Goal: Information Seeking & Learning: Learn about a topic

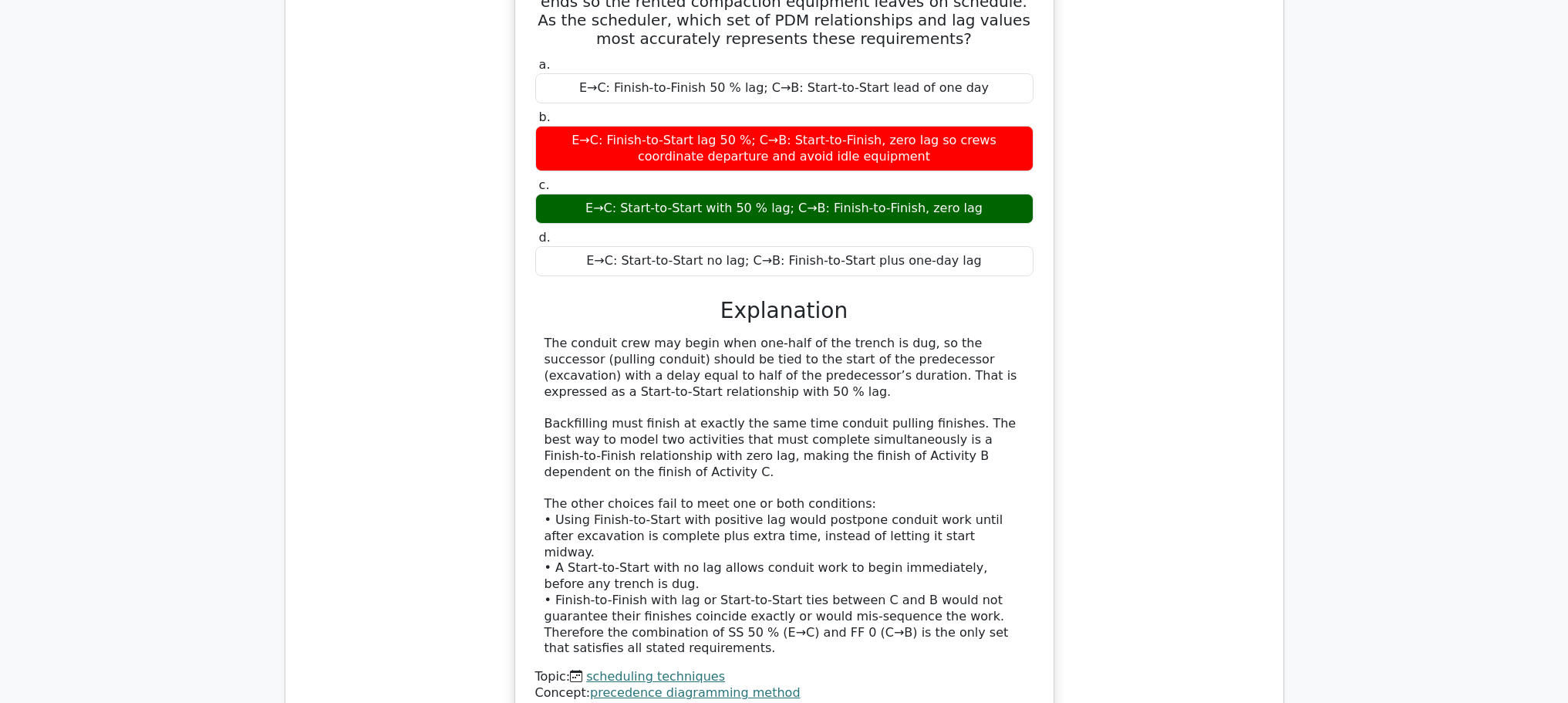
scroll to position [9312, 0]
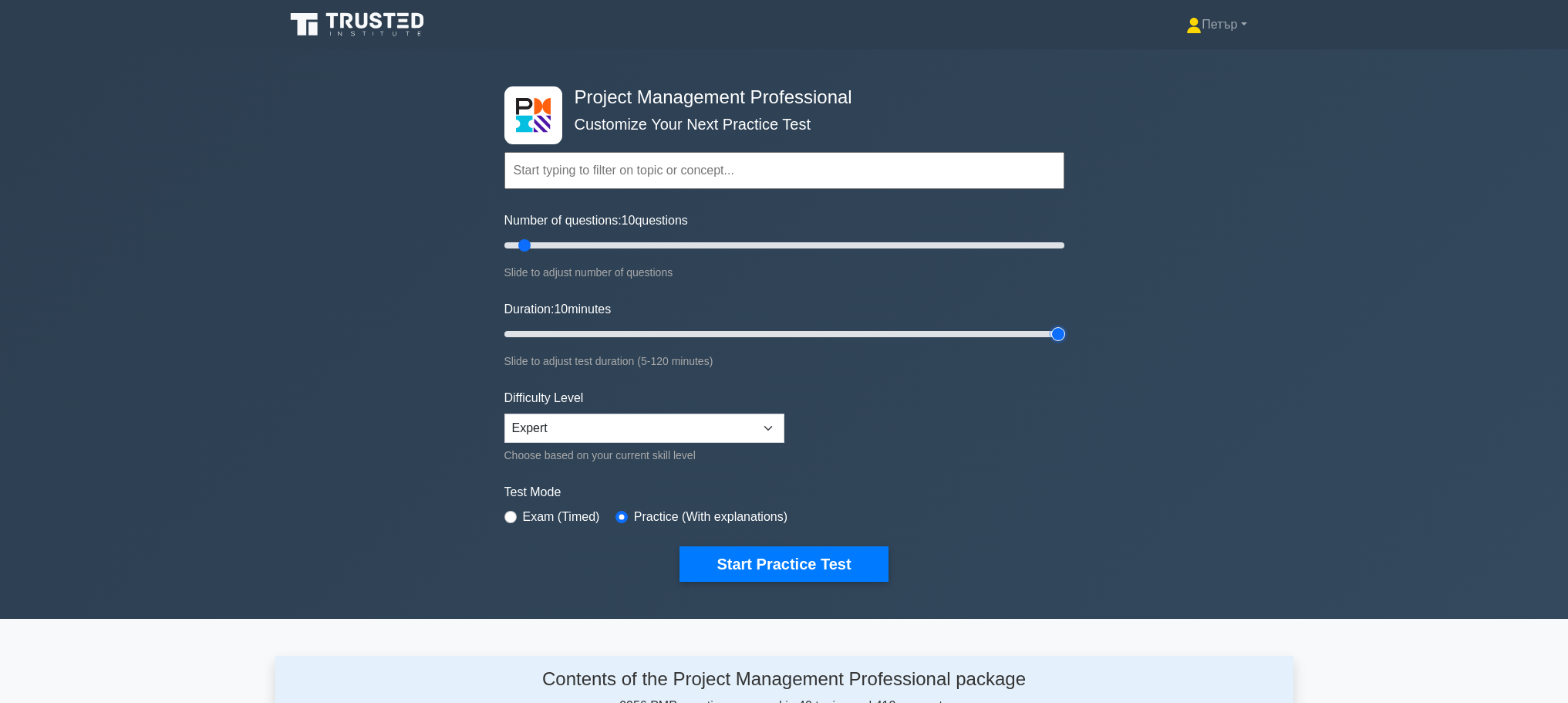
type input "120"
click at [1057, 331] on input "Duration: 10 minutes" at bounding box center [784, 335] width 560 height 19
click at [567, 242] on input "Number of questions: 25 questions" at bounding box center [784, 245] width 560 height 19
type input "30"
click at [581, 242] on input "Number of questions: 25 questions" at bounding box center [784, 245] width 560 height 19
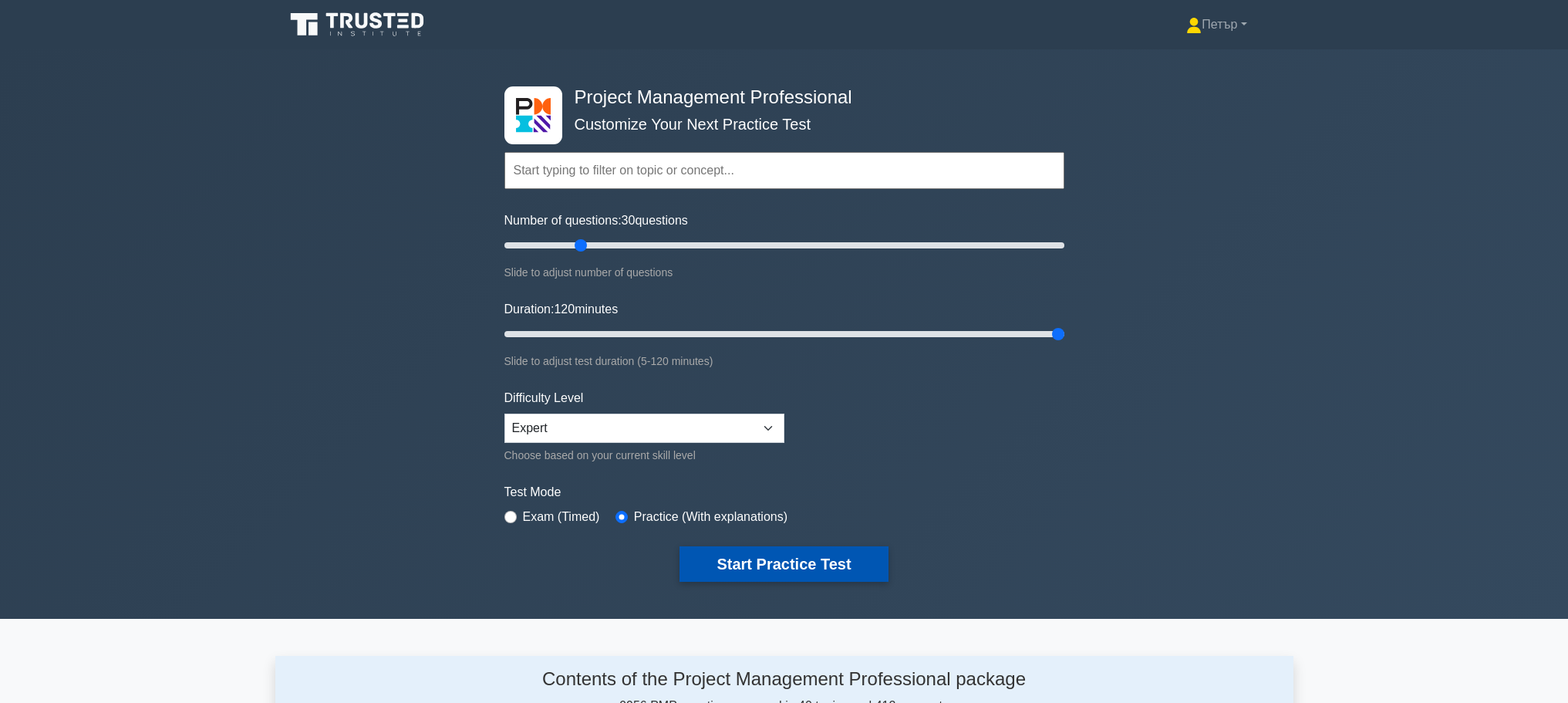
click at [848, 567] on button "Start Practice Test" at bounding box center [784, 564] width 208 height 35
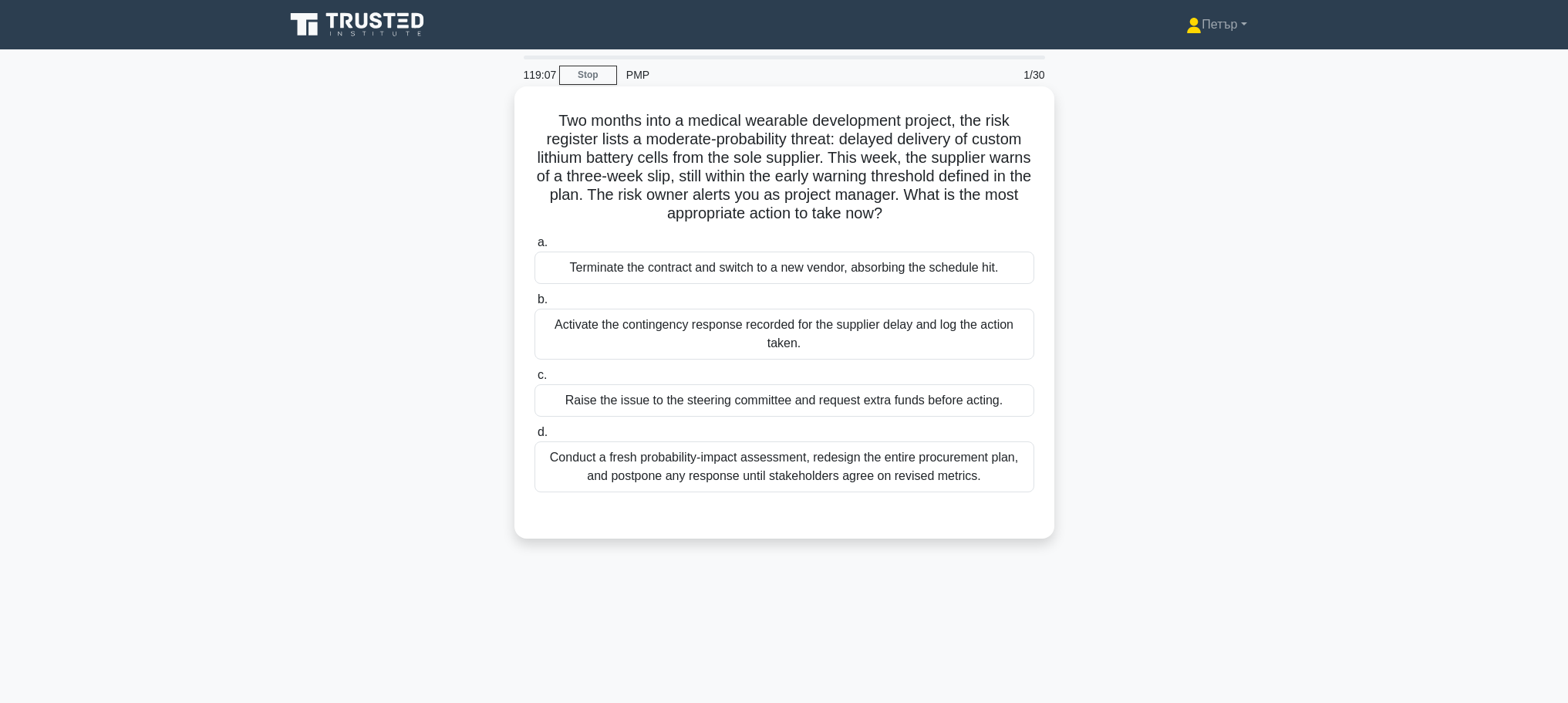
click at [854, 339] on div "Activate the contingency response recorded for the supplier delay and log the a…" at bounding box center [784, 334] width 500 height 51
click at [535, 305] on input "b. Activate the contingency response recorded for the supplier delay and log th…" at bounding box center [535, 300] width 0 height 10
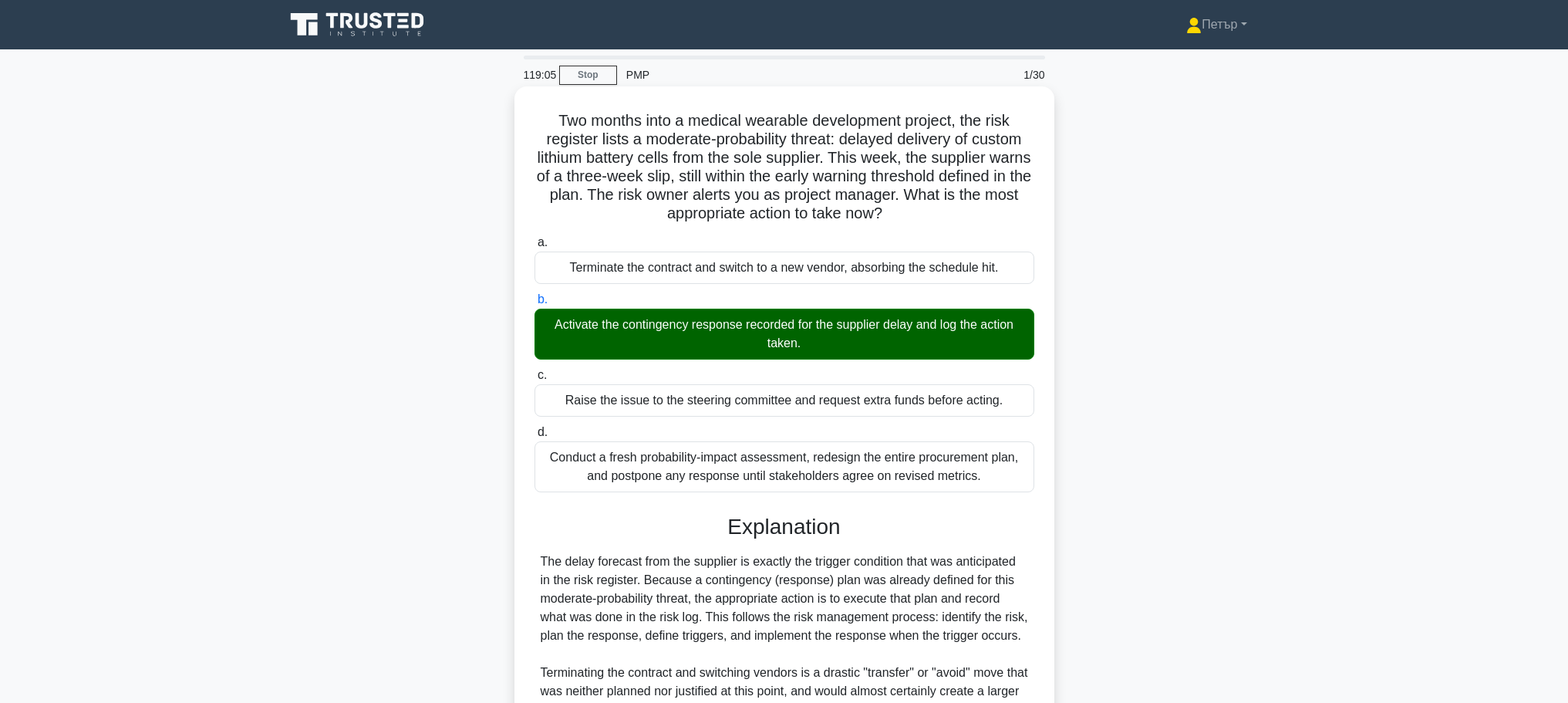
scroll to position [250, 0]
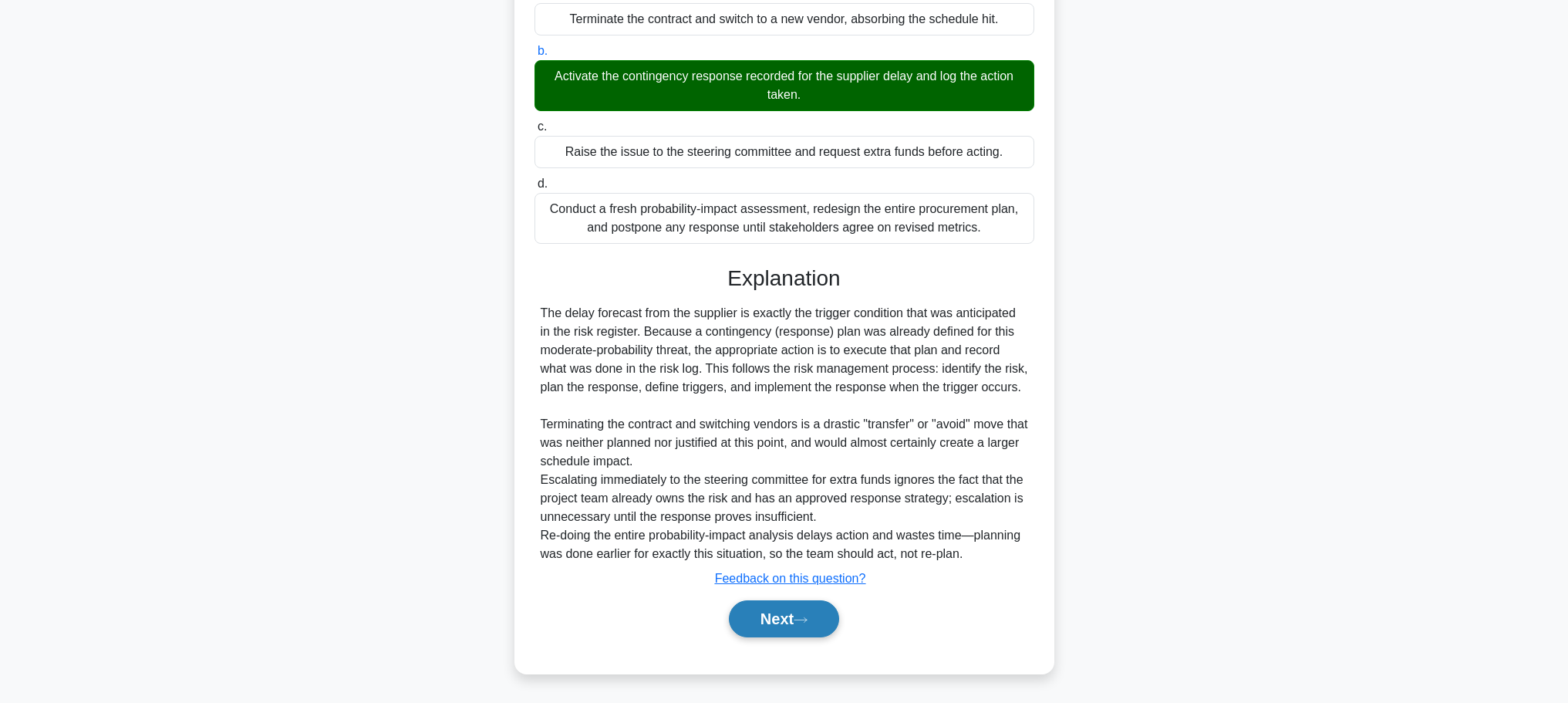
click at [826, 618] on button "Next" at bounding box center [784, 619] width 110 height 37
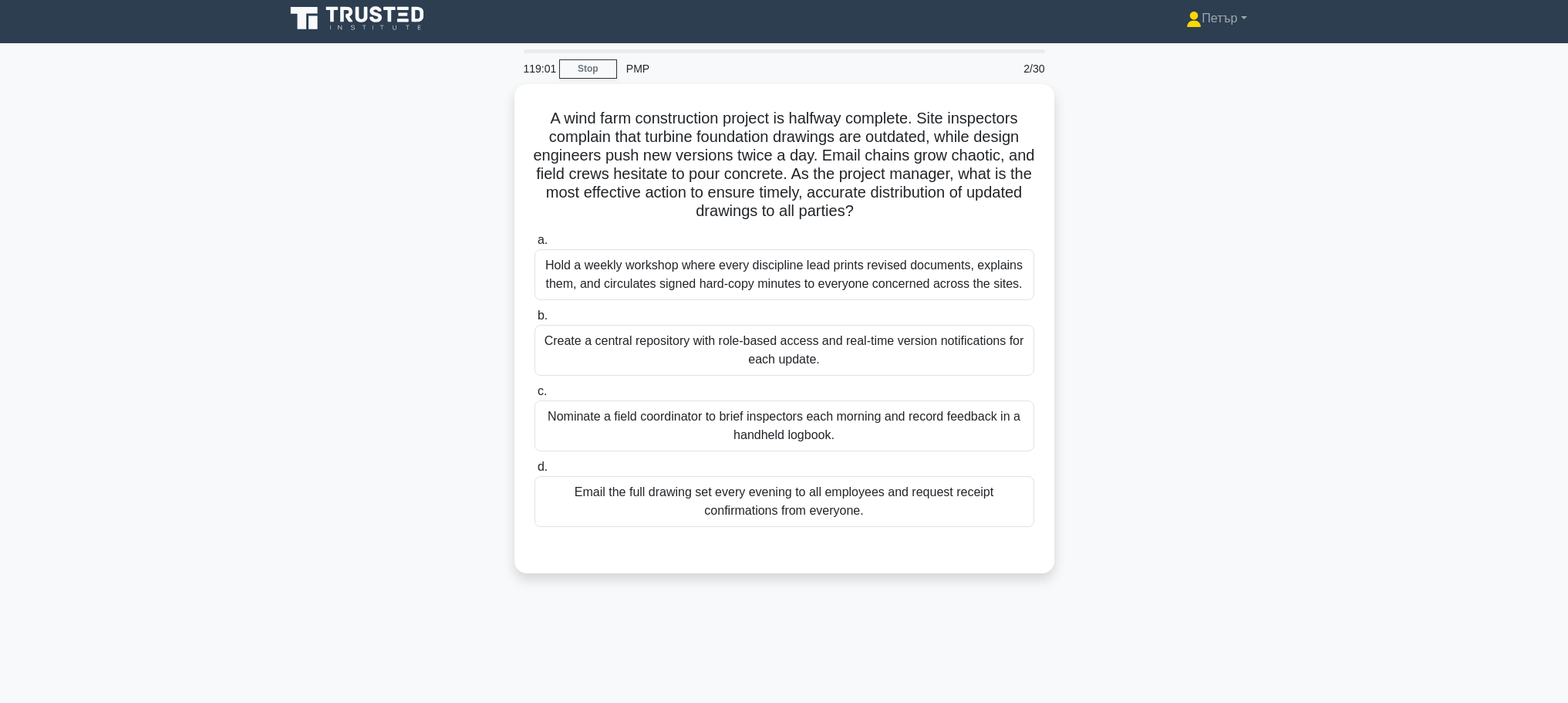
scroll to position [0, 0]
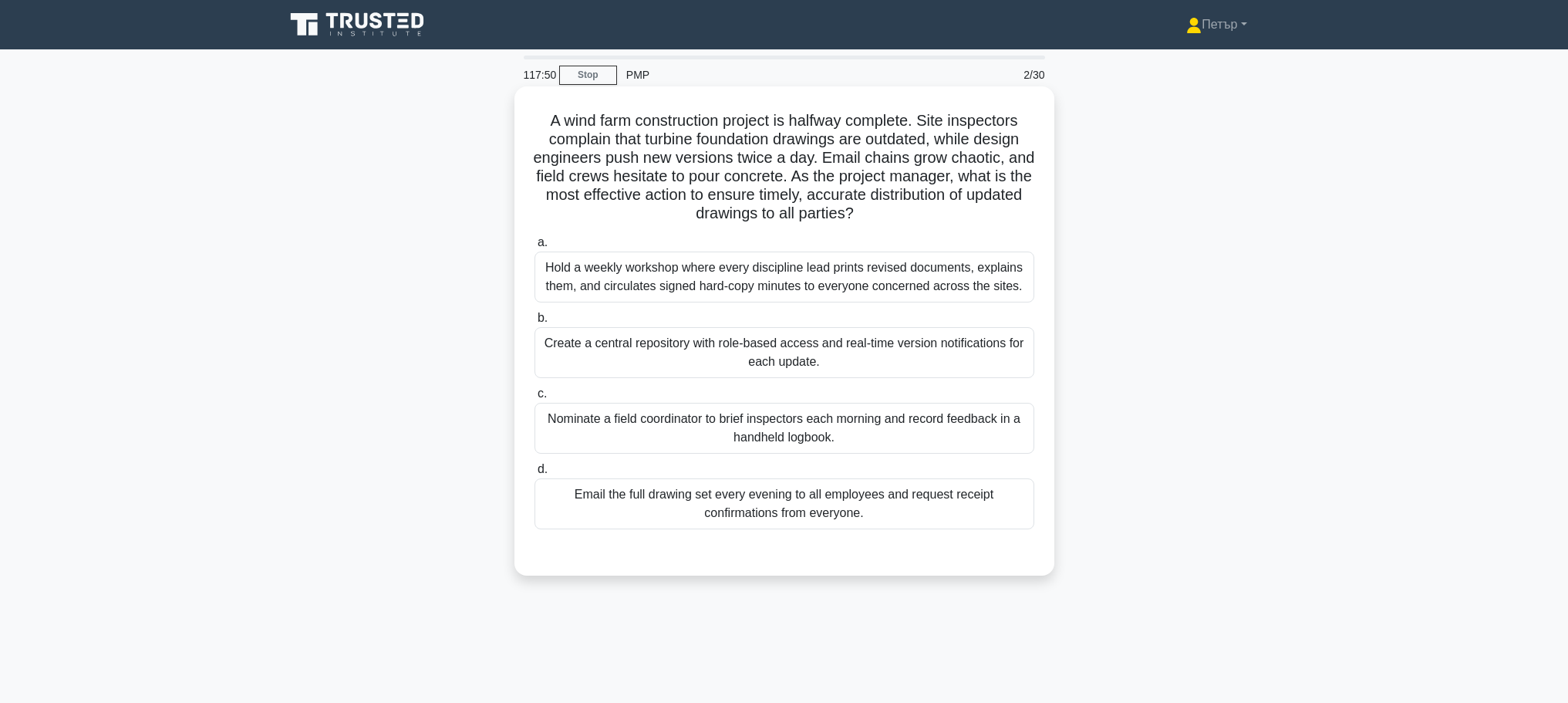
click at [972, 370] on div "Create a central repository with role-based access and real-time version notifi…" at bounding box center [784, 352] width 500 height 51
click at [535, 324] on input "b. Create a central repository with role-based access and real-time version not…" at bounding box center [535, 318] width 0 height 10
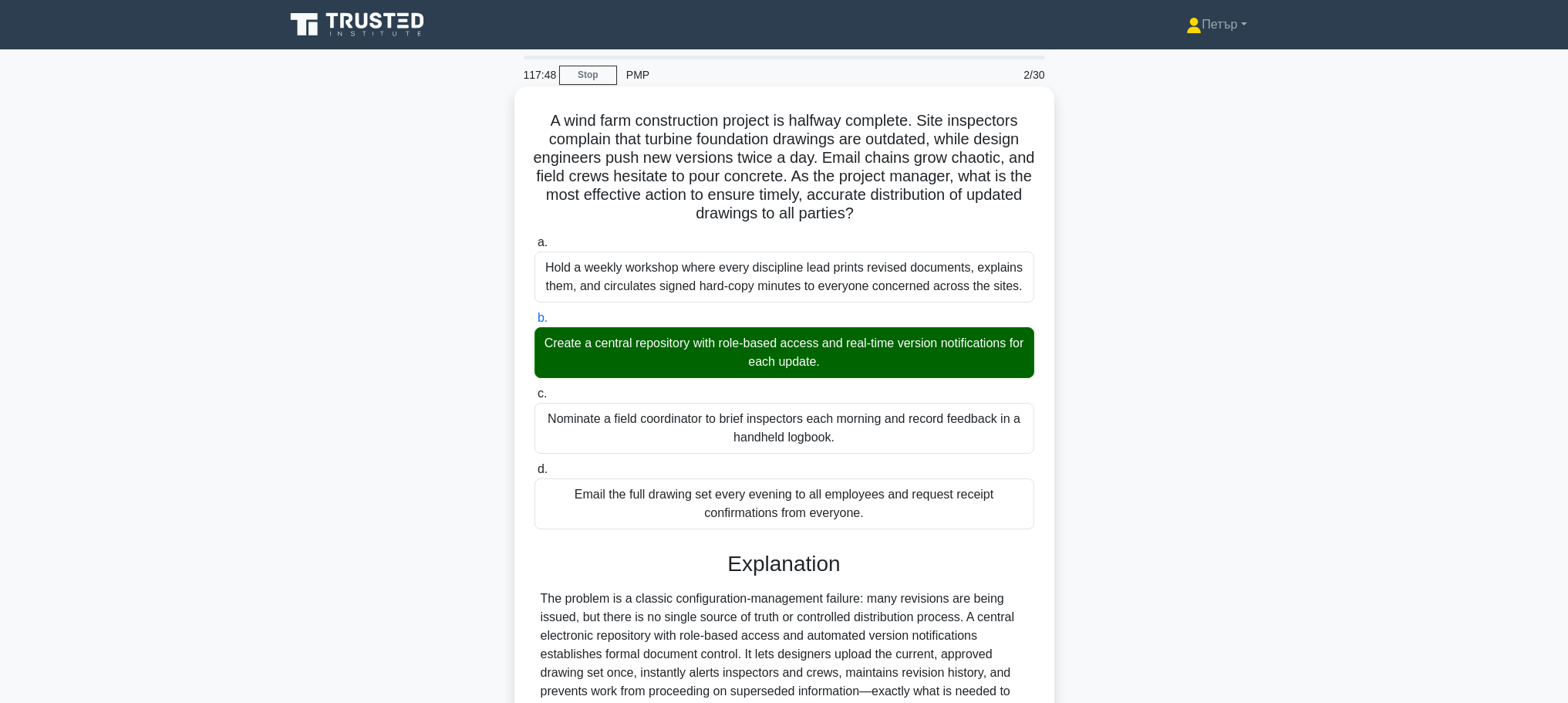
scroll to position [305, 0]
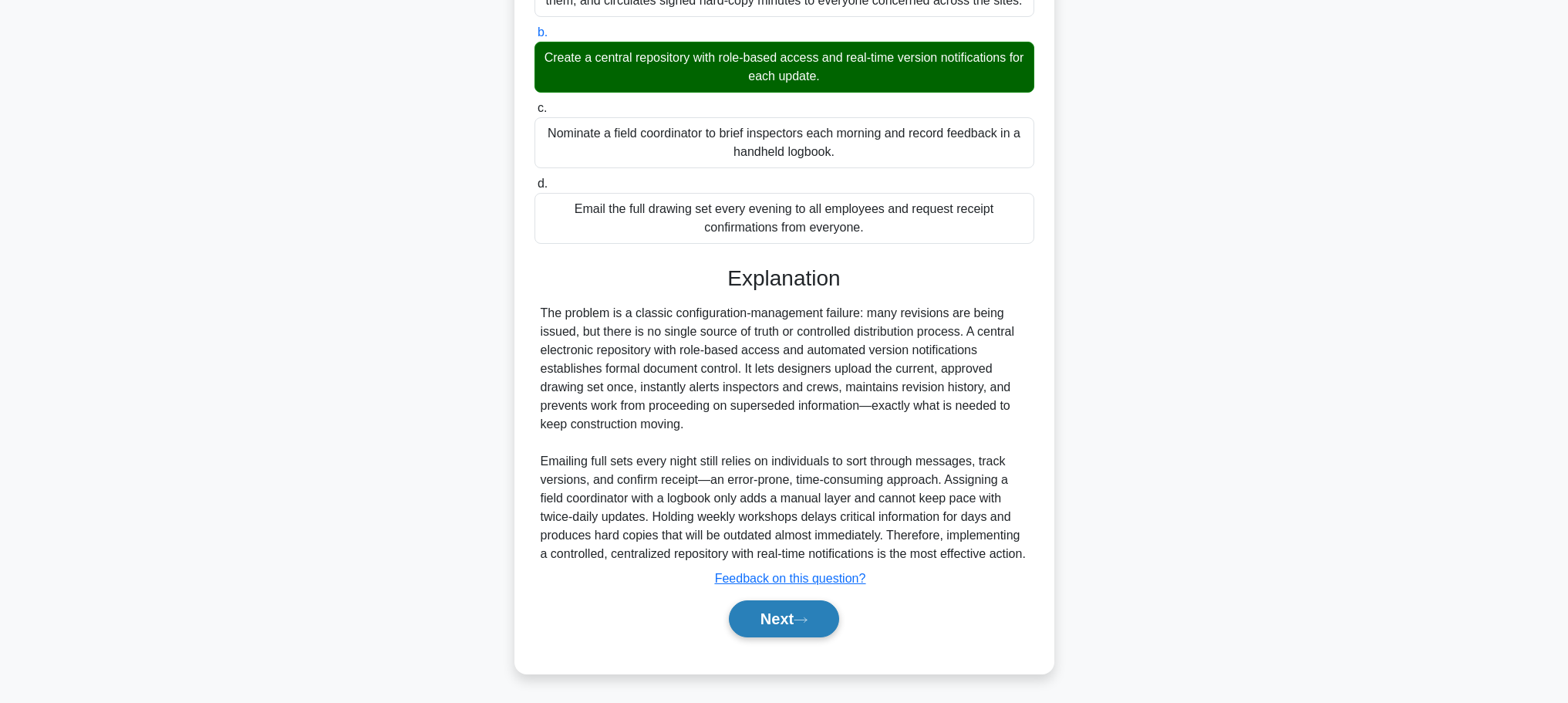
click at [796, 625] on button "Next" at bounding box center [784, 619] width 110 height 37
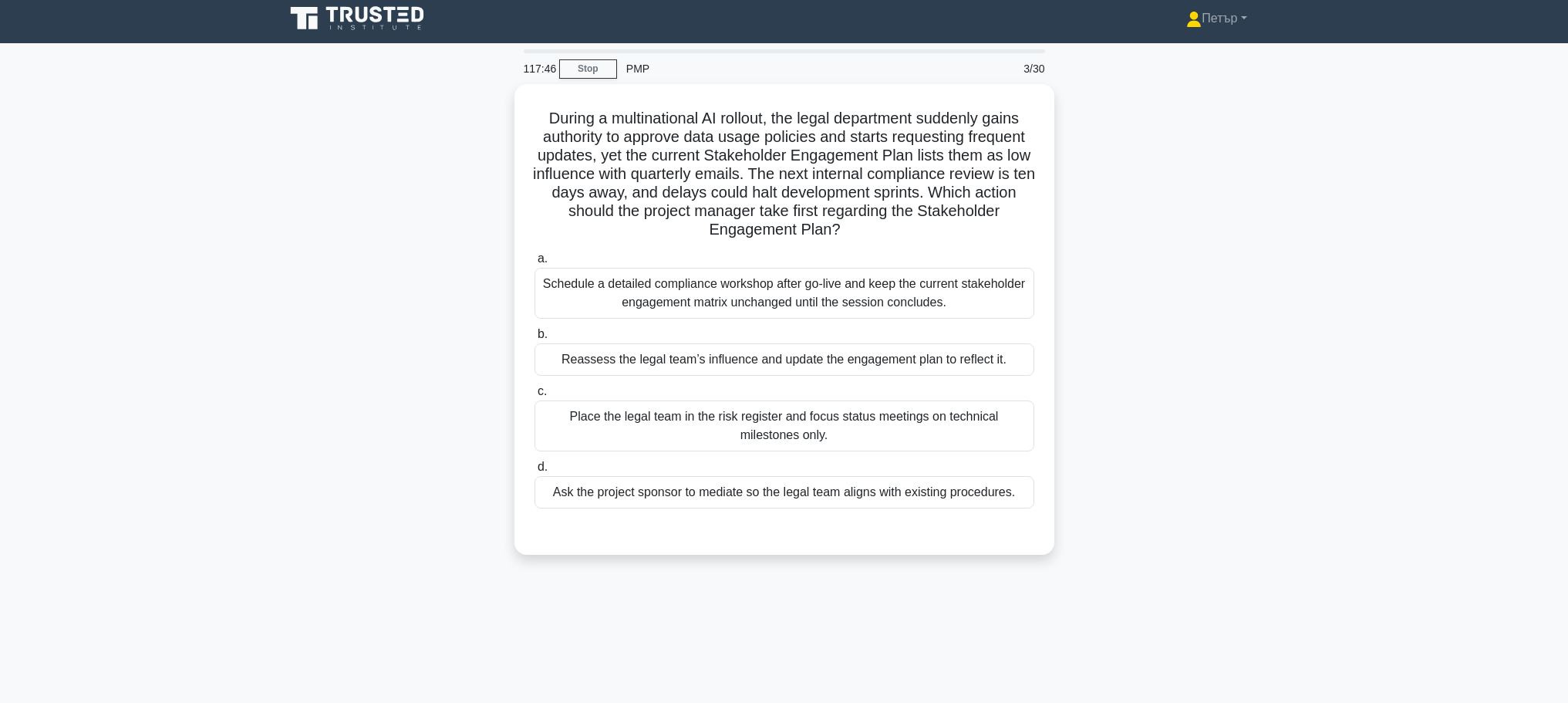
scroll to position [0, 0]
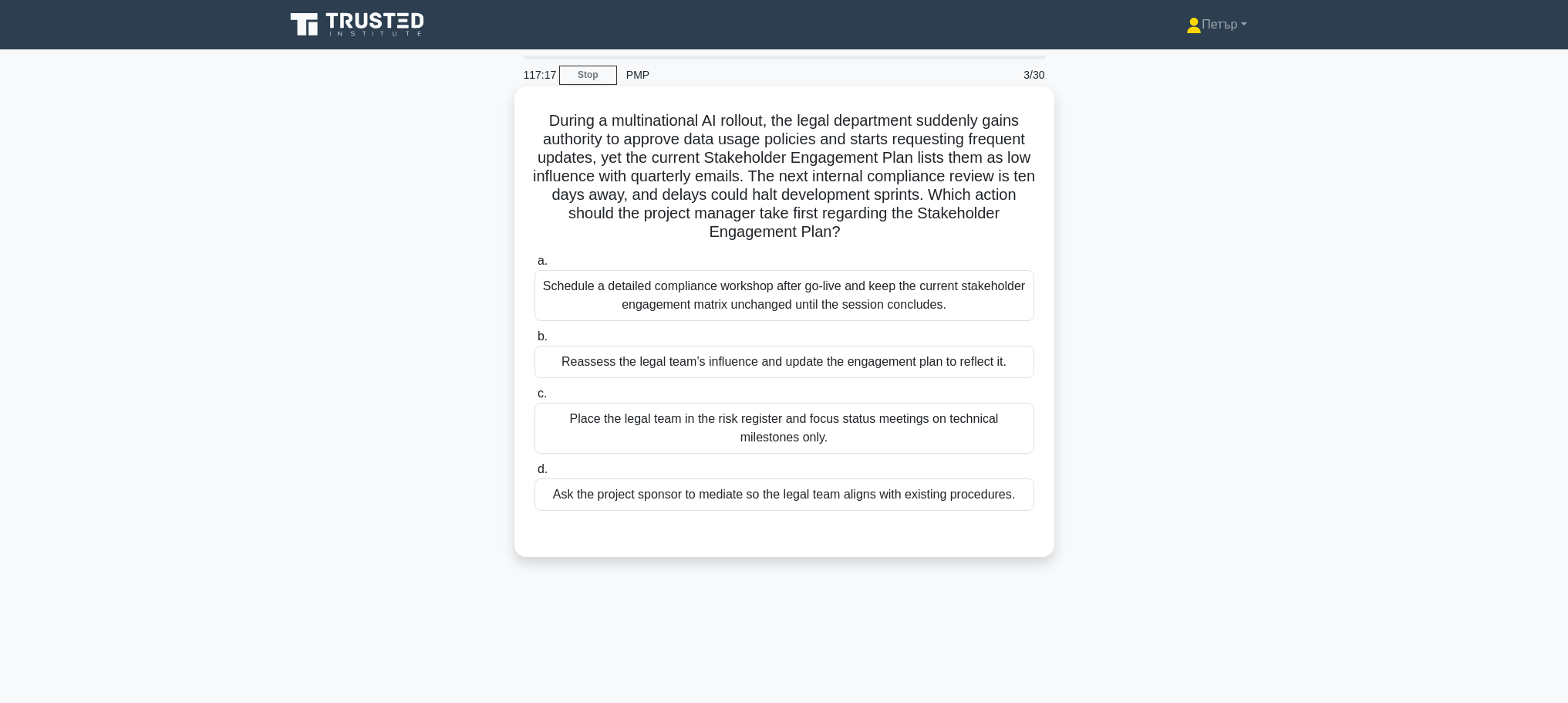
click at [955, 364] on div "Reassess the legal team’s influence and update the engagement plan to reflect i…" at bounding box center [784, 362] width 500 height 33
click at [535, 342] on input "b. Reassess the legal team’s influence and update the engagement plan to reflec…" at bounding box center [535, 337] width 0 height 10
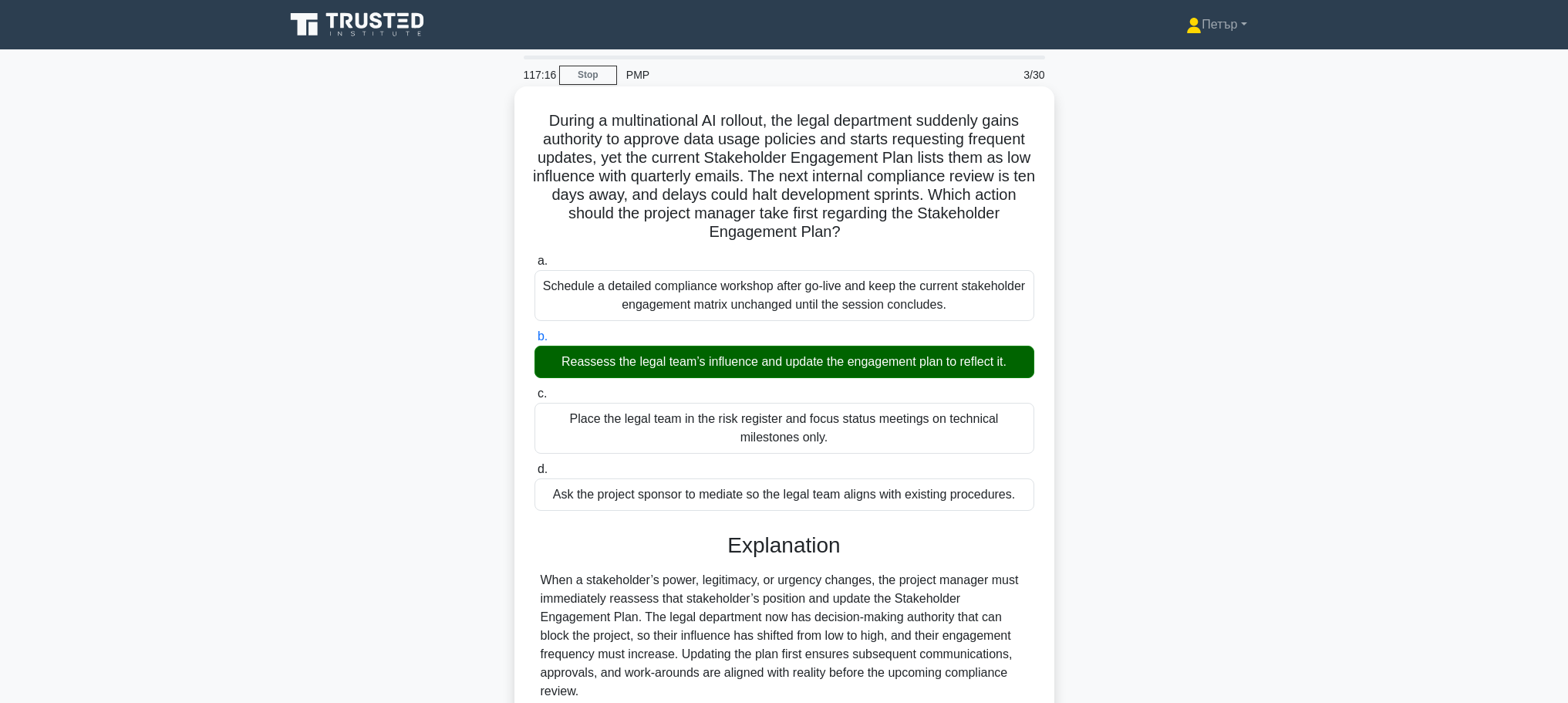
scroll to position [287, 0]
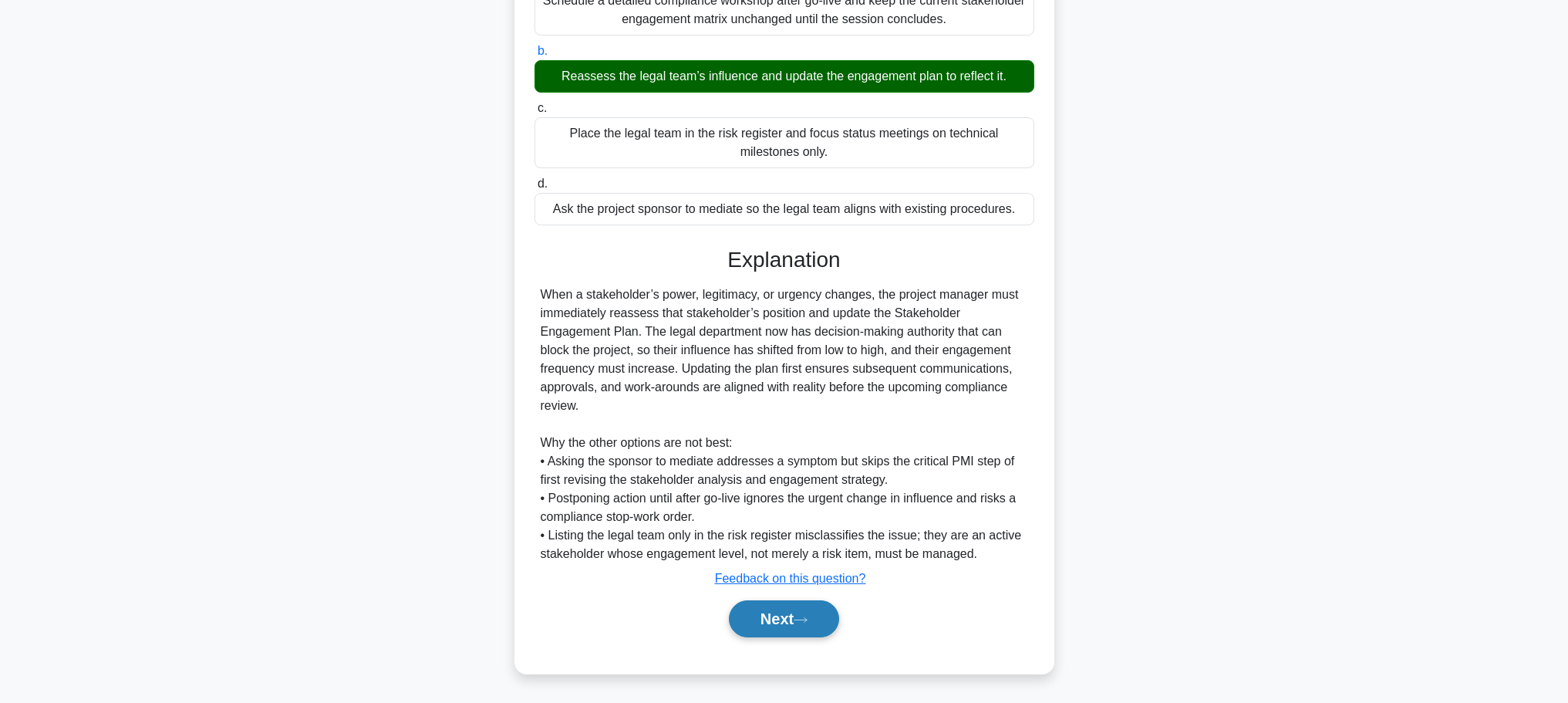
click at [797, 629] on button "Next" at bounding box center [784, 619] width 110 height 37
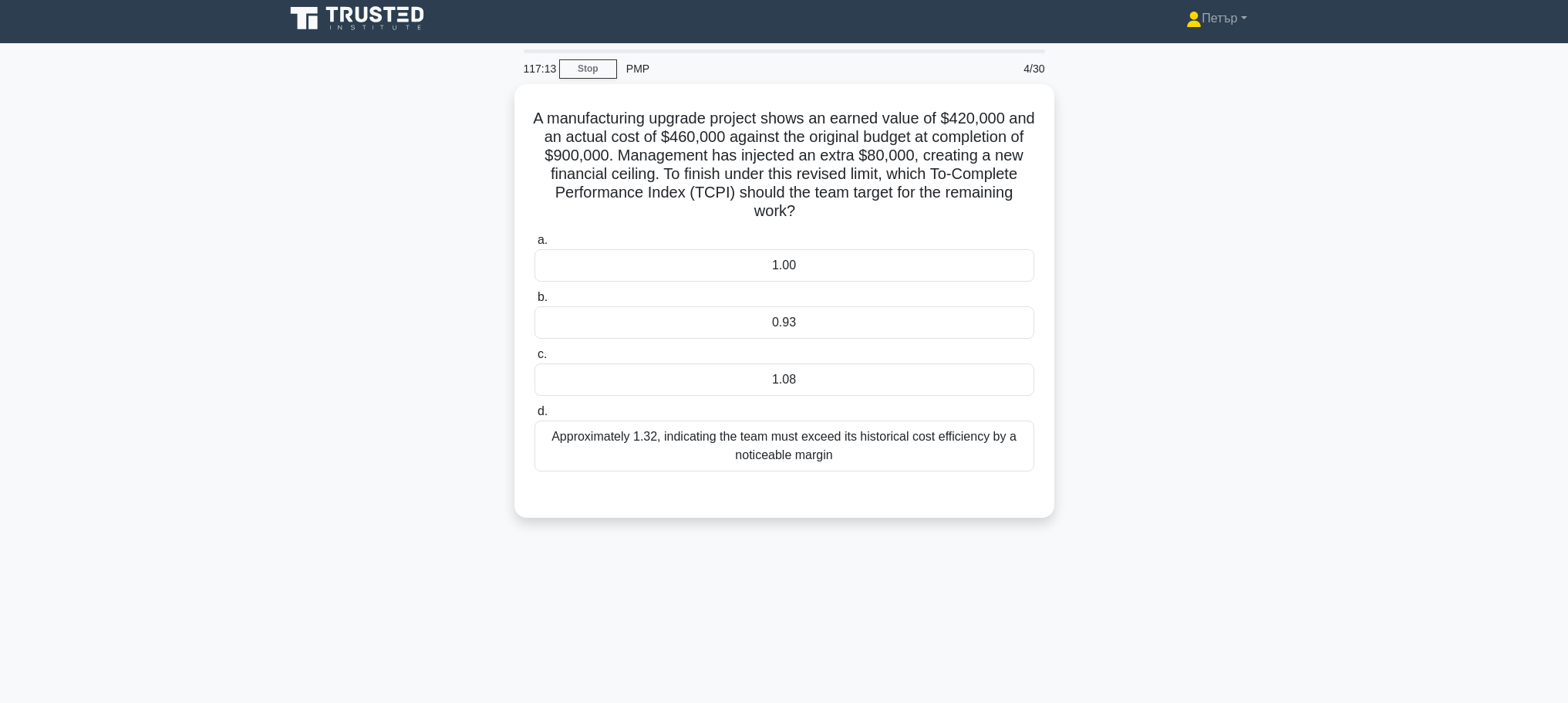
scroll to position [0, 0]
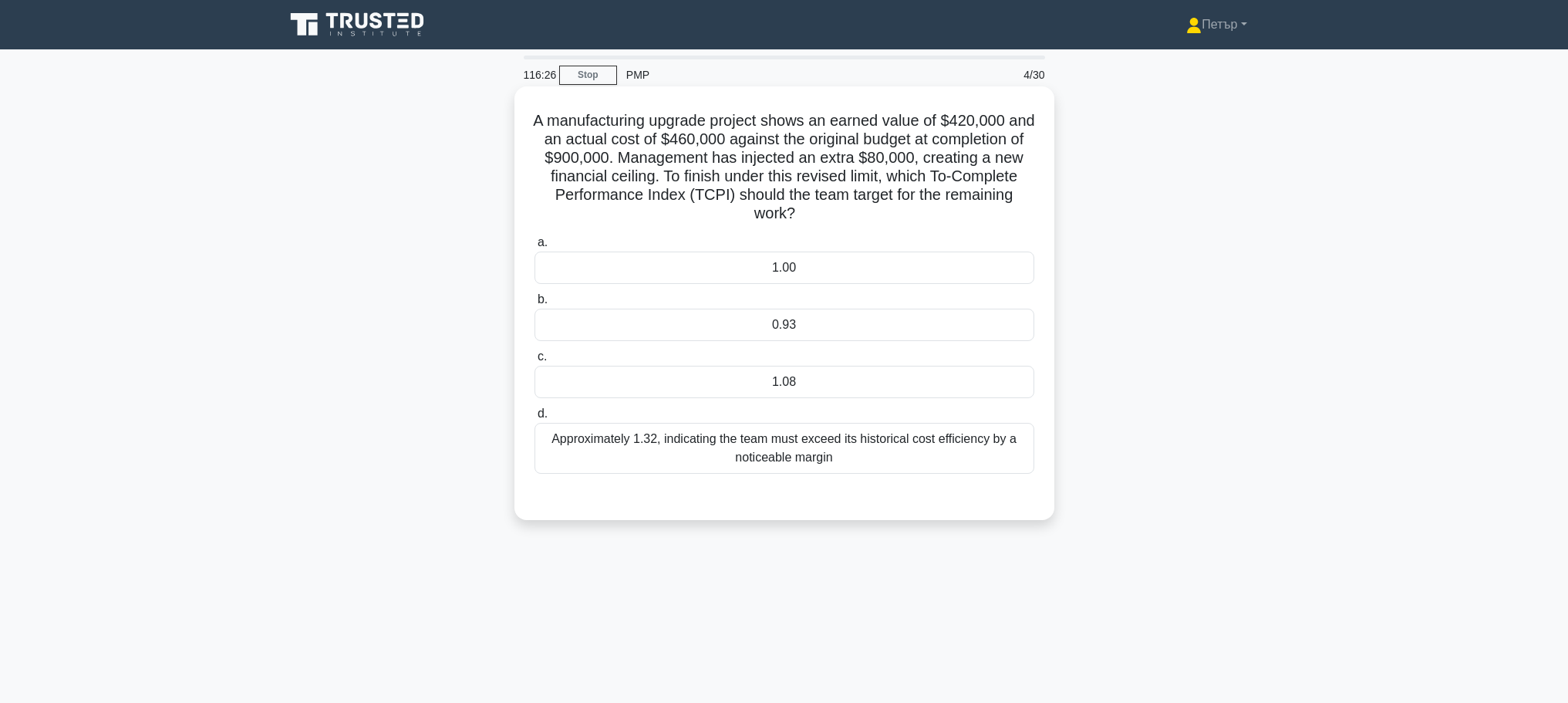
click at [924, 382] on div "1.08" at bounding box center [784, 382] width 500 height 33
click at [535, 362] on input "c. 1.08" at bounding box center [535, 357] width 0 height 10
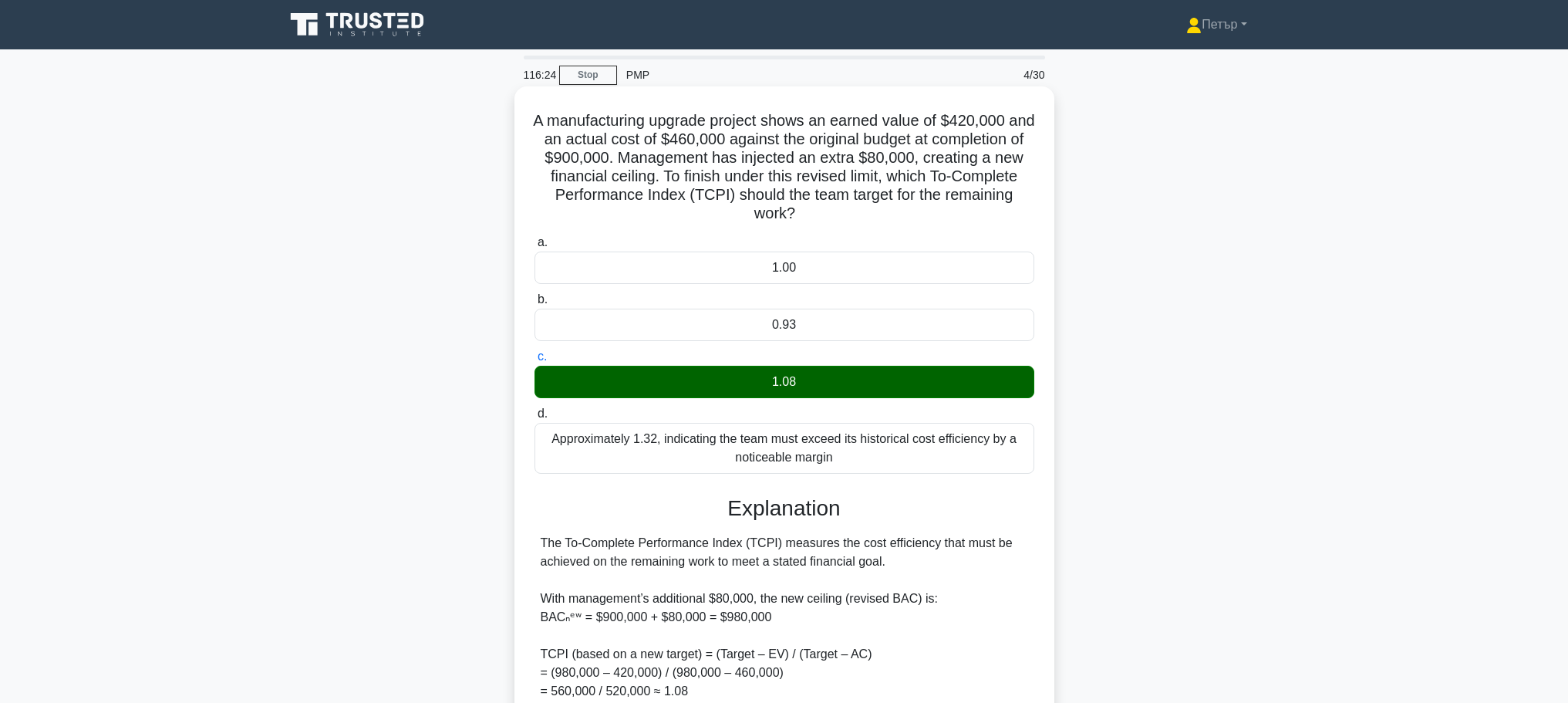
scroll to position [305, 0]
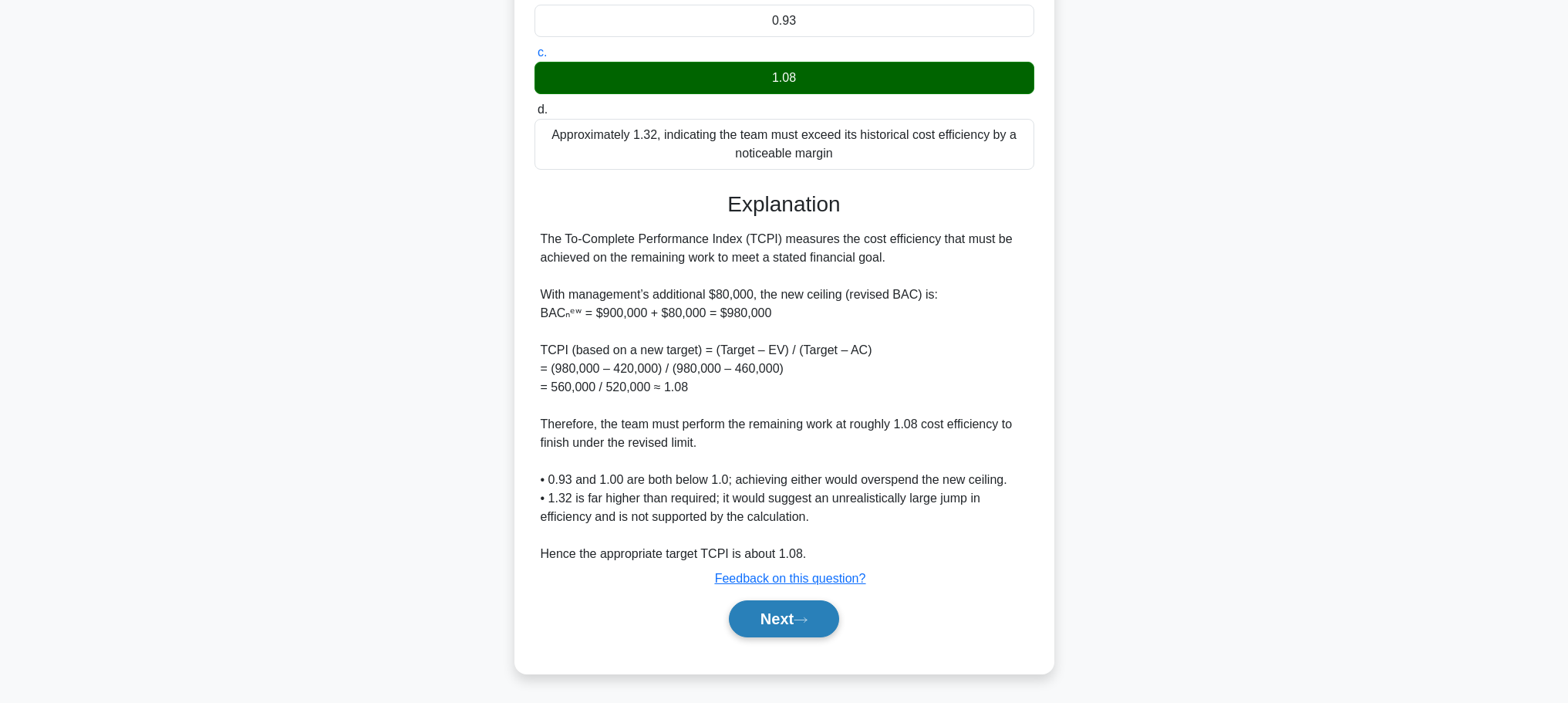
click at [786, 614] on button "Next" at bounding box center [784, 619] width 110 height 37
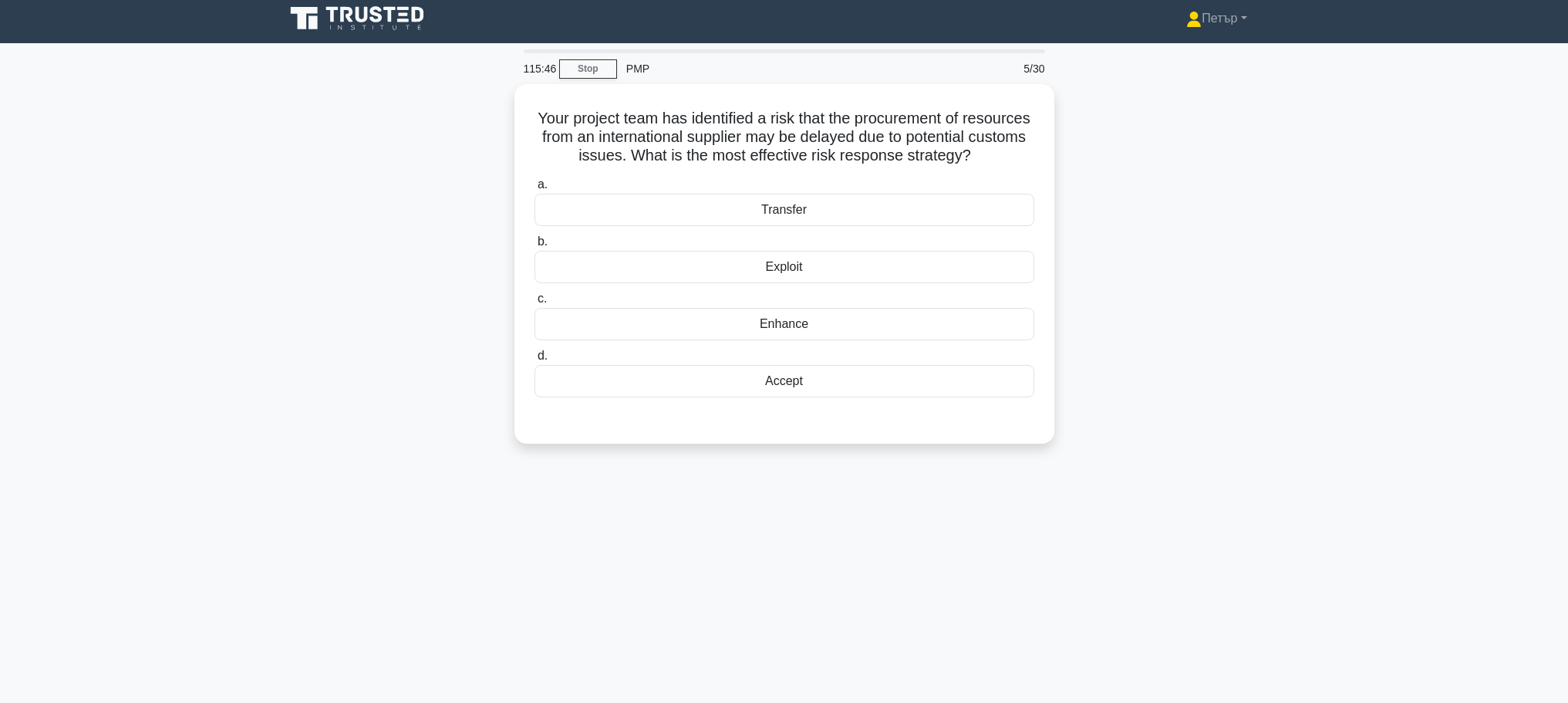
scroll to position [0, 0]
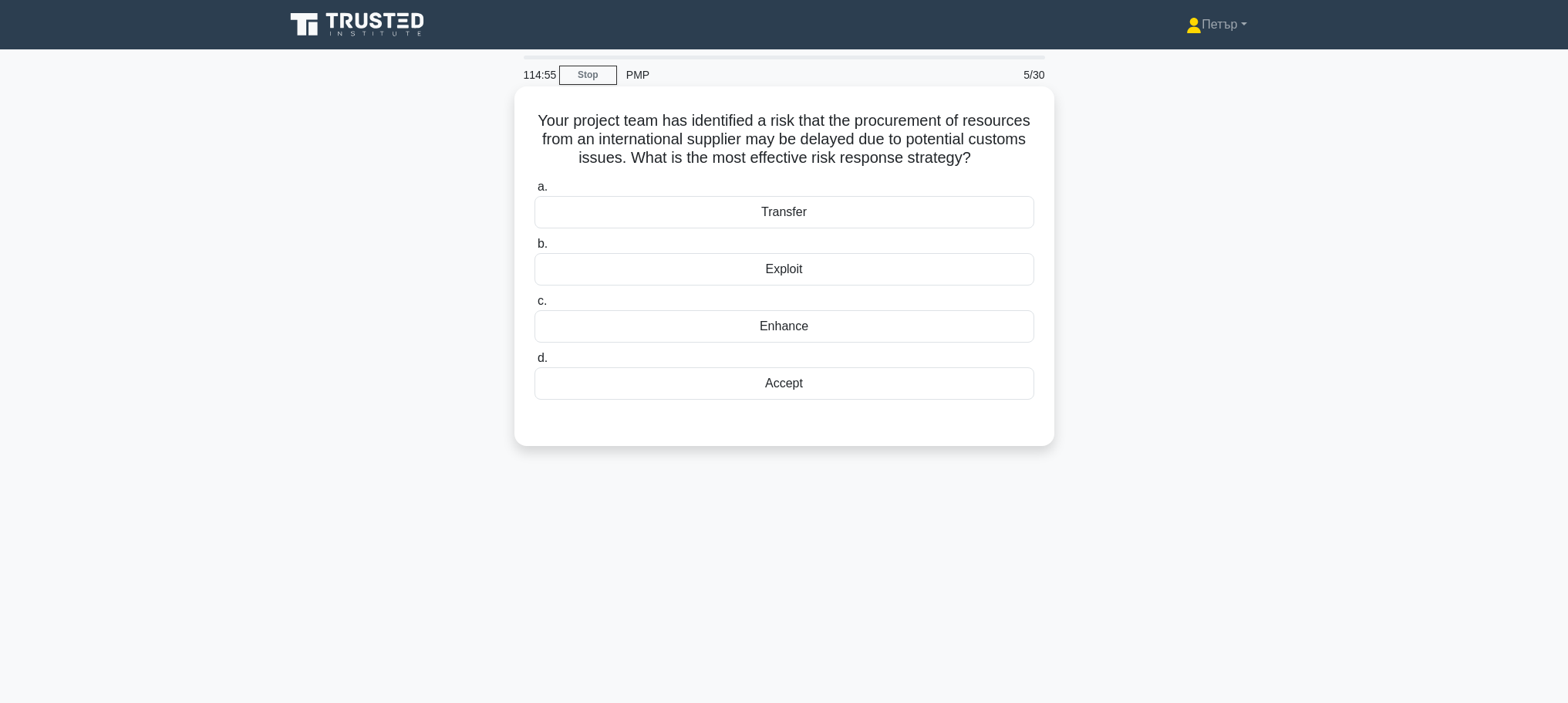
click at [1002, 228] on div "Transfer" at bounding box center [784, 213] width 500 height 33
click at [535, 192] on input "a. Transfer" at bounding box center [535, 188] width 0 height 10
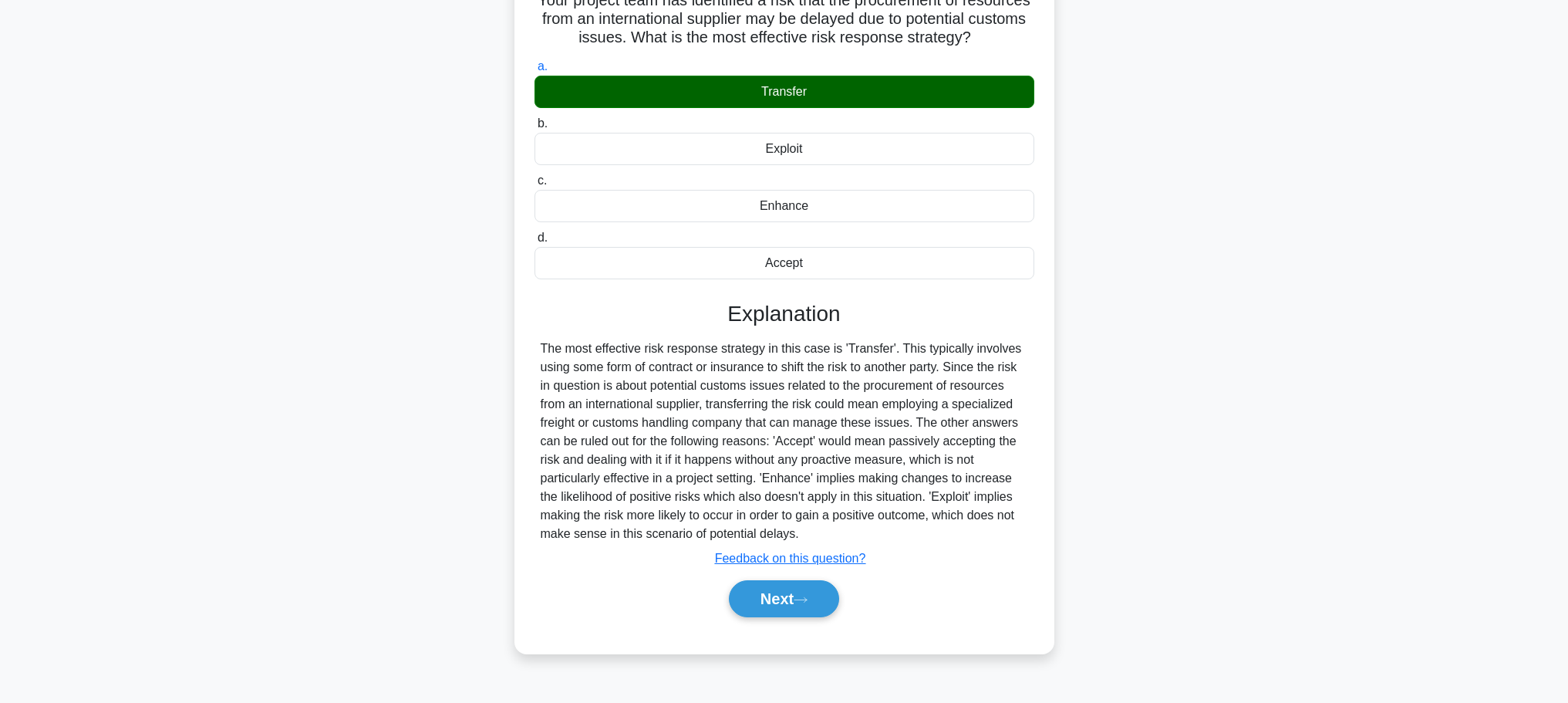
scroll to position [131, 0]
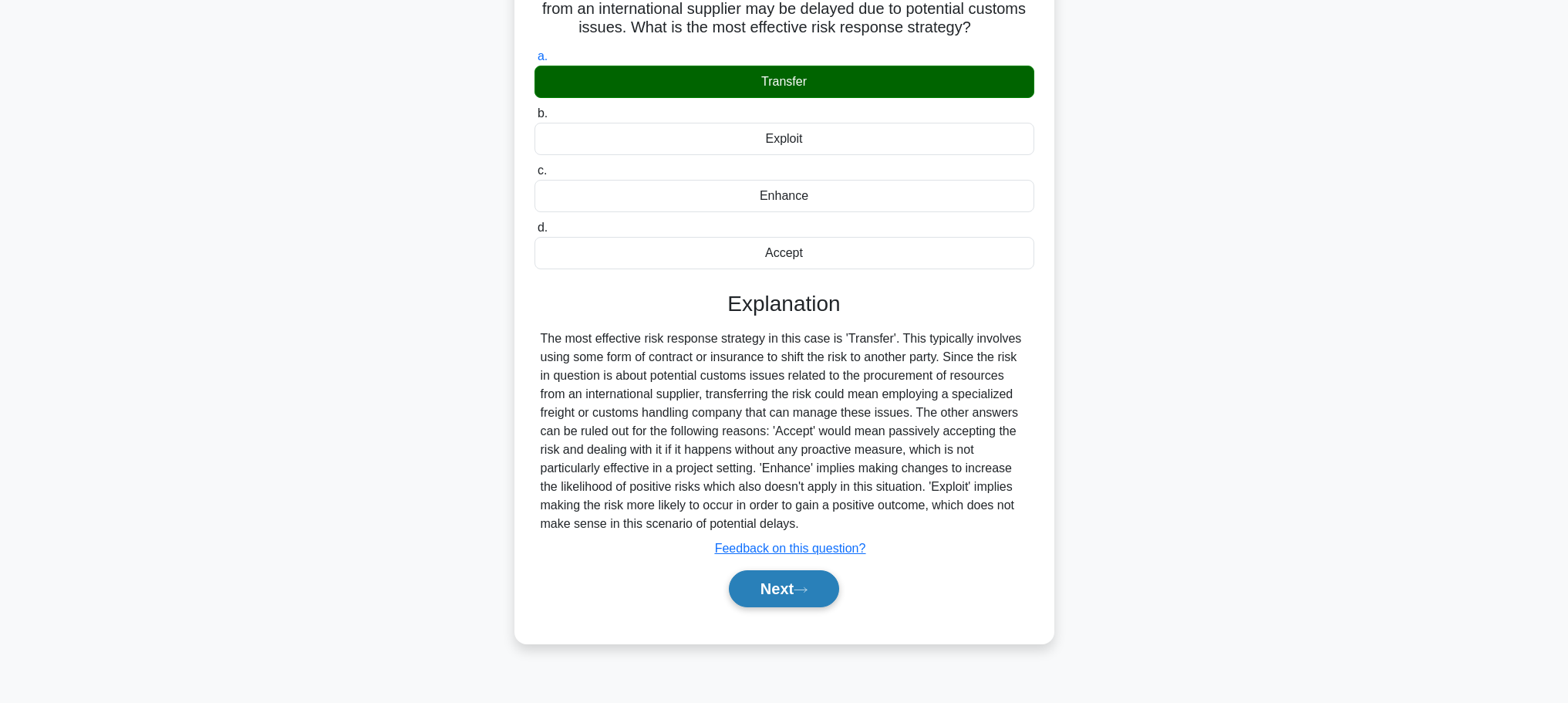
click at [818, 606] on button "Next" at bounding box center [784, 589] width 110 height 37
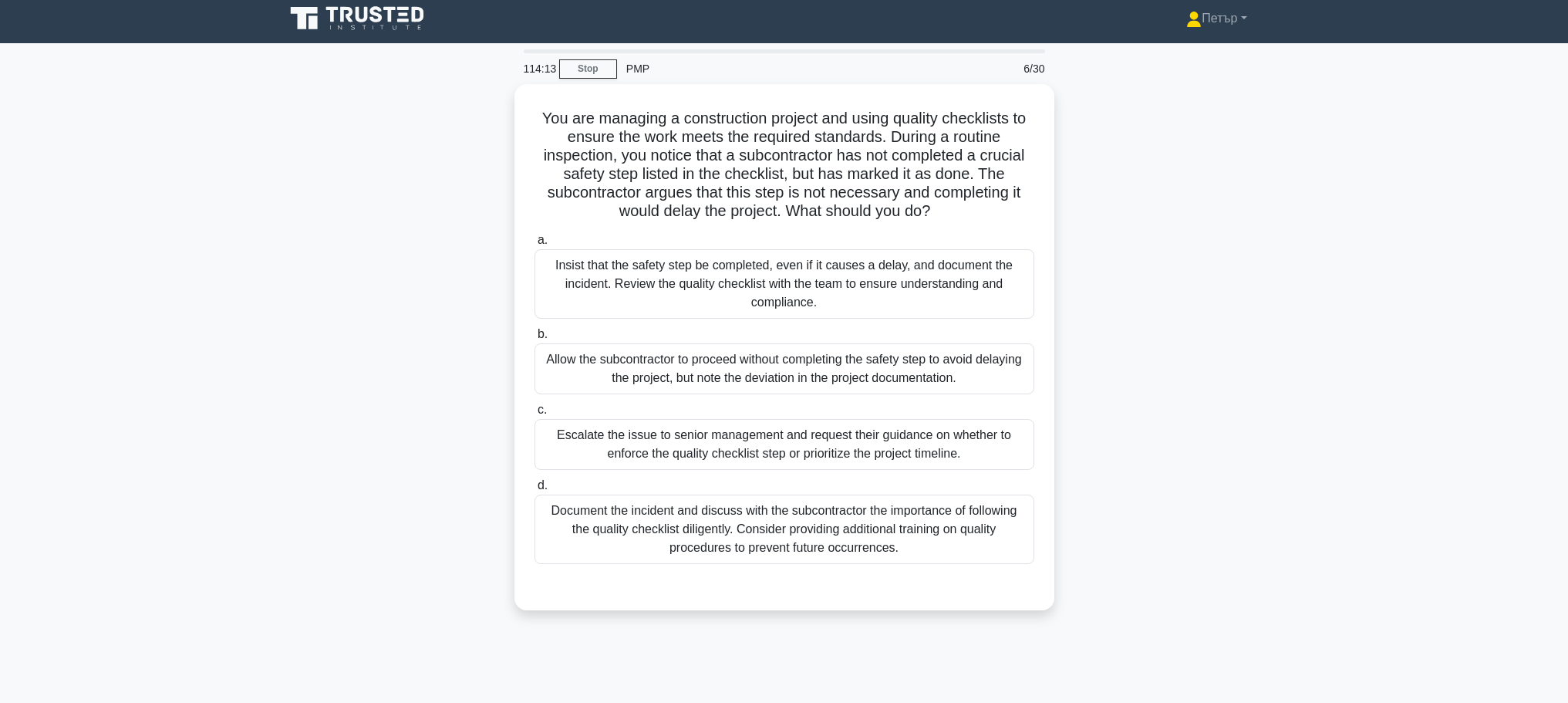
scroll to position [0, 0]
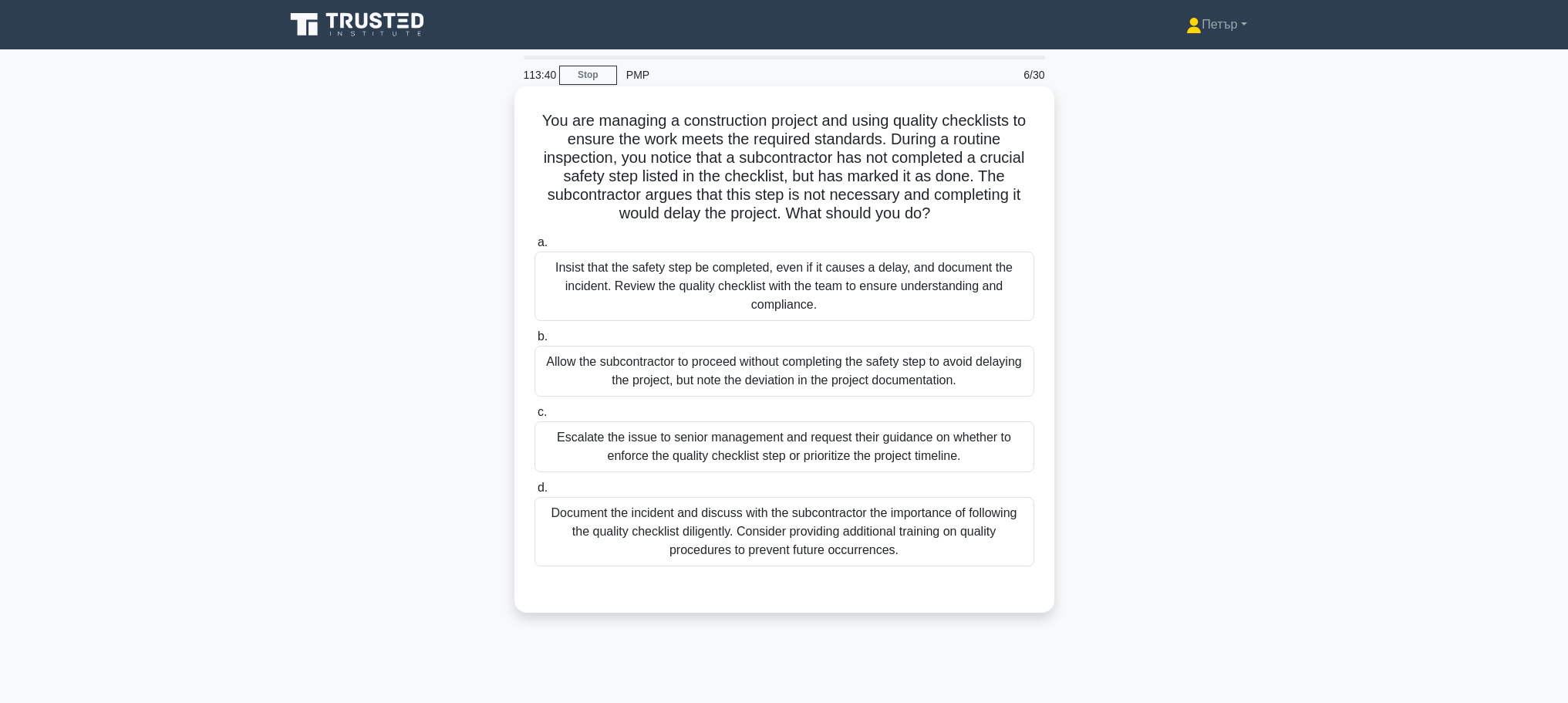
click at [918, 300] on div "Insist that the safety step be completed, even if it causes a delay, and docume…" at bounding box center [784, 286] width 500 height 70
click at [535, 248] on input "a. Insist that the safety step be completed, even if it causes a delay, and doc…" at bounding box center [535, 243] width 0 height 10
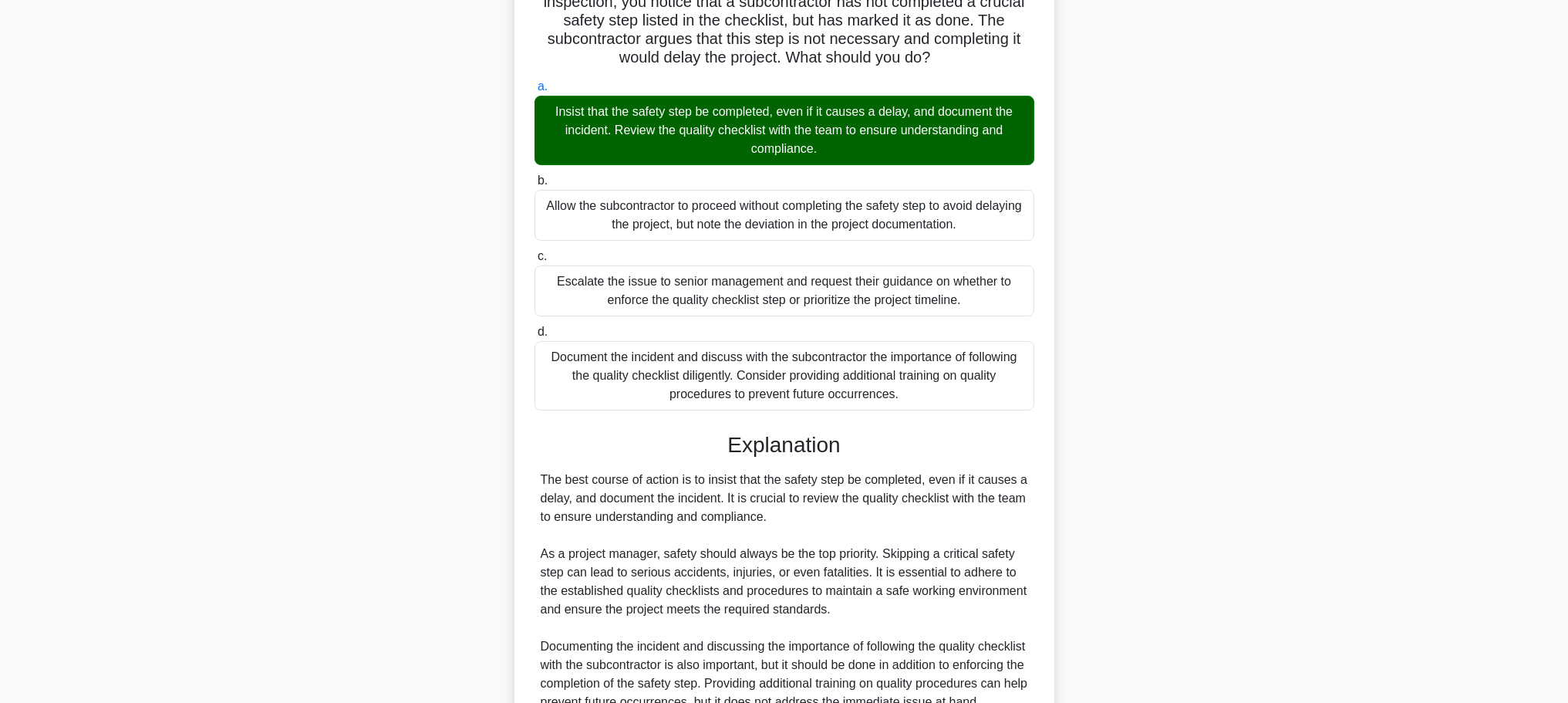
scroll to position [490, 0]
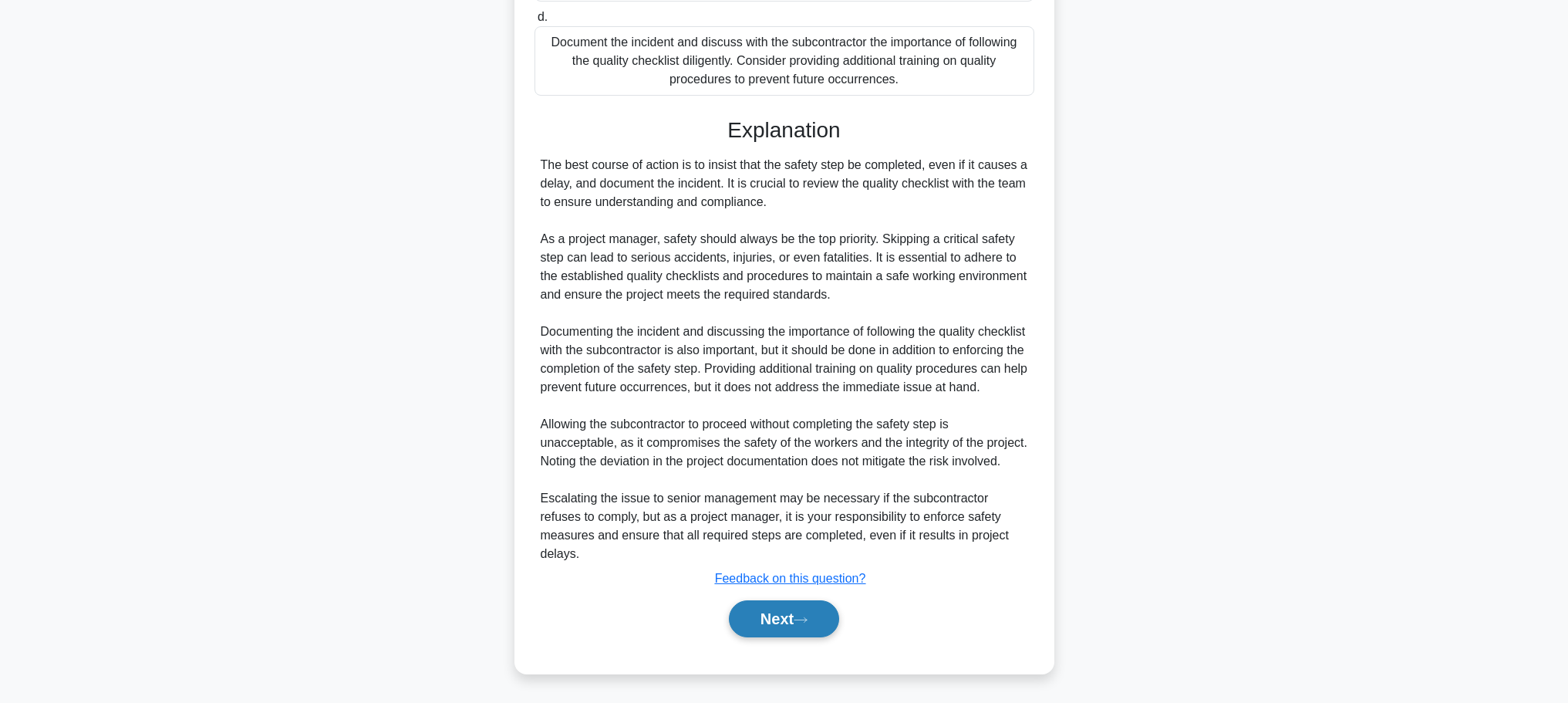
click at [790, 619] on button "Next" at bounding box center [784, 619] width 110 height 37
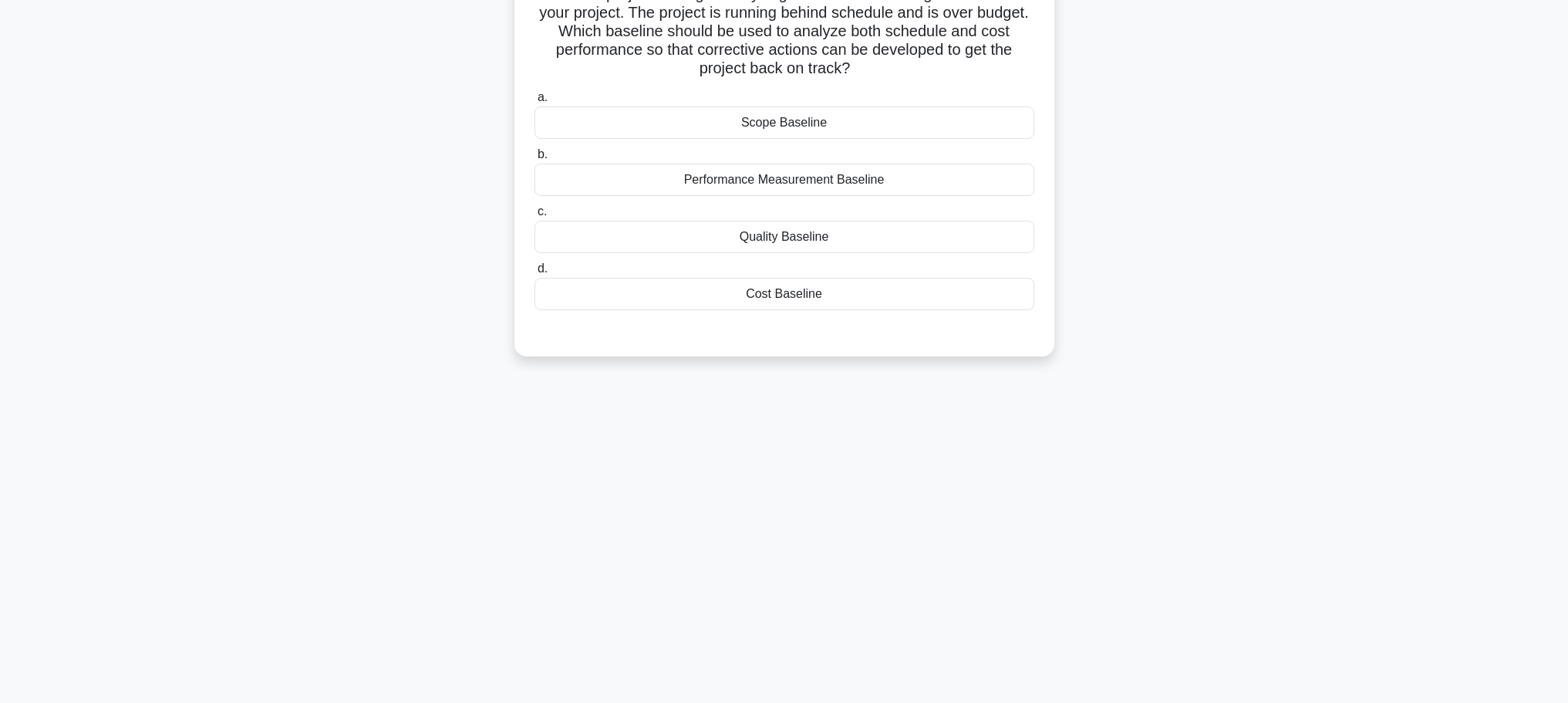
scroll to position [0, 0]
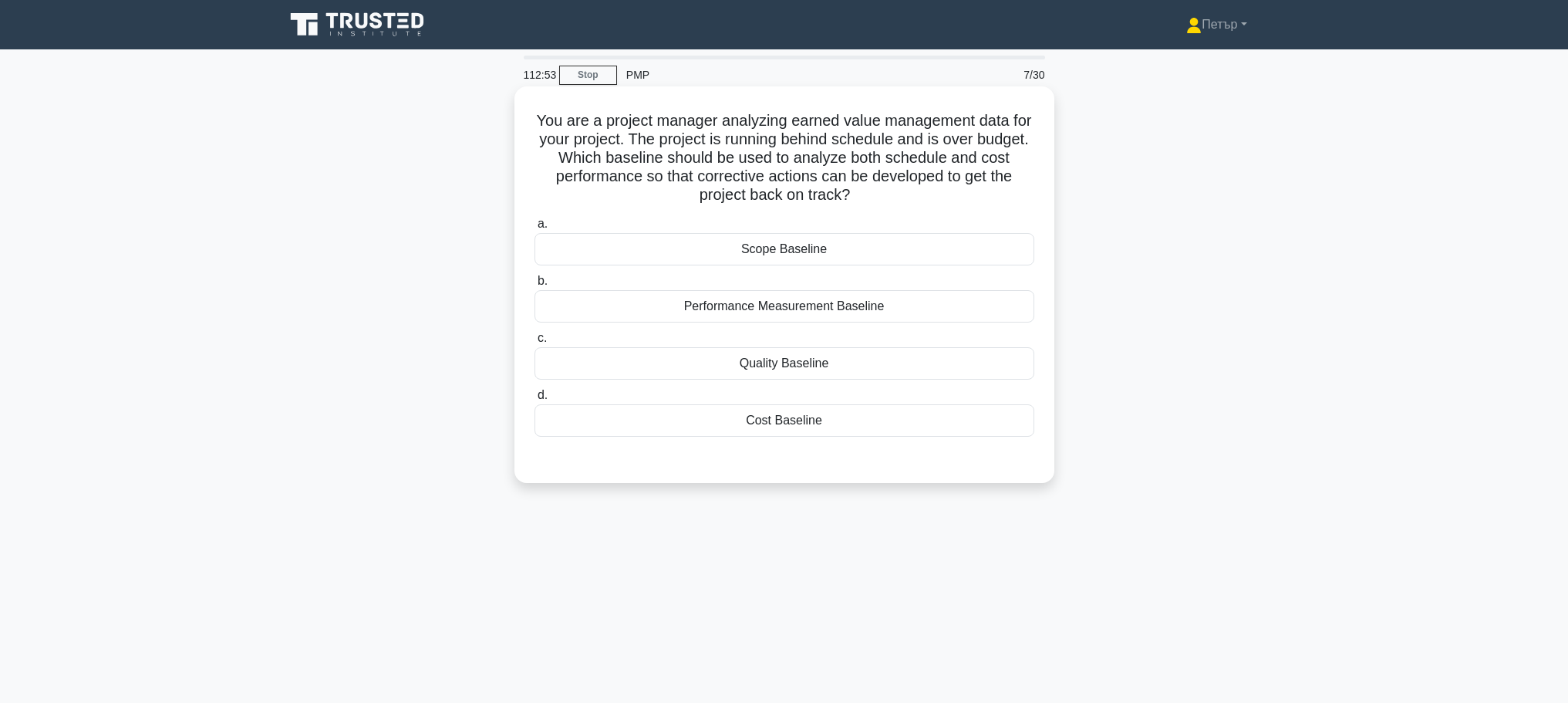
click at [896, 306] on div "Performance Measurement Baseline" at bounding box center [784, 306] width 500 height 33
click at [535, 287] on input "b. Performance Measurement Baseline" at bounding box center [535, 281] width 0 height 10
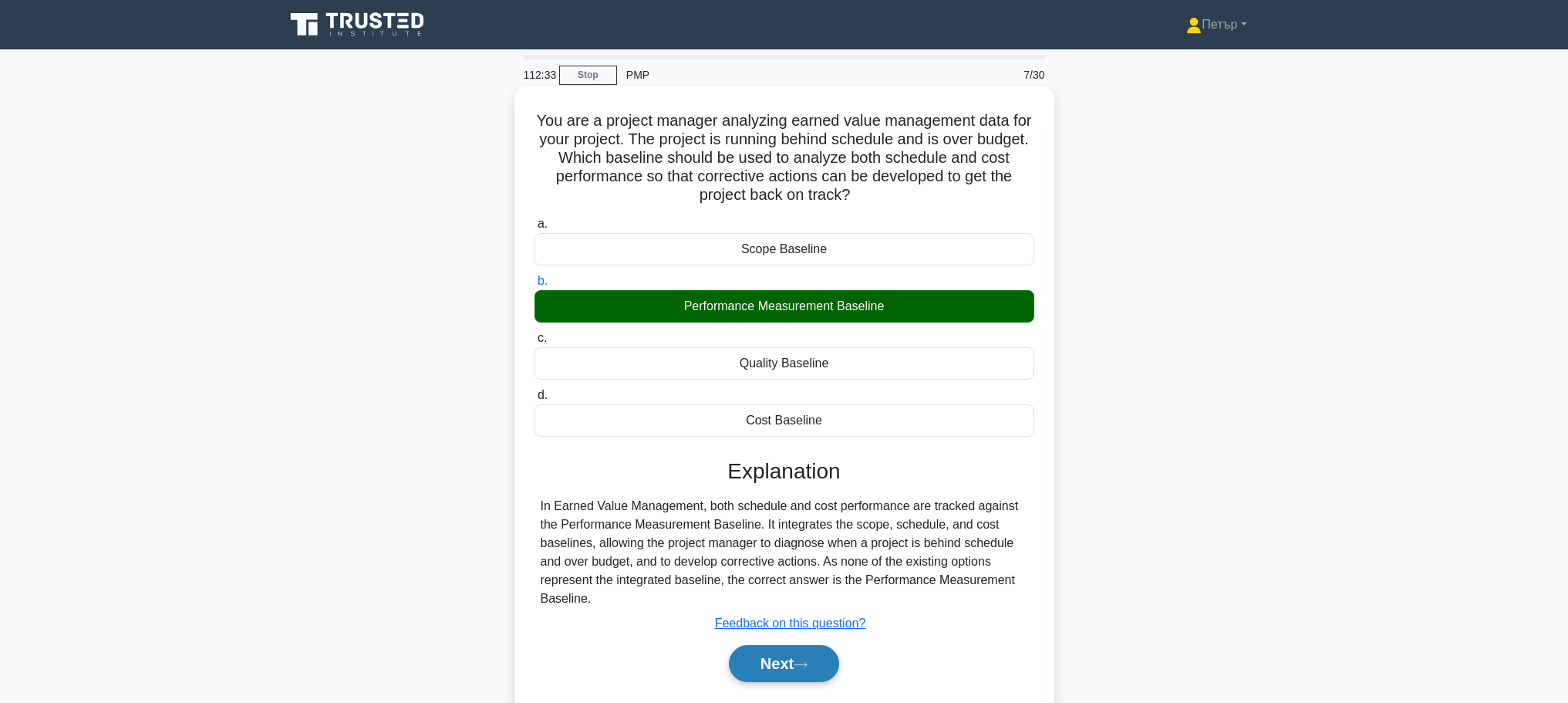
click at [797, 652] on button "Next" at bounding box center [784, 663] width 110 height 37
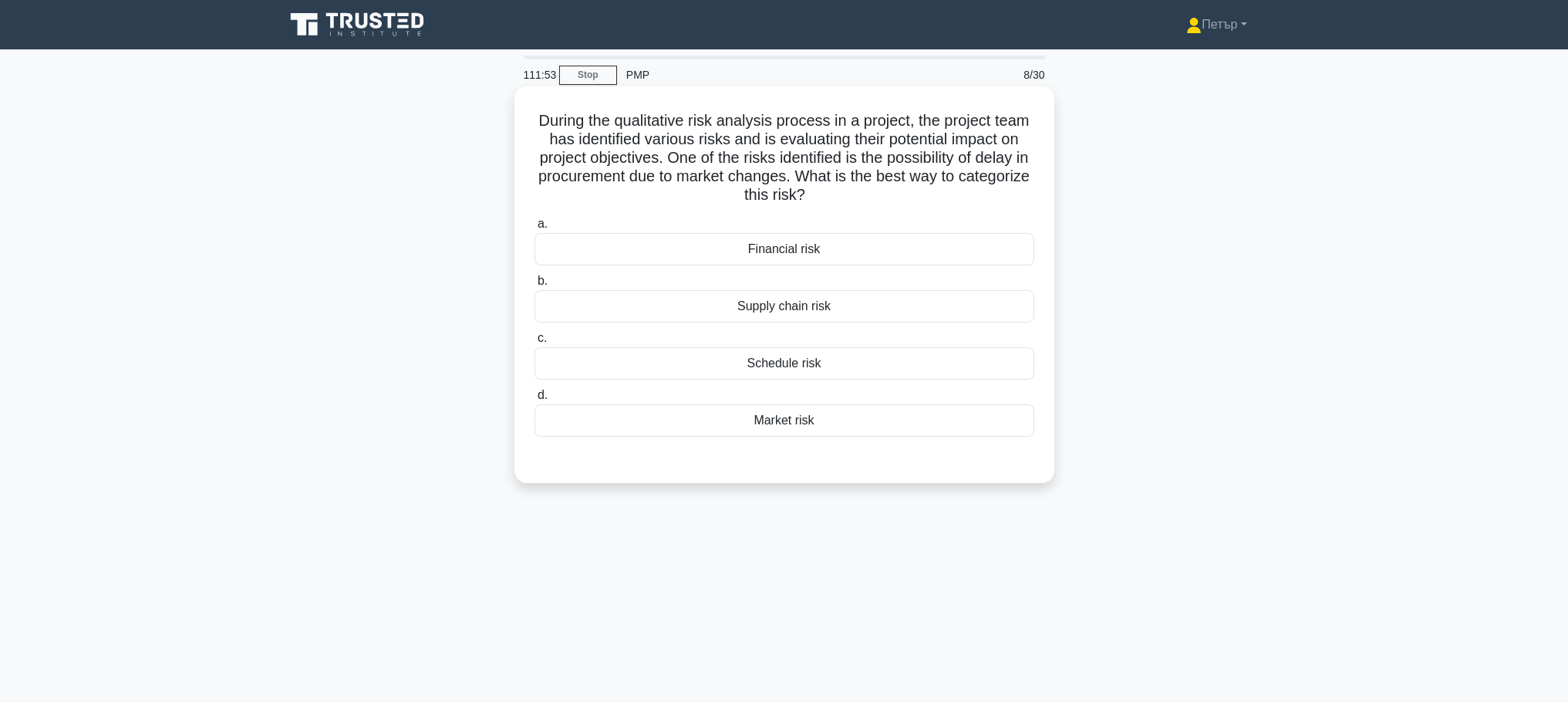
click at [971, 359] on div "Schedule risk" at bounding box center [784, 364] width 500 height 33
click at [535, 343] on input "c. Schedule risk" at bounding box center [535, 338] width 0 height 10
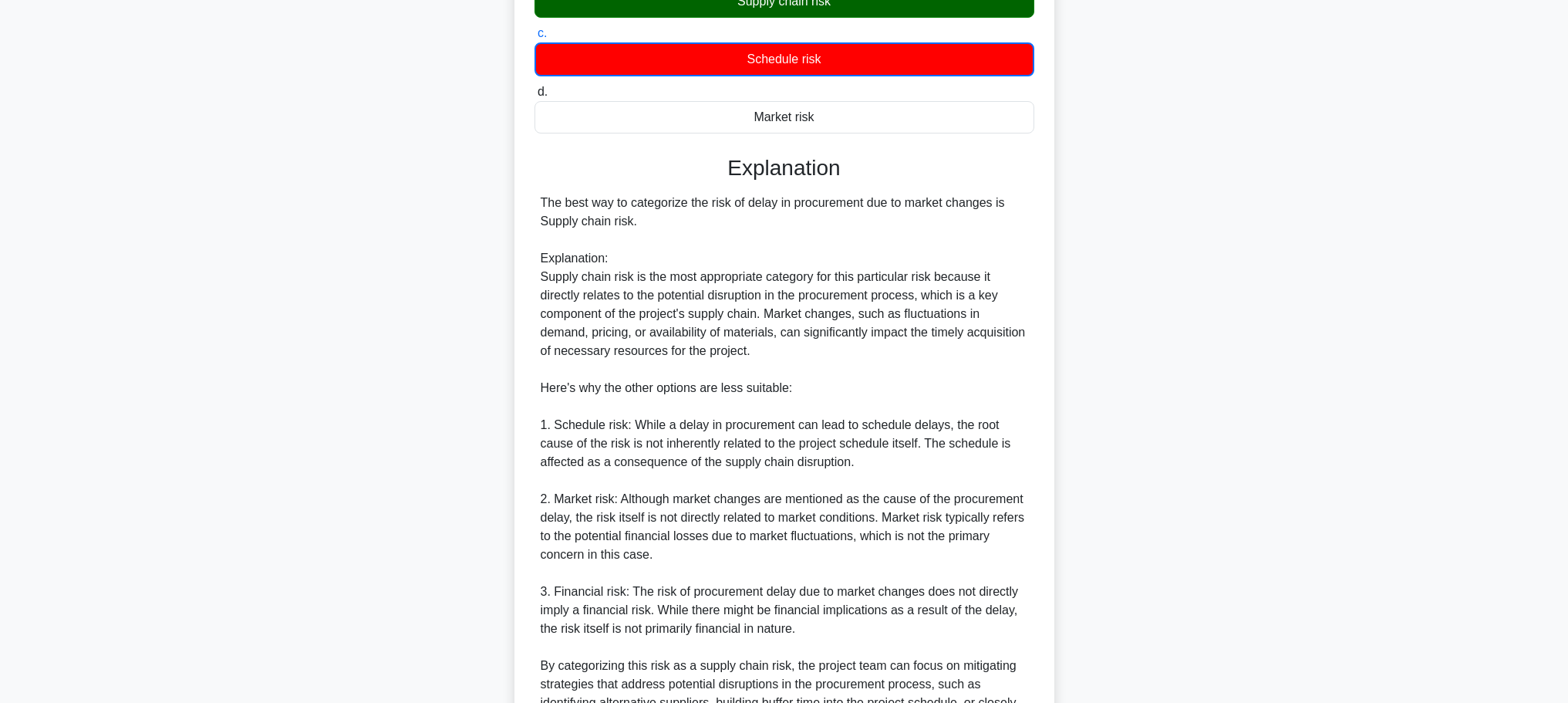
scroll to position [473, 0]
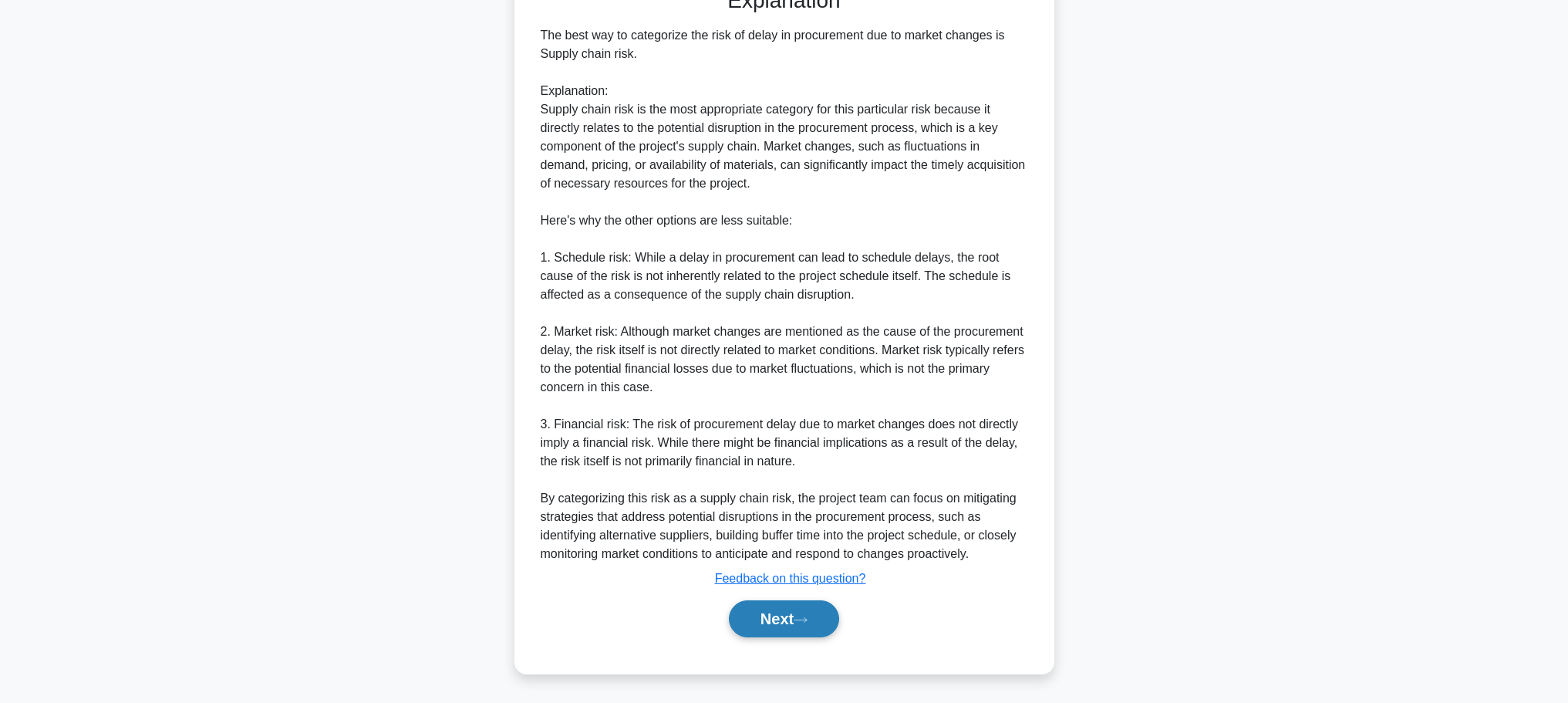
click at [808, 623] on icon at bounding box center [801, 620] width 14 height 9
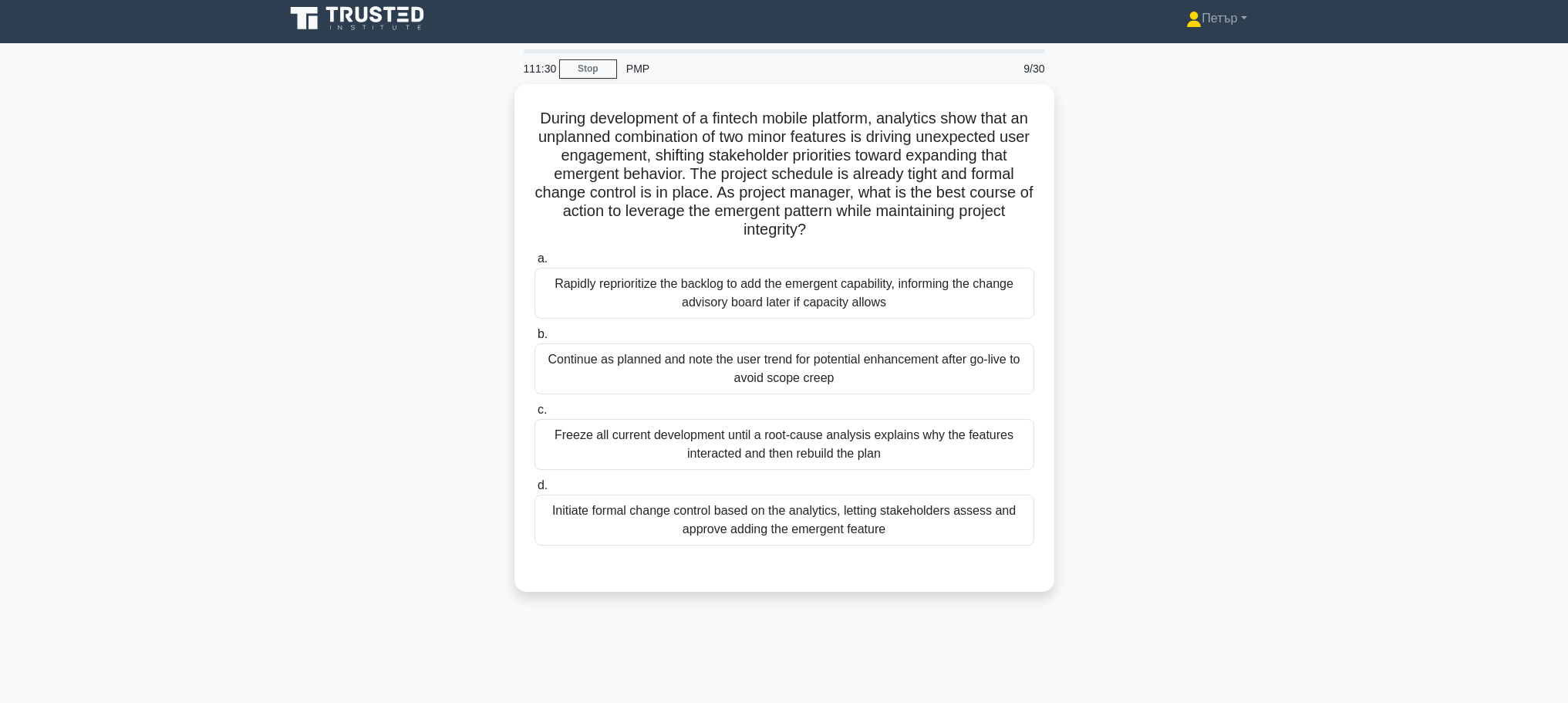
scroll to position [0, 0]
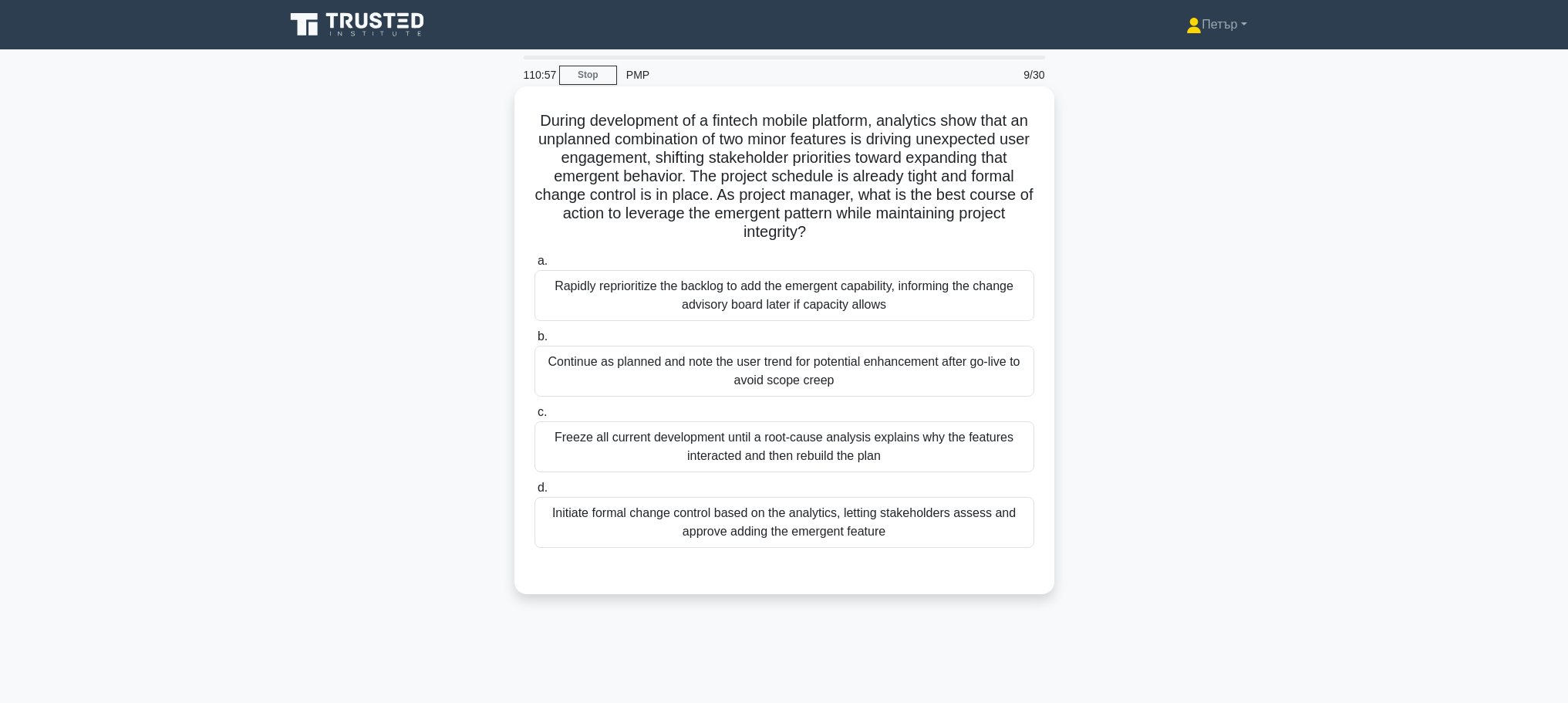
click at [990, 524] on div "Initiate formal change control based on the analytics, letting stakeholders ass…" at bounding box center [784, 522] width 500 height 51
click at [535, 493] on input "d. Initiate formal change control based on the analytics, letting stakeholders …" at bounding box center [535, 488] width 0 height 10
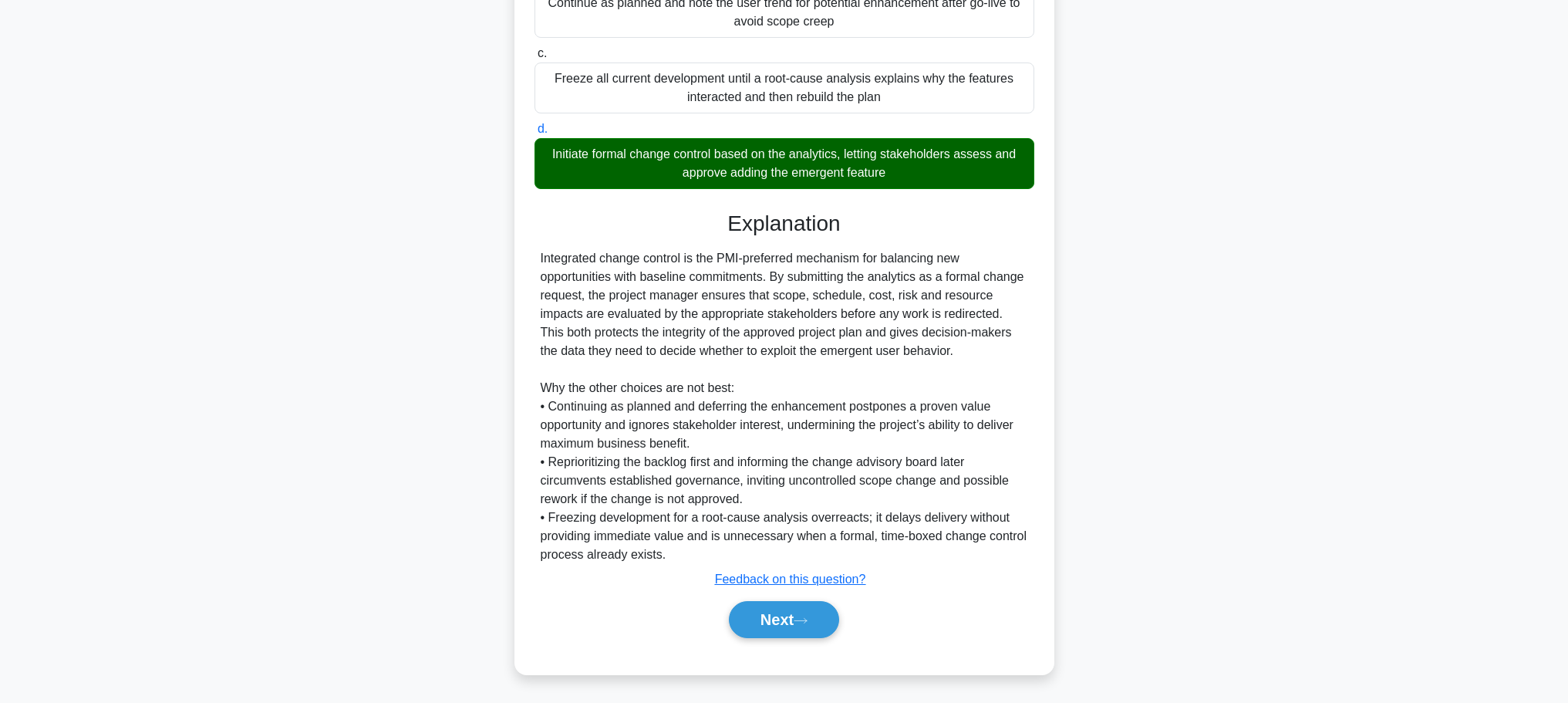
scroll to position [361, 0]
click at [794, 616] on button "Next" at bounding box center [784, 619] width 110 height 37
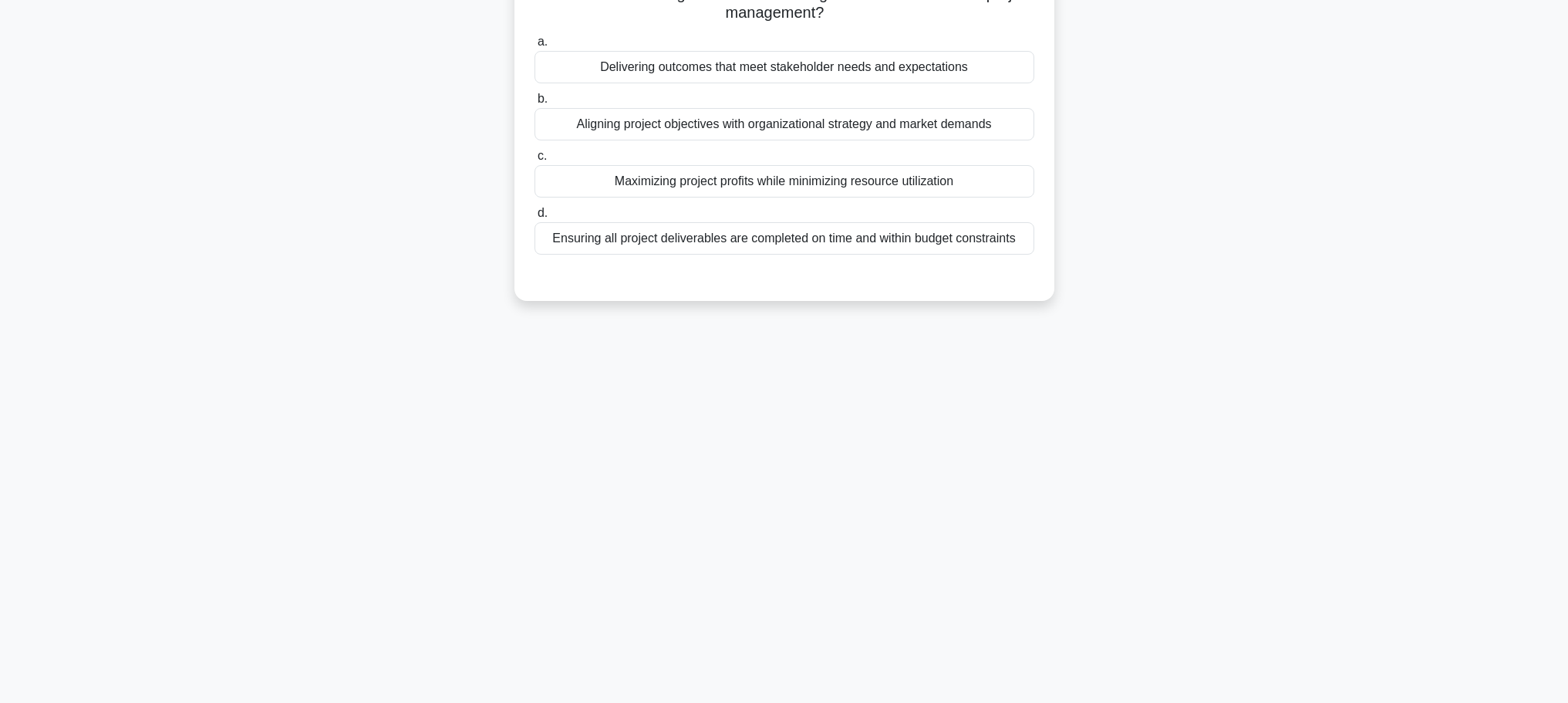
scroll to position [0, 0]
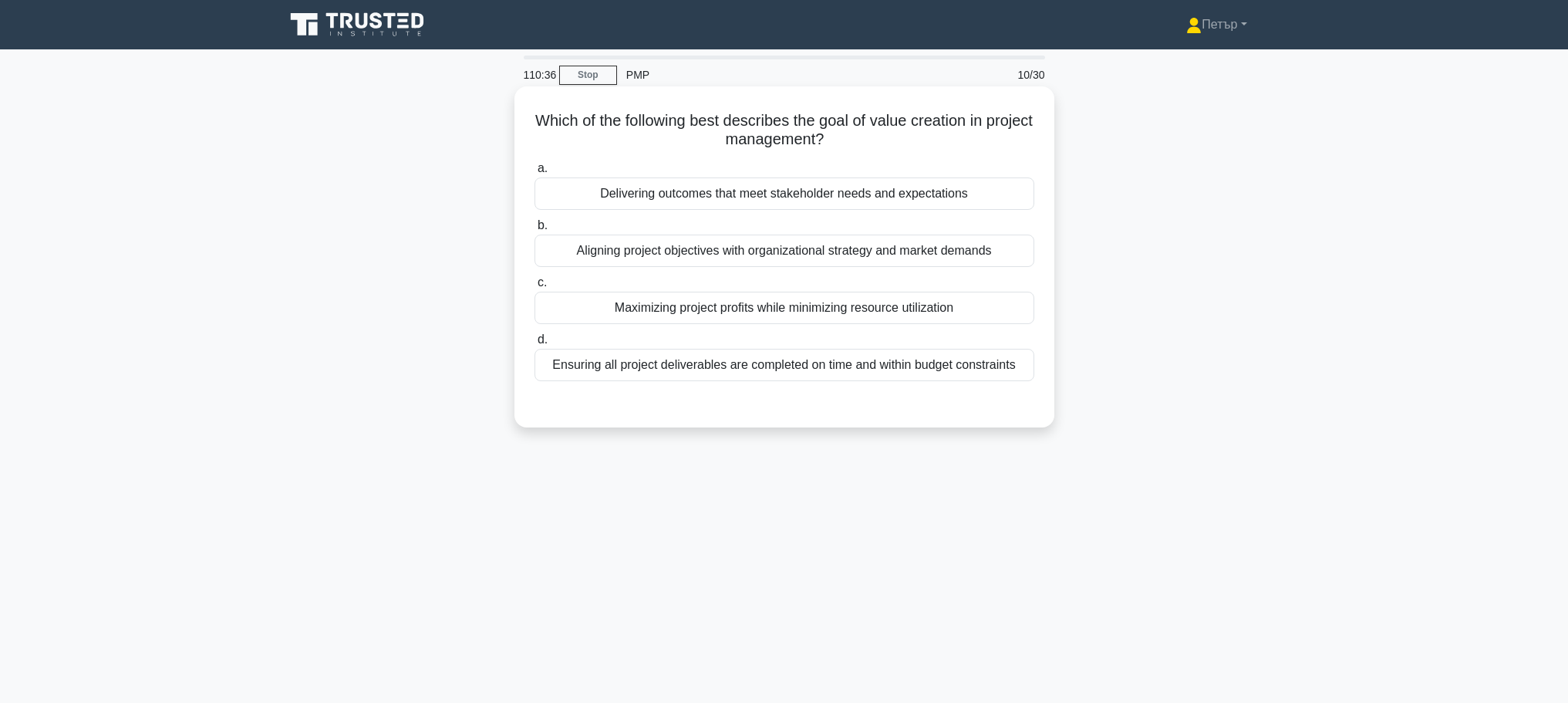
click at [801, 197] on div "Delivering outcomes that meet stakeholder needs and expectations" at bounding box center [784, 194] width 500 height 33
click at [535, 174] on input "a. Delivering outcomes that meet stakeholder needs and expectations" at bounding box center [535, 169] width 0 height 10
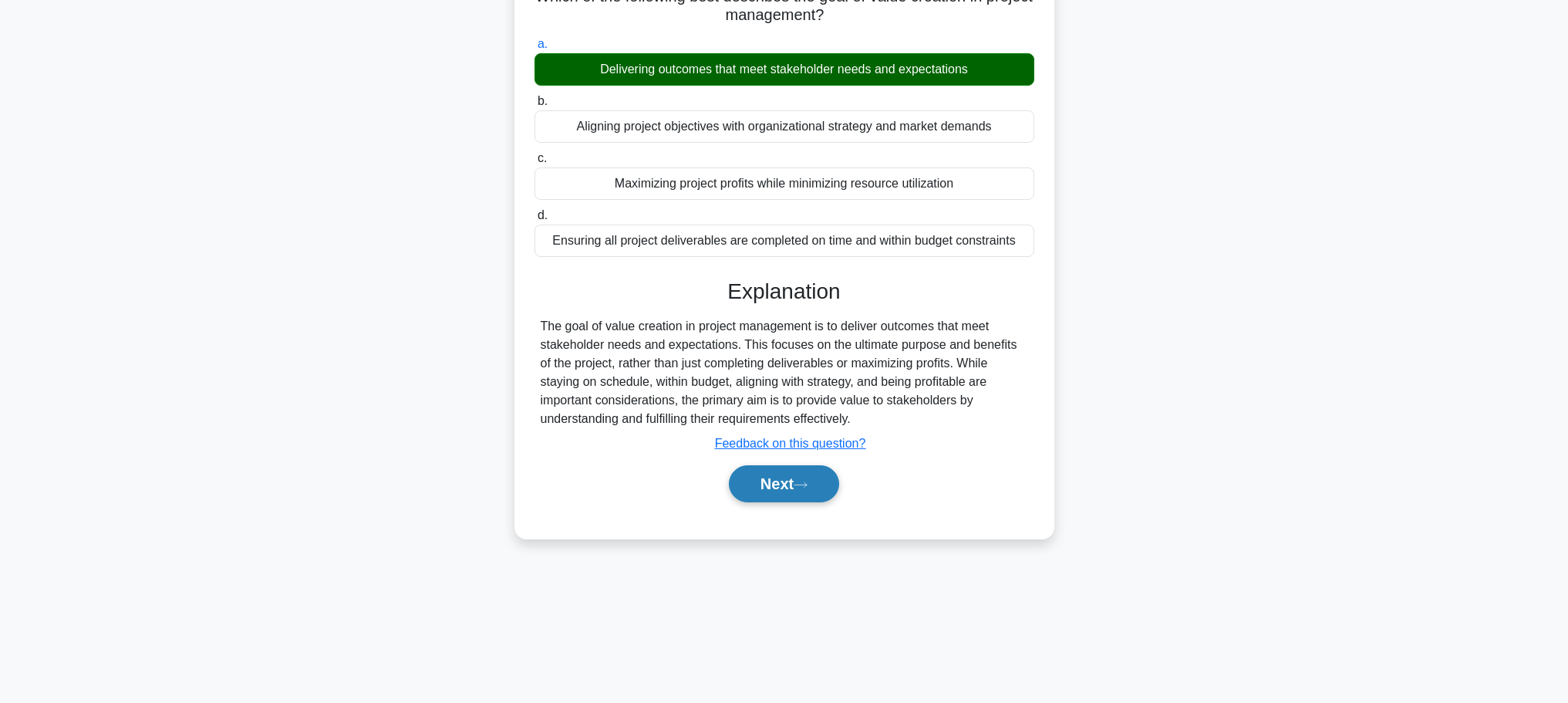
scroll to position [131, 0]
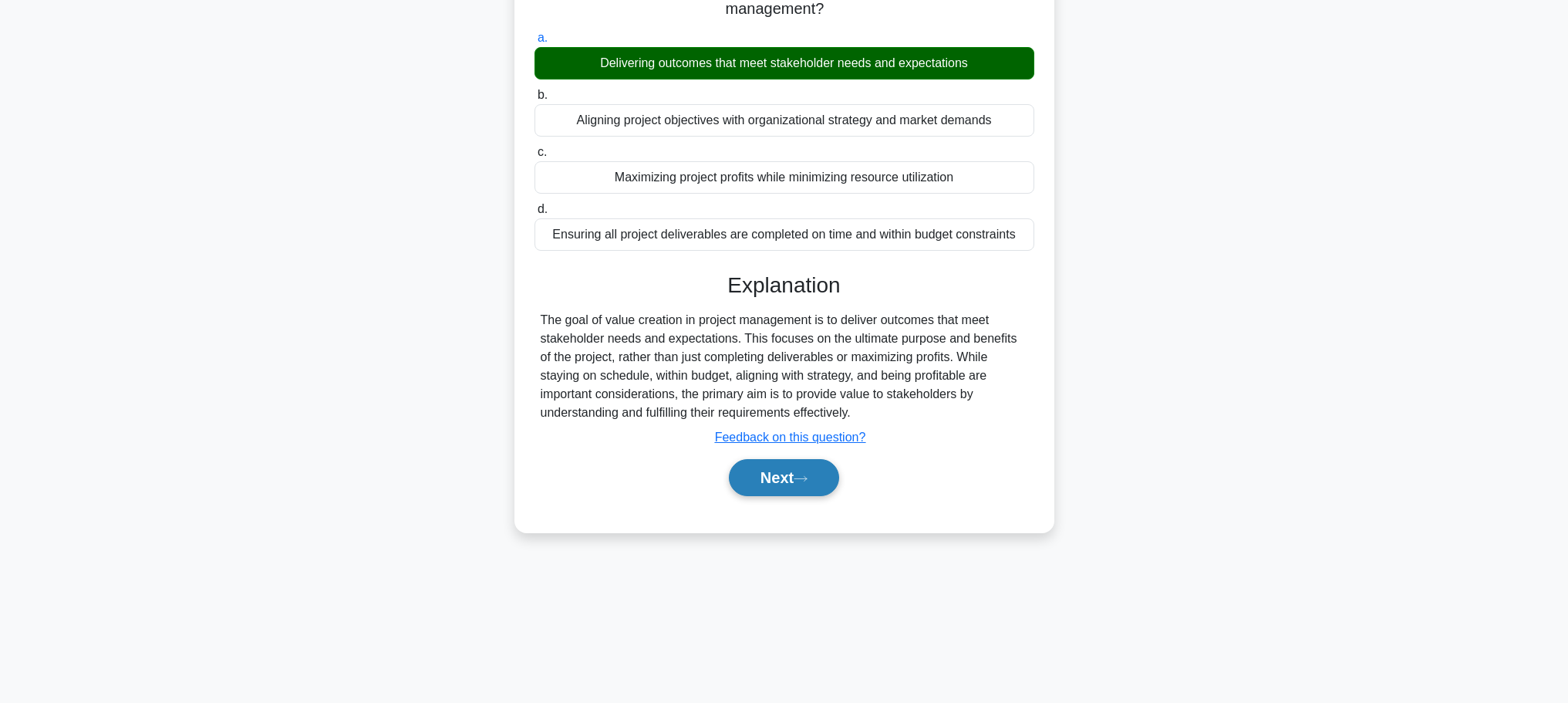
click at [808, 480] on icon at bounding box center [801, 479] width 14 height 9
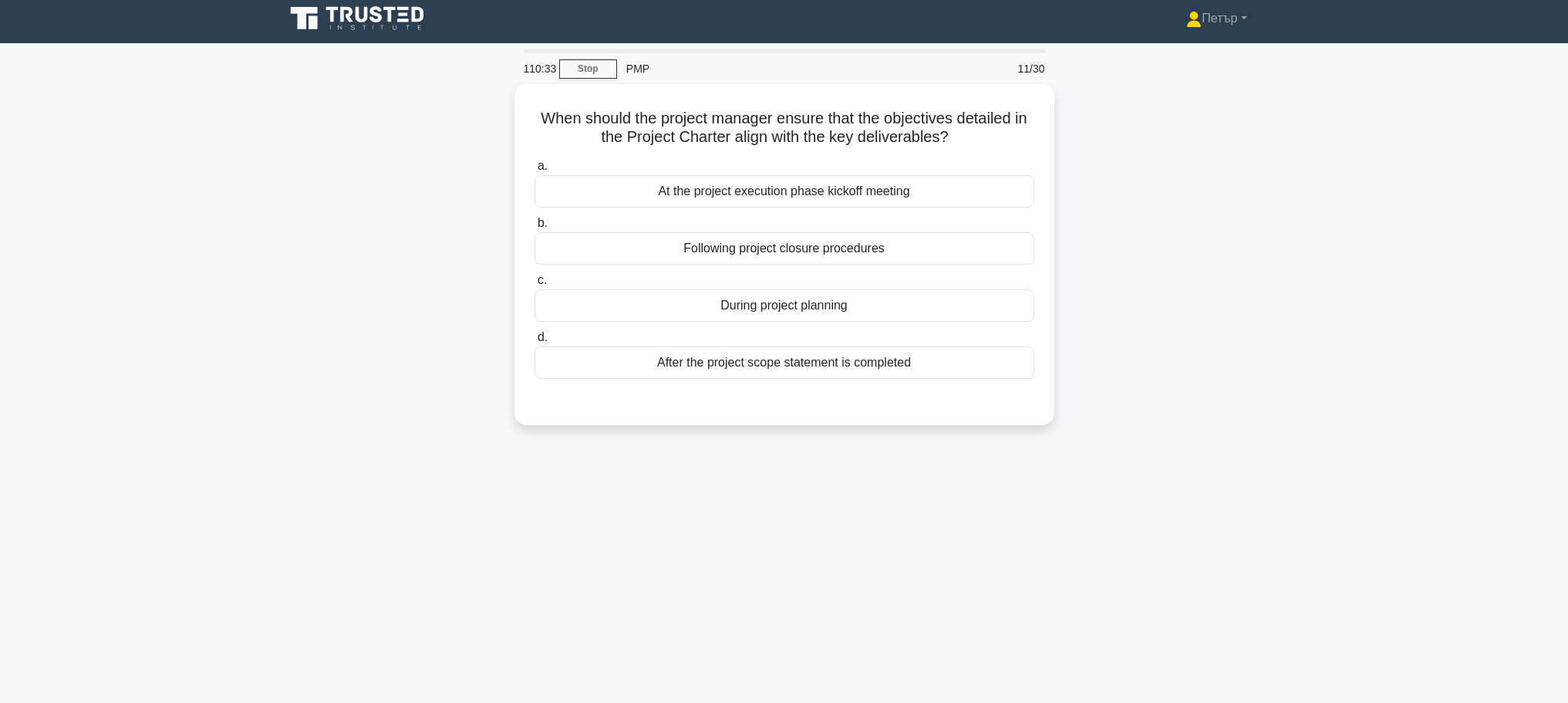
scroll to position [0, 0]
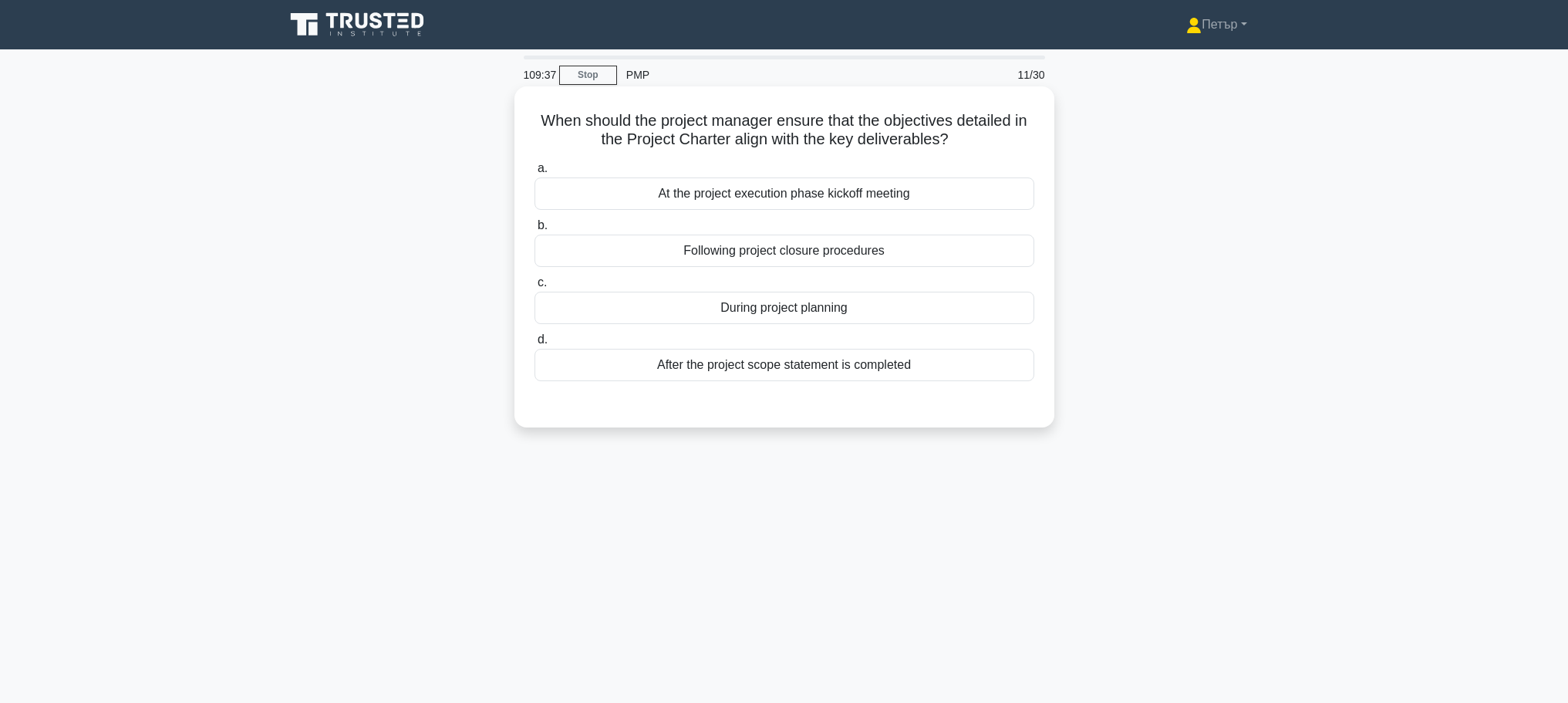
click at [938, 307] on div "During project planning" at bounding box center [784, 308] width 500 height 33
click at [535, 288] on input "c. During project planning" at bounding box center [535, 283] width 0 height 10
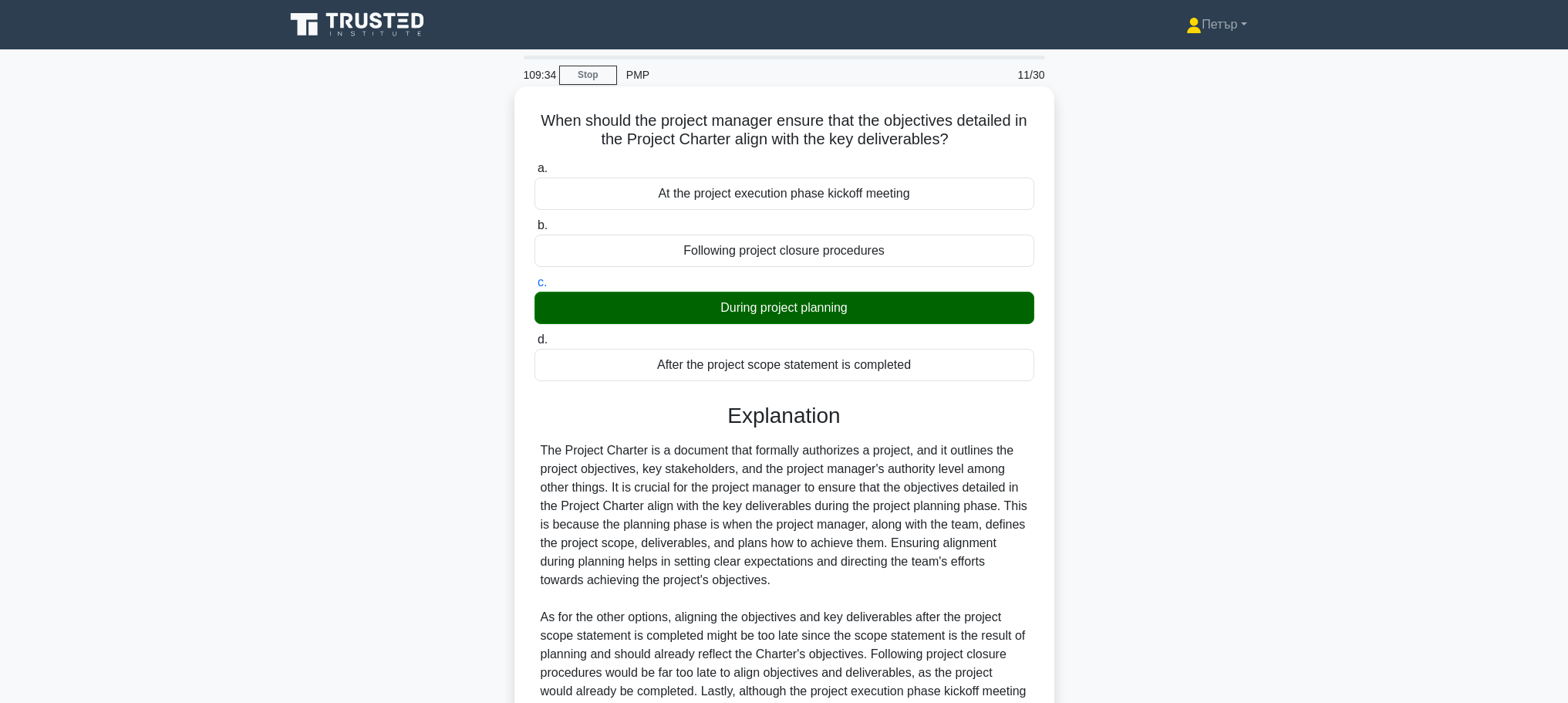
scroll to position [194, 0]
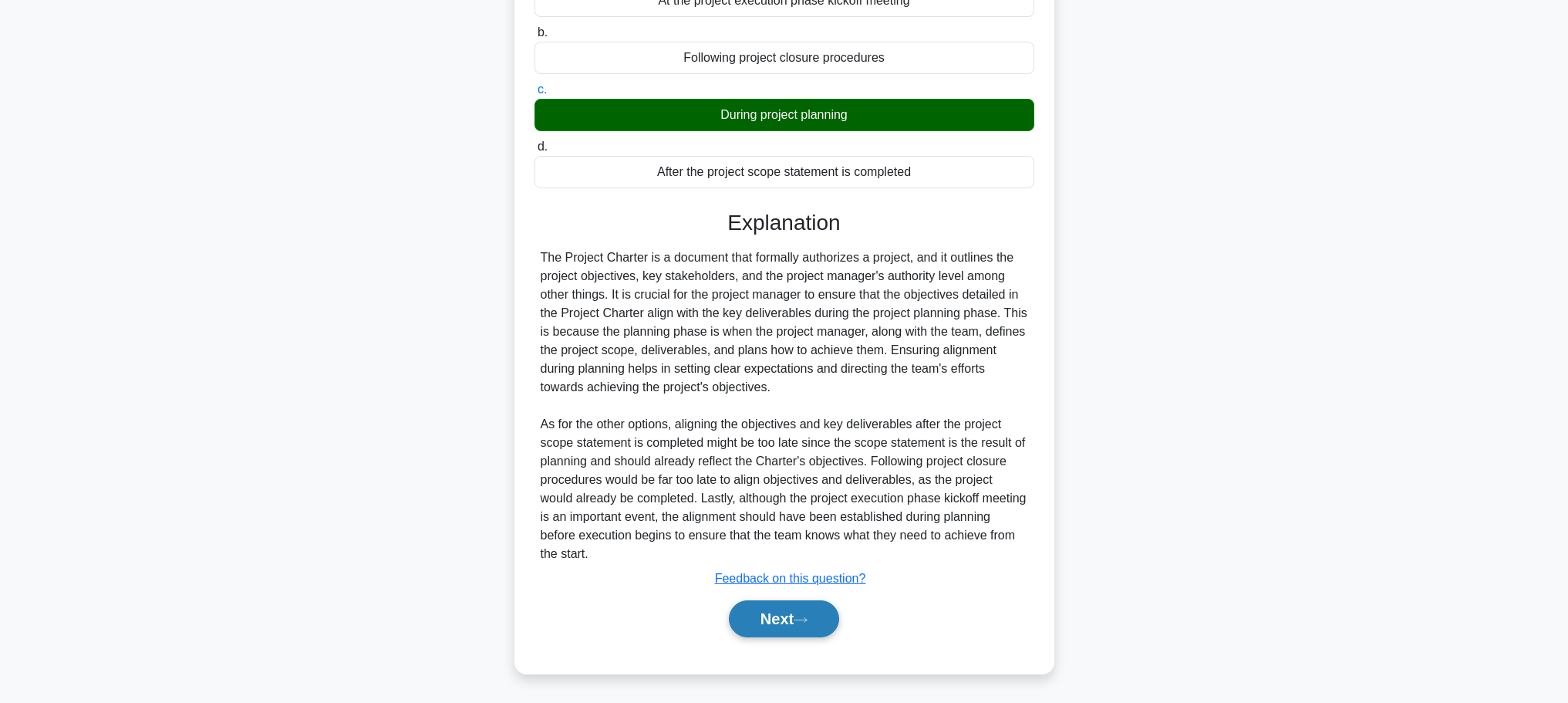
click at [789, 612] on button "Next" at bounding box center [784, 619] width 110 height 37
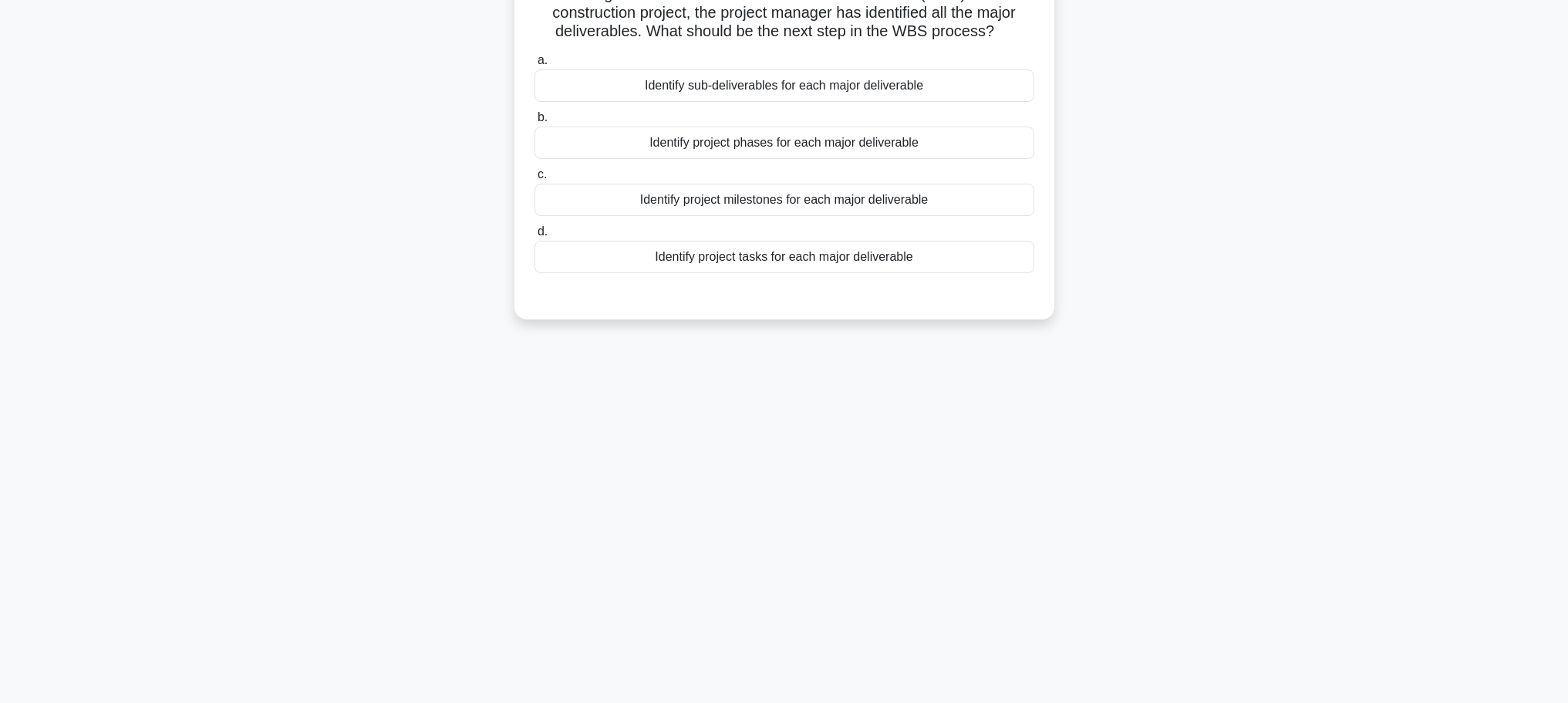
scroll to position [0, 0]
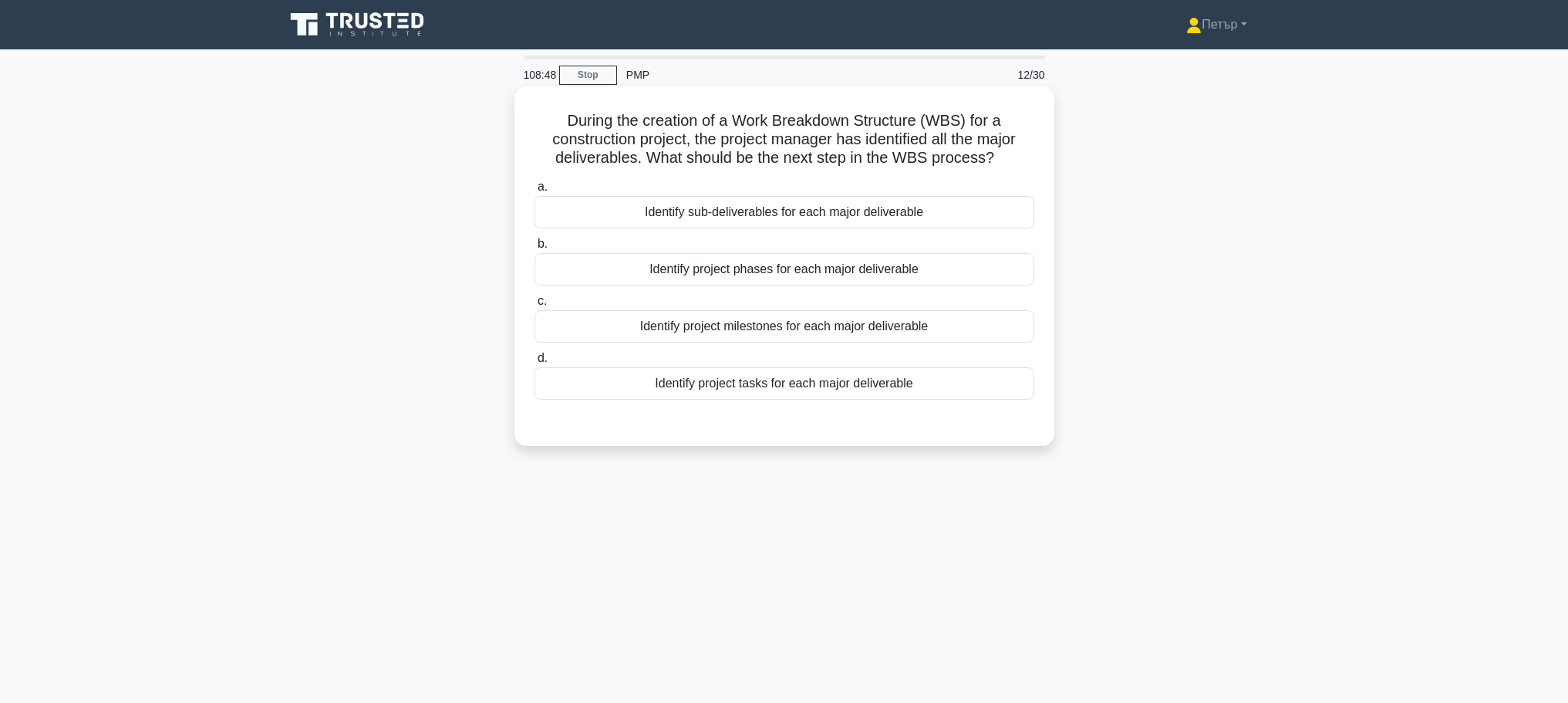
click at [975, 213] on div "Identify sub-deliverables for each major deliverable" at bounding box center [784, 213] width 500 height 33
click at [535, 192] on input "a. Identify sub-deliverables for each major deliverable" at bounding box center [535, 188] width 0 height 10
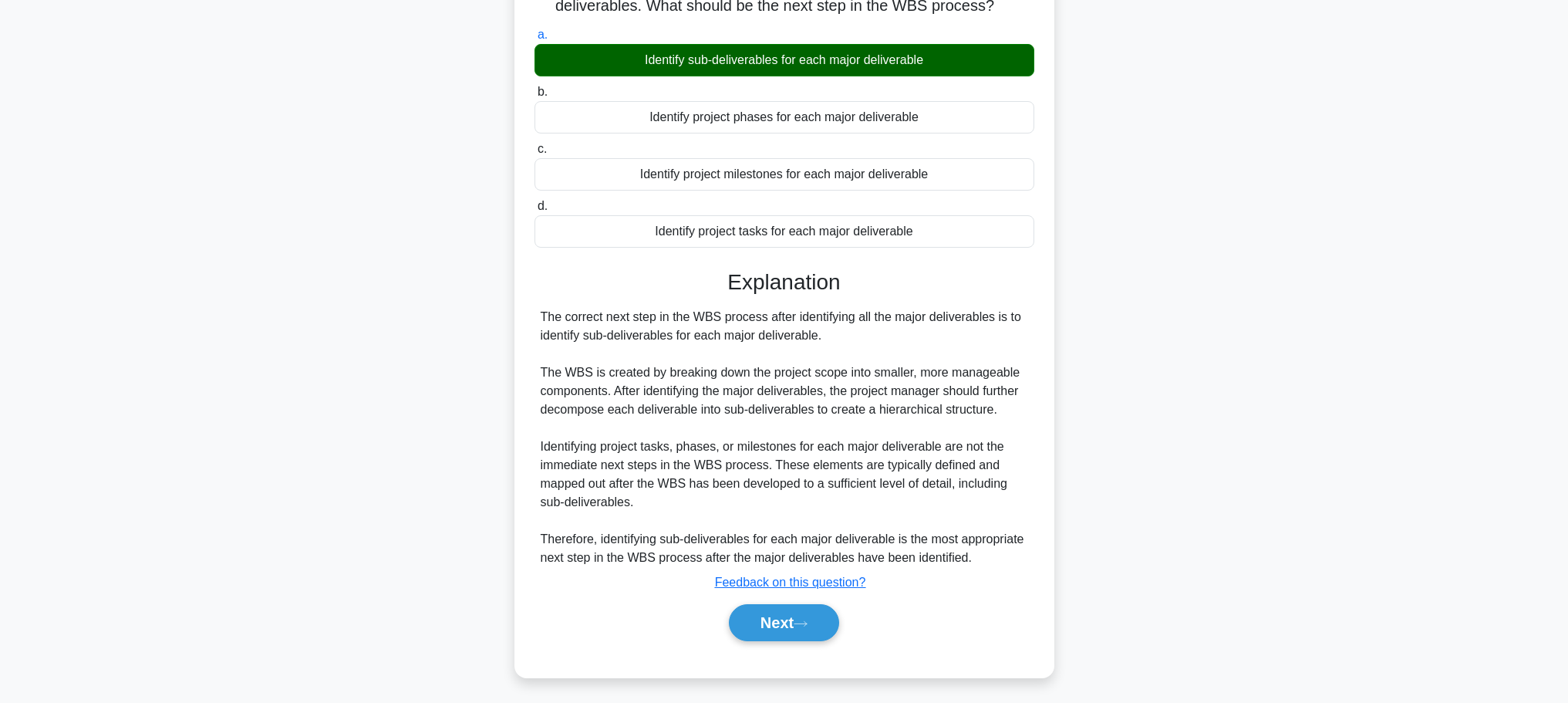
scroll to position [157, 0]
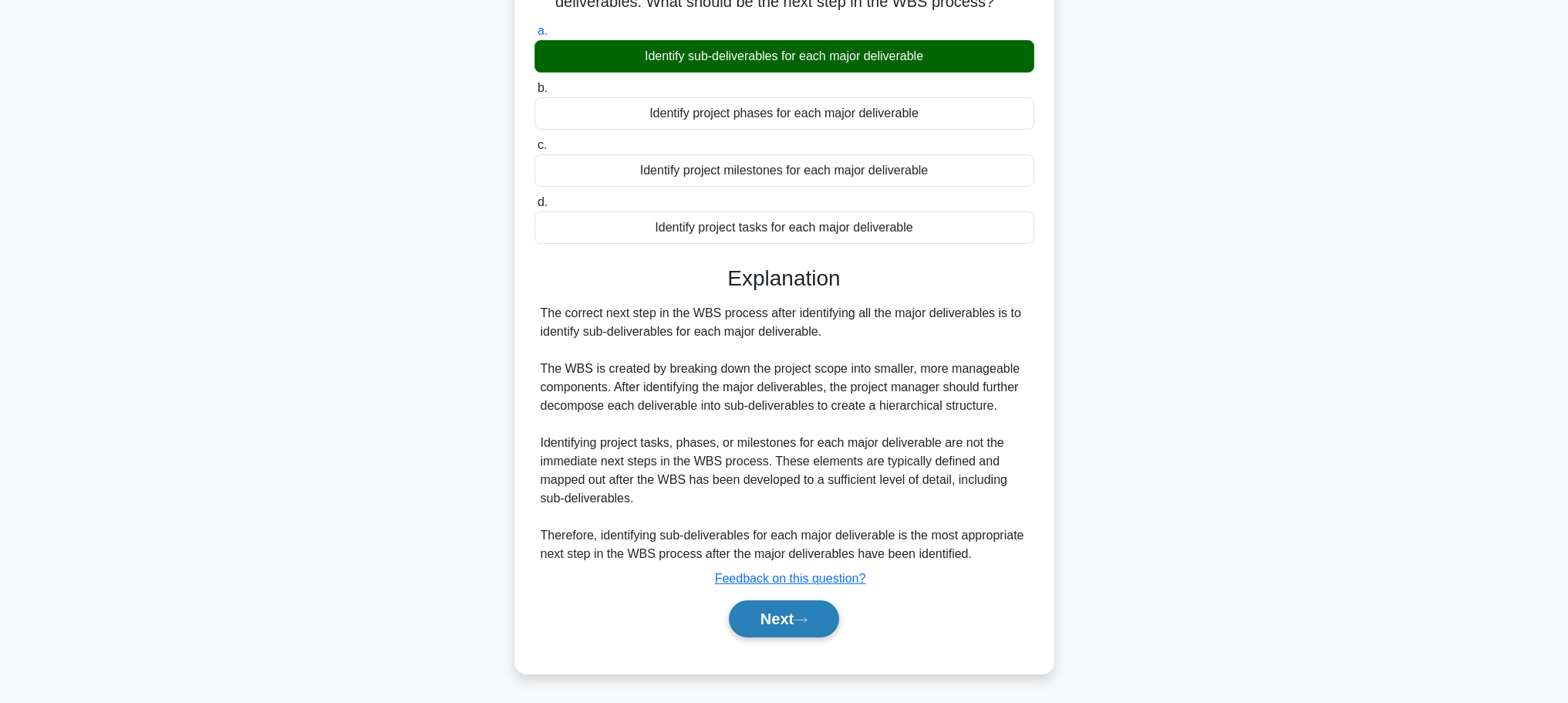
click at [775, 619] on button "Next" at bounding box center [784, 619] width 110 height 37
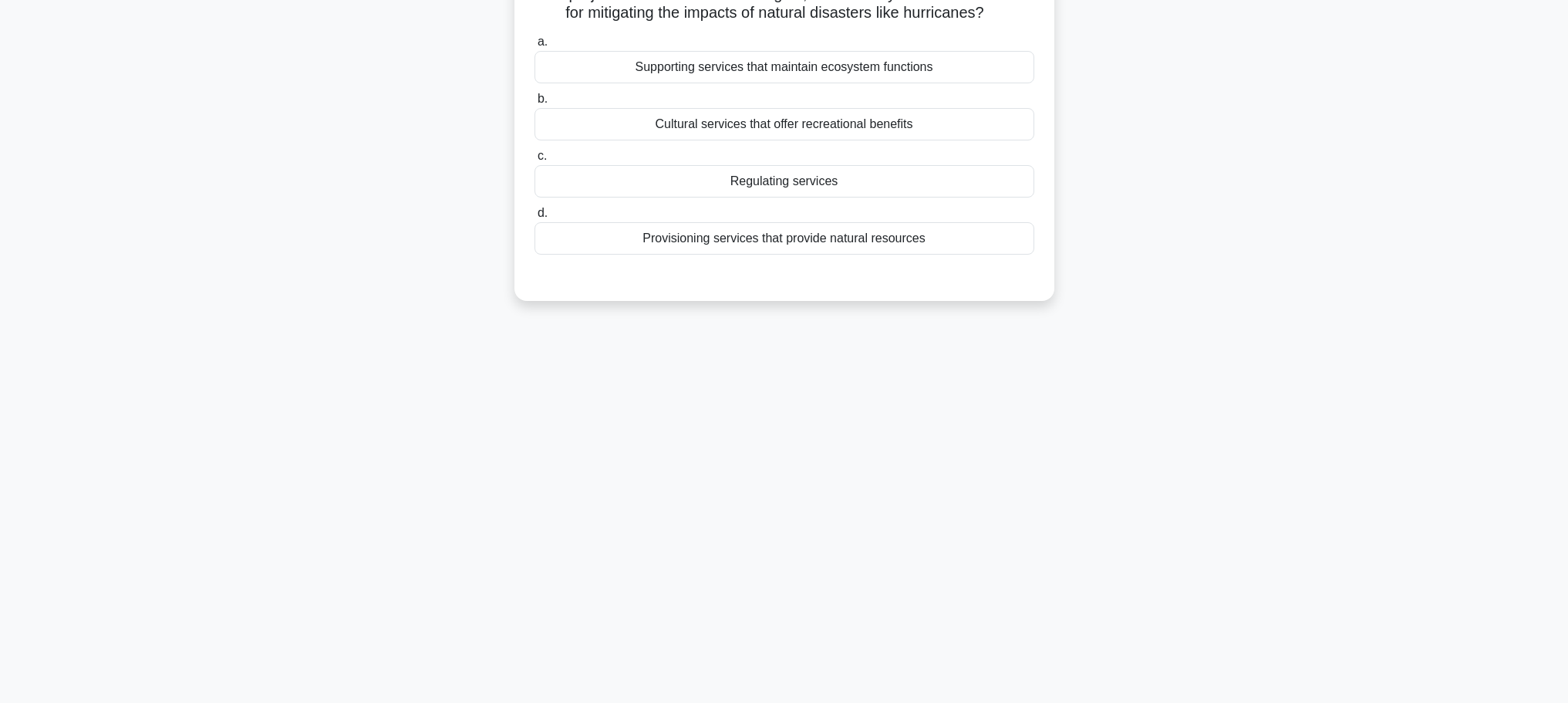
scroll to position [0, 0]
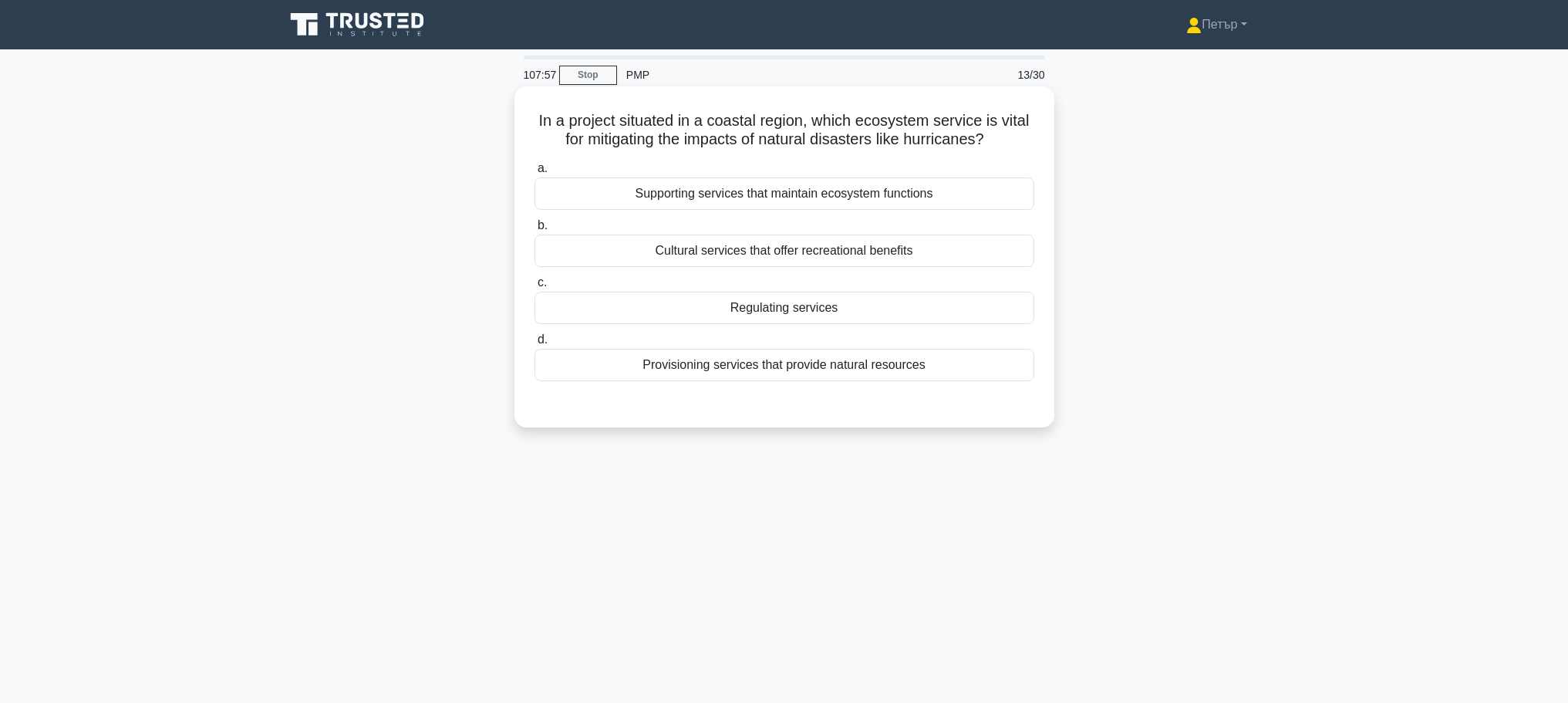
click at [1020, 187] on div "Supporting services that maintain ecosystem functions" at bounding box center [784, 194] width 500 height 33
click at [535, 174] on input "a. Supporting services that maintain ecosystem functions" at bounding box center [535, 169] width 0 height 10
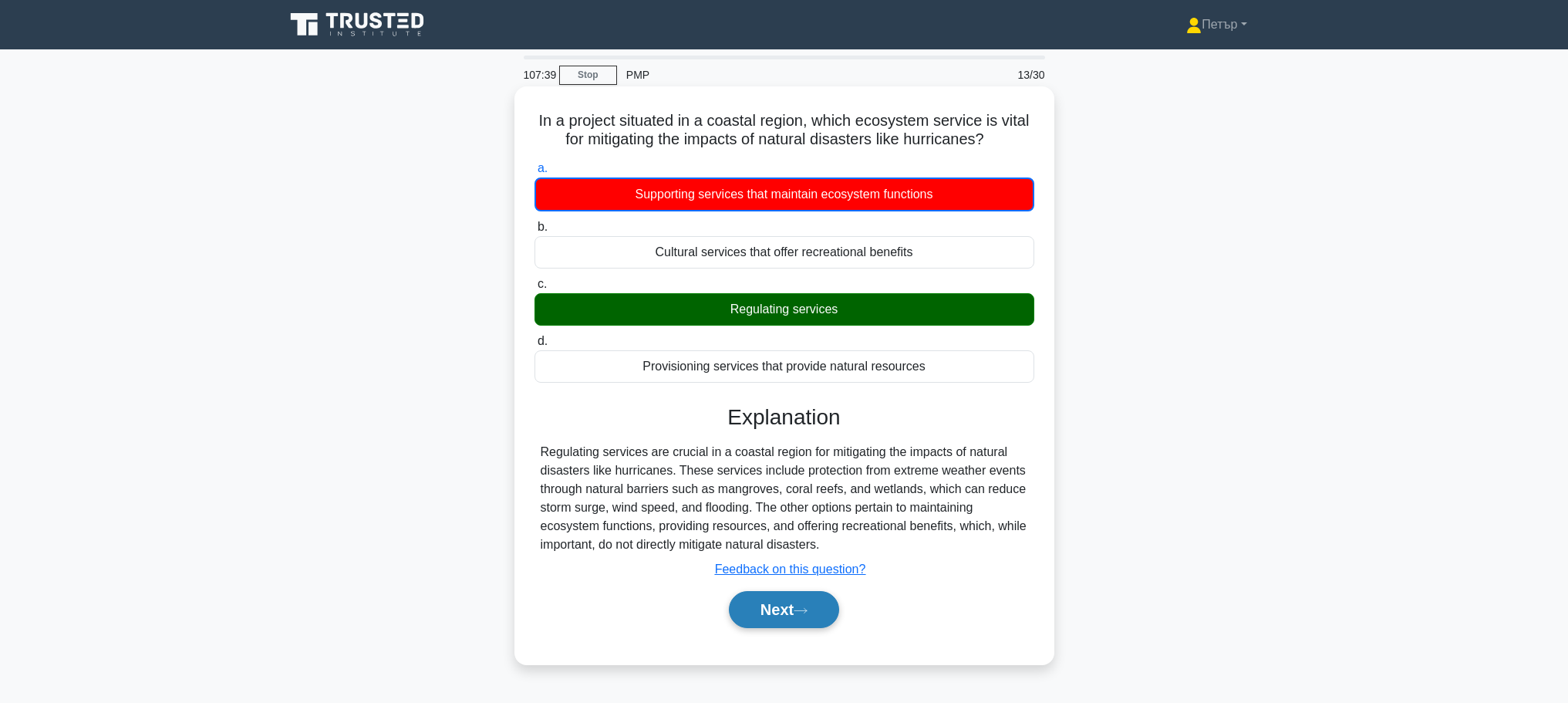
click at [790, 614] on button "Next" at bounding box center [784, 609] width 110 height 37
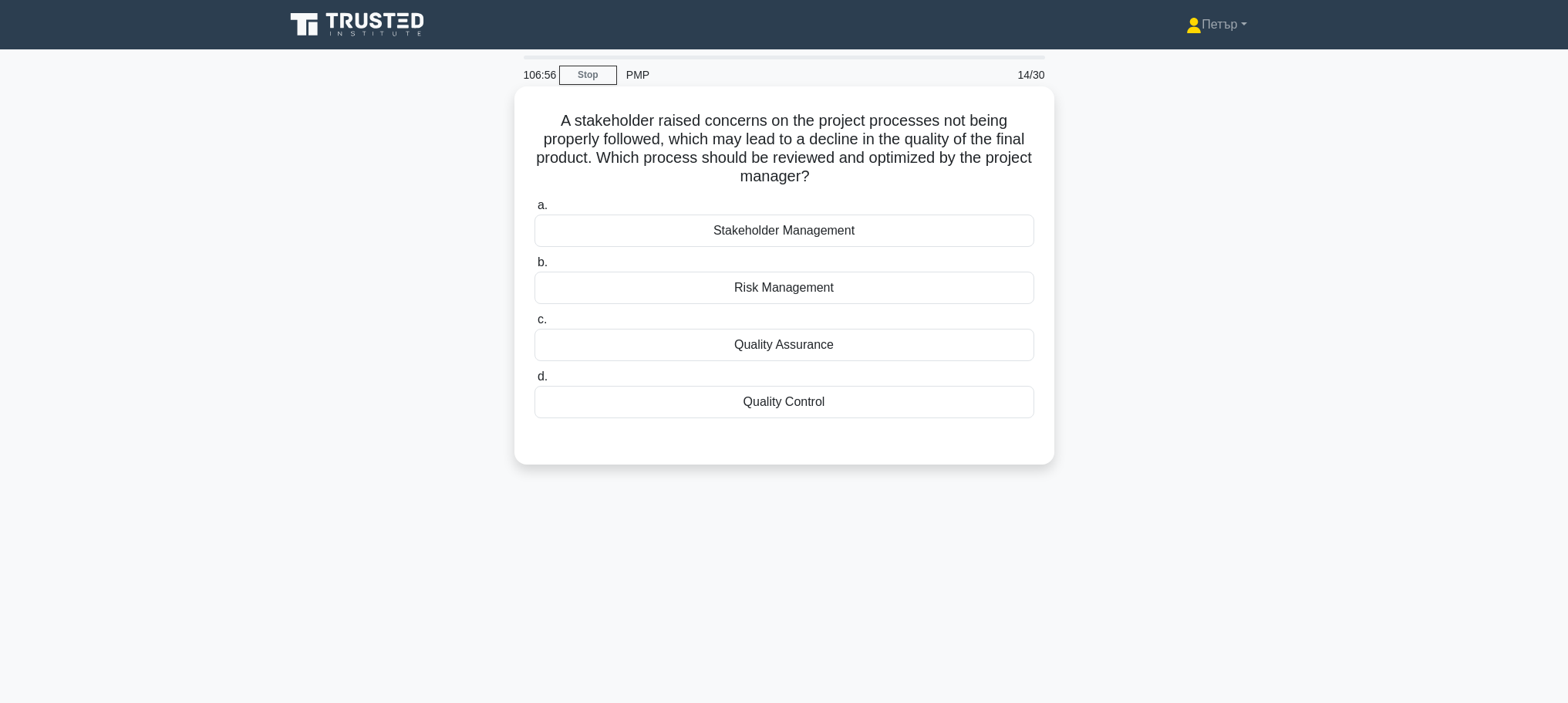
click at [983, 414] on div "Quality Control" at bounding box center [784, 402] width 500 height 33
click at [535, 382] on input "d. Quality Control" at bounding box center [535, 377] width 0 height 10
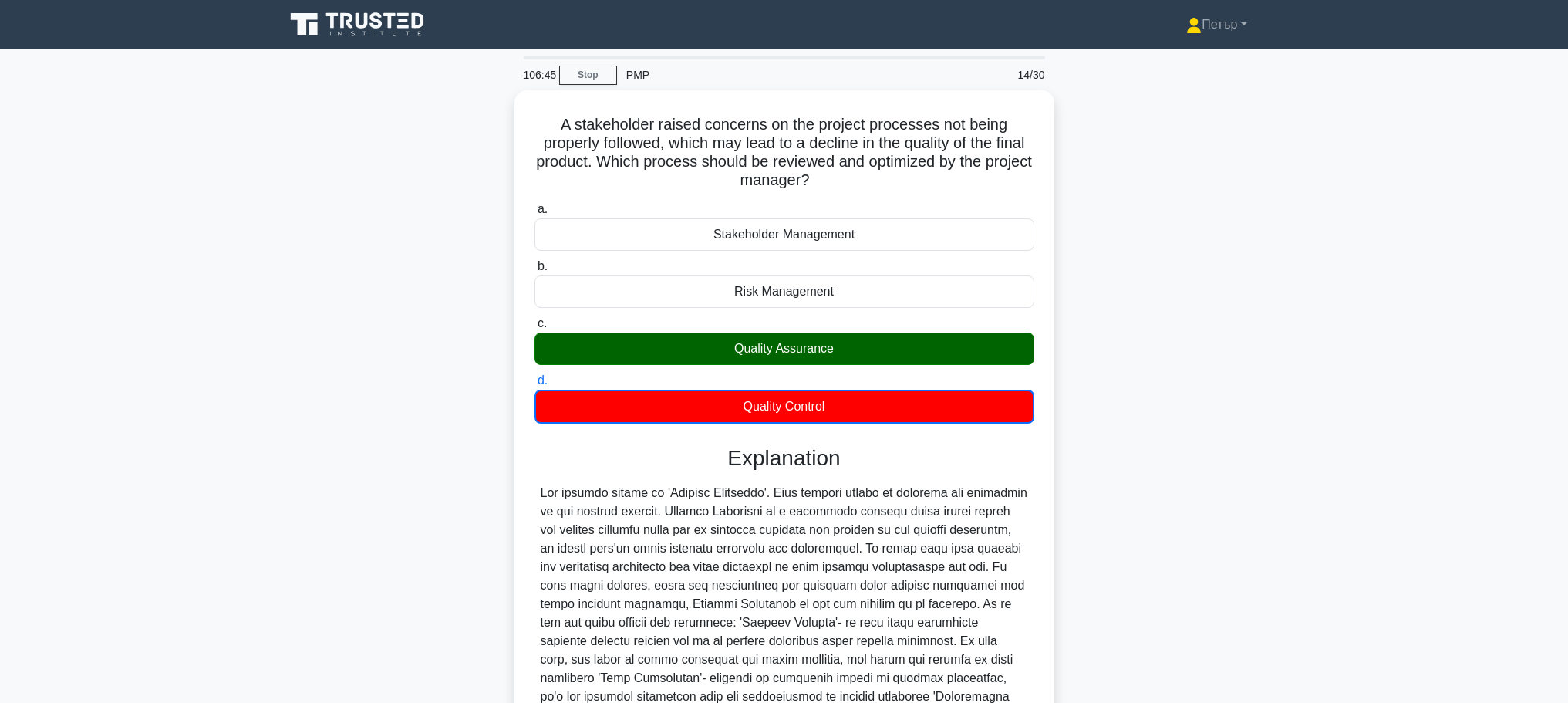
scroll to position [195, 0]
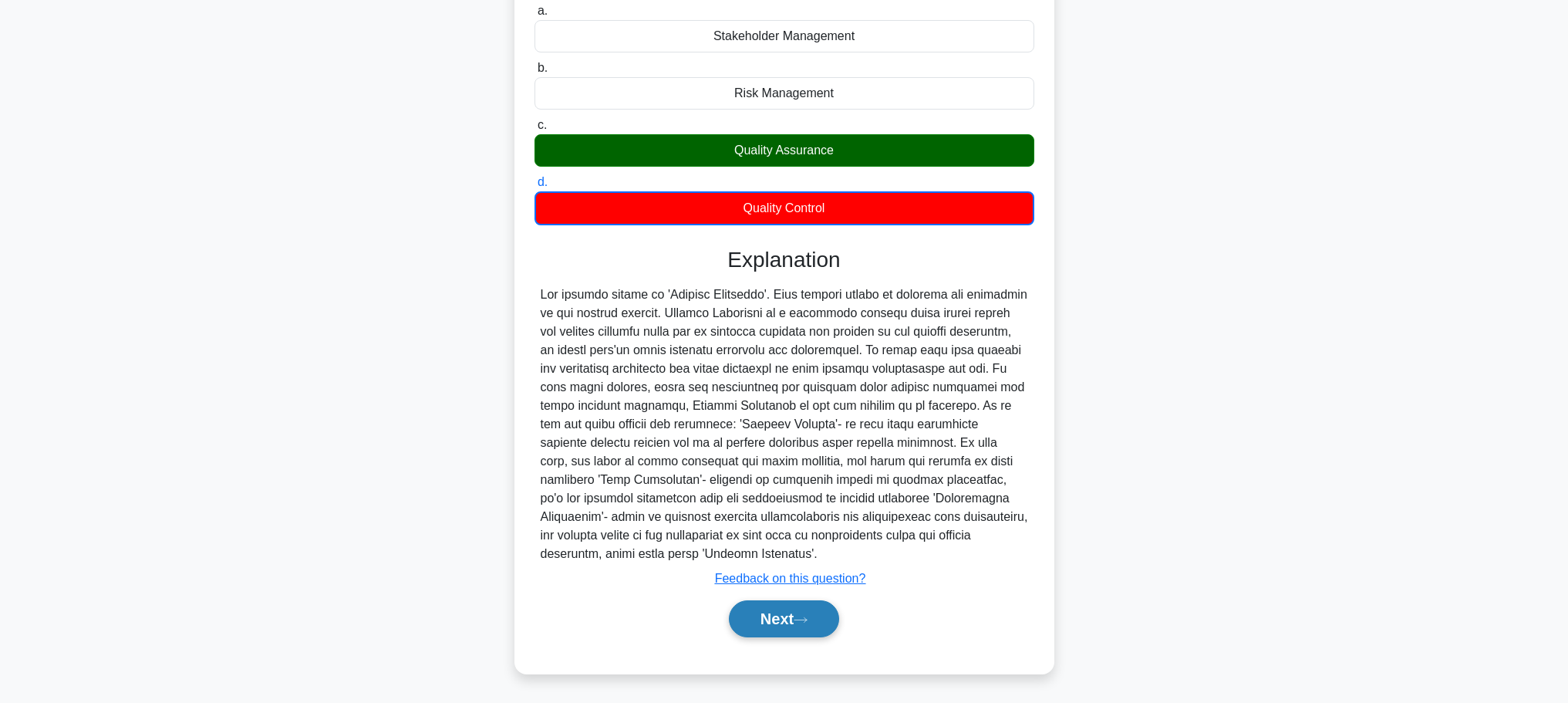
click at [827, 620] on button "Next" at bounding box center [784, 619] width 110 height 37
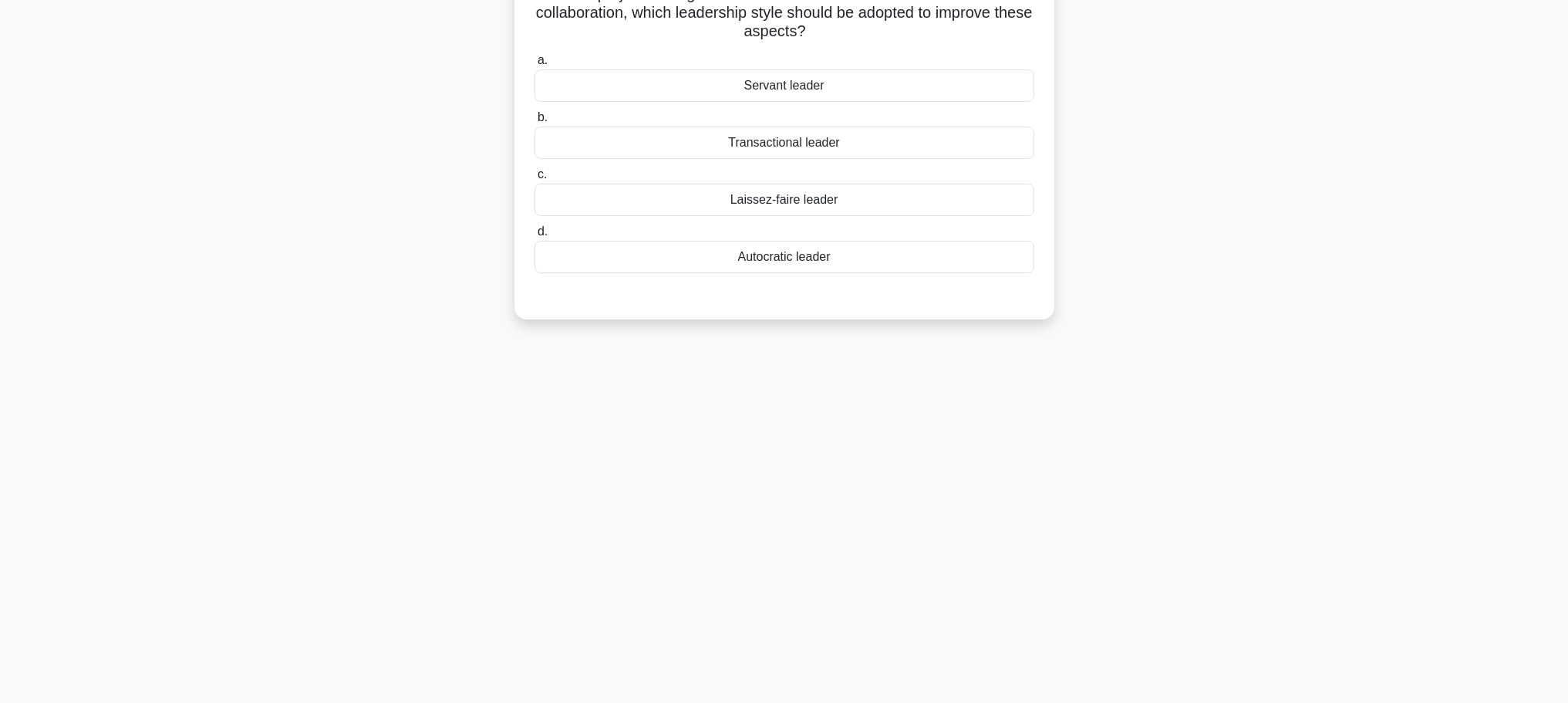
scroll to position [0, 0]
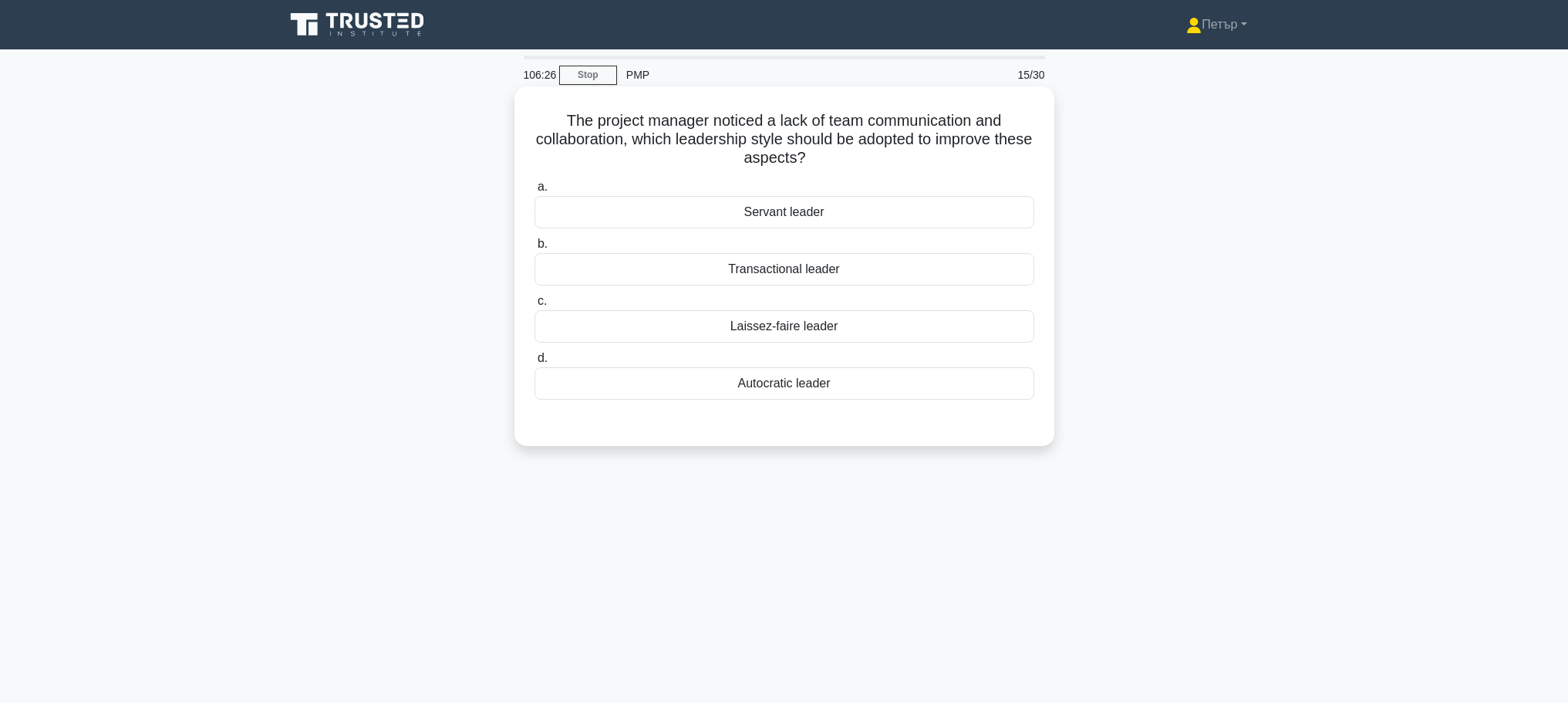
click at [979, 218] on div "Servant leader" at bounding box center [784, 213] width 500 height 33
click at [535, 192] on input "a. Servant leader" at bounding box center [535, 188] width 0 height 10
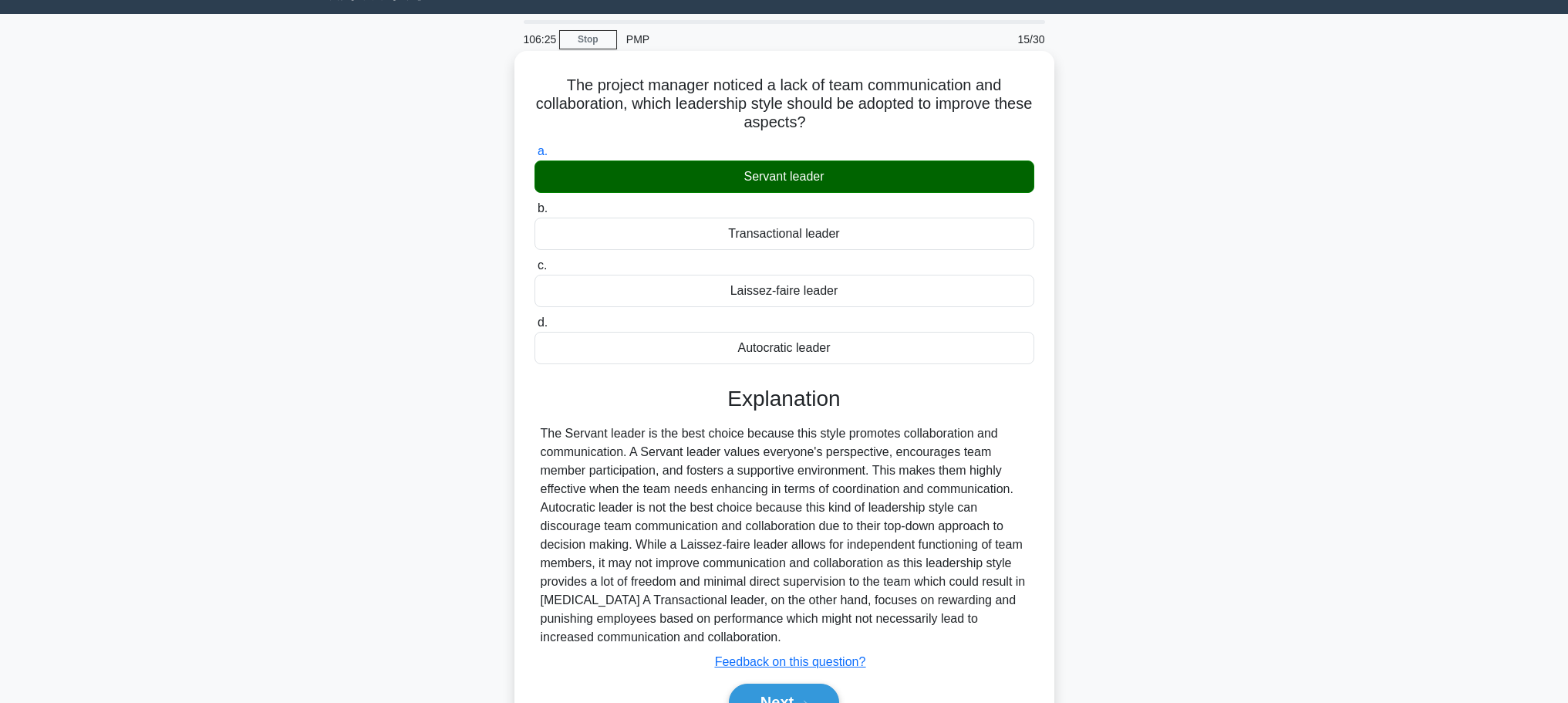
scroll to position [131, 0]
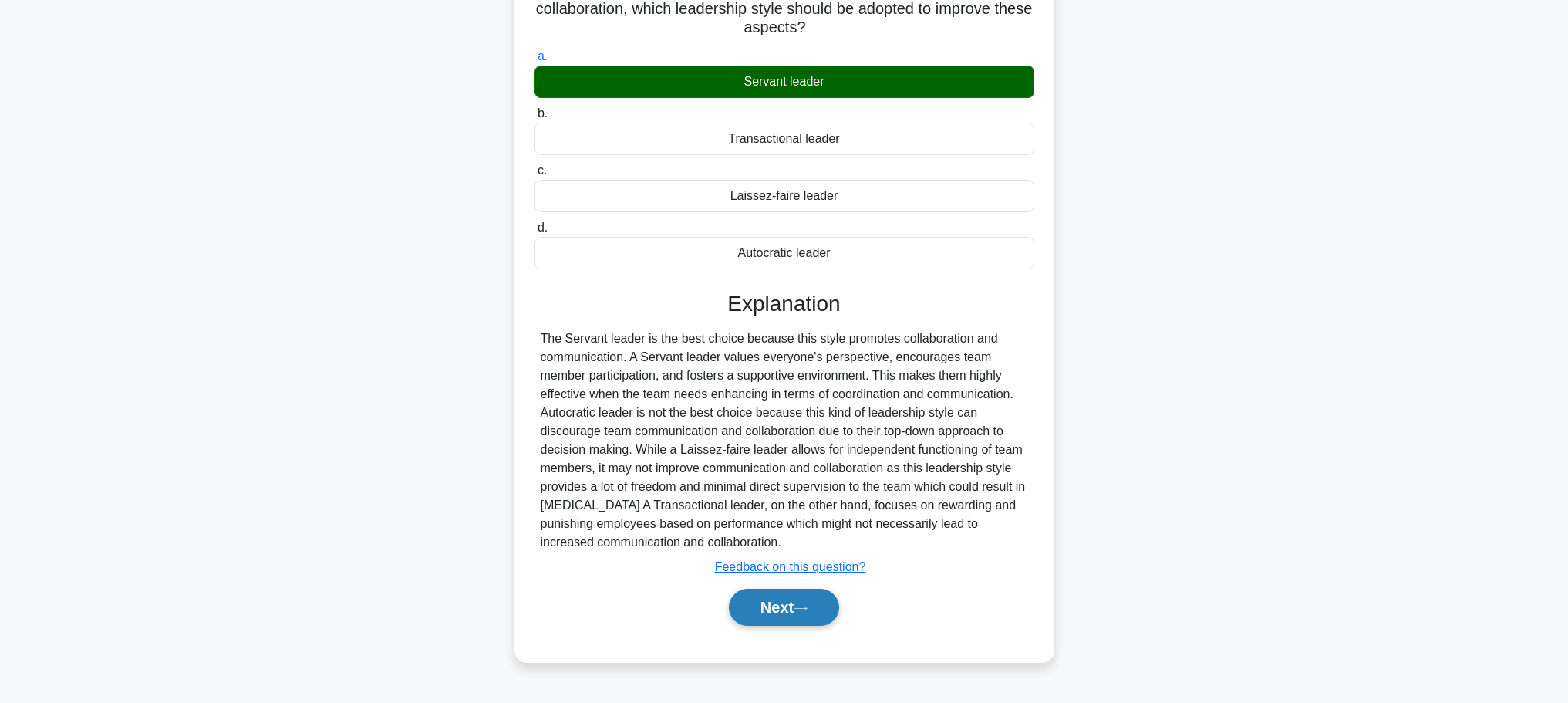
click at [735, 595] on button "Next" at bounding box center [784, 607] width 110 height 37
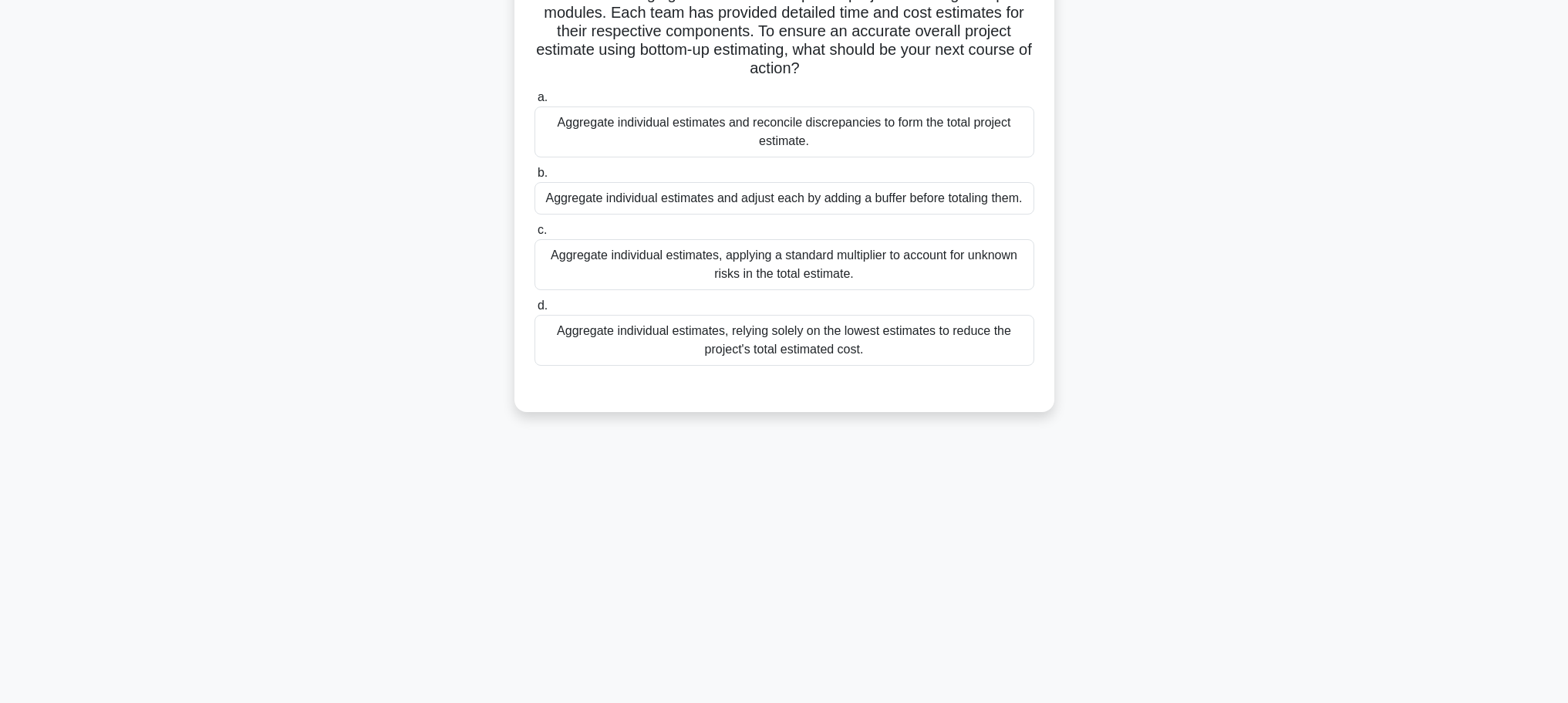
scroll to position [0, 0]
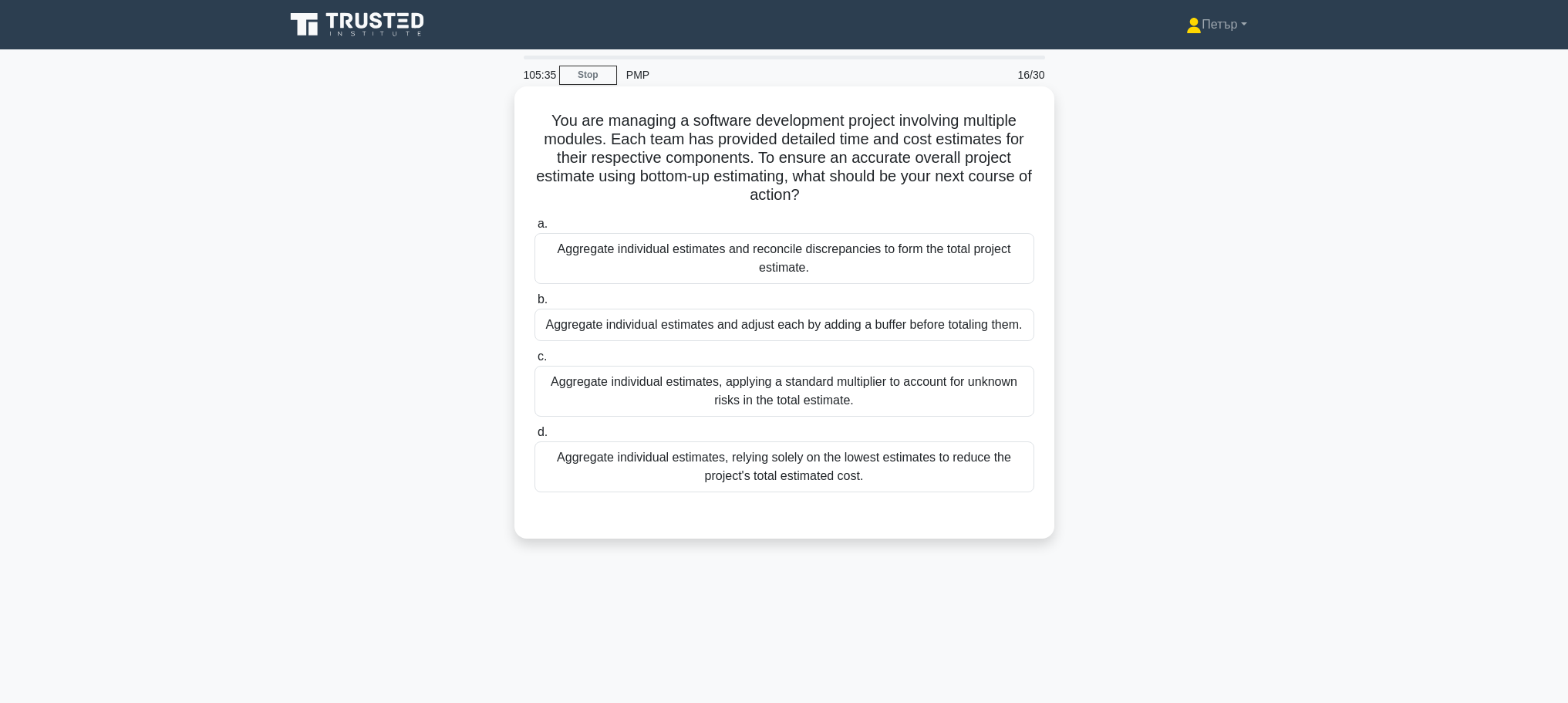
click at [980, 391] on div "Aggregate individual estimates, applying a standard multiplier to account for u…" at bounding box center [784, 391] width 500 height 51
click at [535, 362] on input "c. Aggregate individual estimates, applying a standard multiplier to account fo…" at bounding box center [535, 357] width 0 height 10
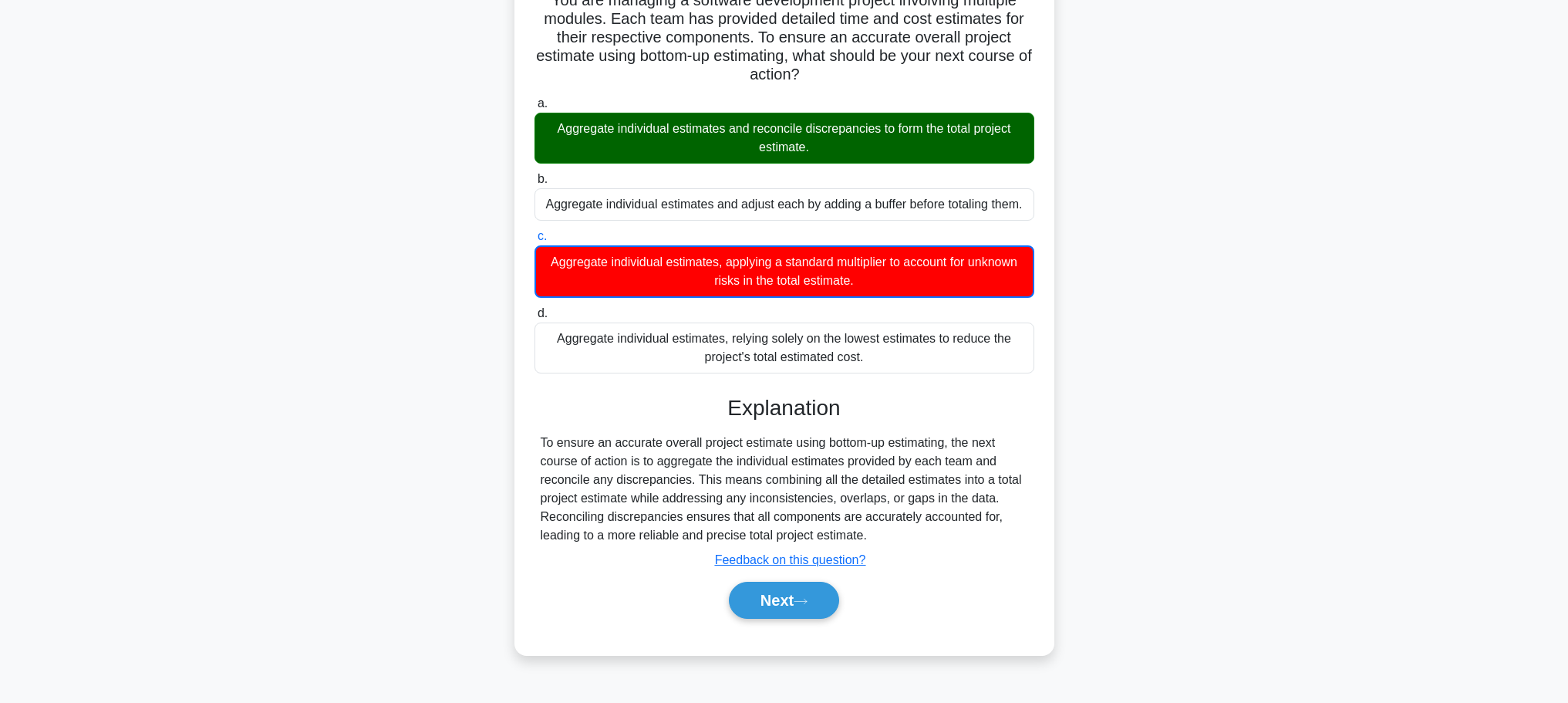
scroll to position [131, 0]
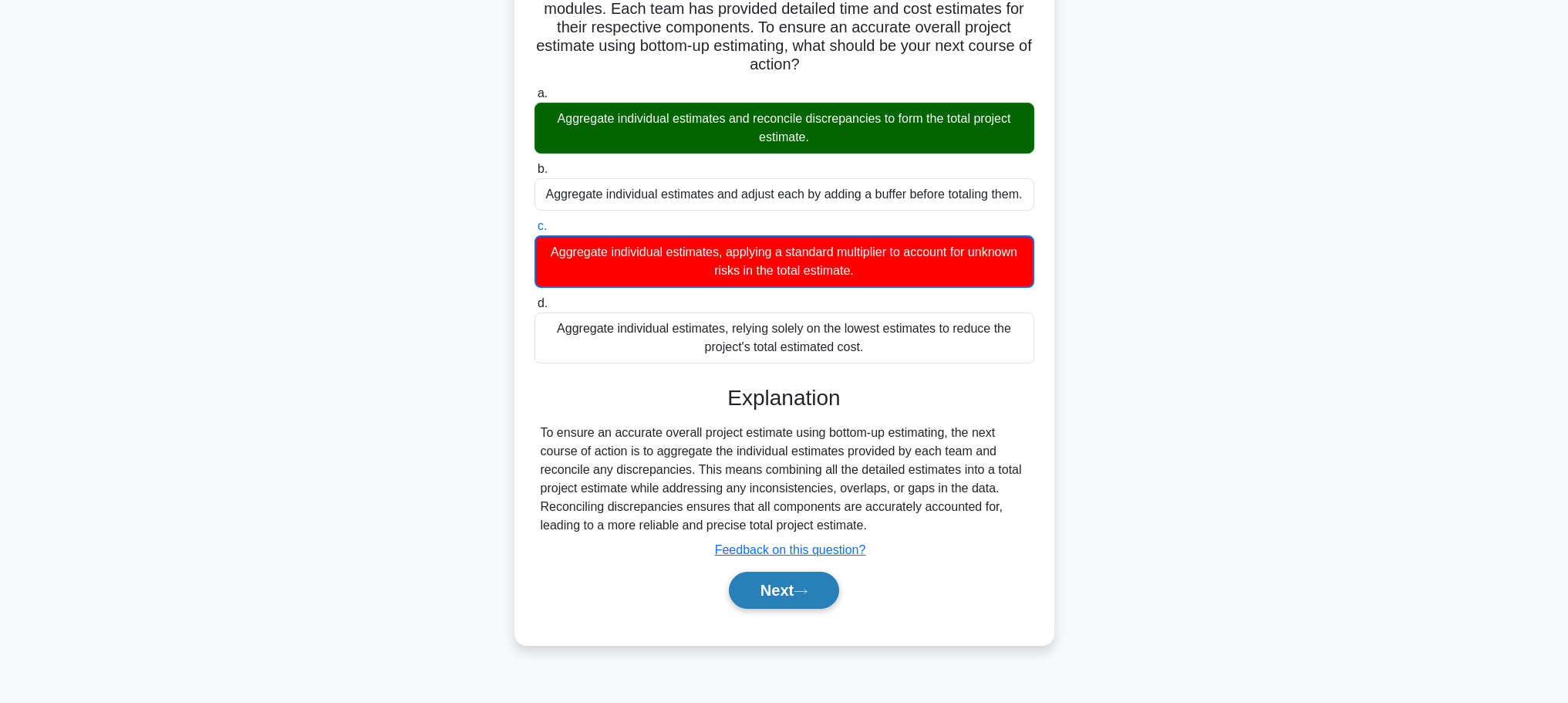
click at [771, 588] on button "Next" at bounding box center [784, 590] width 110 height 37
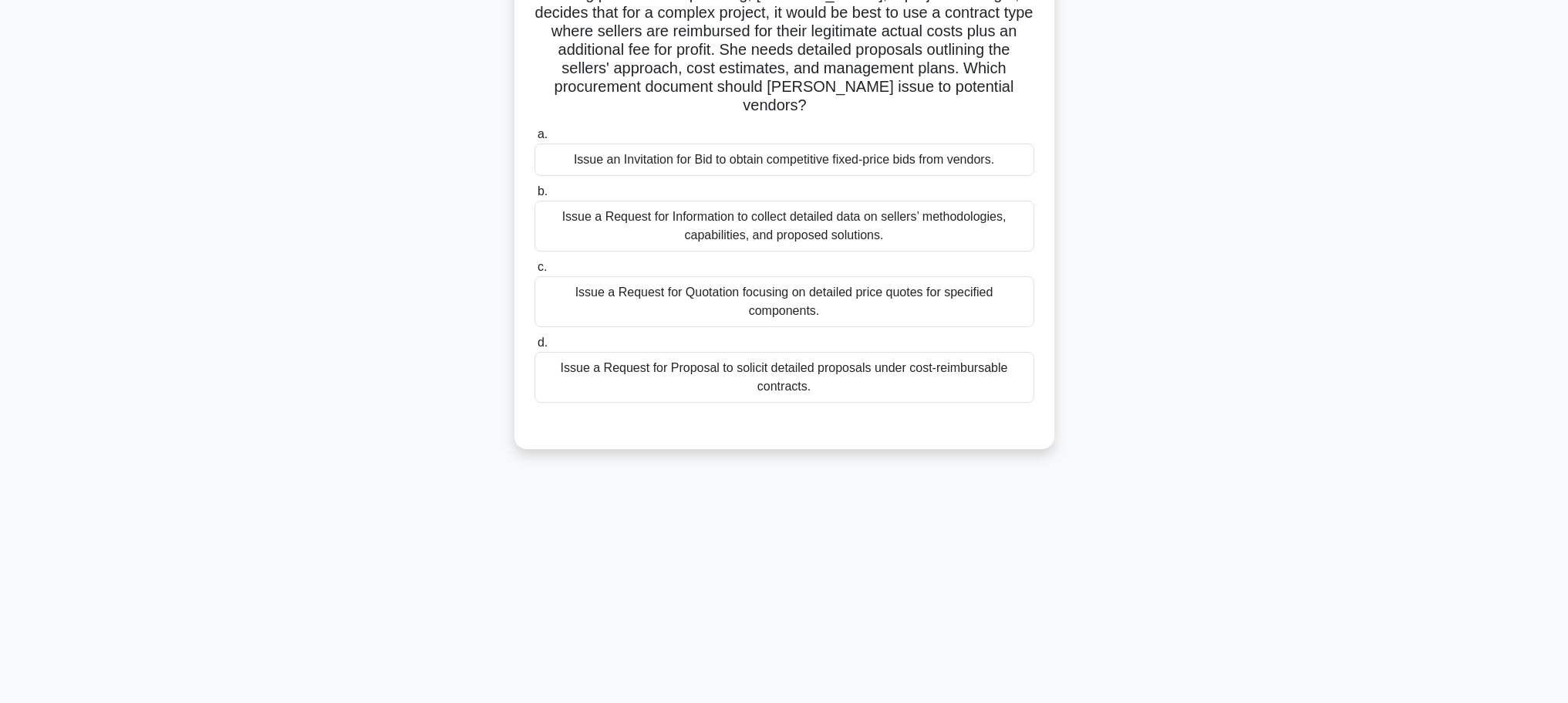
scroll to position [0, 0]
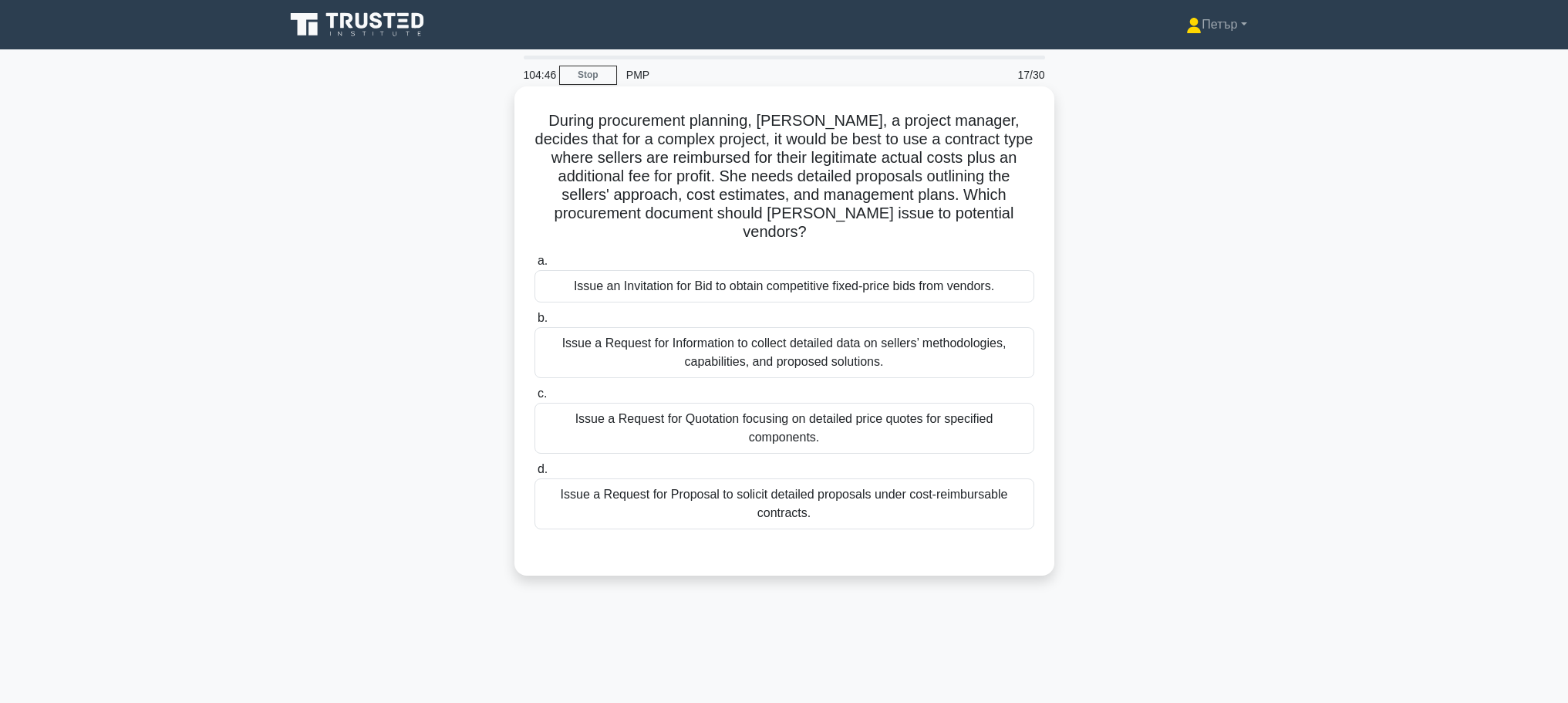
click at [920, 490] on div "Issue a Request for Proposal to solicit detailed proposals under cost-reimbursa…" at bounding box center [784, 503] width 500 height 51
click at [535, 475] on input "d. Issue a Request for Proposal to solicit detailed proposals under cost-reimbu…" at bounding box center [535, 470] width 0 height 10
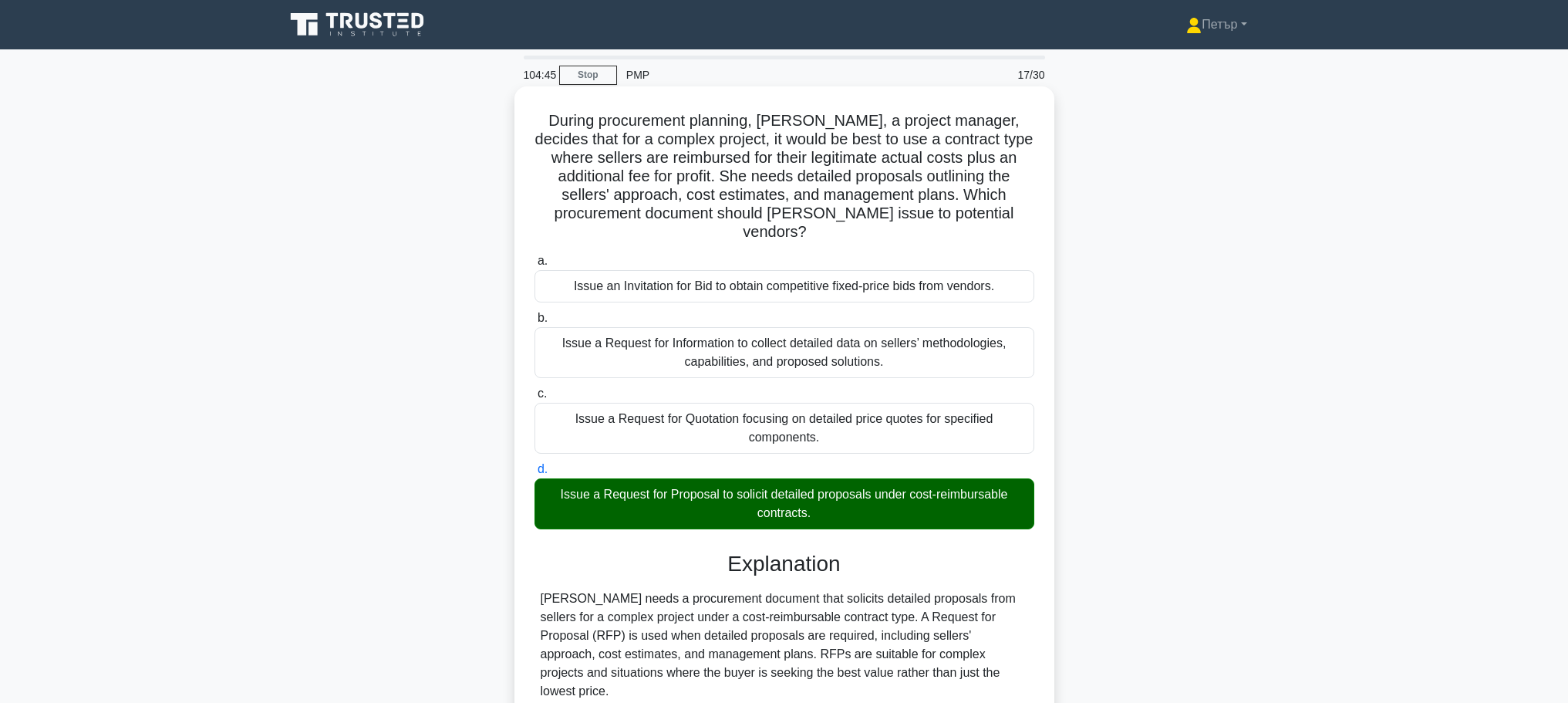
scroll to position [231, 0]
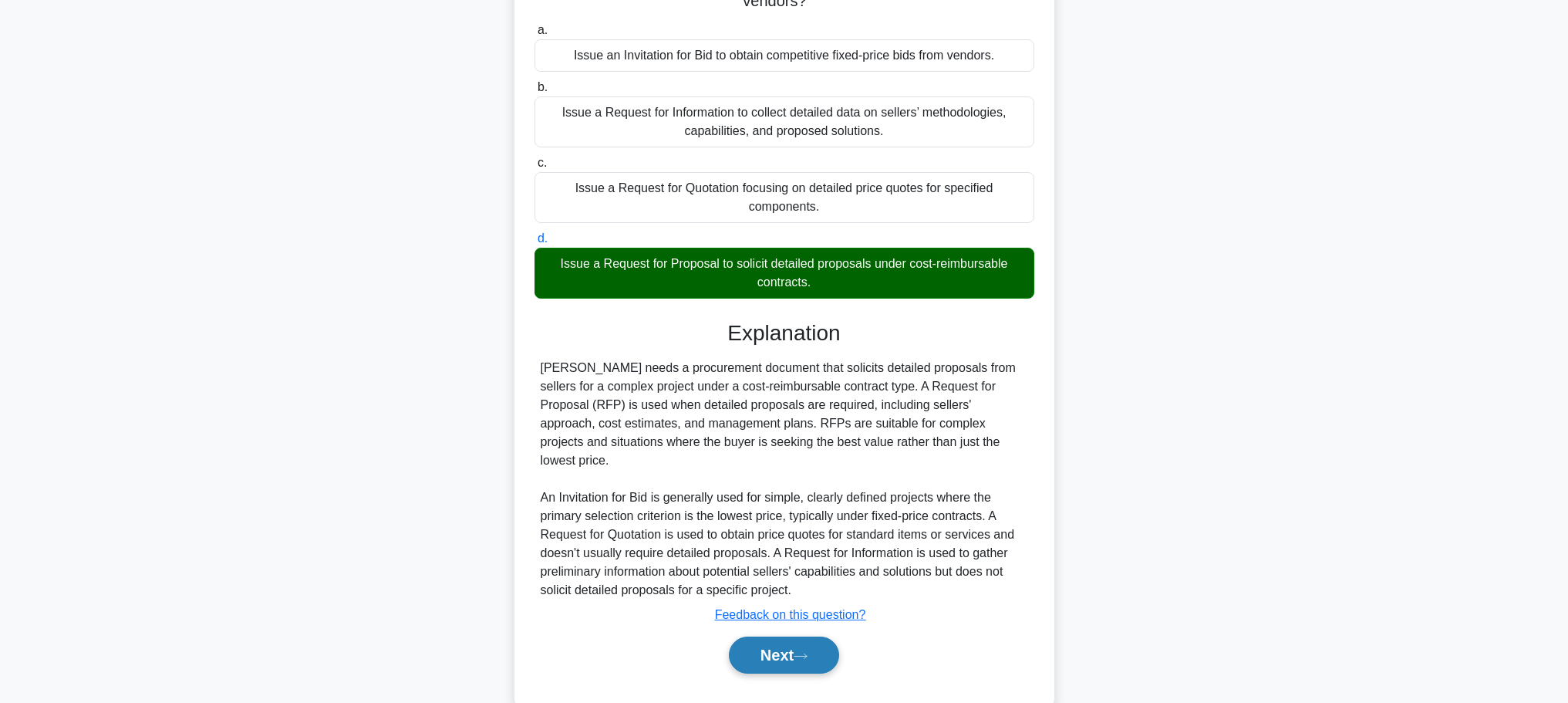
click at [777, 637] on button "Next" at bounding box center [784, 655] width 110 height 37
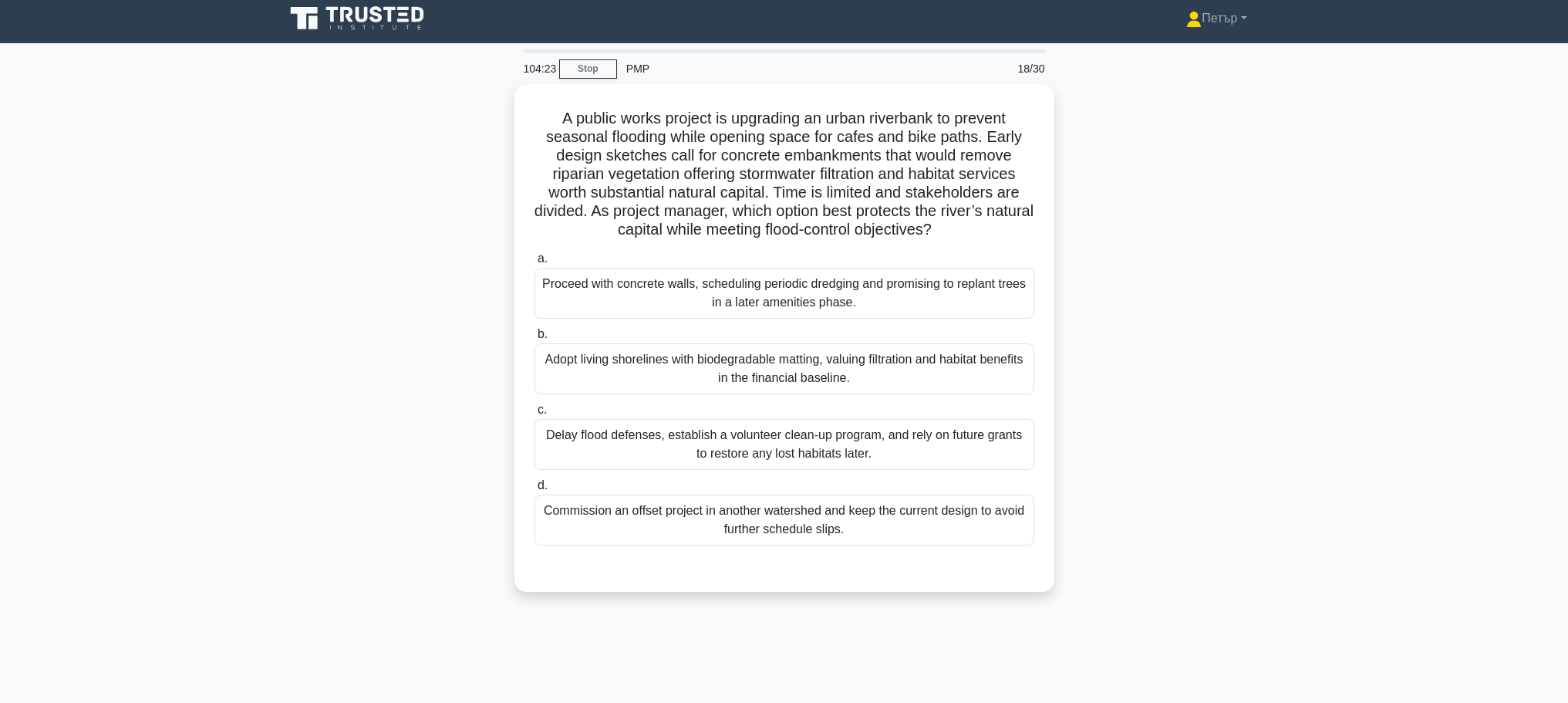
scroll to position [0, 0]
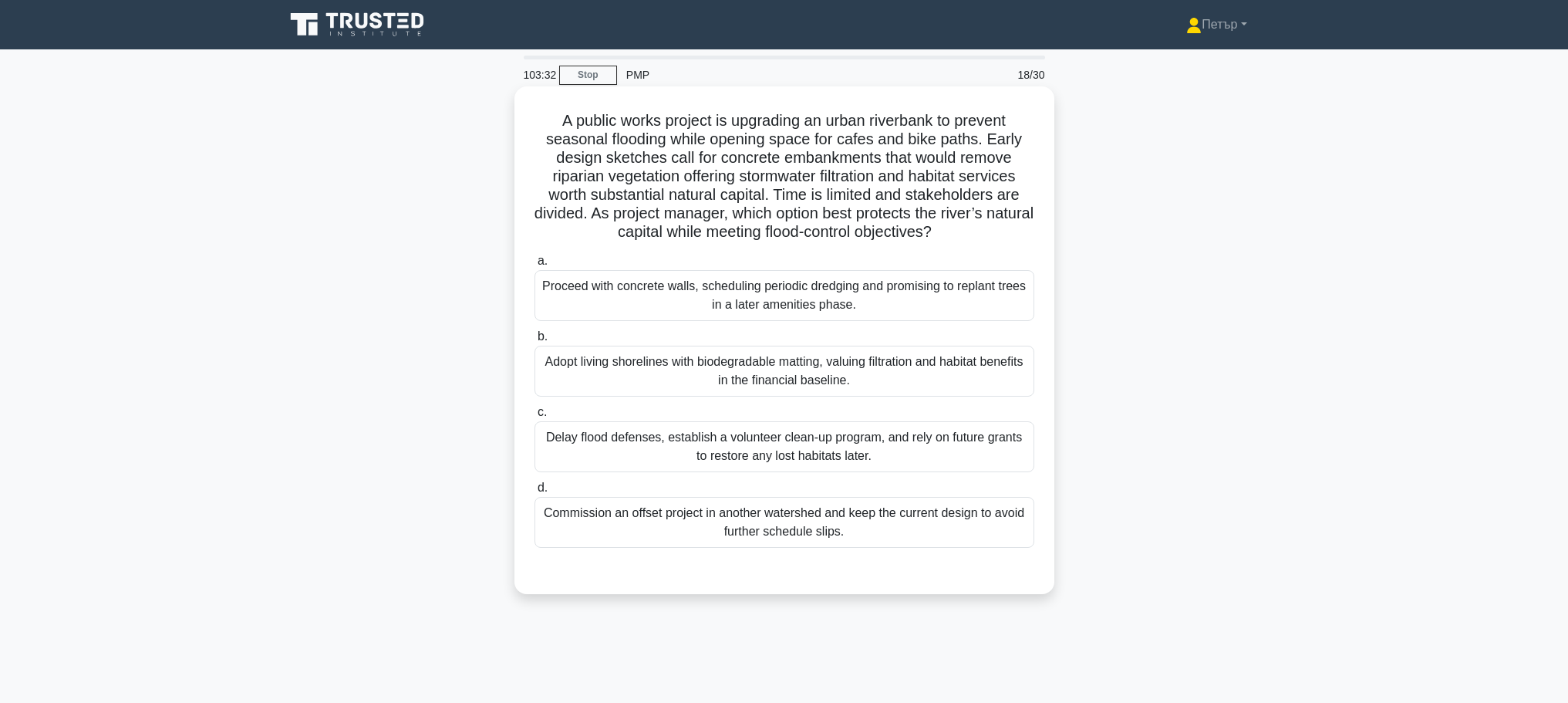
click at [744, 385] on div "Adopt living shorelines with biodegradable matting, valuing filtration and habi…" at bounding box center [784, 371] width 500 height 51
click at [535, 342] on input "b. Adopt living shorelines with biodegradable matting, valuing filtration and h…" at bounding box center [535, 337] width 0 height 10
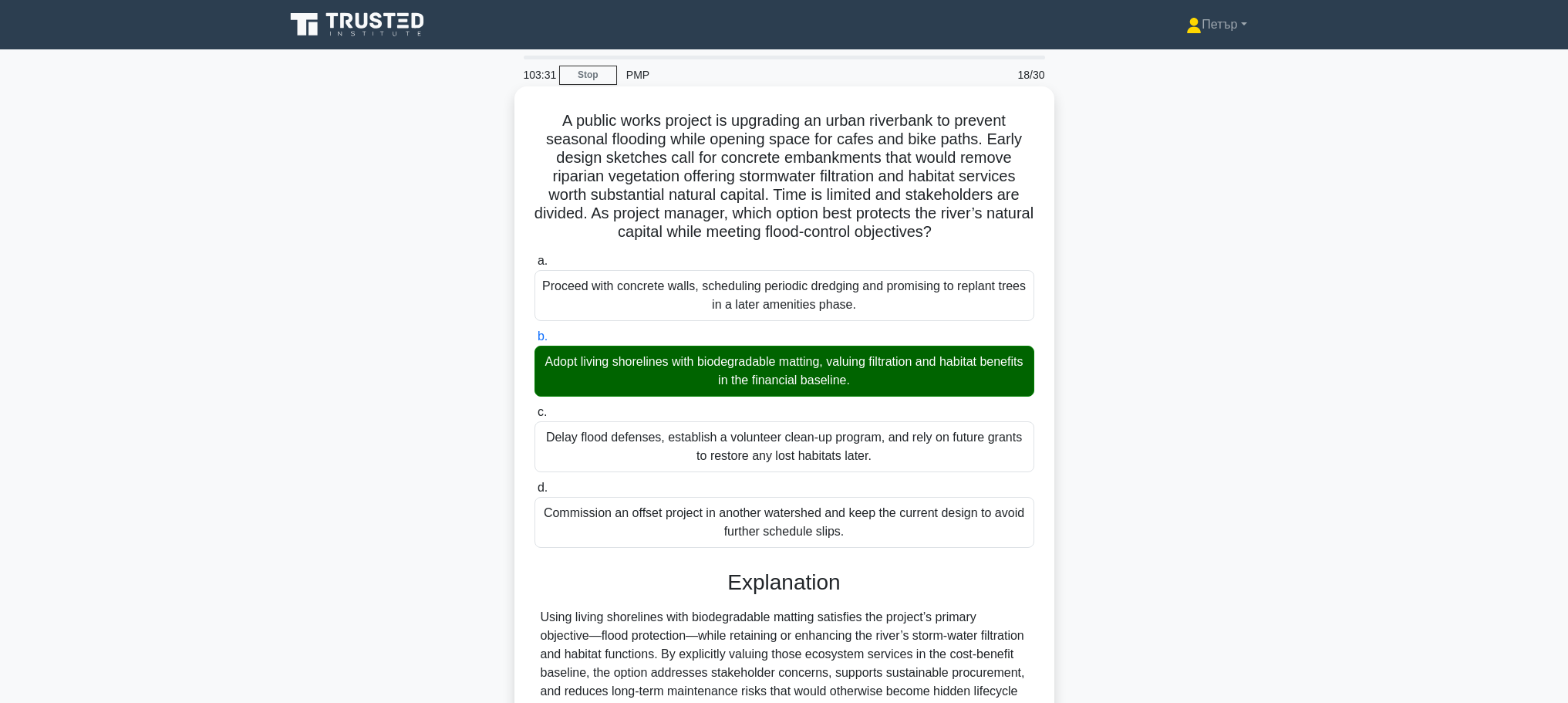
scroll to position [305, 0]
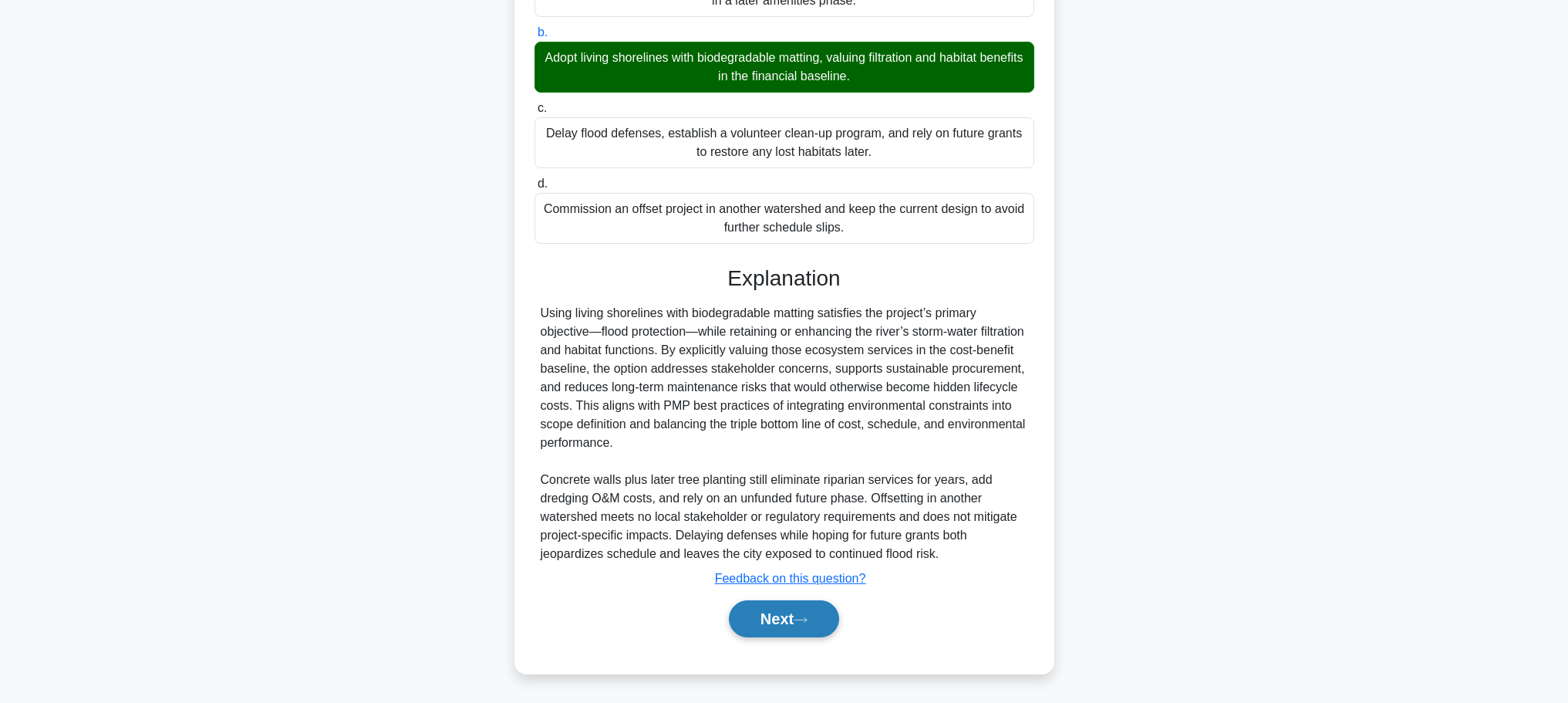
click at [796, 620] on button "Next" at bounding box center [784, 619] width 110 height 37
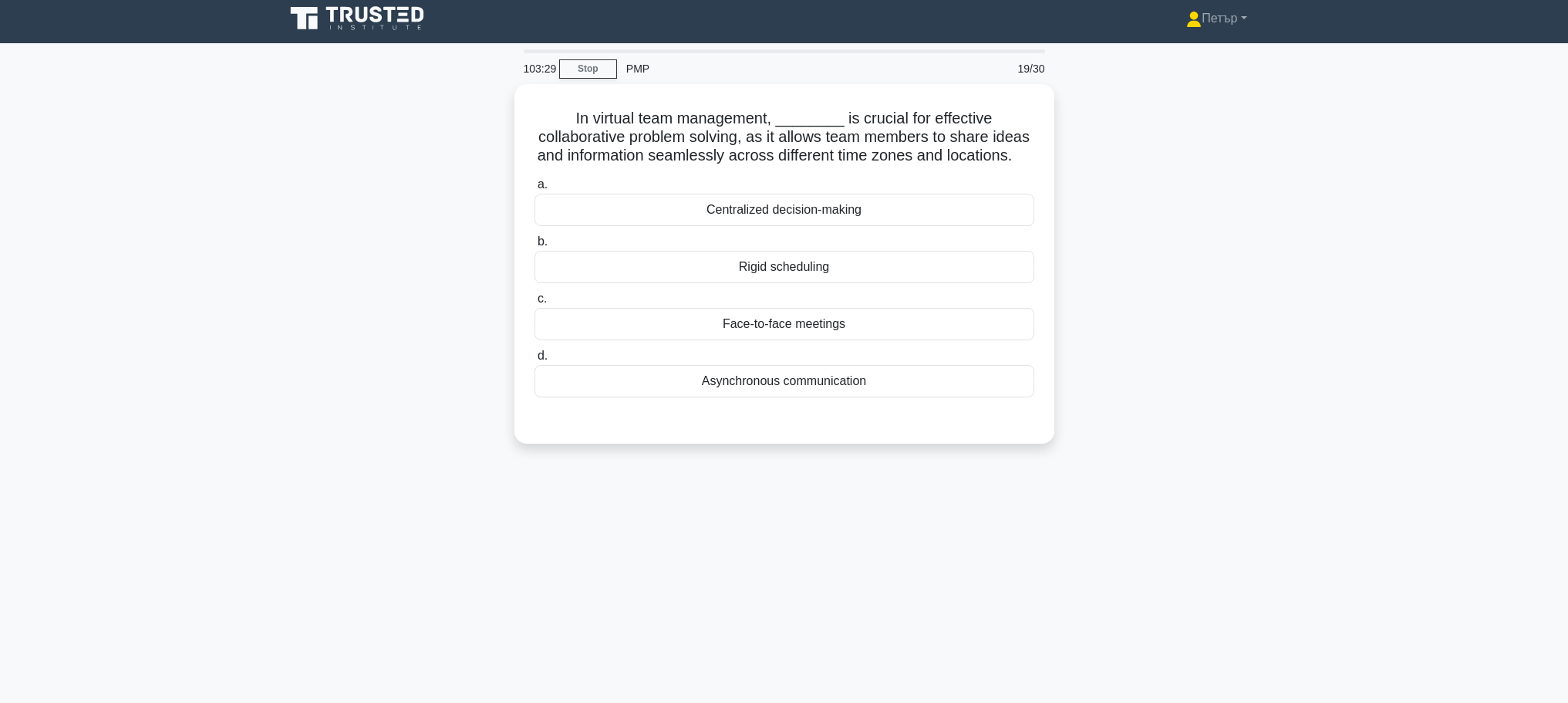
scroll to position [0, 0]
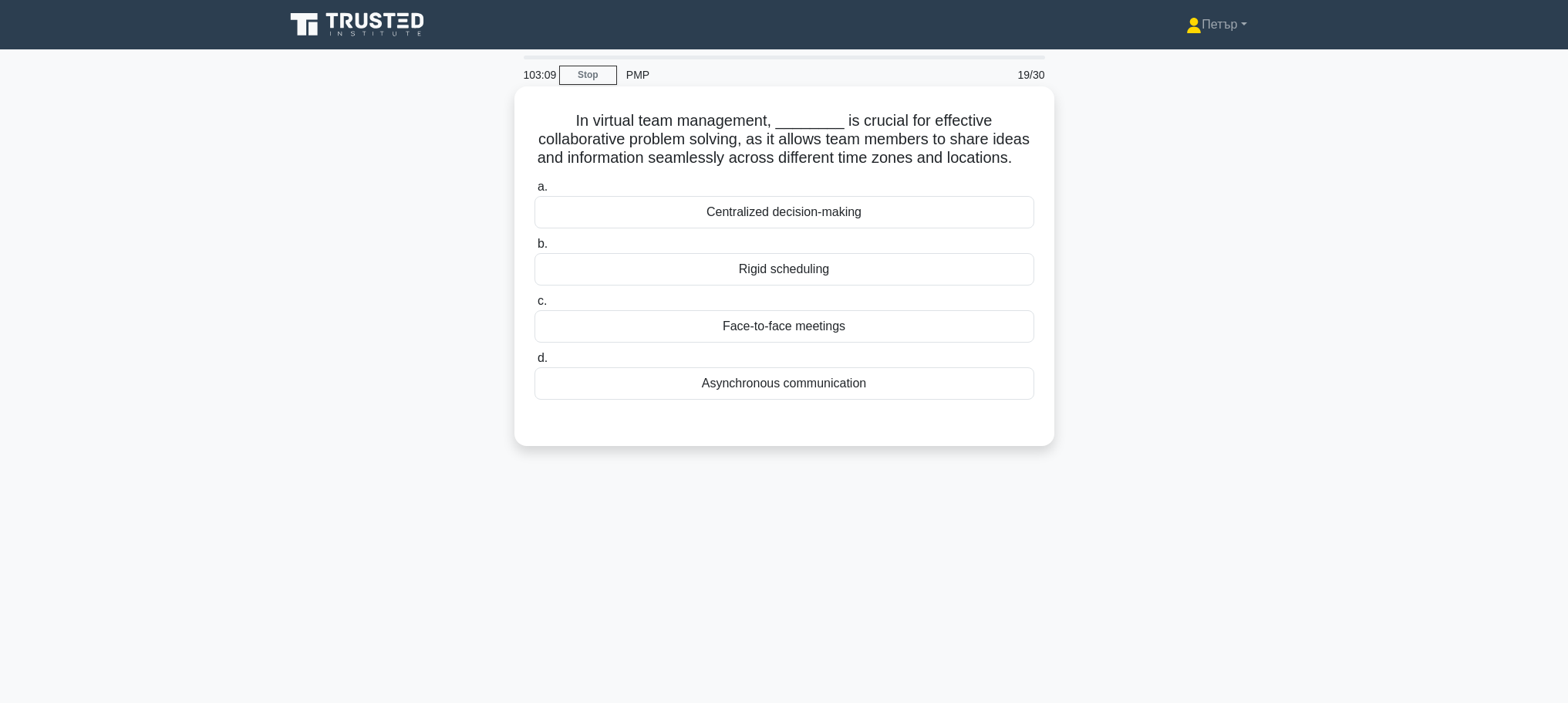
click at [953, 400] on div "Asynchronous communication" at bounding box center [784, 384] width 500 height 33
click at [535, 363] on input "d. Asynchronous communication" at bounding box center [535, 359] width 0 height 10
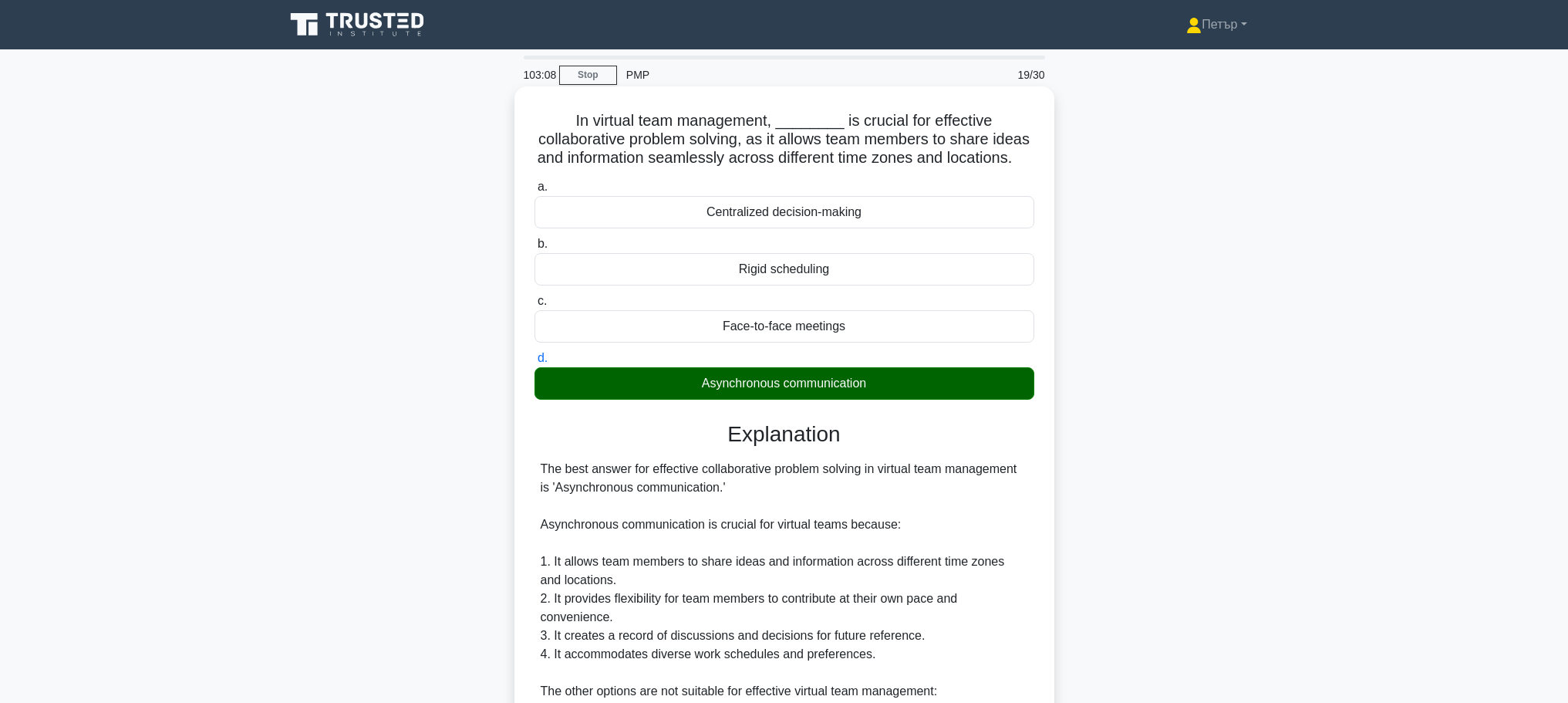
scroll to position [309, 0]
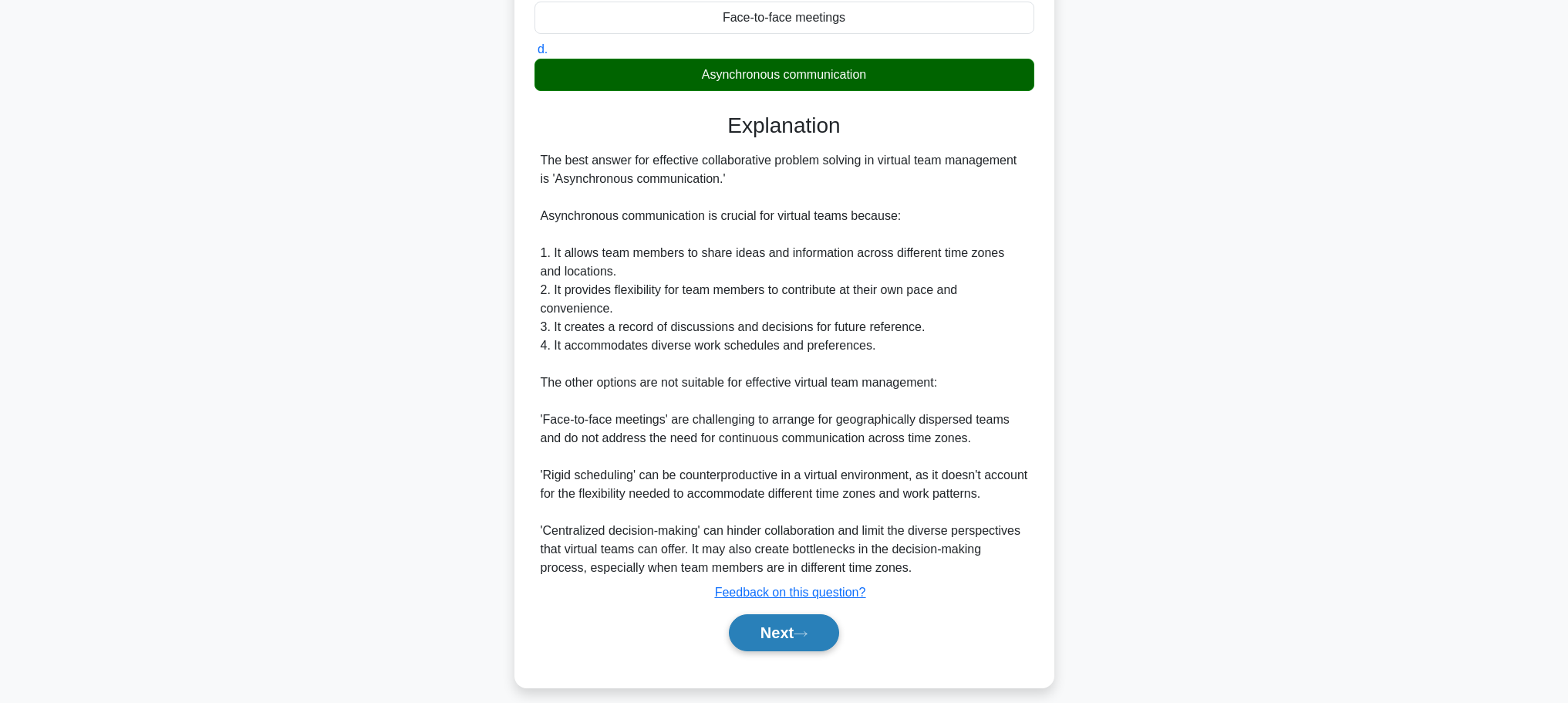
click at [790, 651] on button "Next" at bounding box center [784, 632] width 110 height 37
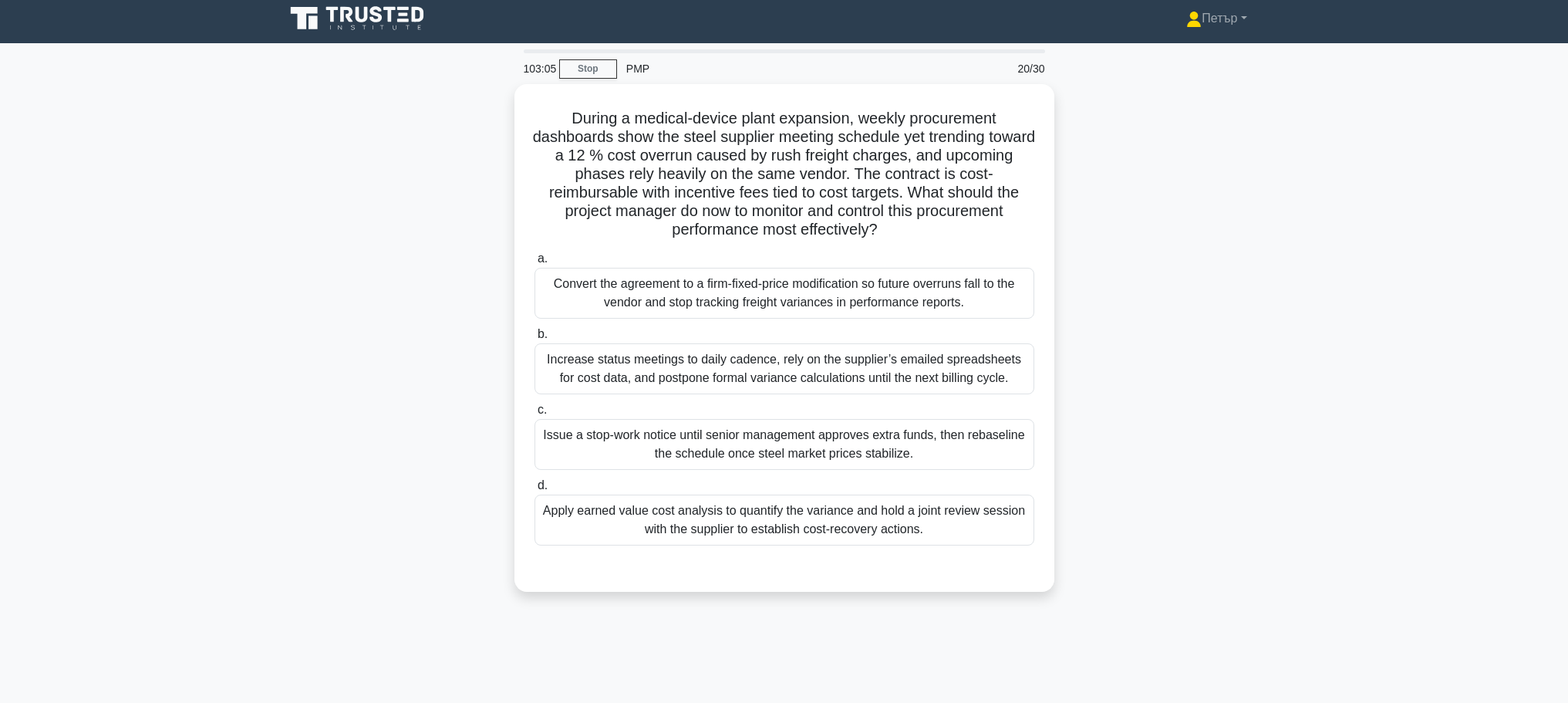
scroll to position [0, 0]
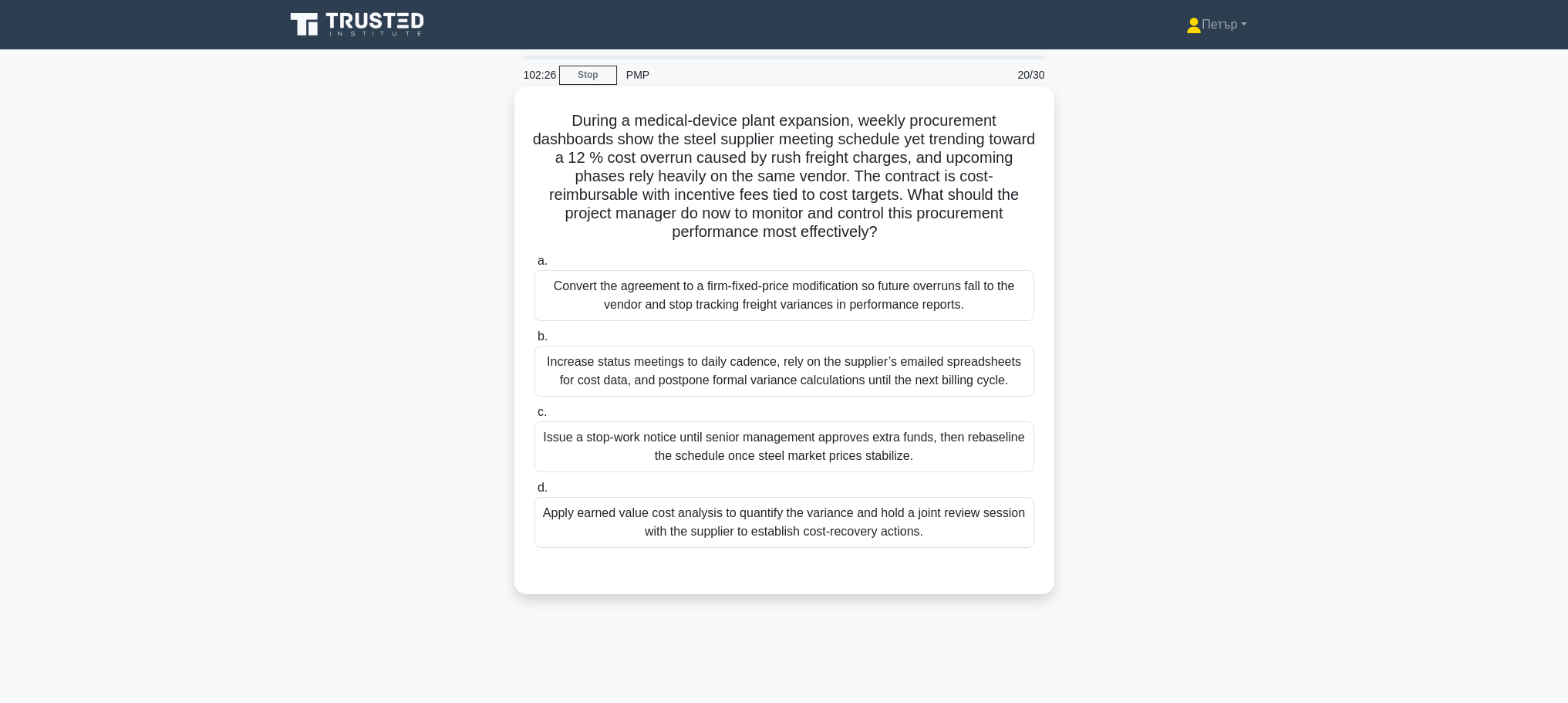
click at [973, 529] on div "Apply earned value cost analysis to quantify the variance and hold a joint revi…" at bounding box center [784, 522] width 500 height 51
click at [535, 493] on input "d. Apply earned value cost analysis to quantify the variance and hold a joint r…" at bounding box center [535, 488] width 0 height 10
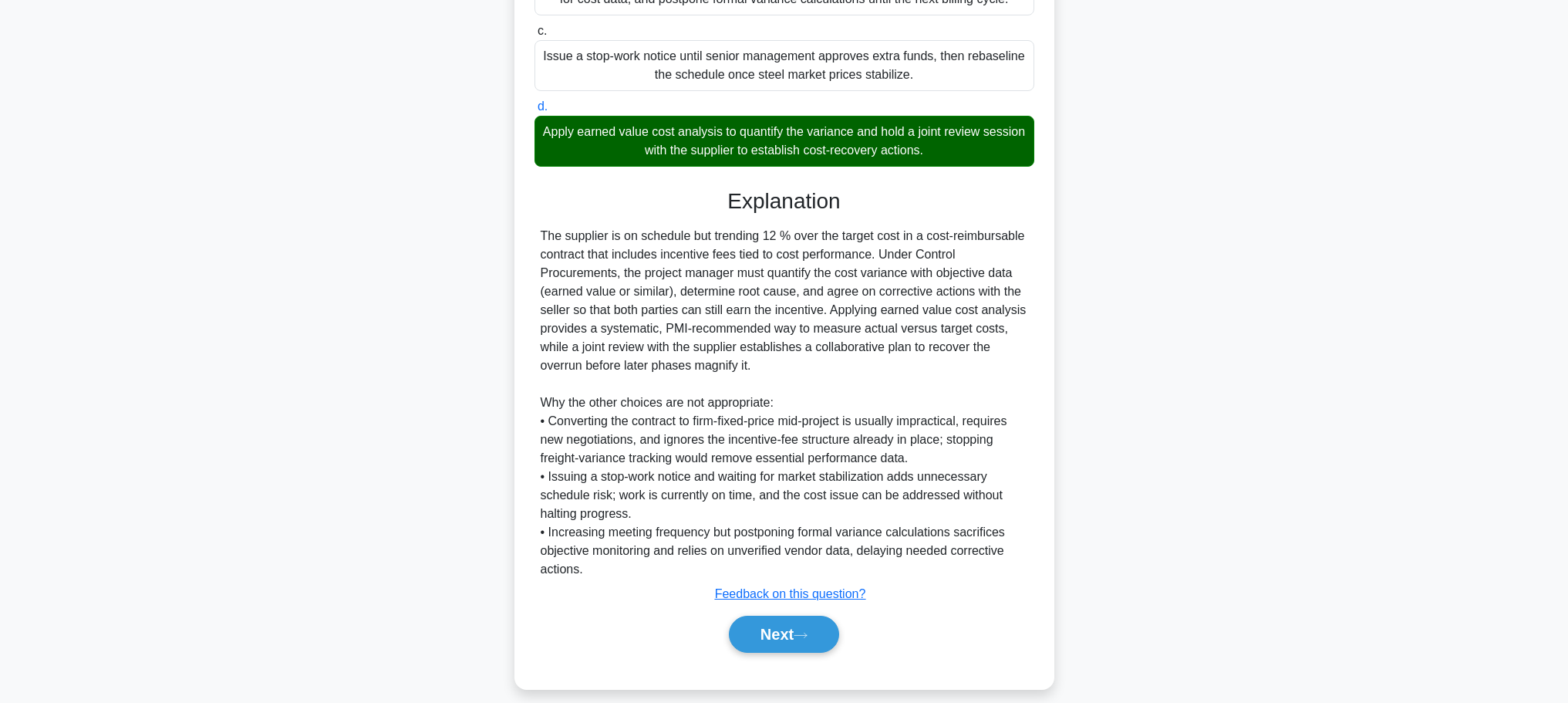
scroll to position [398, 0]
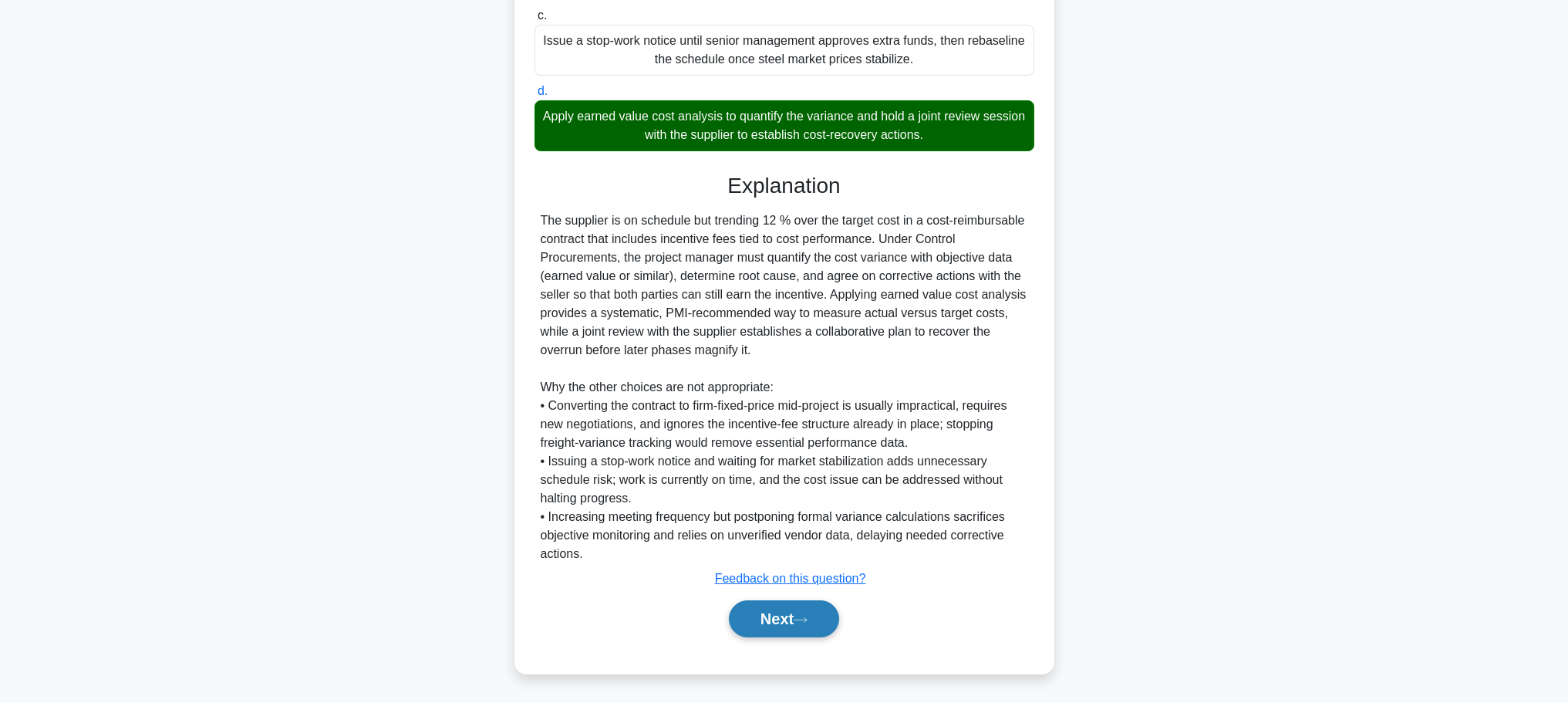
click at [786, 626] on button "Next" at bounding box center [784, 619] width 110 height 37
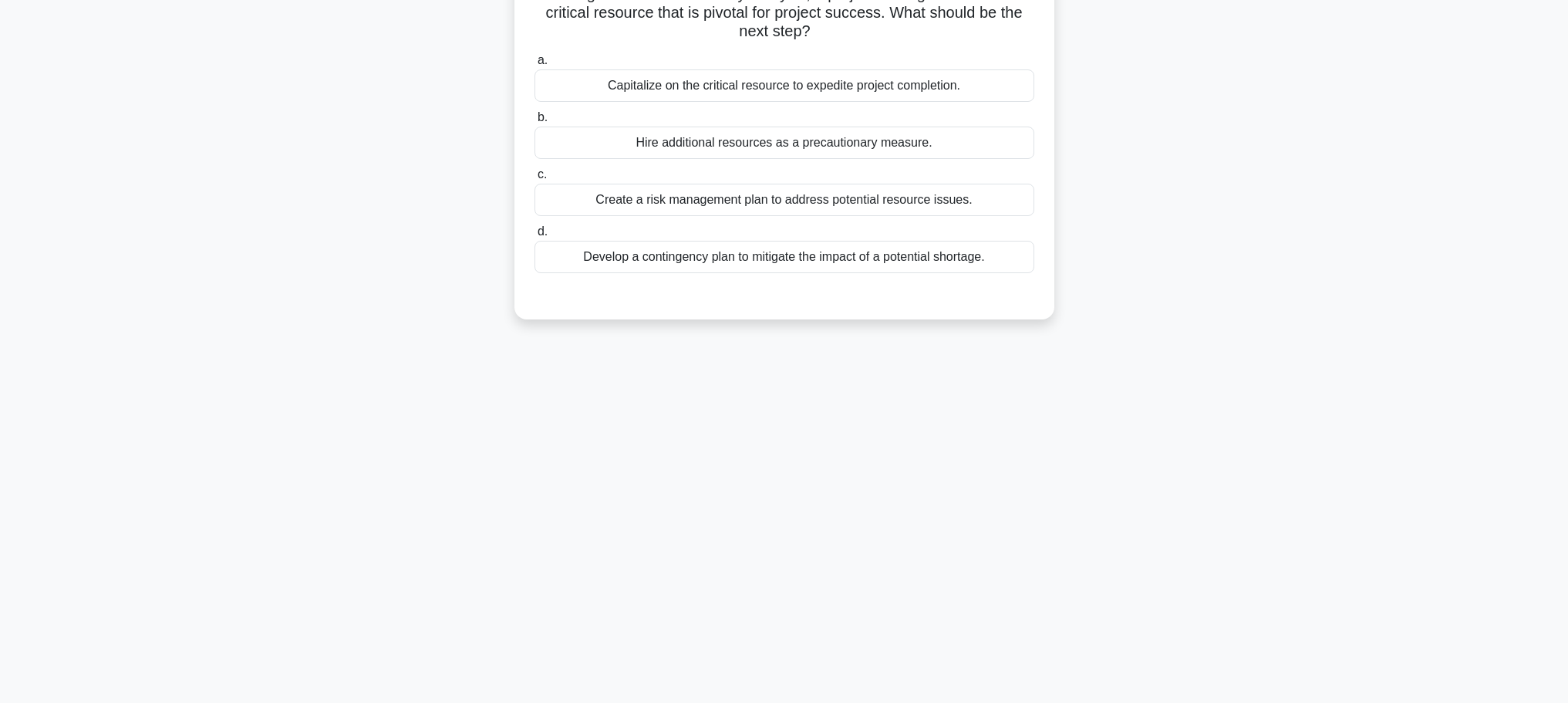
scroll to position [0, 0]
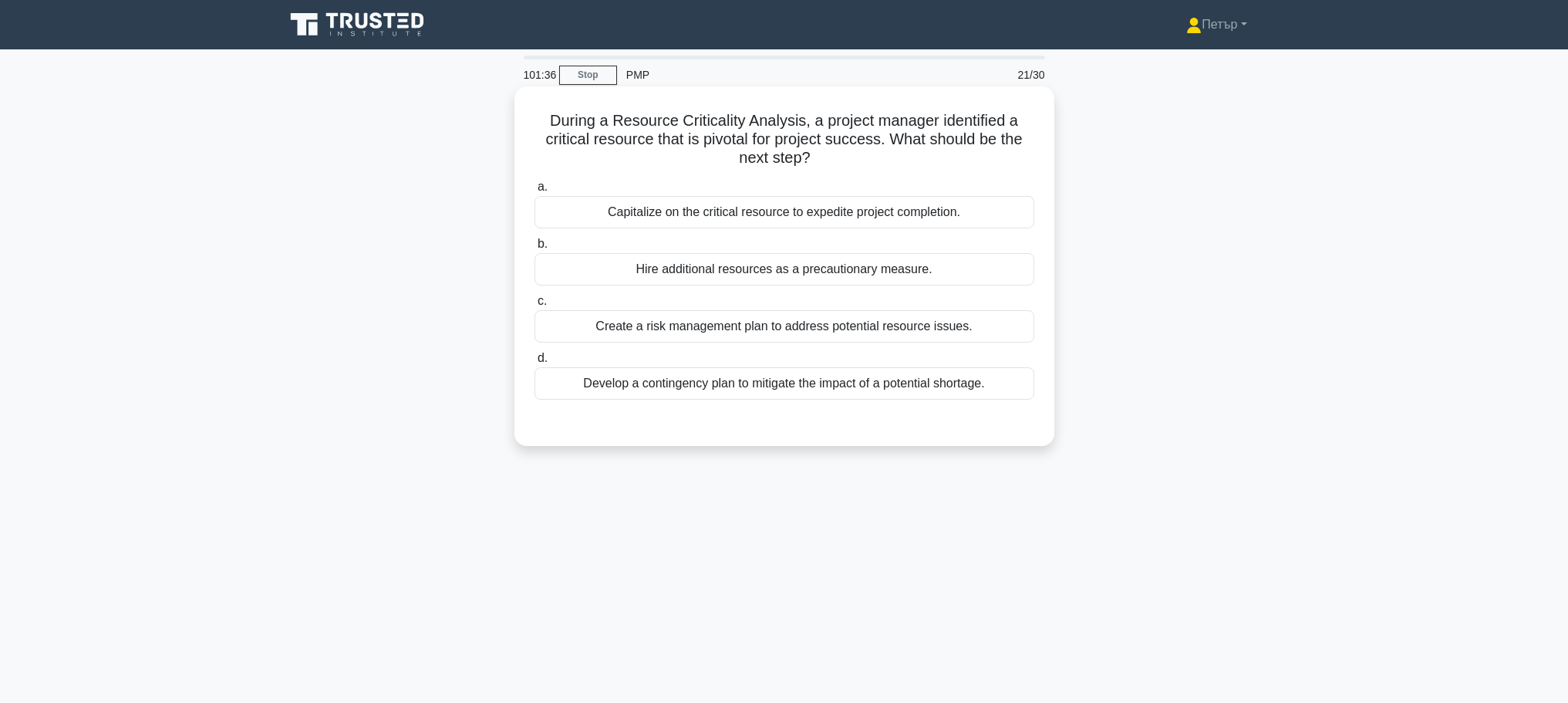
click at [741, 373] on div "Develop a contingency plan to mitigate the impact of a potential shortage." at bounding box center [784, 384] width 500 height 33
click at [535, 363] on input "d. Develop a contingency plan to mitigate the impact of a potential shortage." at bounding box center [535, 359] width 0 height 10
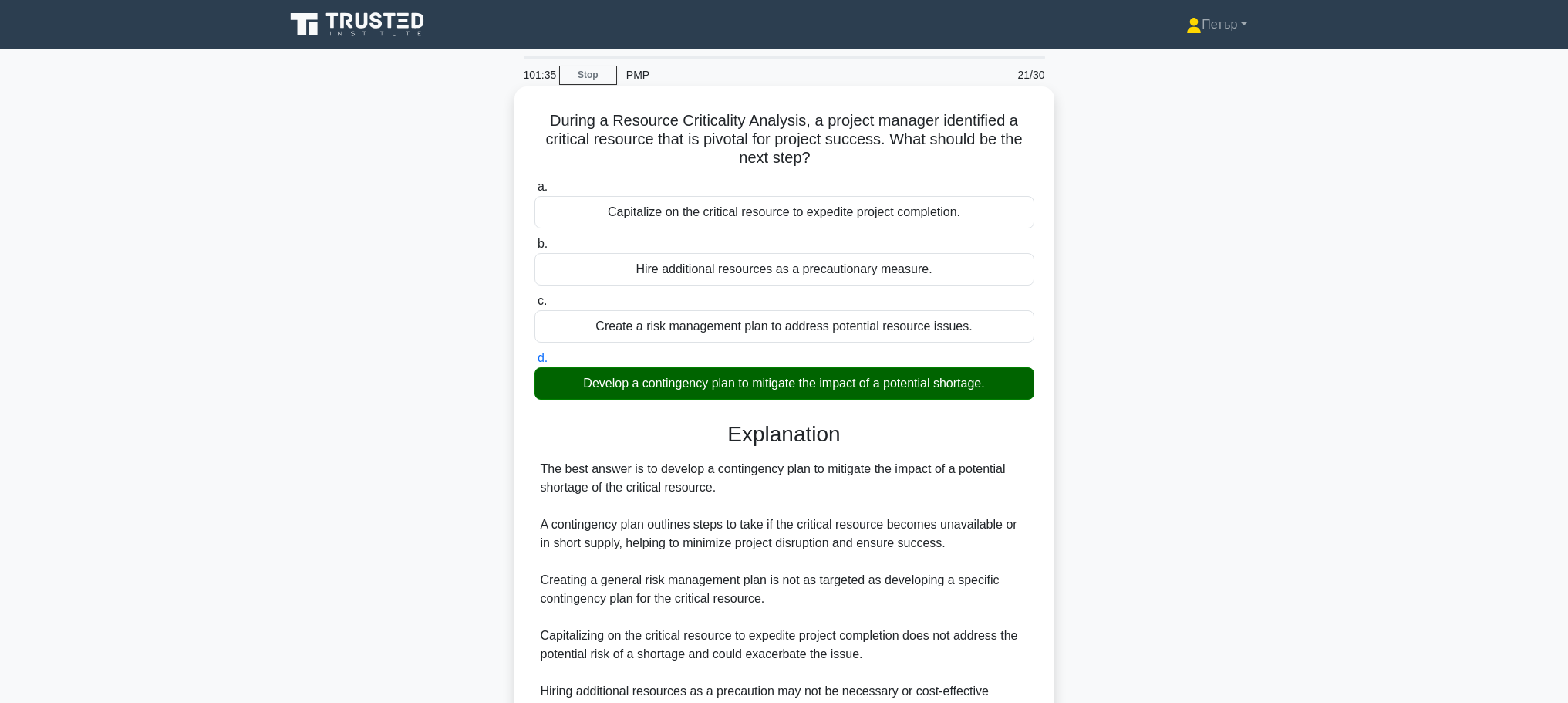
scroll to position [176, 0]
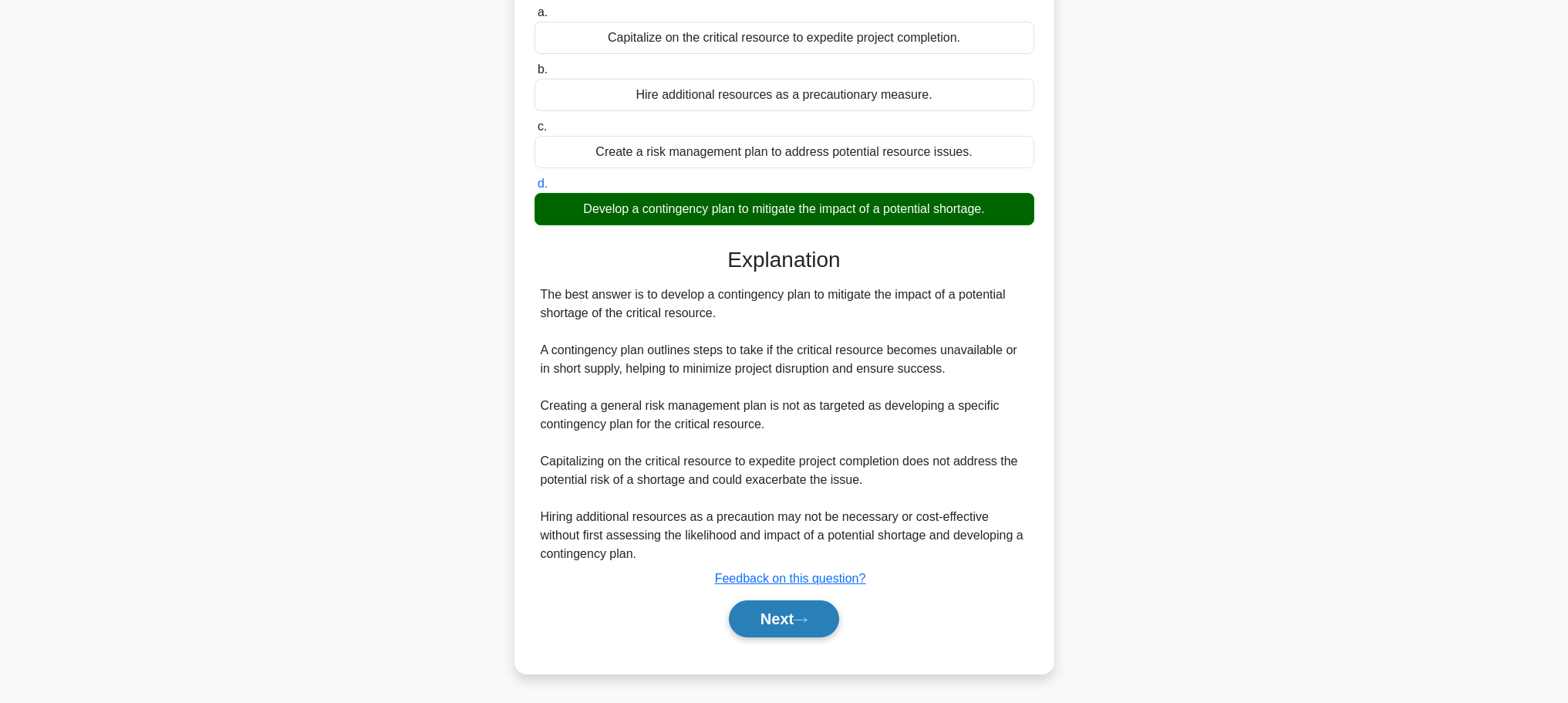
click at [763, 624] on button "Next" at bounding box center [784, 619] width 110 height 37
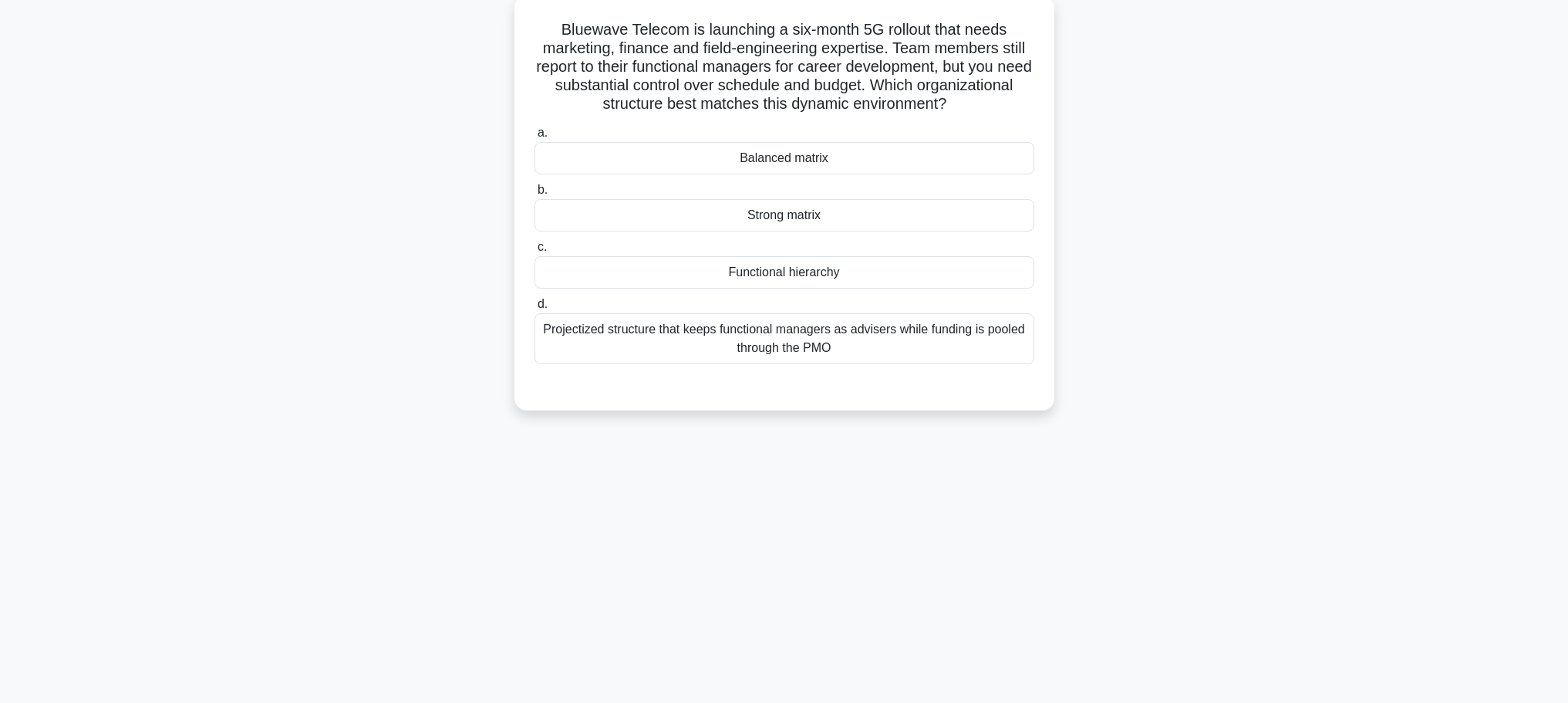
scroll to position [0, 0]
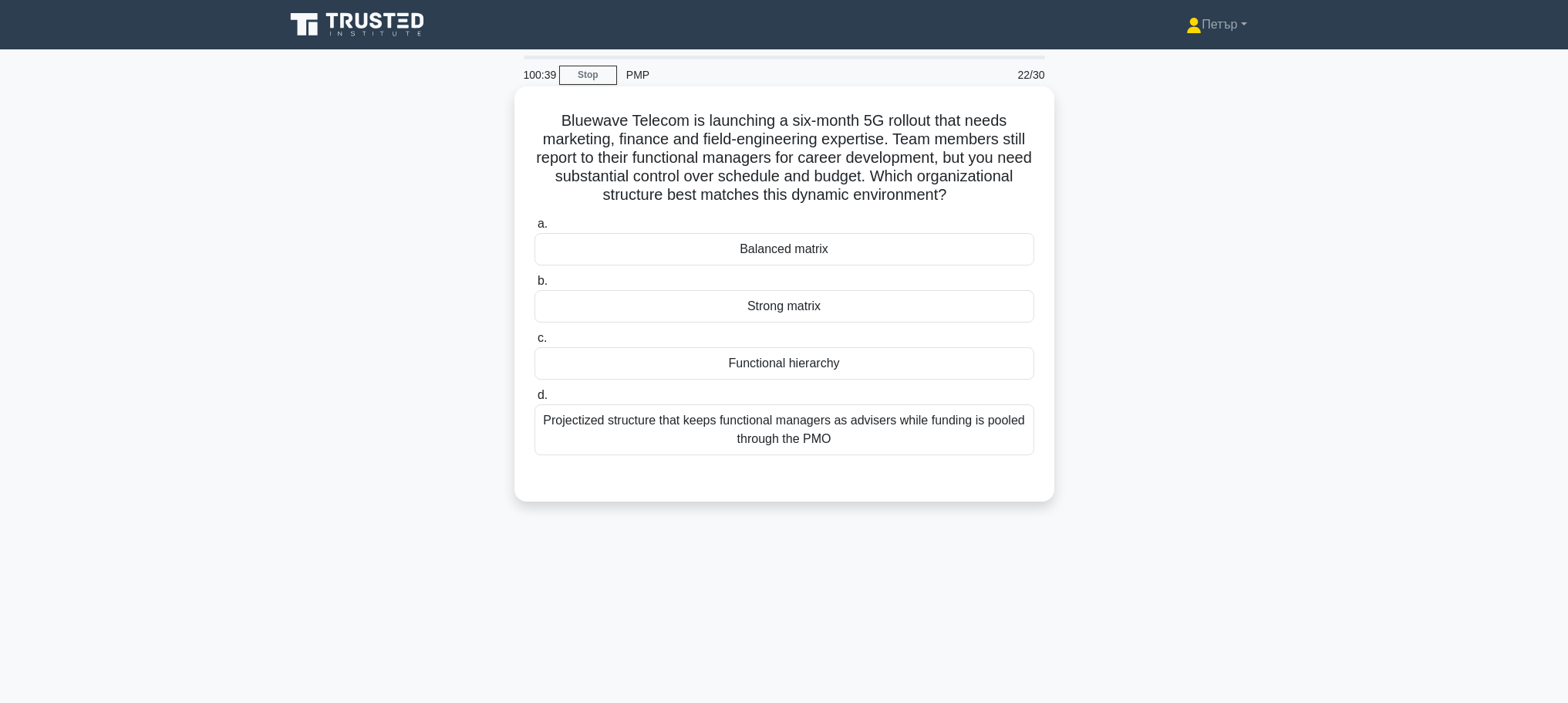
click at [952, 313] on div "Strong matrix" at bounding box center [784, 306] width 500 height 33
click at [535, 287] on input "b. Strong matrix" at bounding box center [535, 281] width 0 height 10
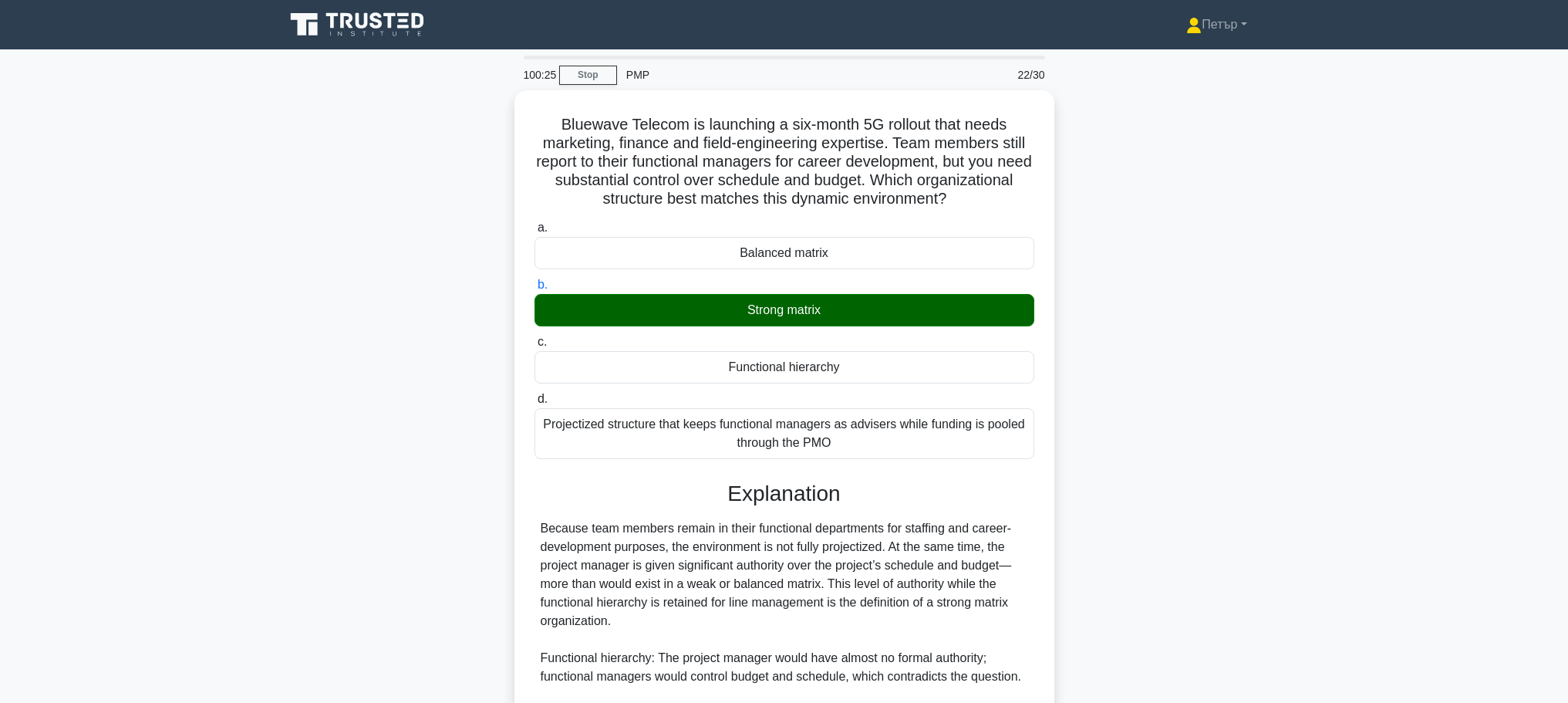
scroll to position [250, 0]
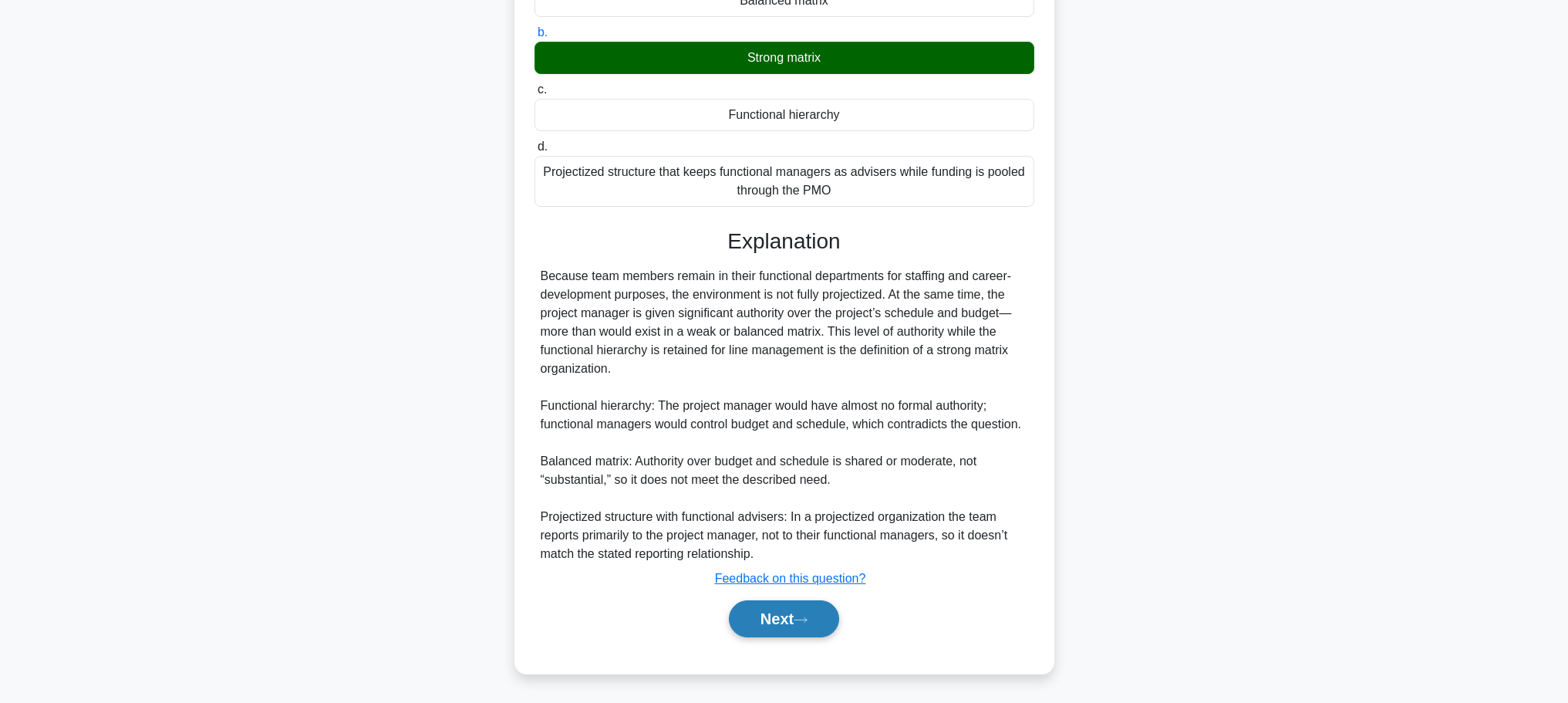
click at [802, 607] on button "Next" at bounding box center [784, 619] width 110 height 37
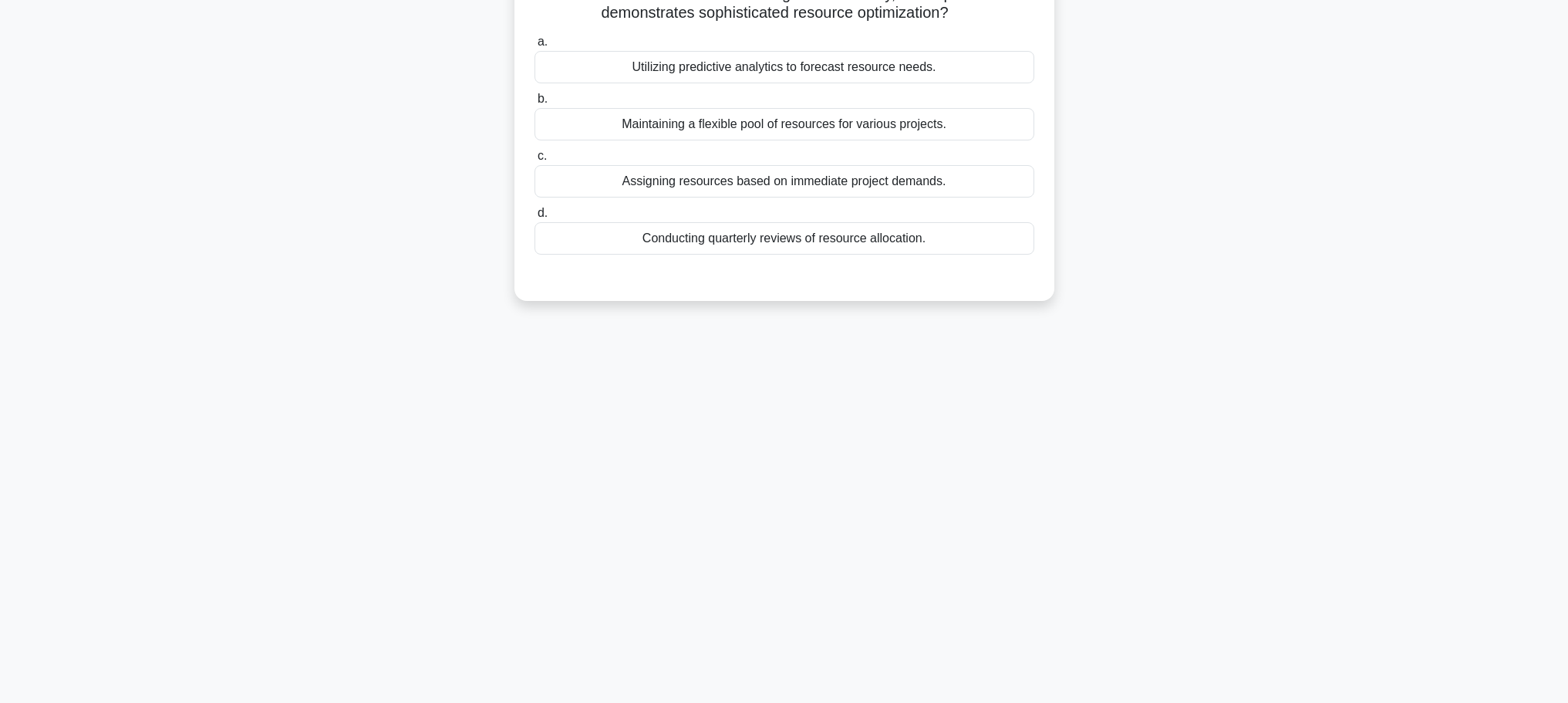
scroll to position [0, 0]
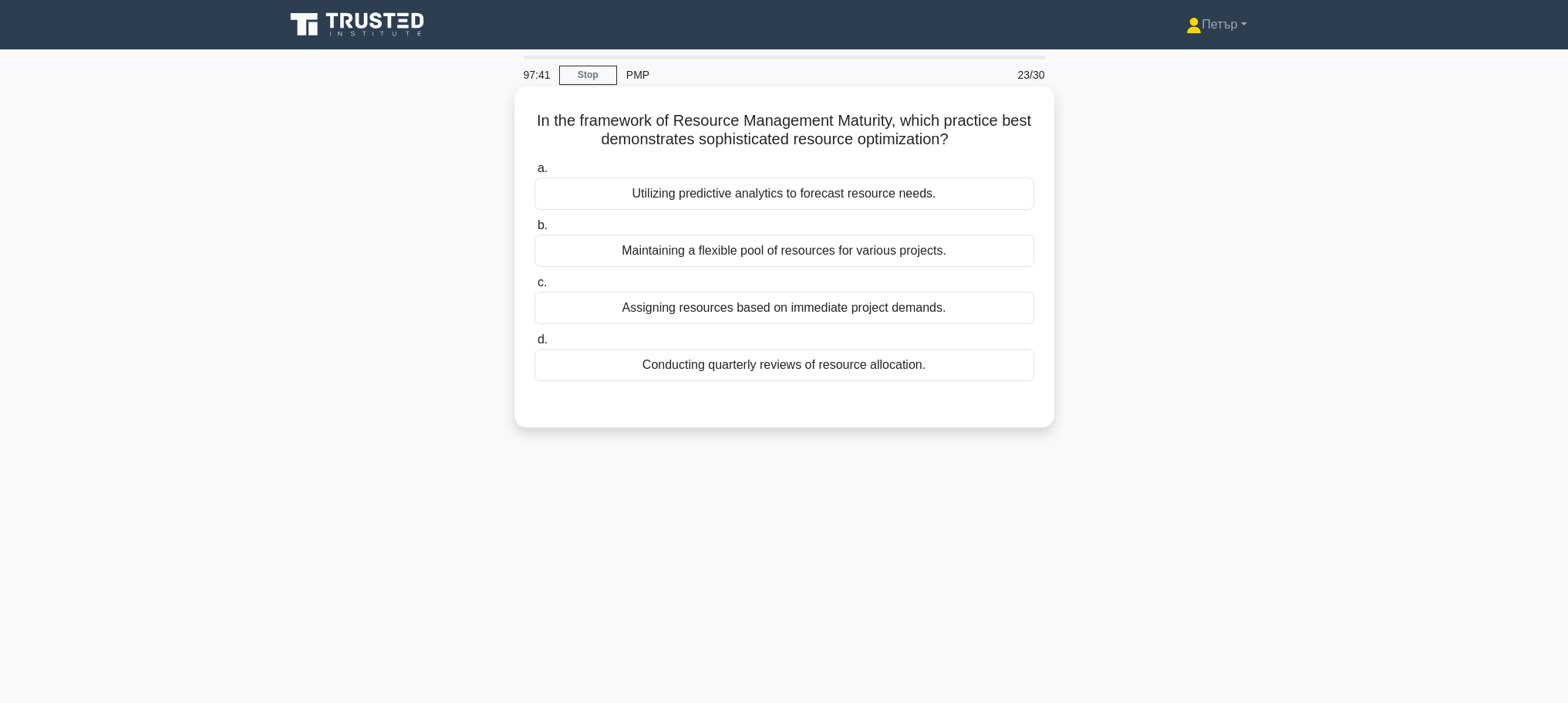
click at [993, 250] on div "Maintaining a flexible pool of resources for various projects." at bounding box center [784, 251] width 500 height 33
click at [535, 231] on input "b. Maintaining a flexible pool of resources for various projects." at bounding box center [535, 225] width 0 height 10
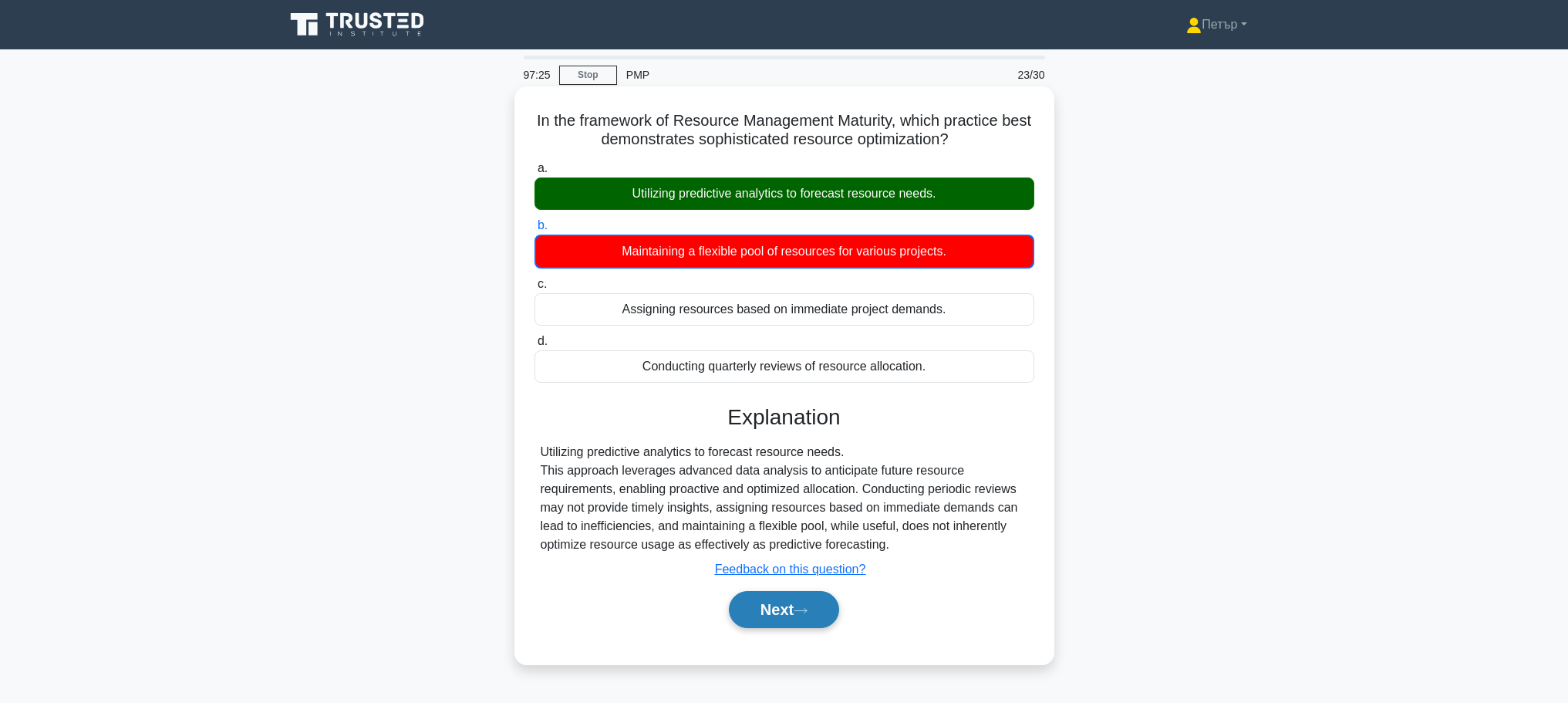
click at [758, 617] on button "Next" at bounding box center [784, 609] width 110 height 37
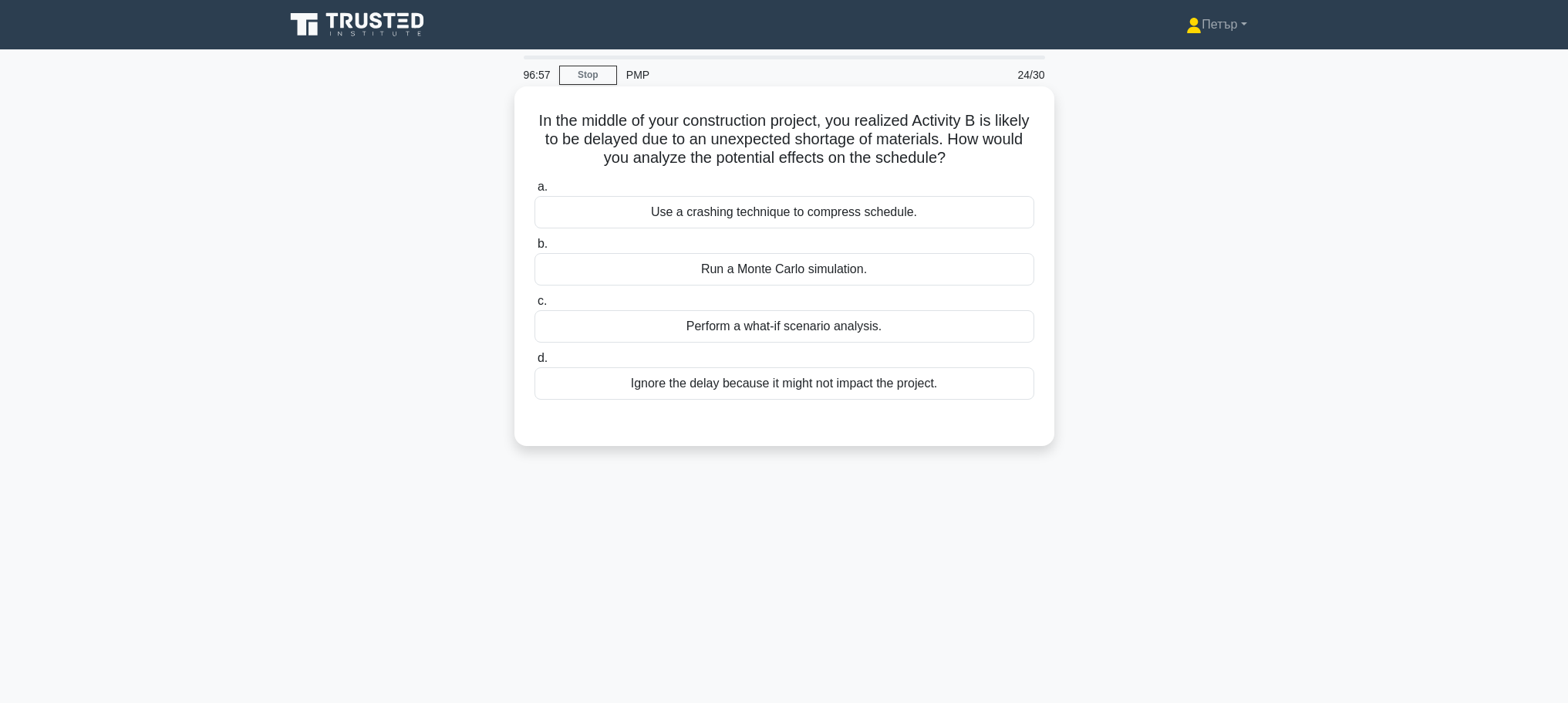
click at [992, 250] on label "b. Run a Monte Carlo simulation." at bounding box center [784, 260] width 500 height 51
click at [535, 250] on input "b. Run a Monte Carlo simulation." at bounding box center [535, 244] width 0 height 10
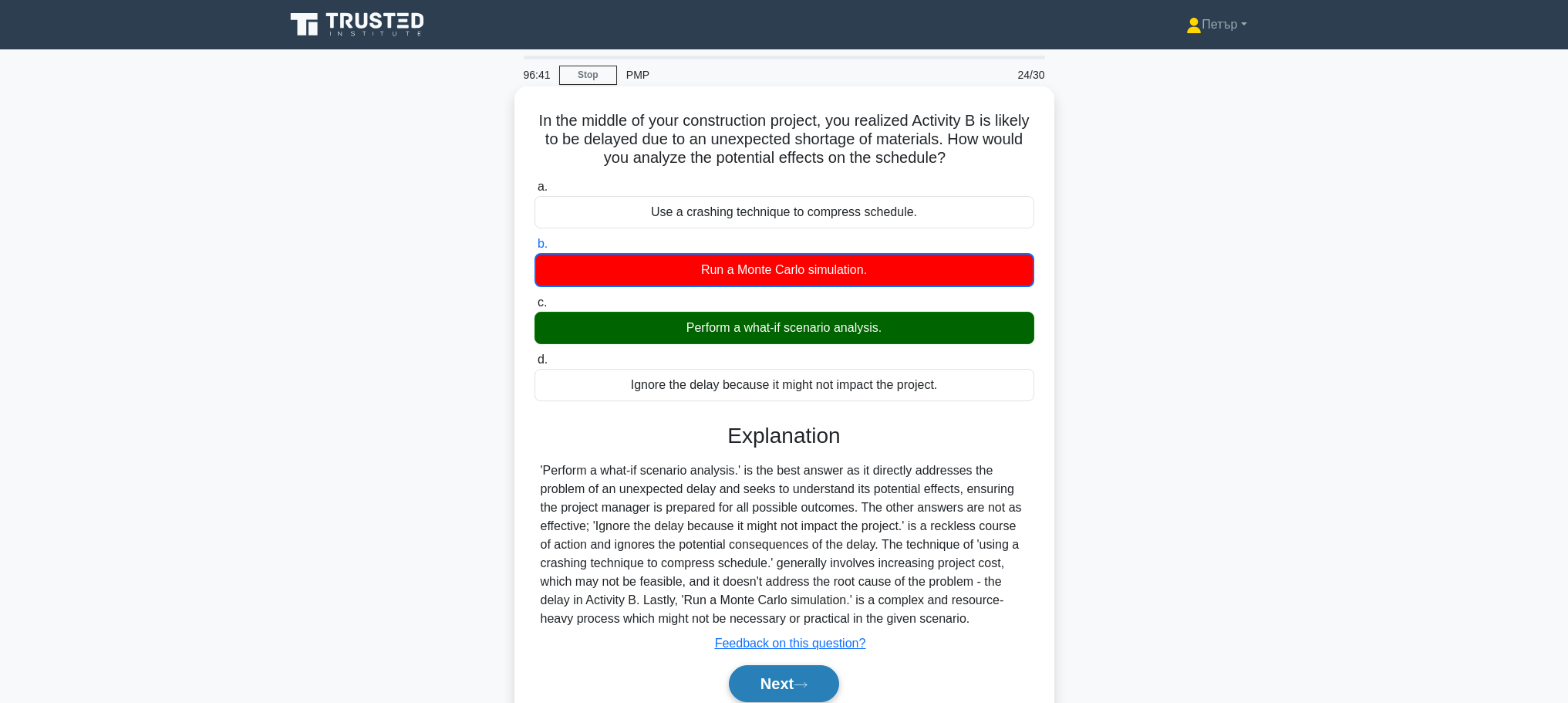
click at [808, 674] on button "Next" at bounding box center [784, 683] width 110 height 37
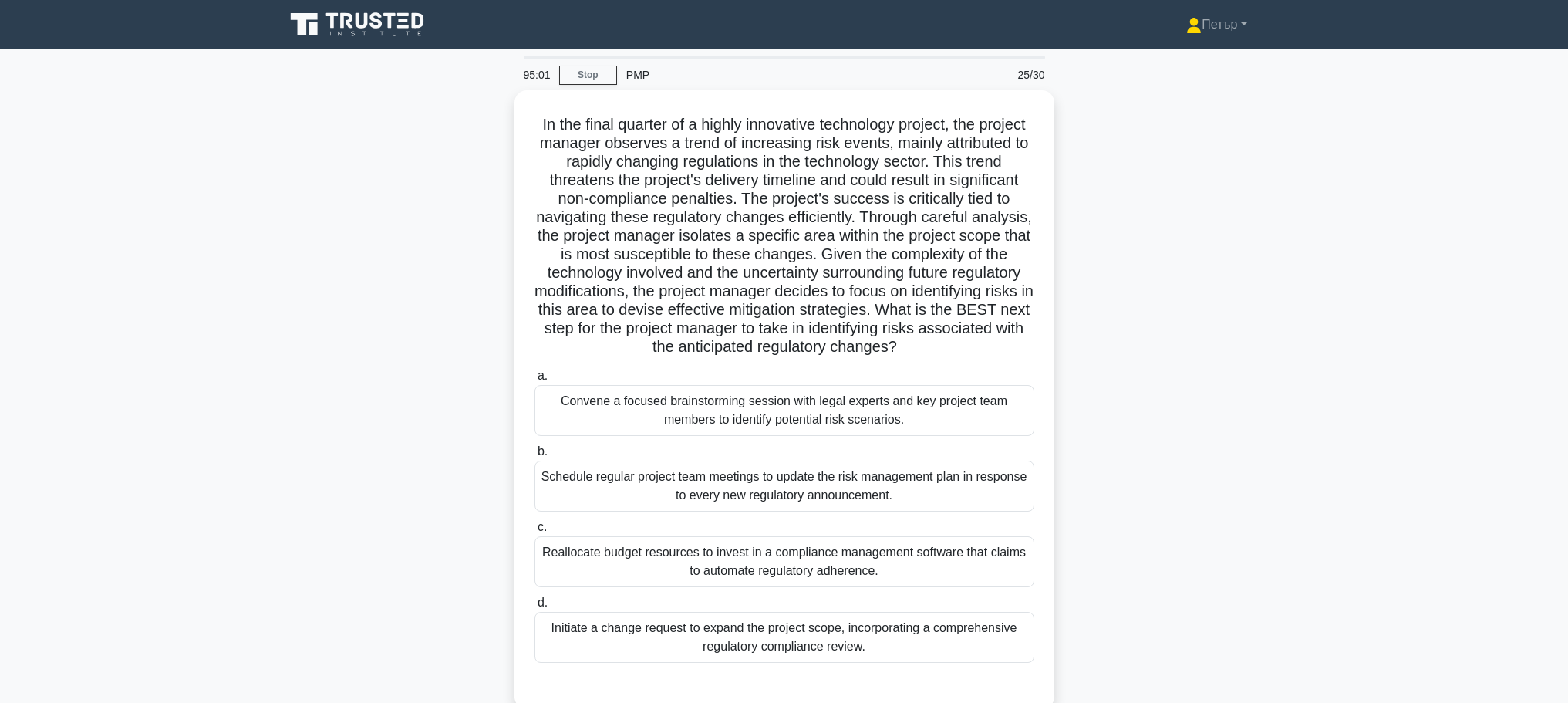
scroll to position [131, 0]
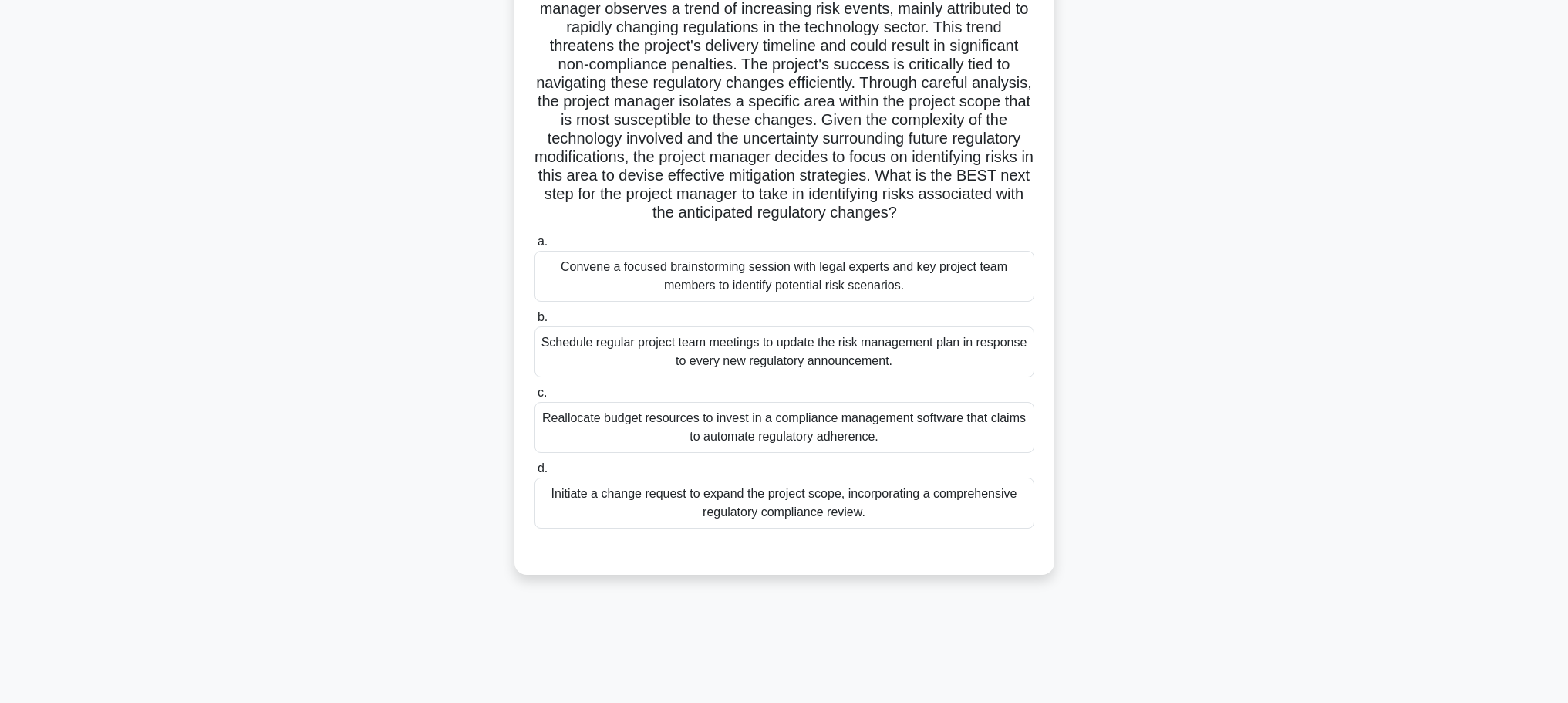
click at [1005, 518] on div "Initiate a change request to expand the project scope, incorporating a comprehe…" at bounding box center [784, 503] width 500 height 51
click at [535, 474] on input "d. Initiate a change request to expand the project scope, incorporating a compr…" at bounding box center [535, 469] width 0 height 10
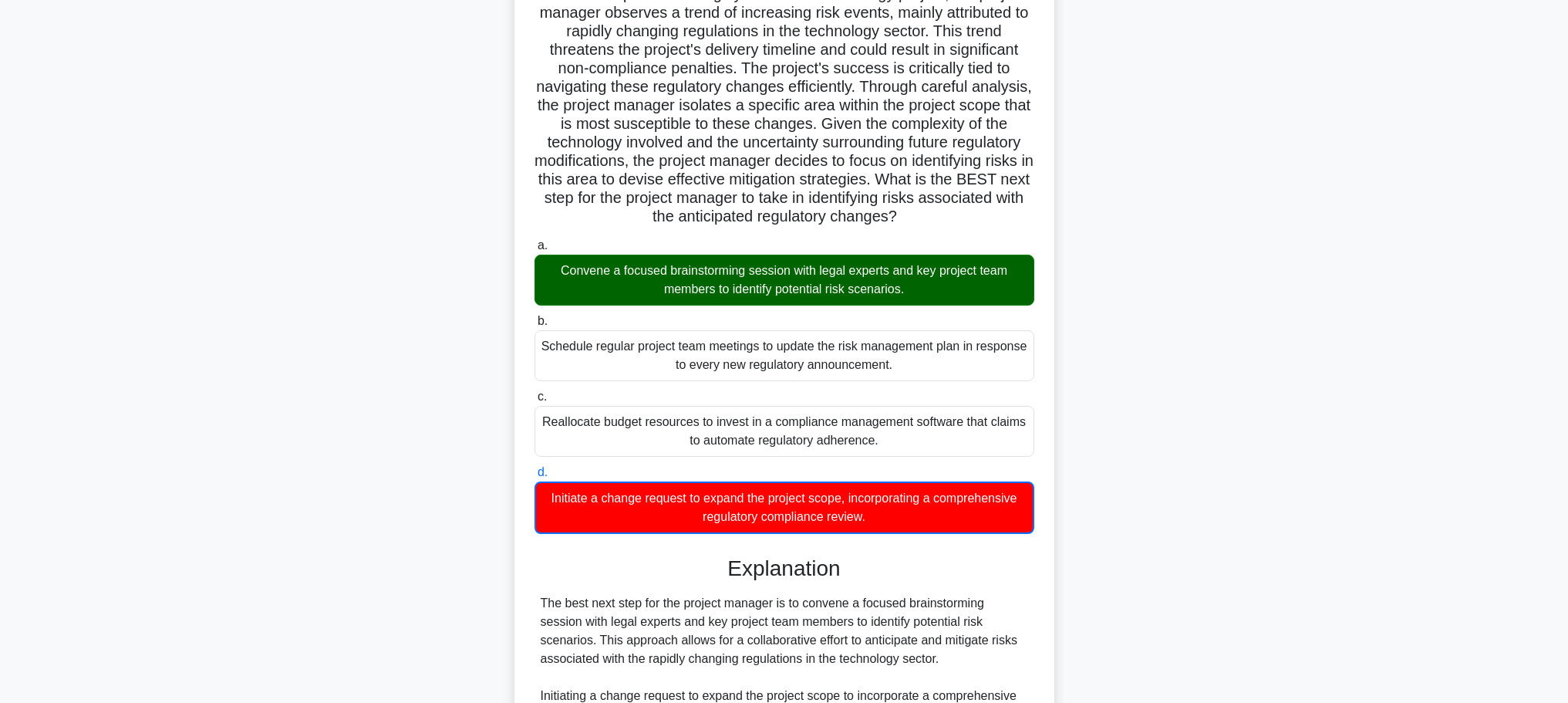
scroll to position [439, 0]
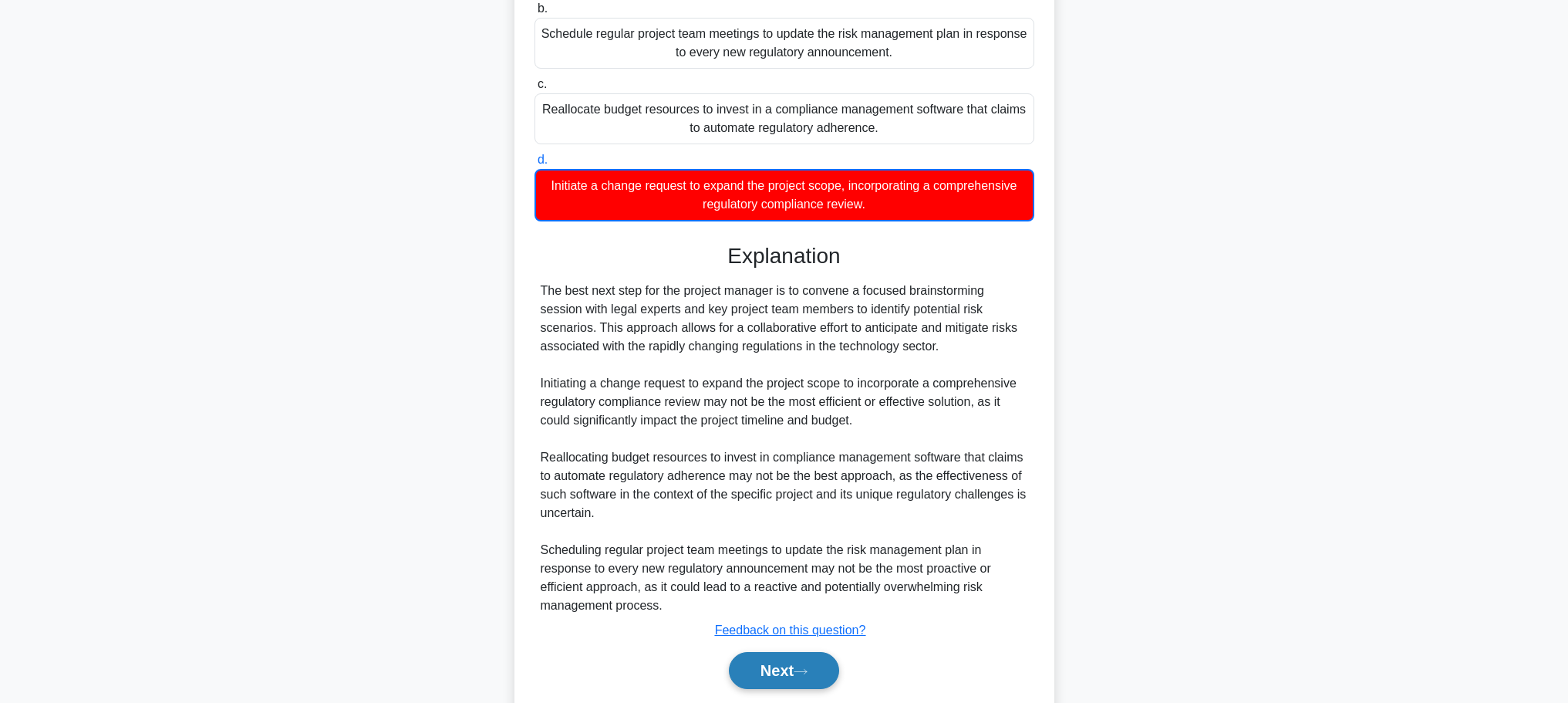
click at [805, 681] on button "Next" at bounding box center [784, 670] width 110 height 37
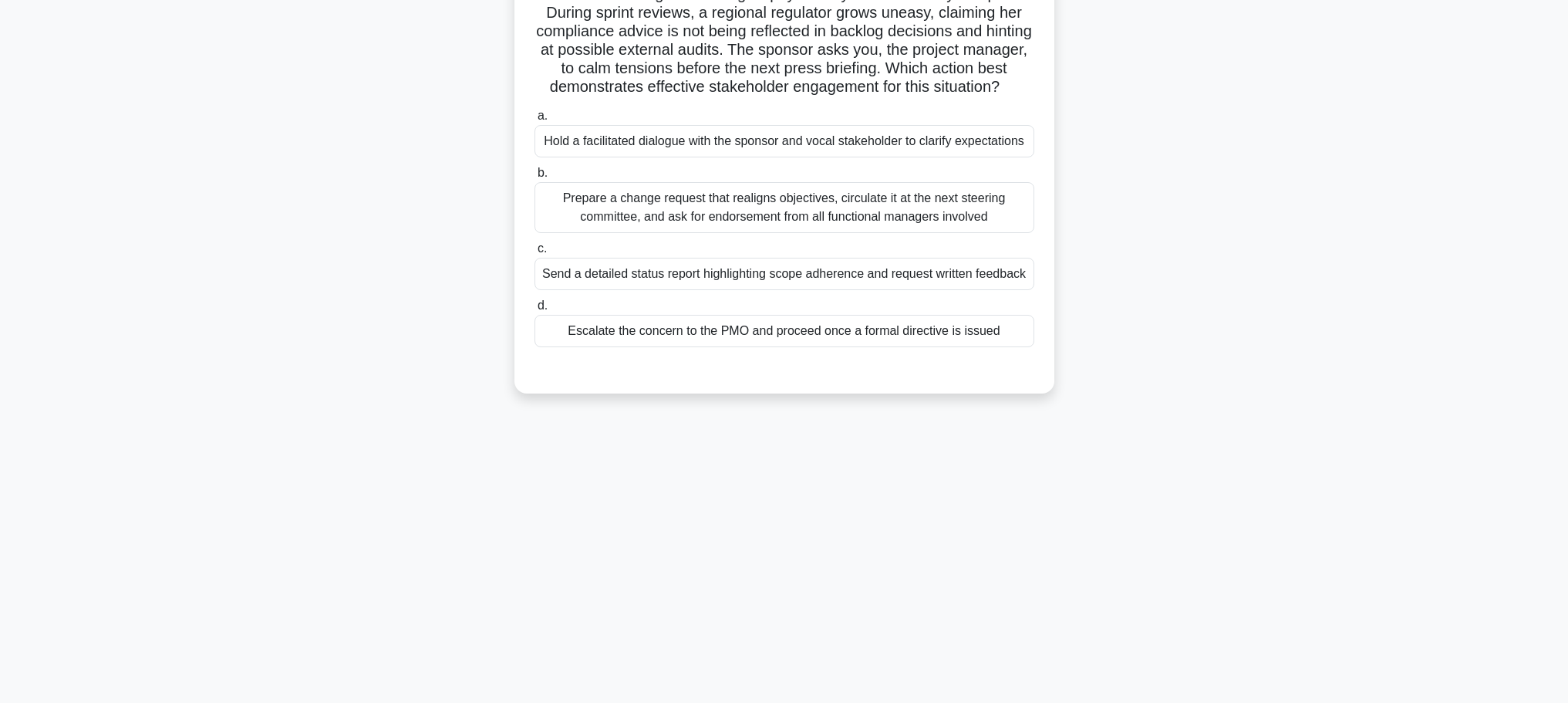
scroll to position [0, 0]
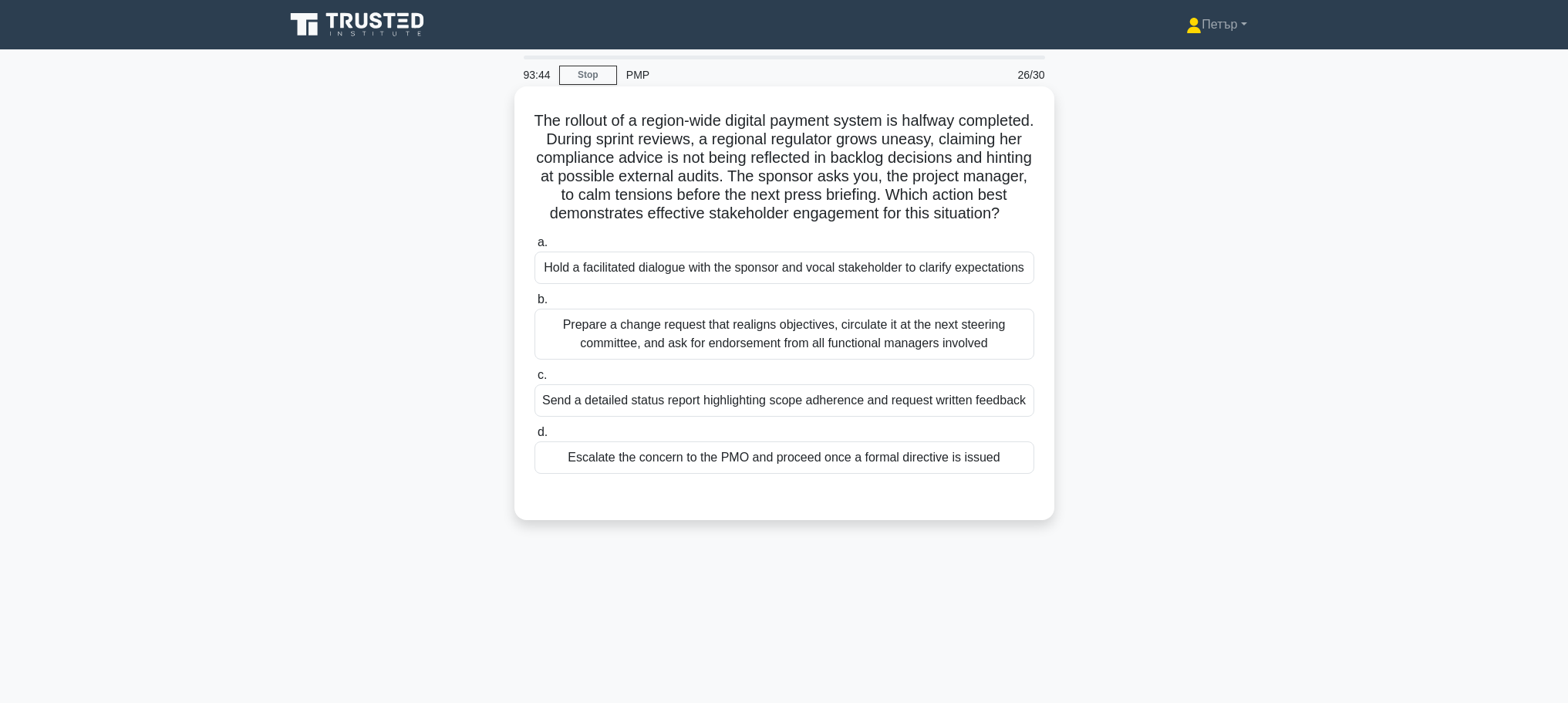
click at [913, 284] on div "Hold a facilitated dialogue with the sponsor and vocal stakeholder to clarify e…" at bounding box center [784, 268] width 500 height 33
click at [535, 248] on input "a. Hold a facilitated dialogue with the sponsor and vocal stakeholder to clarif…" at bounding box center [535, 243] width 0 height 10
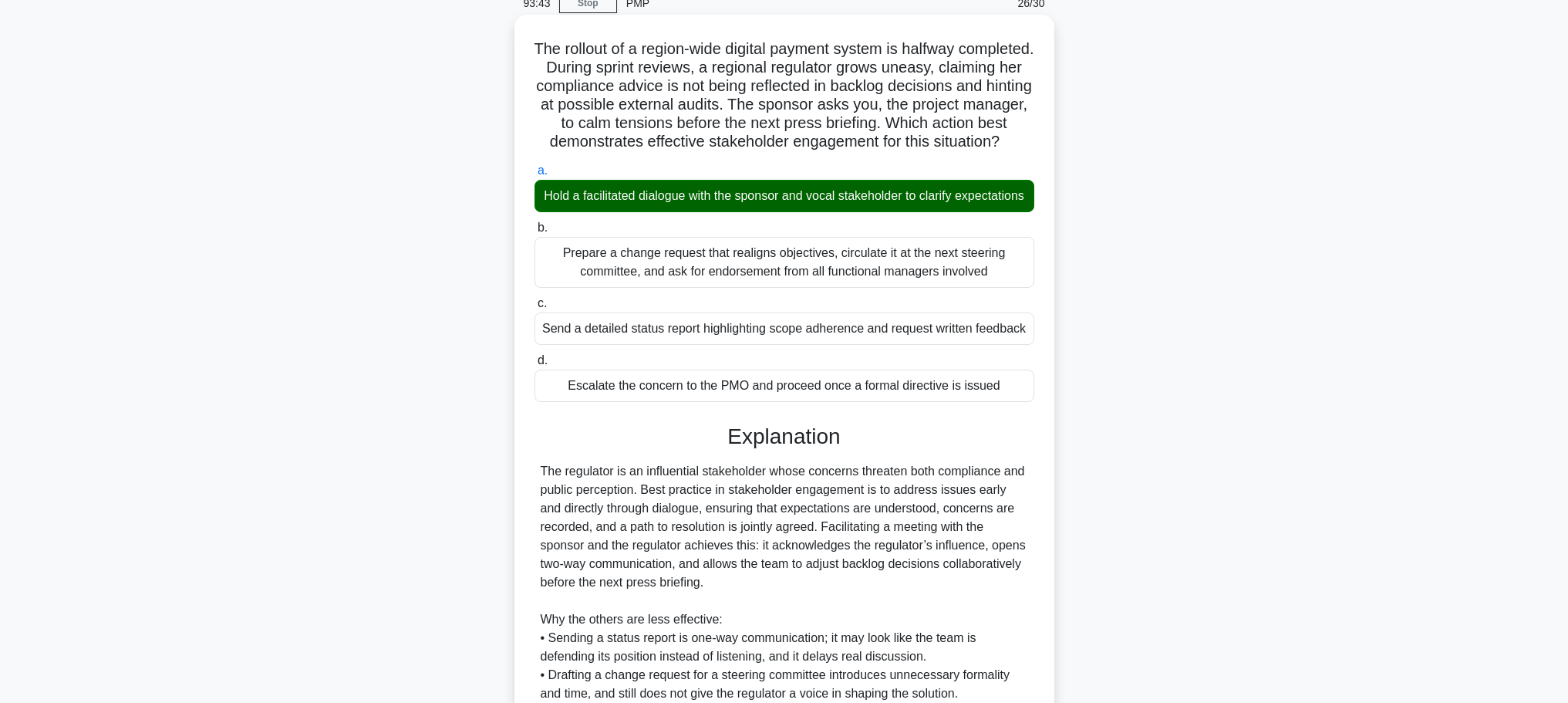
scroll to position [305, 0]
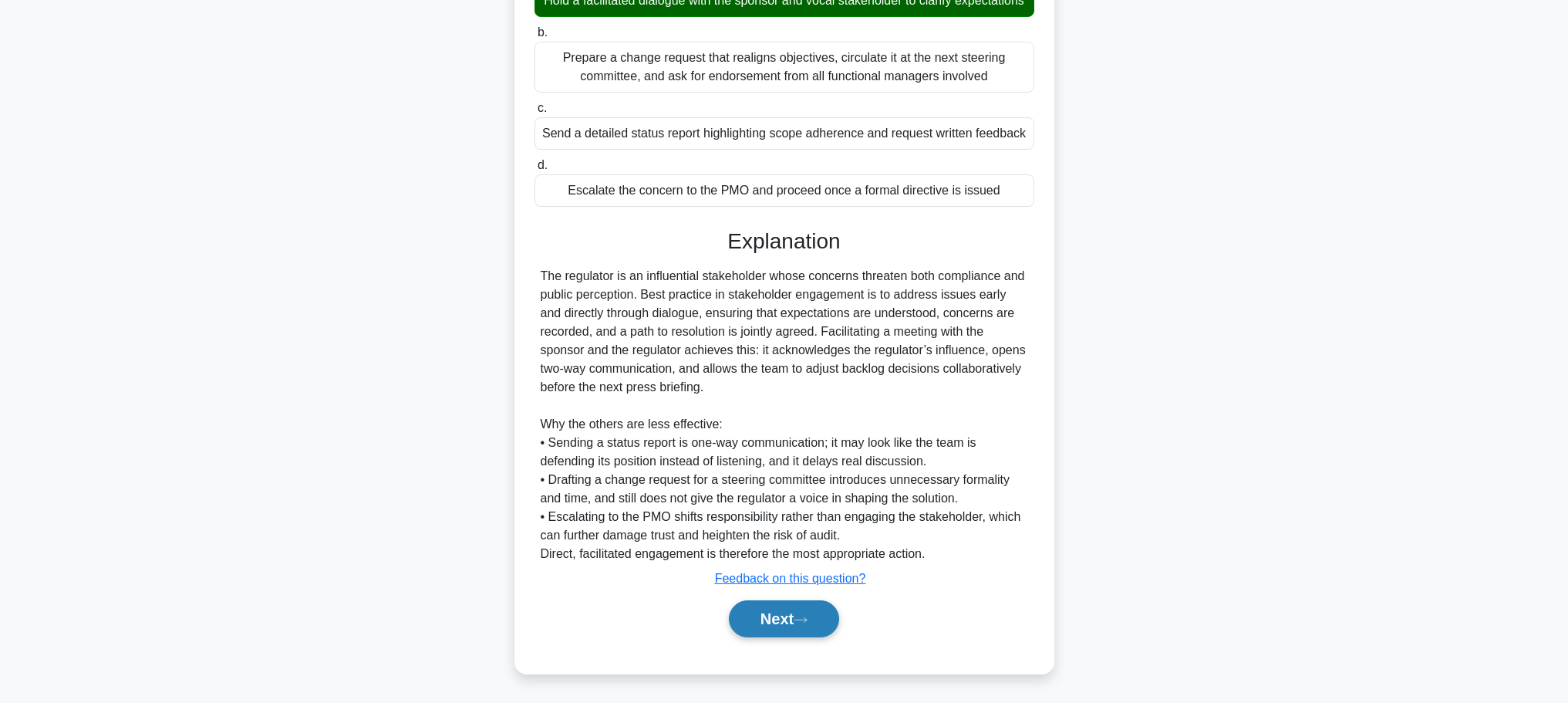
click at [806, 614] on button "Next" at bounding box center [784, 619] width 110 height 37
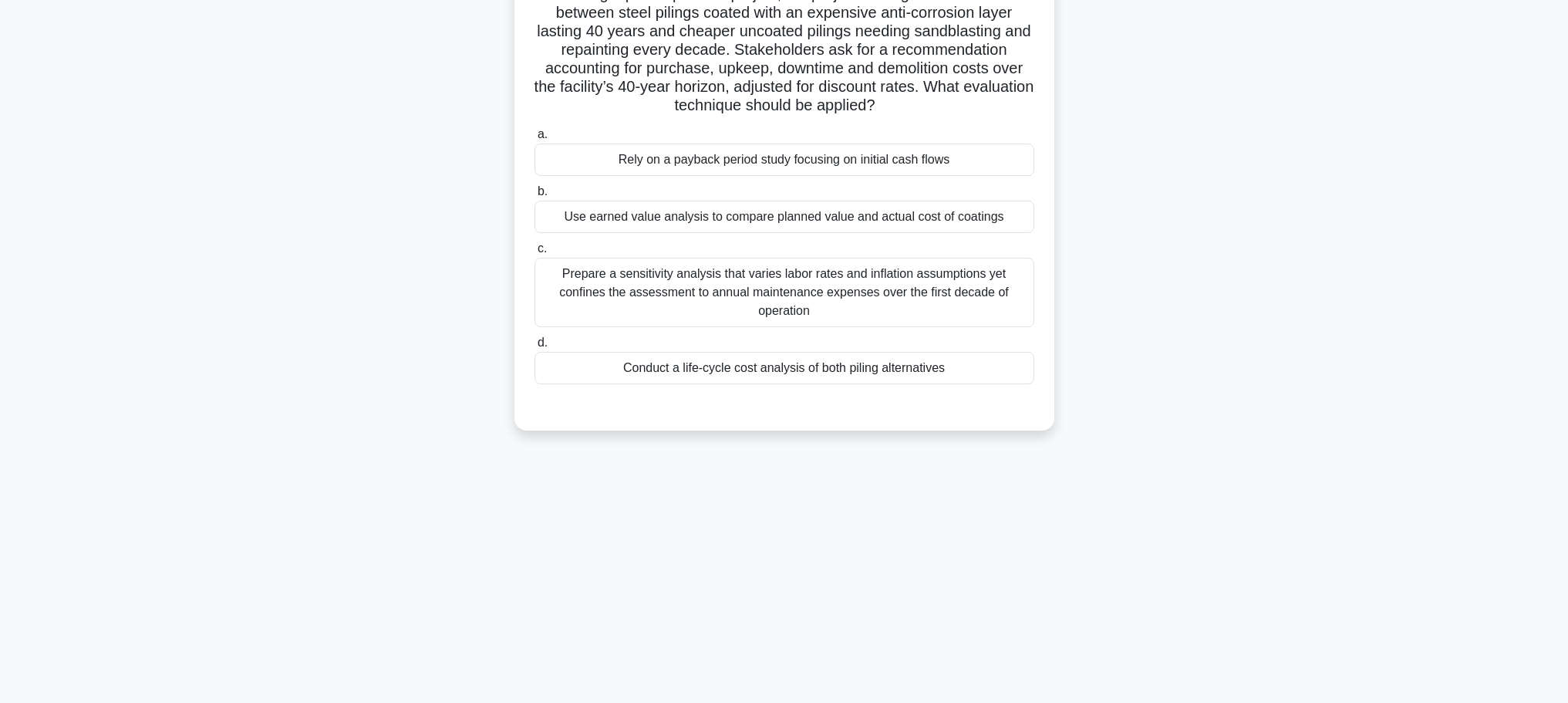
scroll to position [0, 0]
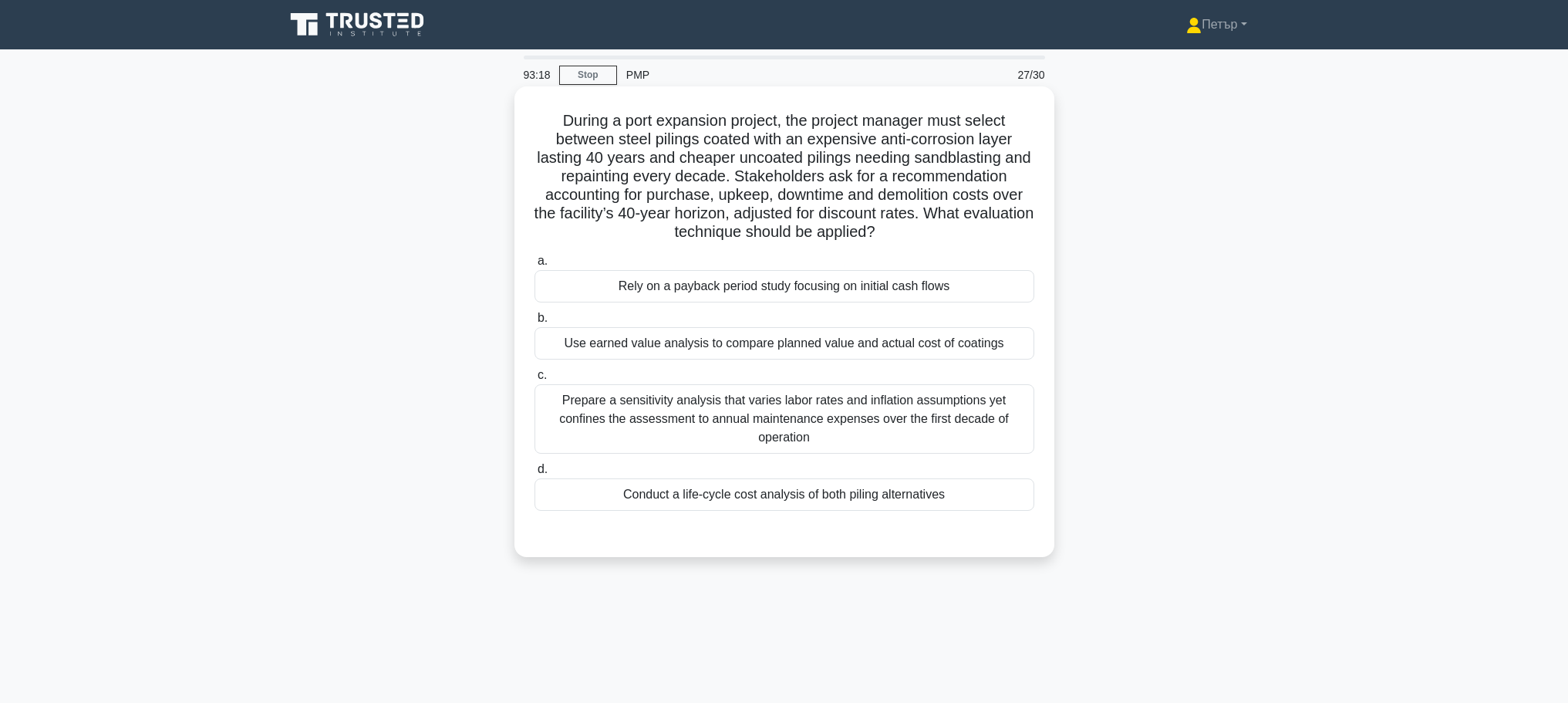
click at [992, 493] on div "Conduct a life-cycle cost analysis of both piling alternatives" at bounding box center [784, 495] width 500 height 33
click at [535, 475] on input "d. Conduct a life-cycle cost analysis of both piling alternatives" at bounding box center [535, 470] width 0 height 10
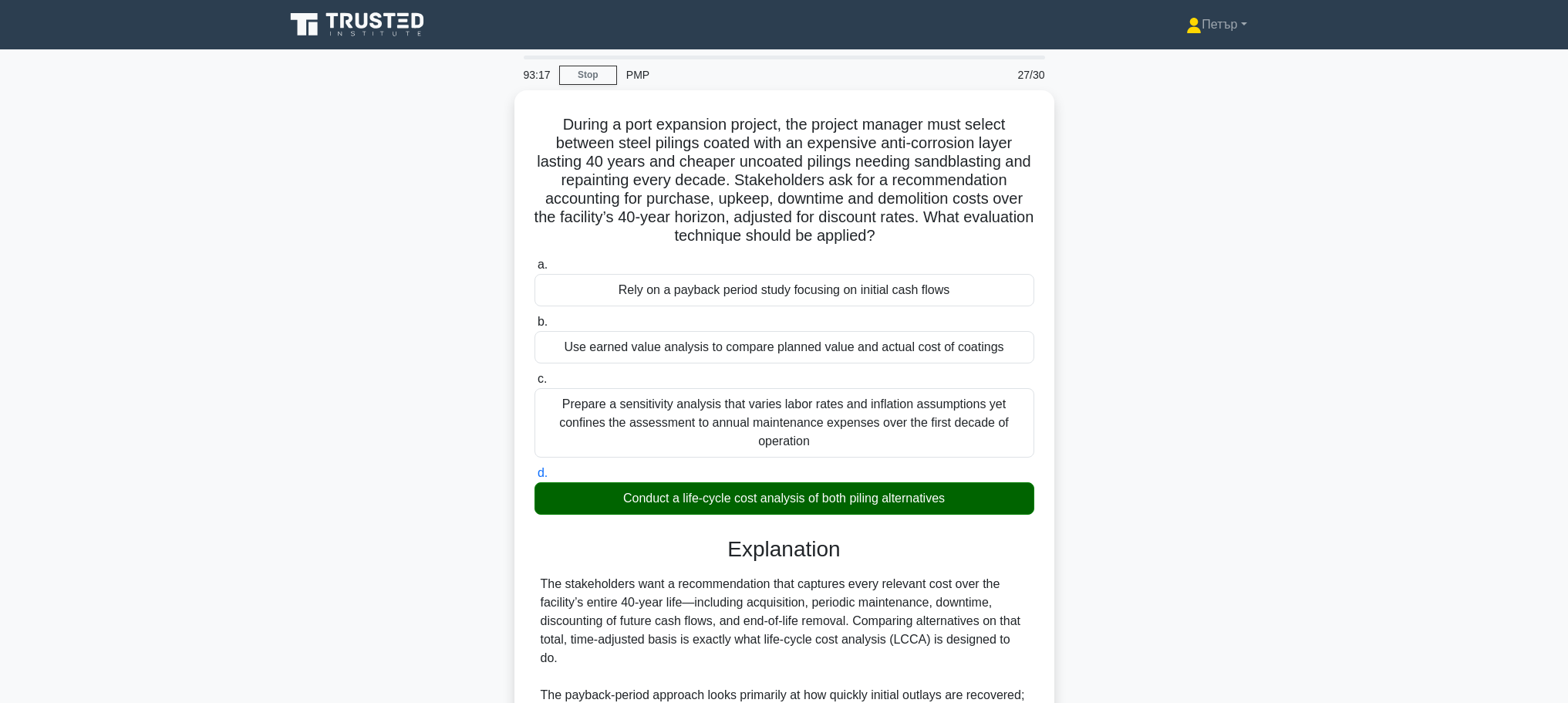
scroll to position [305, 0]
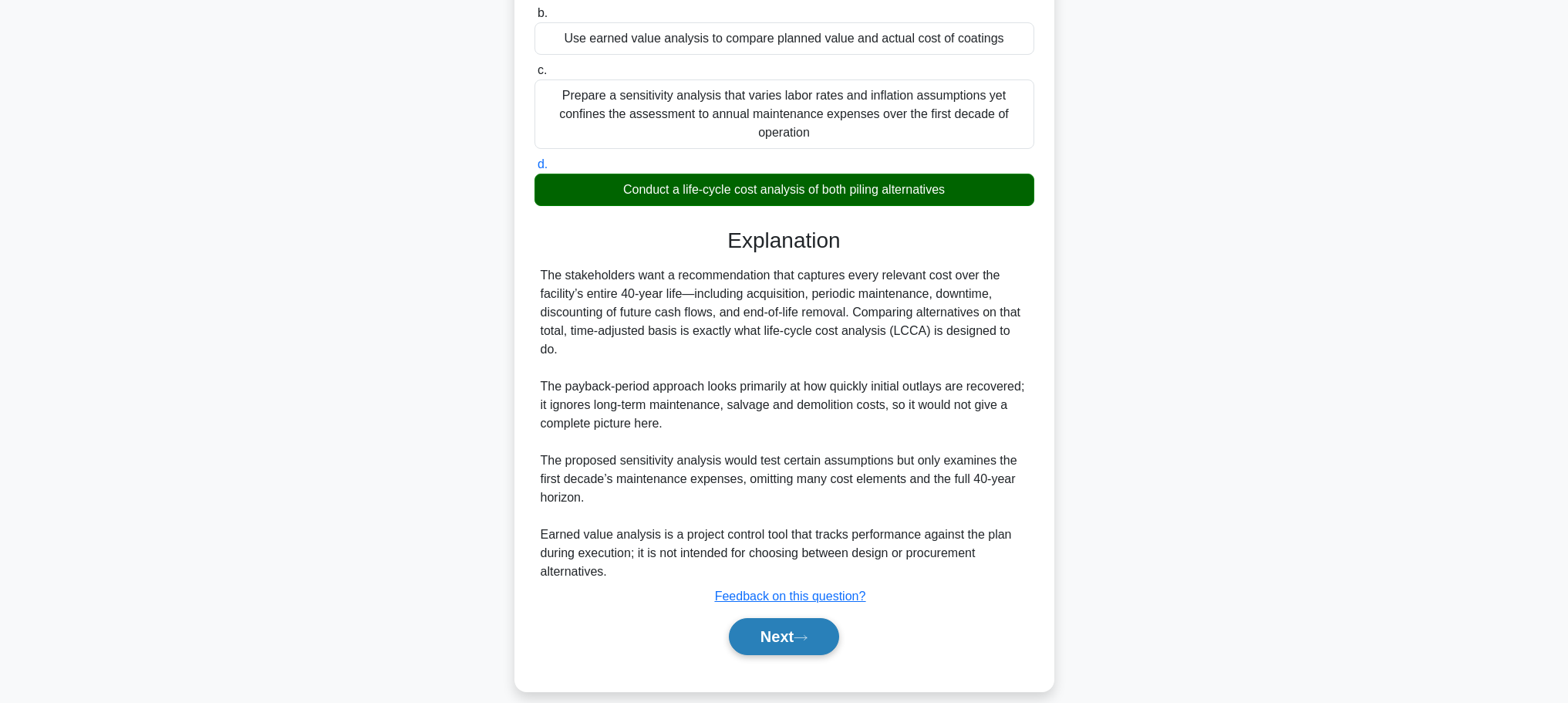
click at [814, 626] on button "Next" at bounding box center [784, 636] width 110 height 37
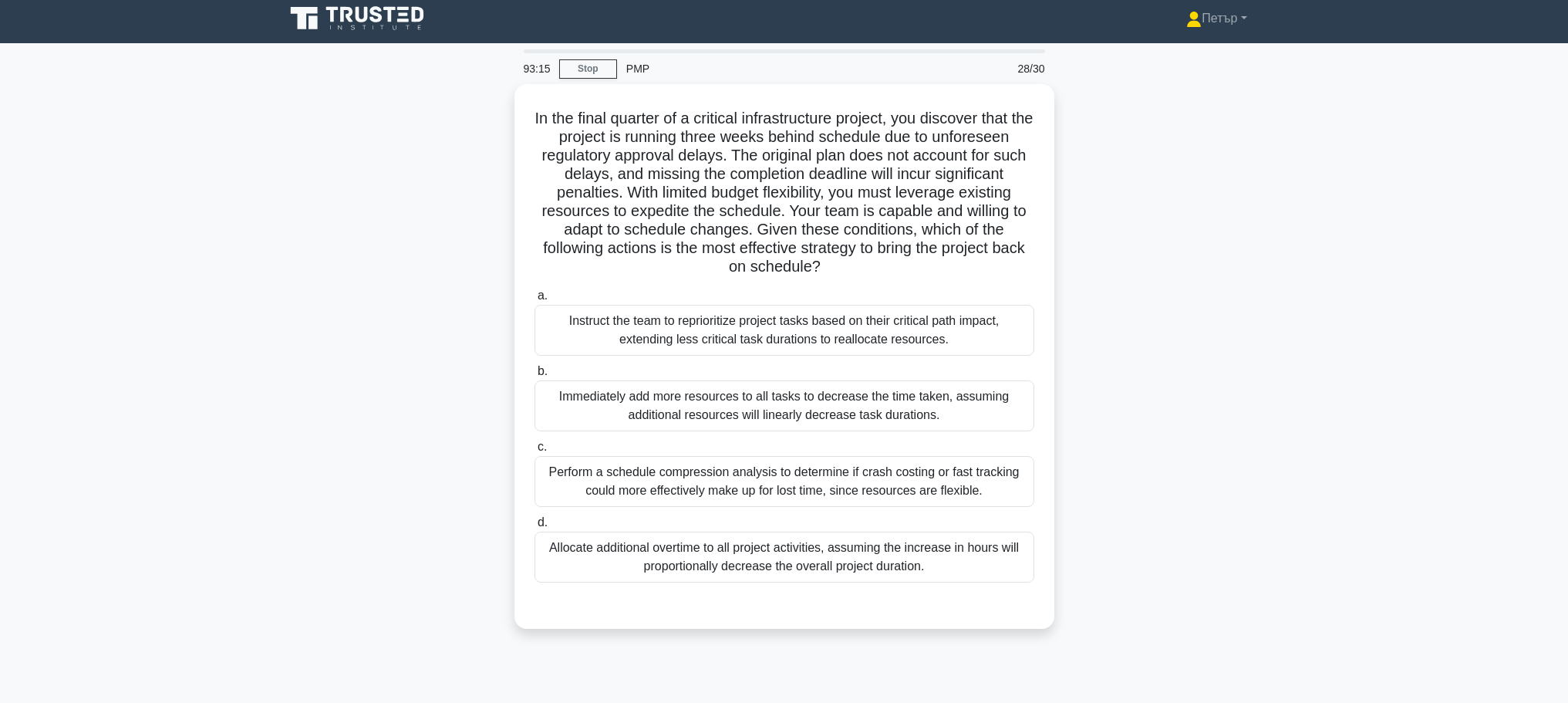
scroll to position [0, 0]
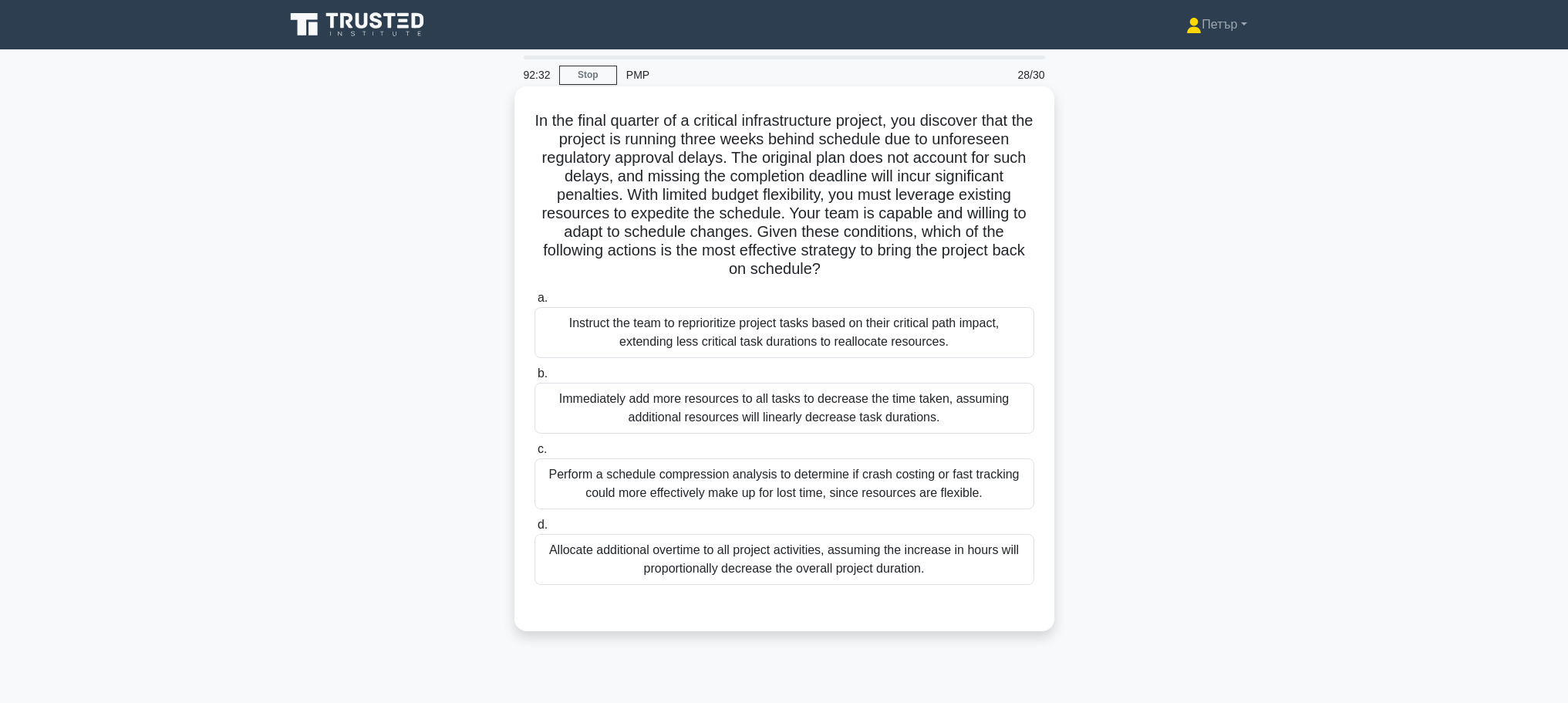
click at [950, 324] on div "Instruct the team to reprioritize project tasks based on their critical path im…" at bounding box center [784, 332] width 500 height 51
click at [535, 303] on input "a. Instruct the team to reprioritize project tasks based on their critical path…" at bounding box center [535, 299] width 0 height 10
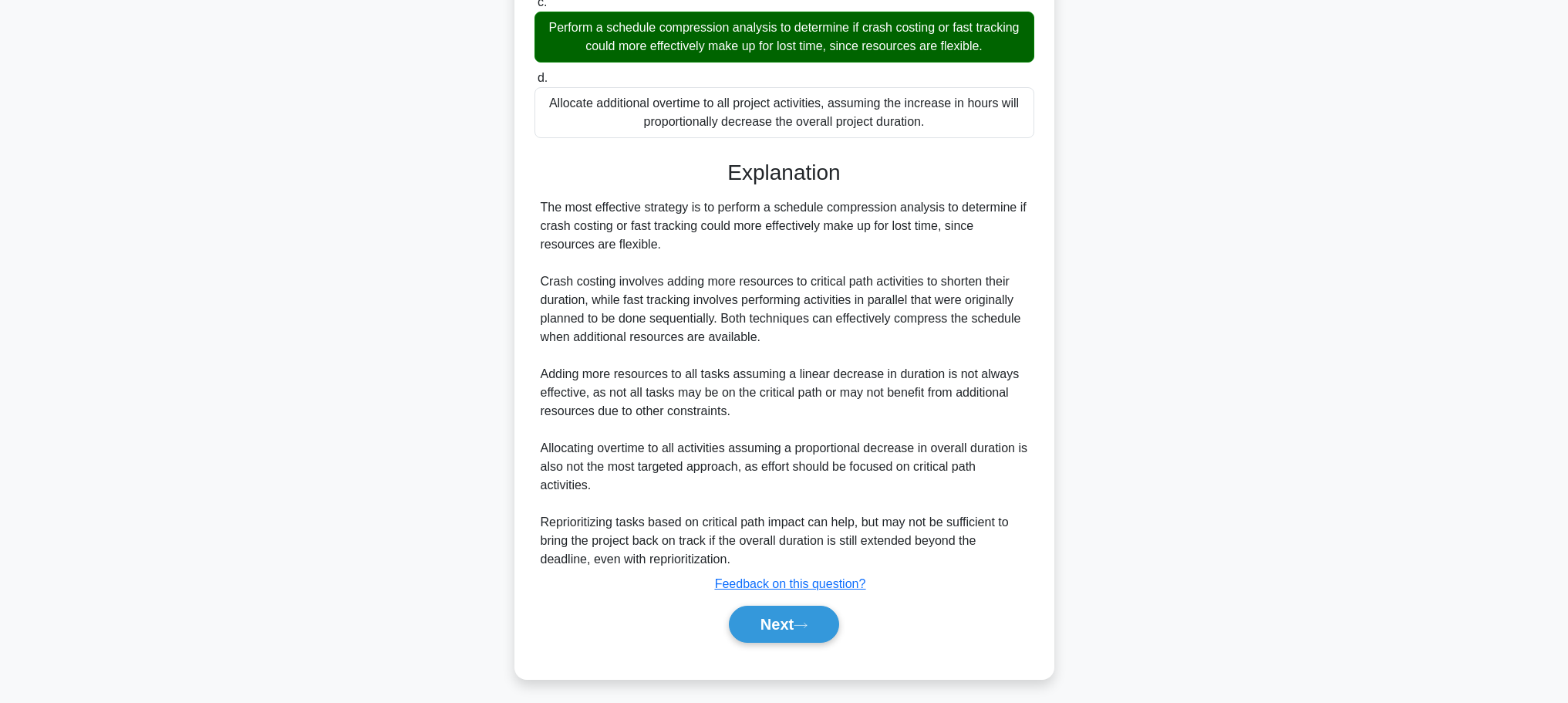
scroll to position [454, 0]
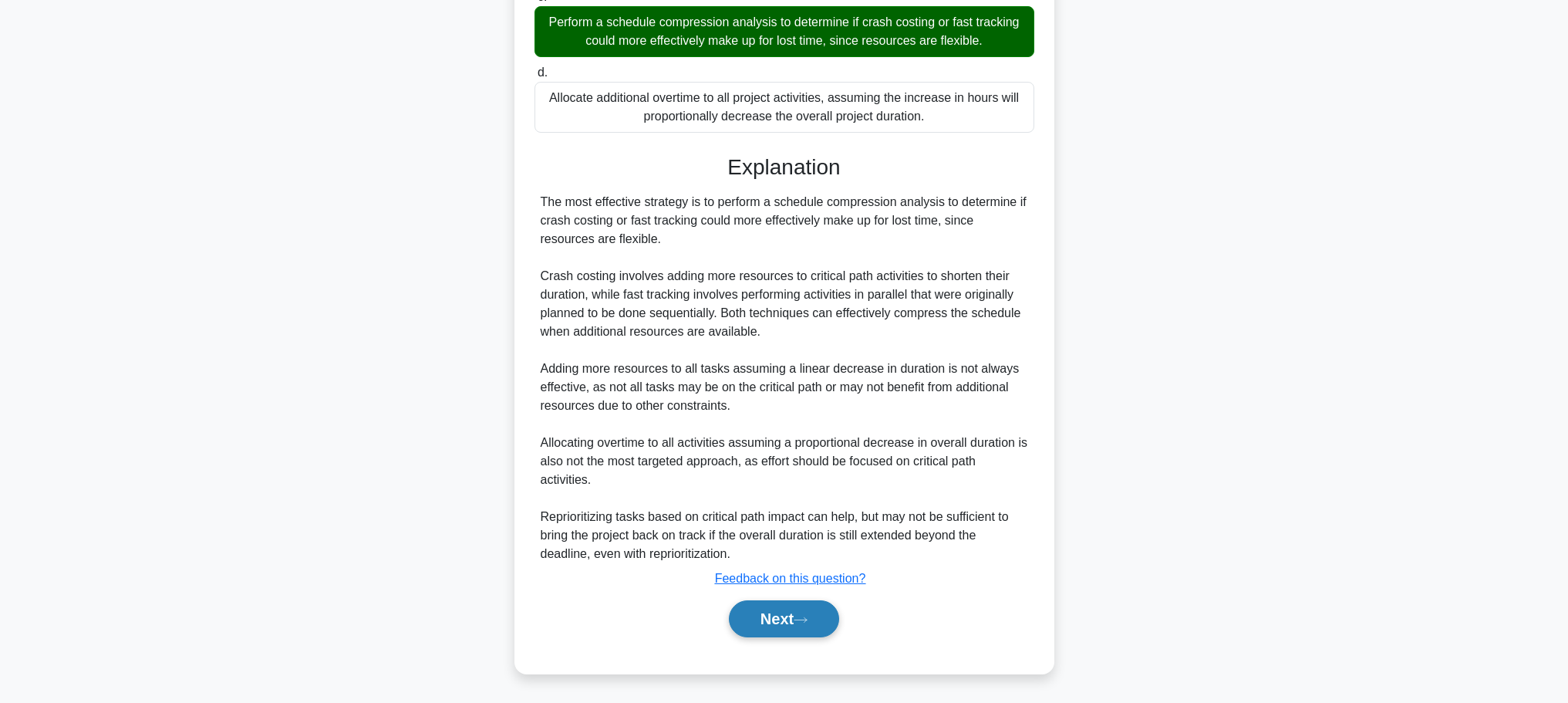
click at [765, 620] on button "Next" at bounding box center [784, 619] width 110 height 37
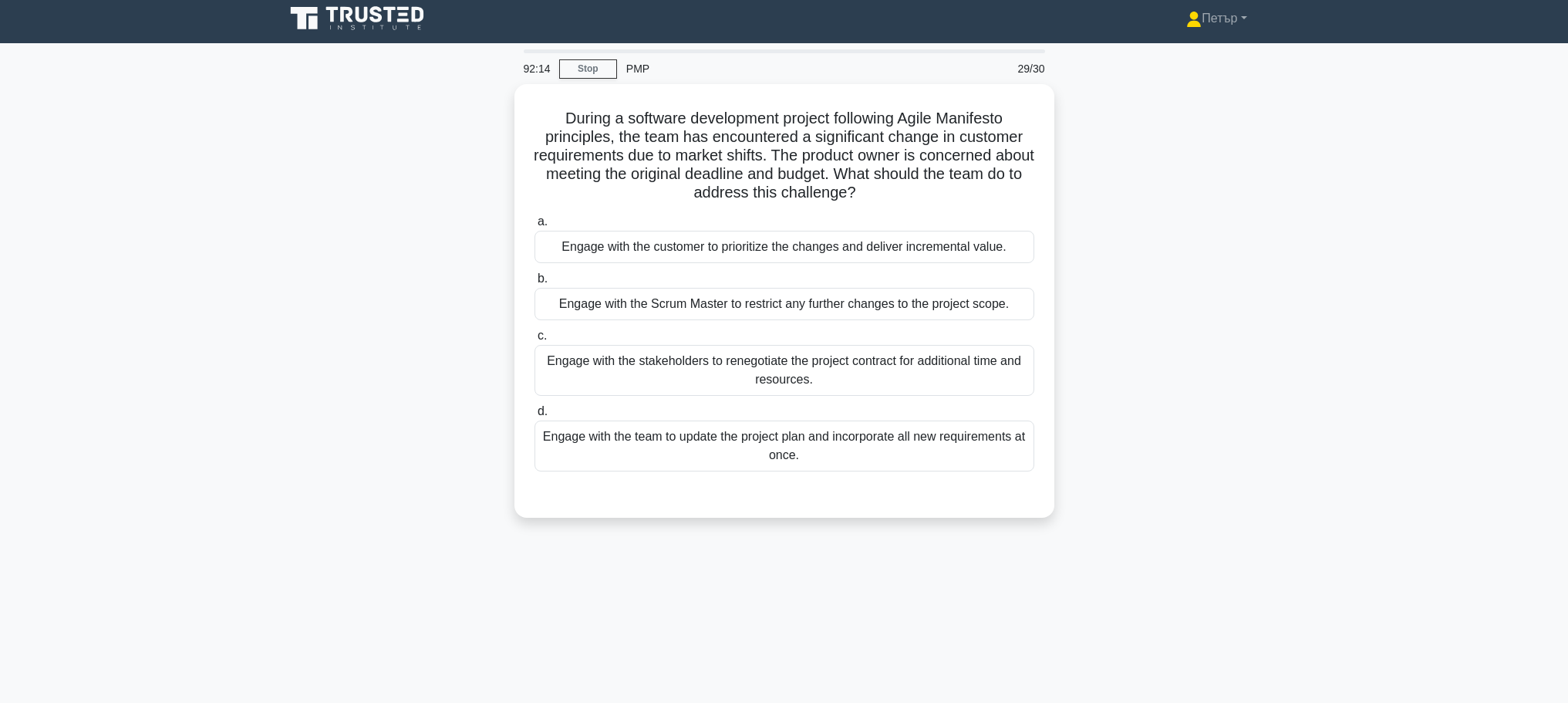
scroll to position [0, 0]
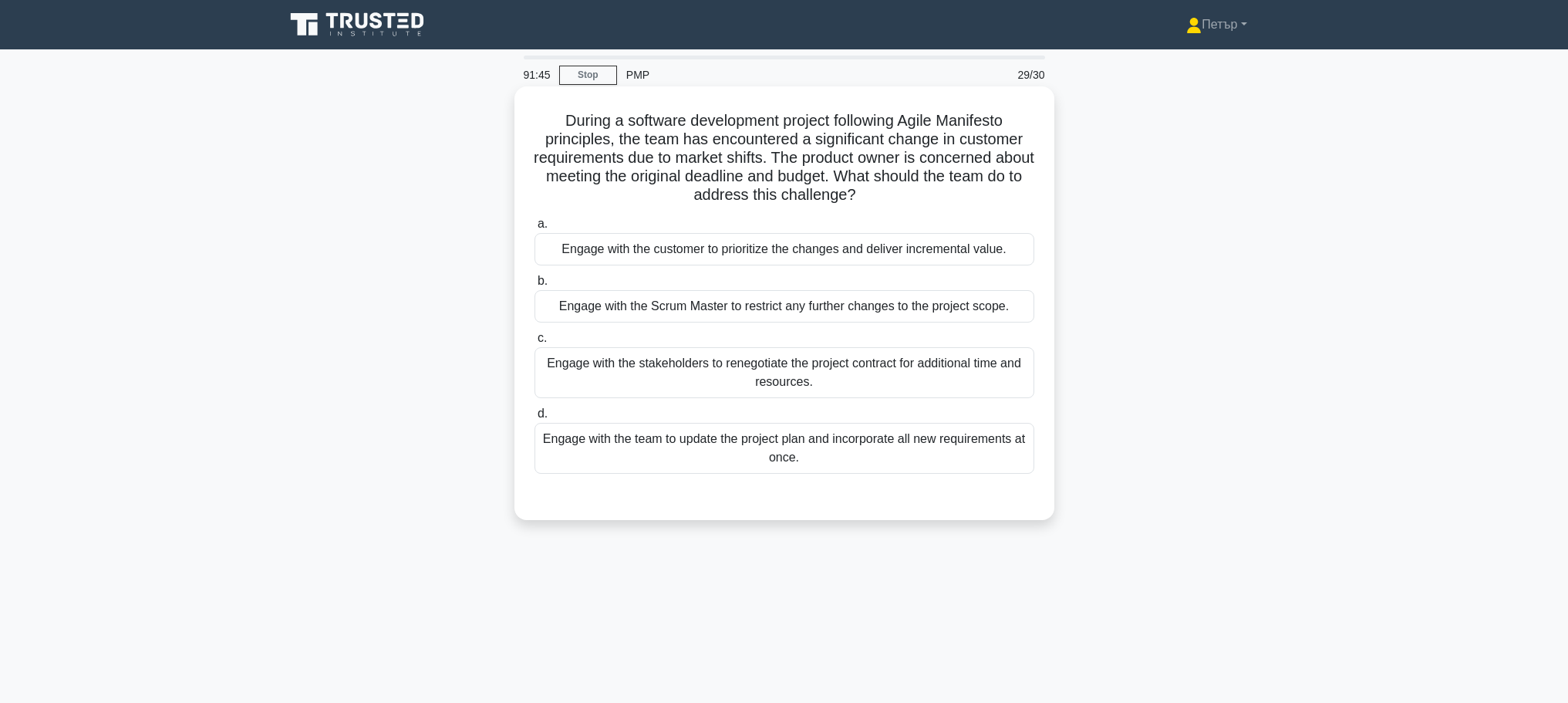
click at [947, 244] on div "Engage with the customer to prioritize the changes and deliver incremental valu…" at bounding box center [784, 250] width 500 height 33
click at [535, 229] on input "a. Engage with the customer to prioritize the changes and deliver incremental v…" at bounding box center [535, 225] width 0 height 10
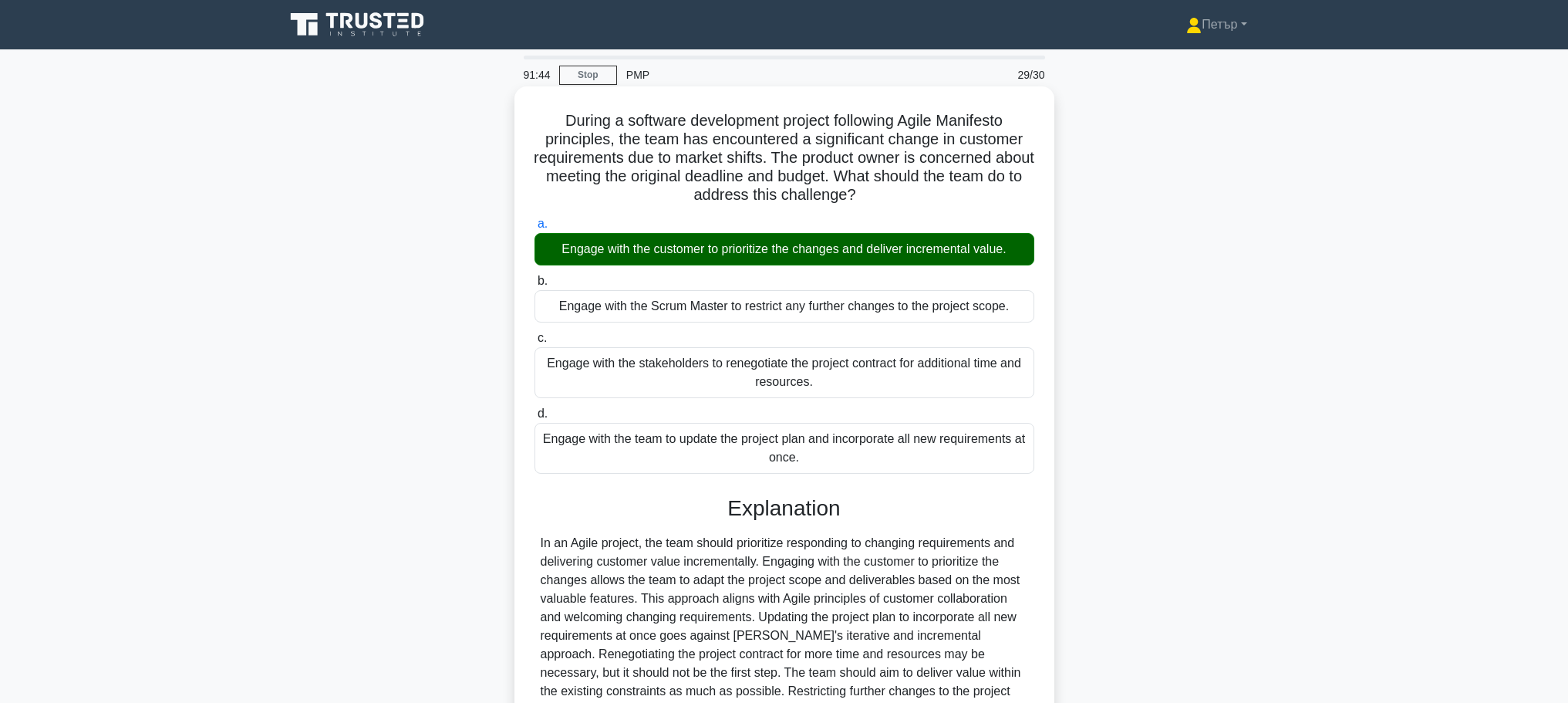
scroll to position [176, 0]
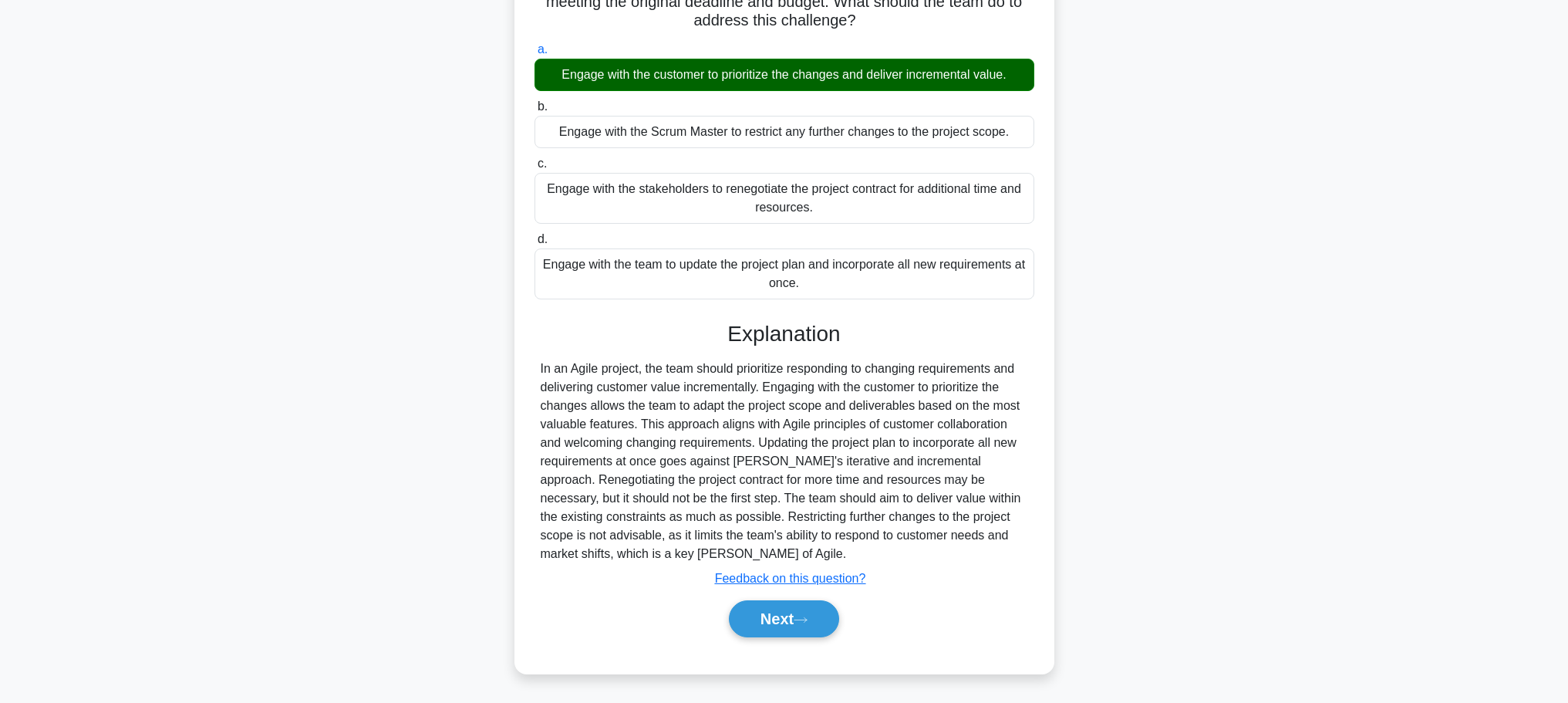
click at [830, 595] on div "Next" at bounding box center [784, 619] width 500 height 49
click at [824, 617] on button "Next" at bounding box center [784, 619] width 110 height 37
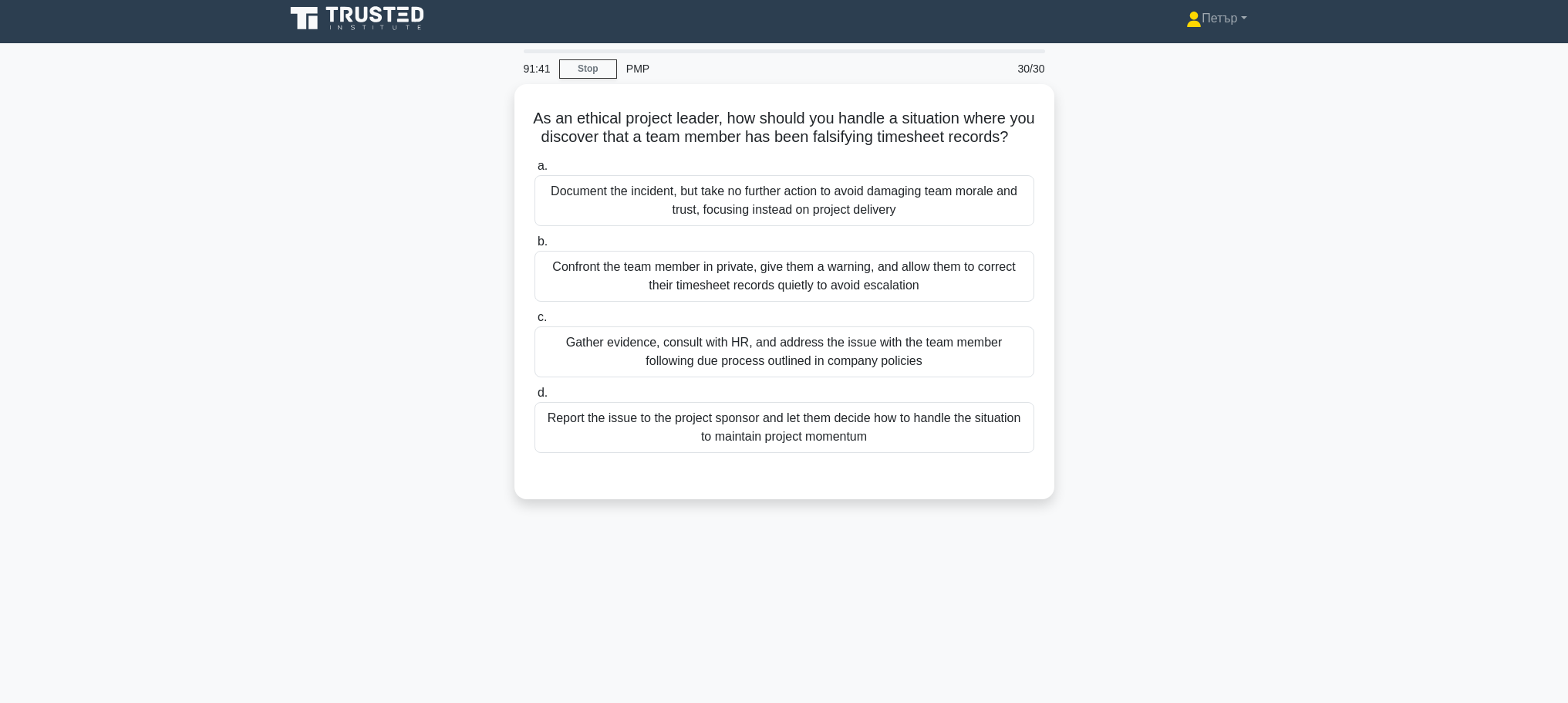
scroll to position [0, 0]
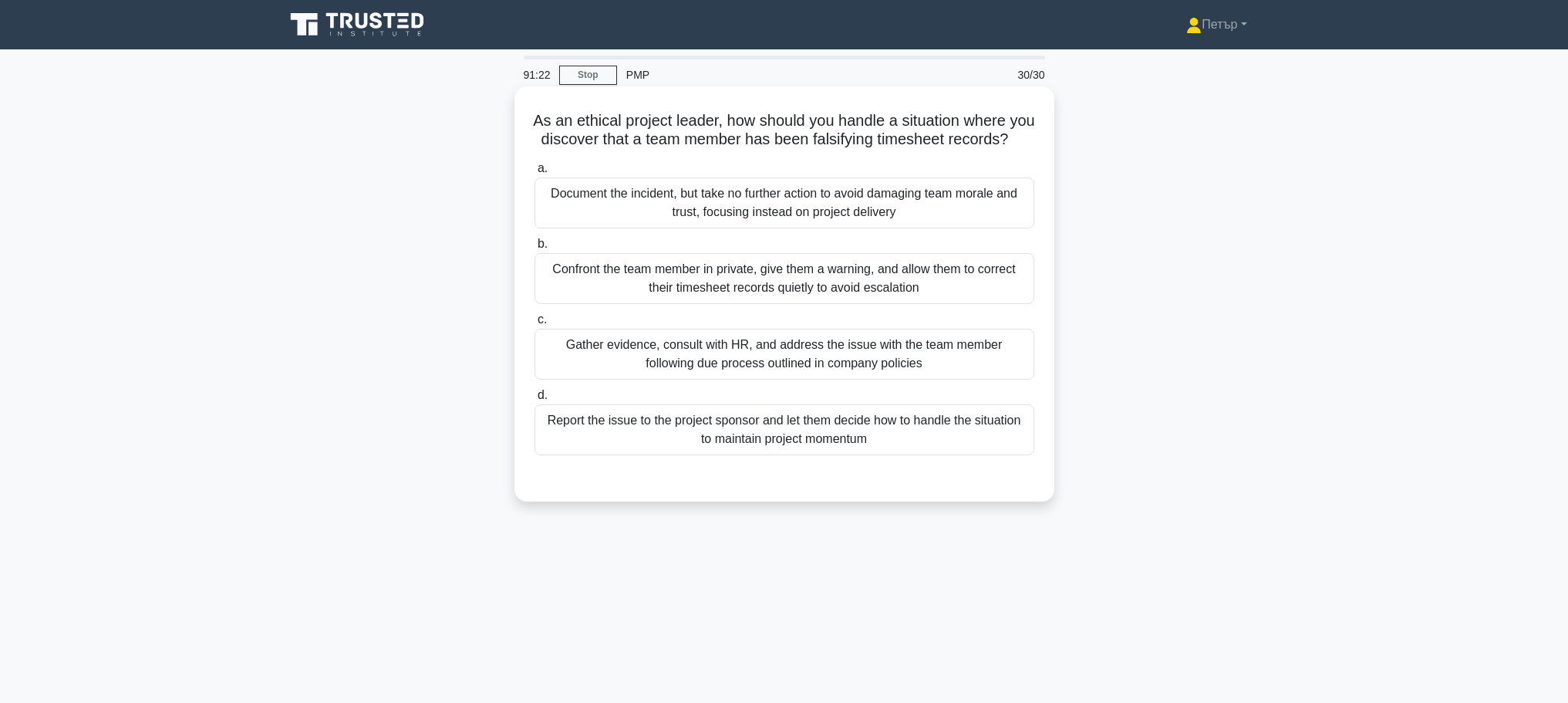
click at [924, 363] on div "Gather evidence, consult with HR, and address the issue with the team member fo…" at bounding box center [784, 354] width 500 height 51
click at [535, 325] on input "c. Gather evidence, consult with HR, and address the issue with the team member…" at bounding box center [535, 320] width 0 height 10
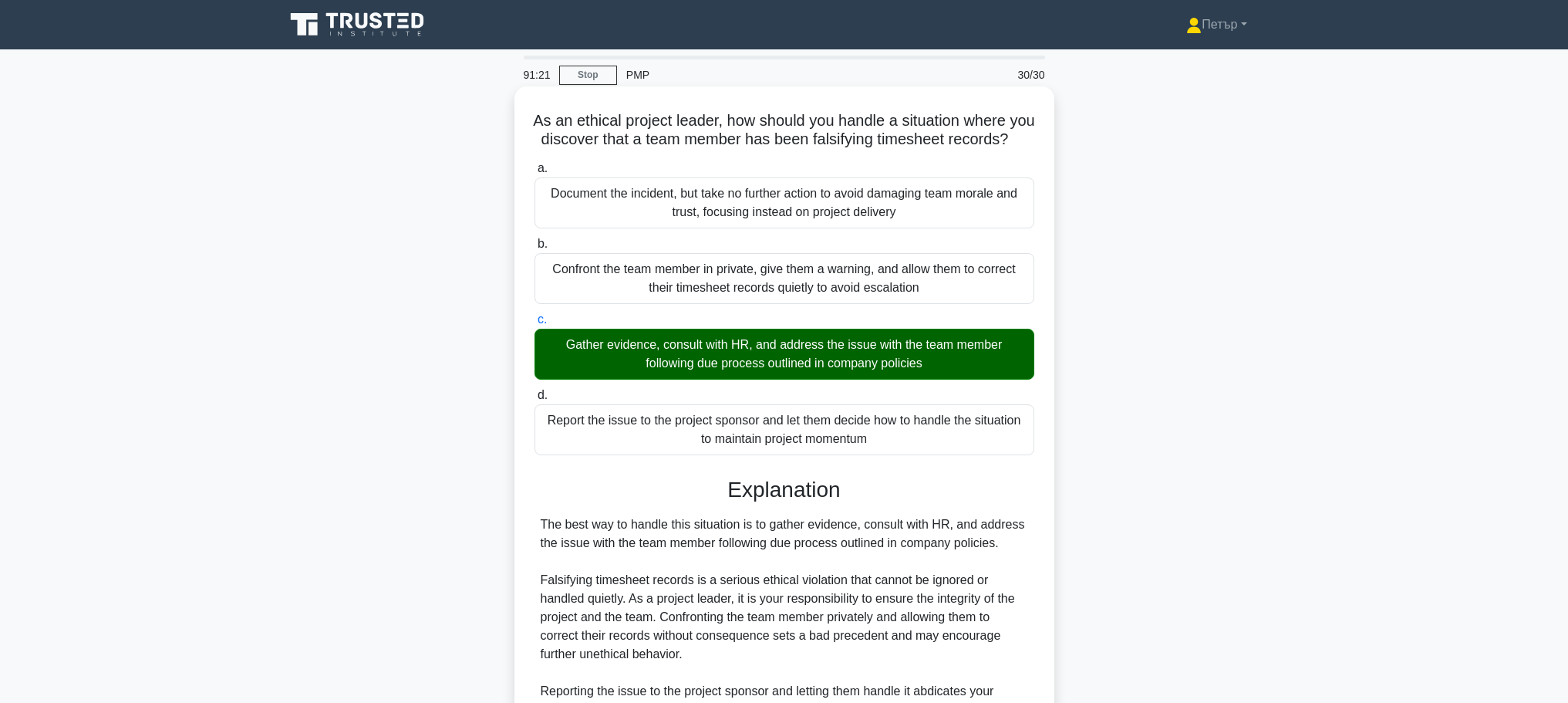
scroll to position [309, 0]
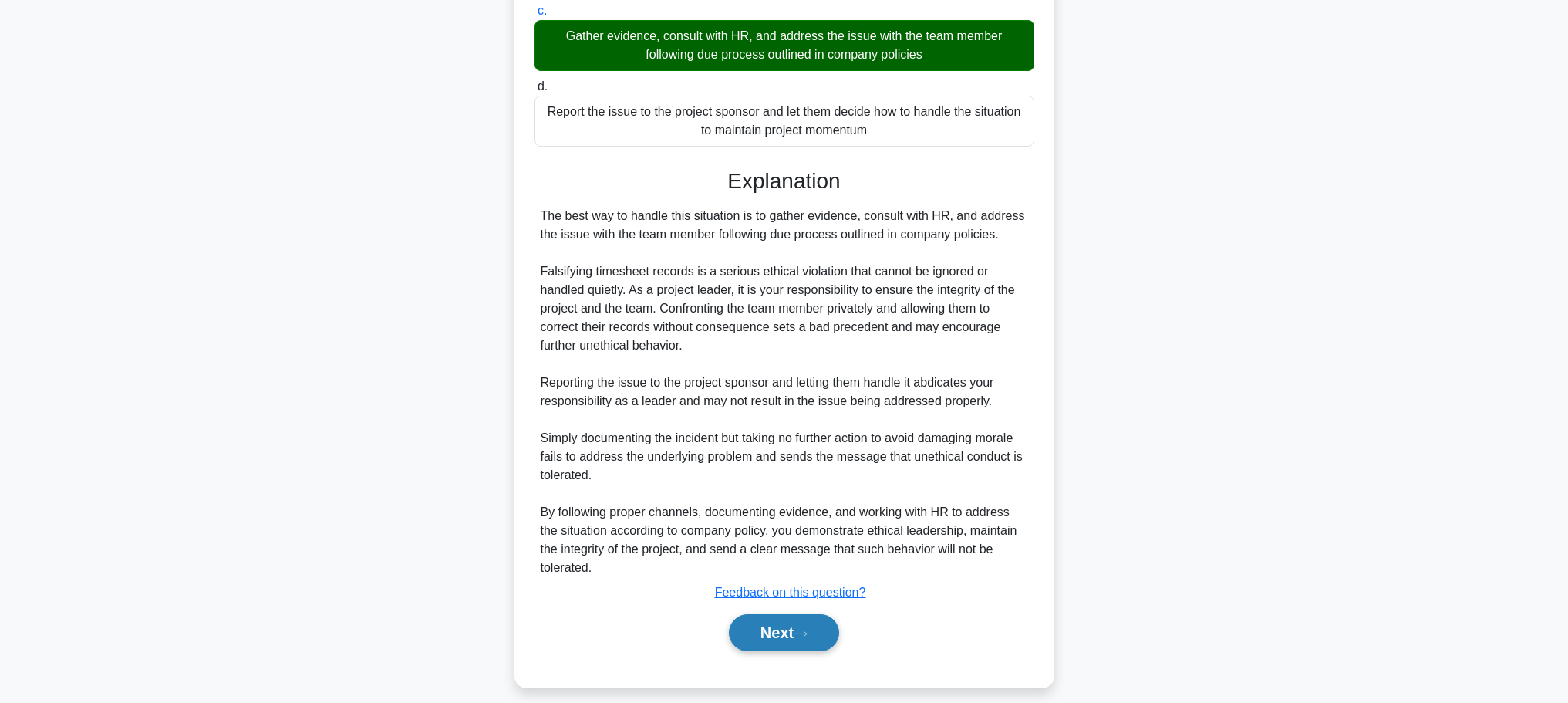
click at [809, 645] on button "Next" at bounding box center [784, 632] width 110 height 37
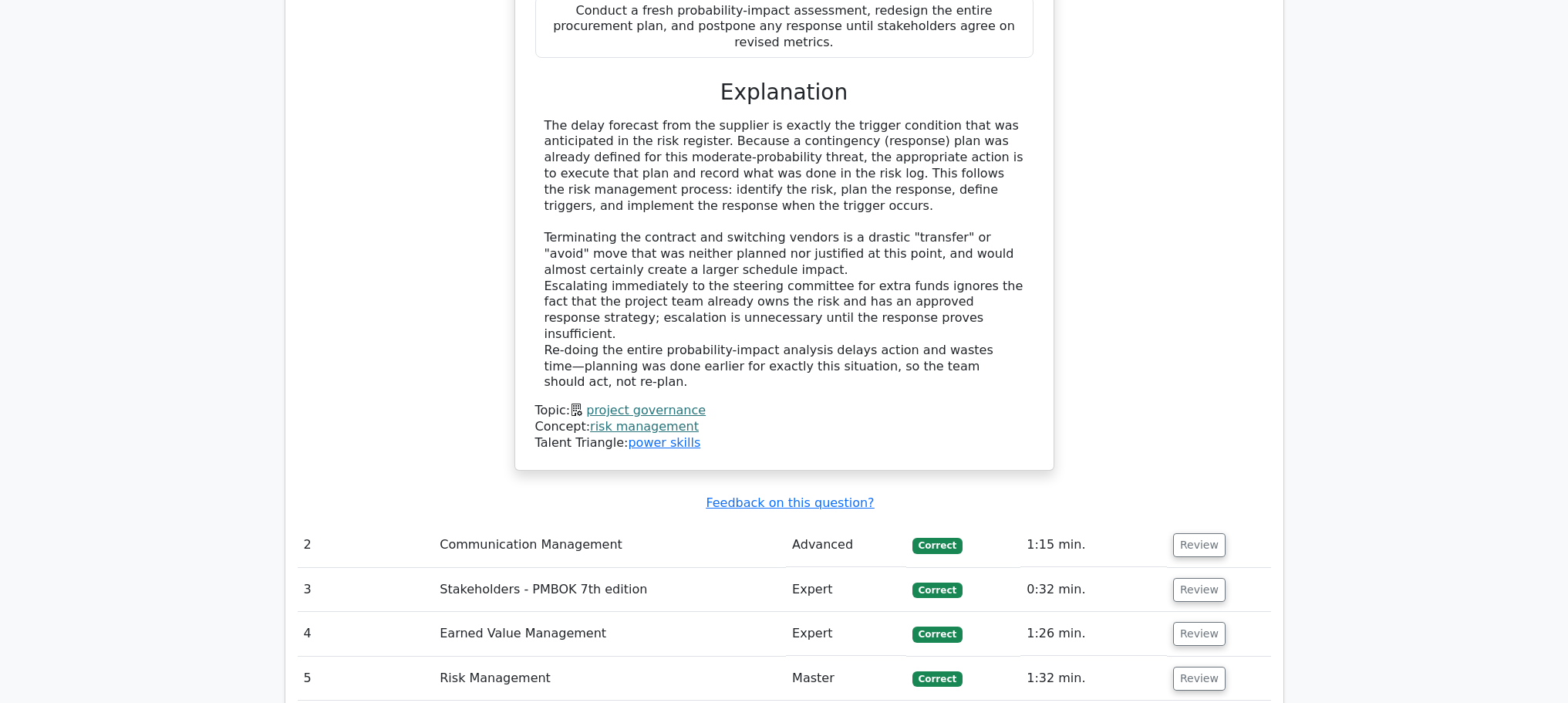
scroll to position [2470, 0]
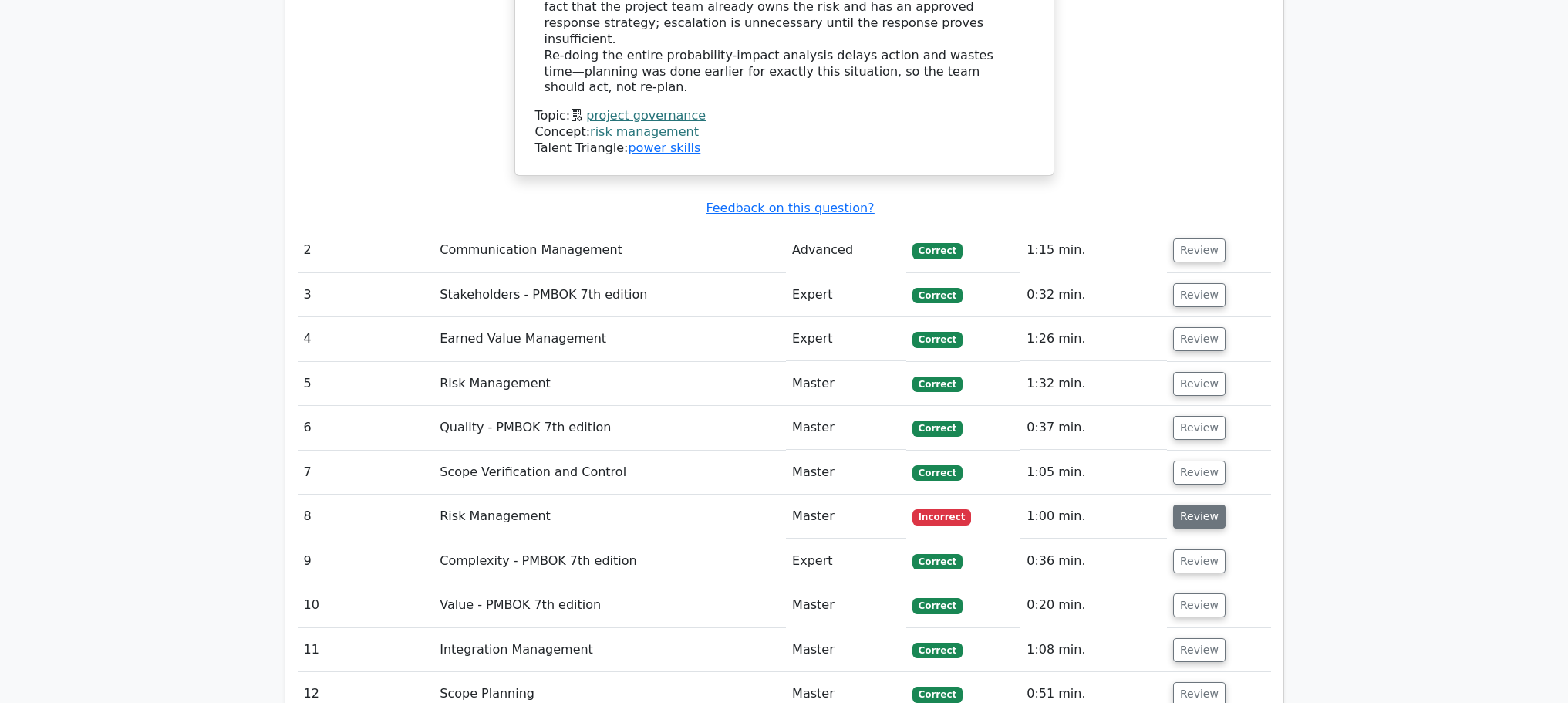
click at [1190, 505] on button "Review" at bounding box center [1199, 517] width 52 height 24
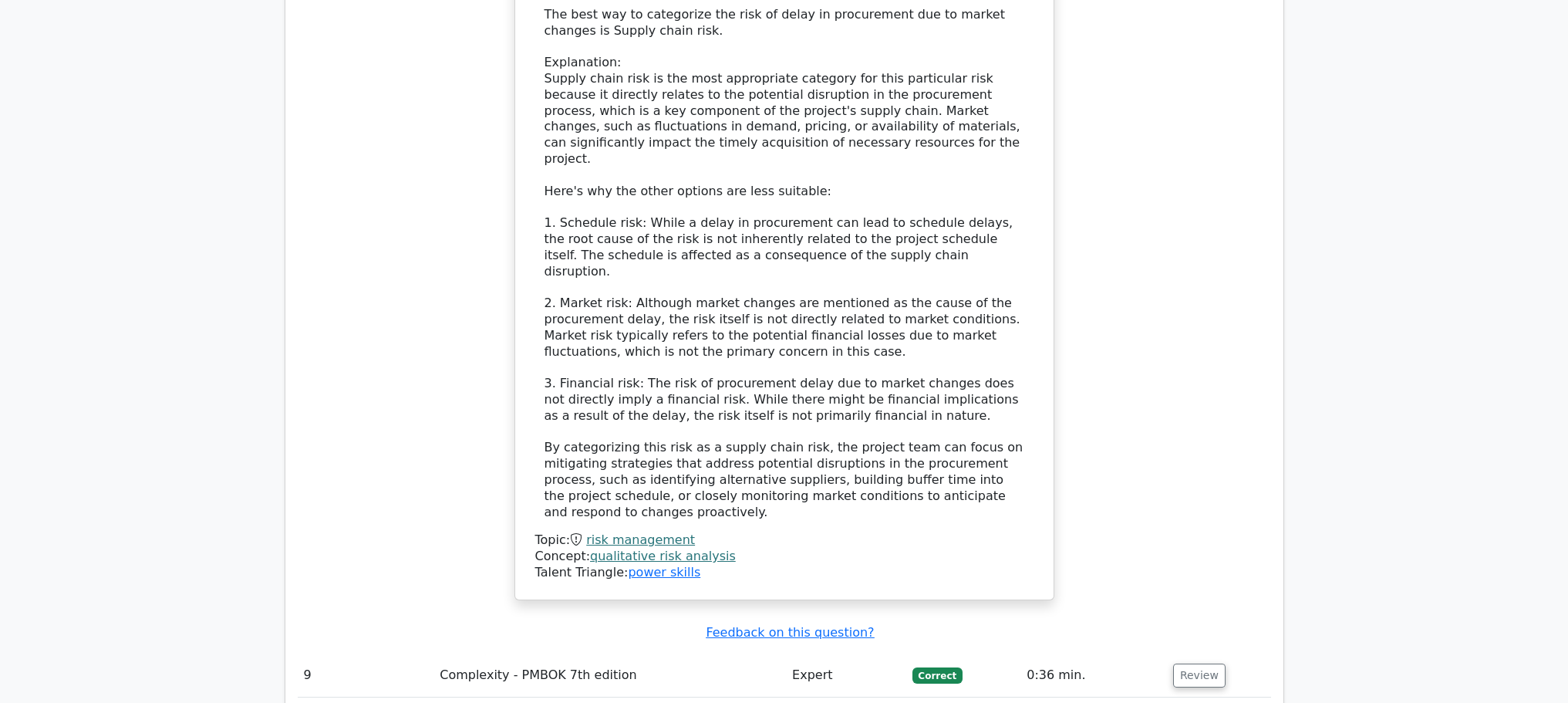
scroll to position [3704, 0]
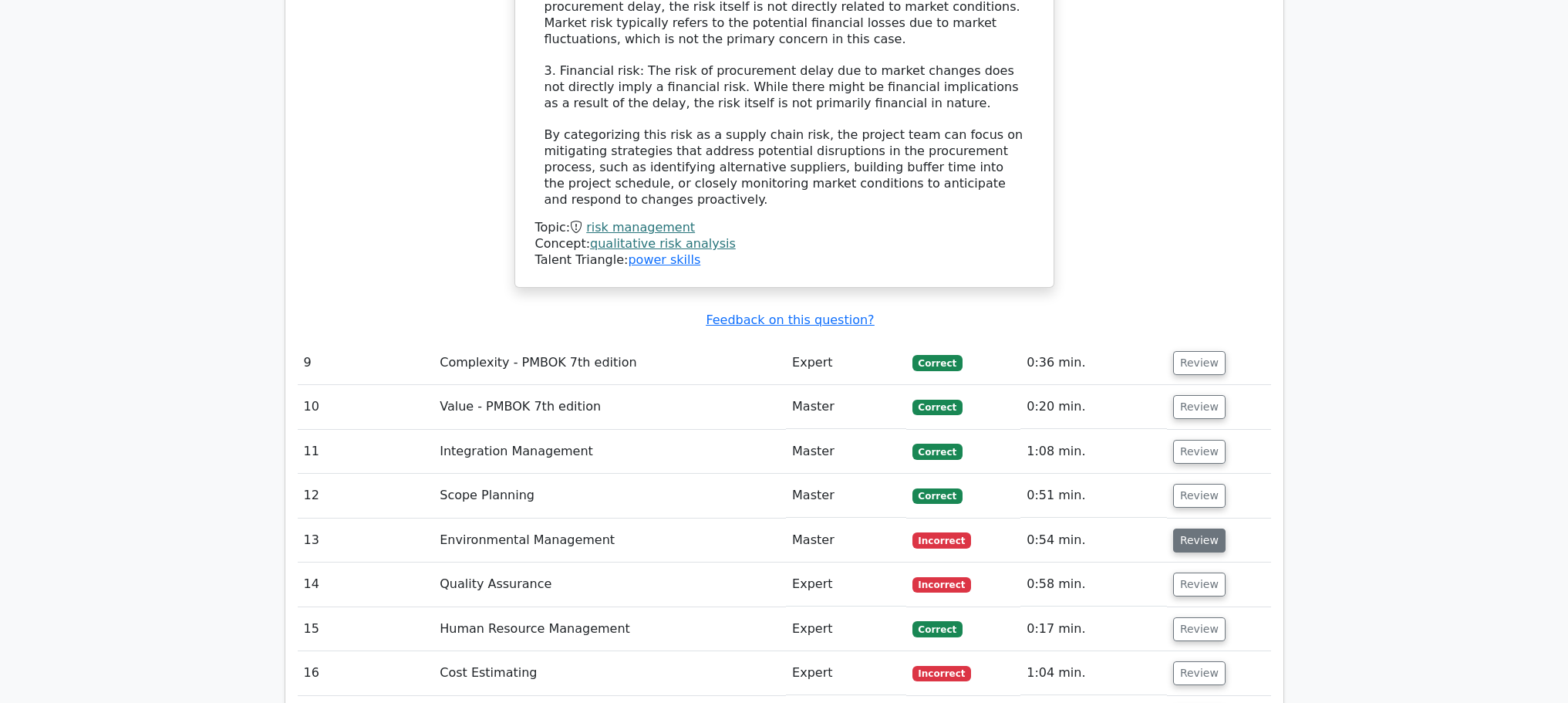
click at [1196, 528] on button "Review" at bounding box center [1199, 540] width 52 height 24
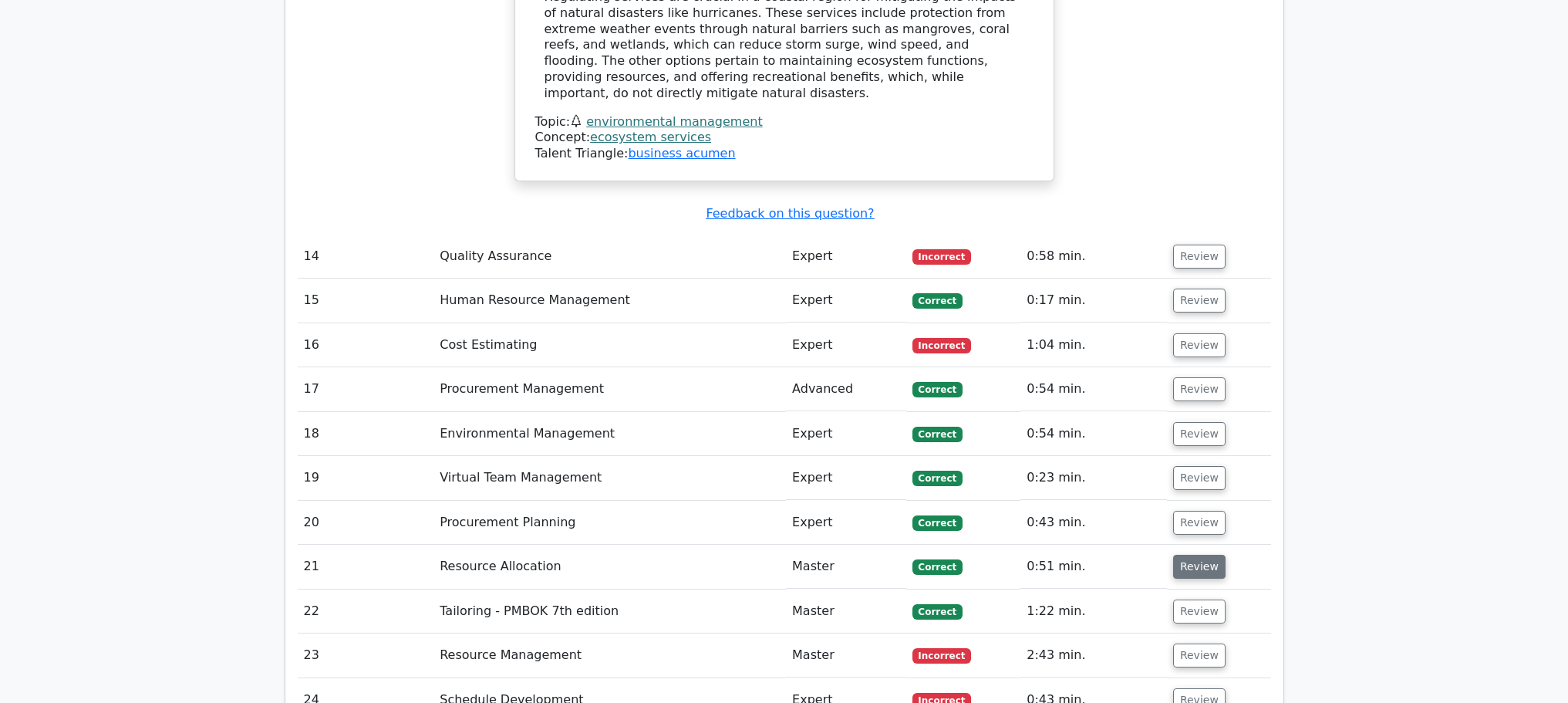
scroll to position [4321, 0]
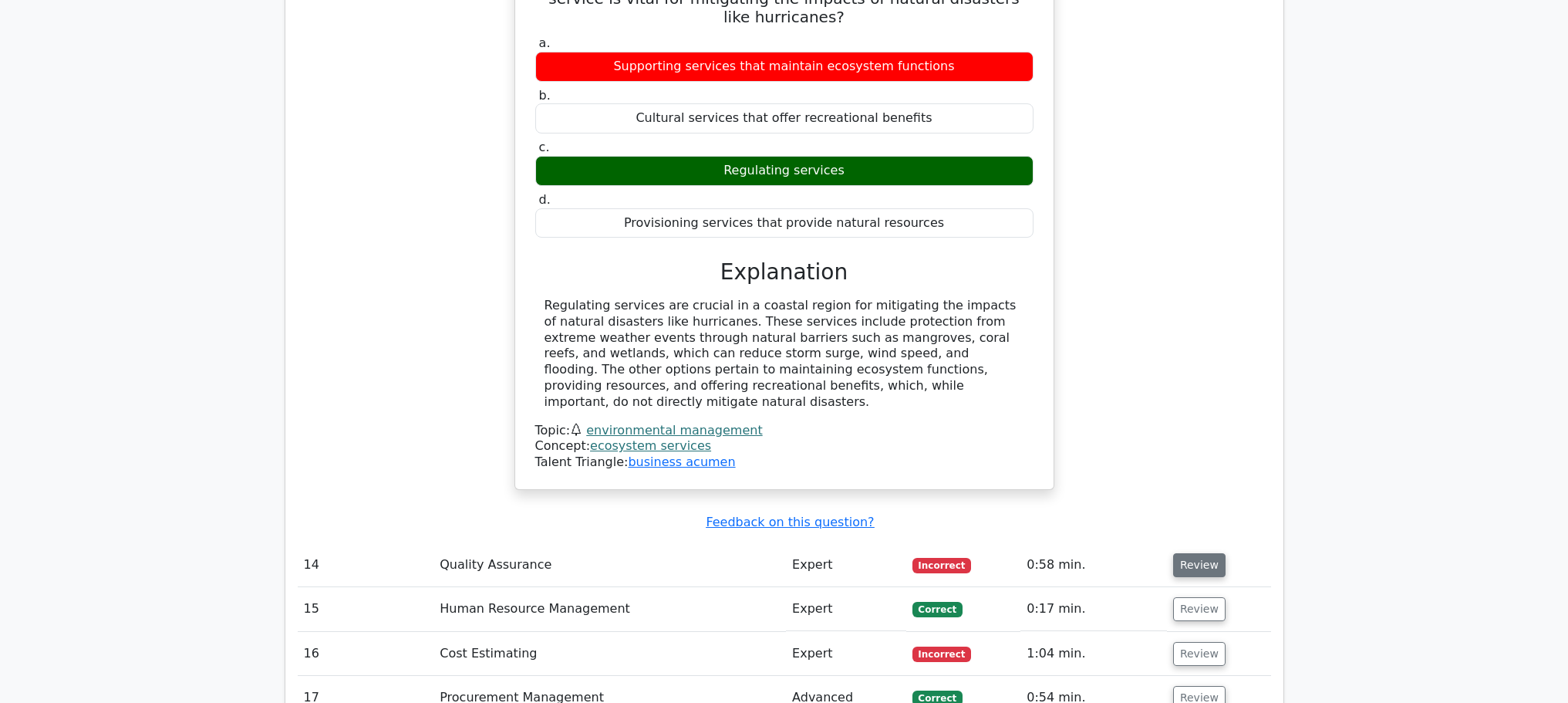
click at [1205, 553] on button "Review" at bounding box center [1199, 565] width 52 height 24
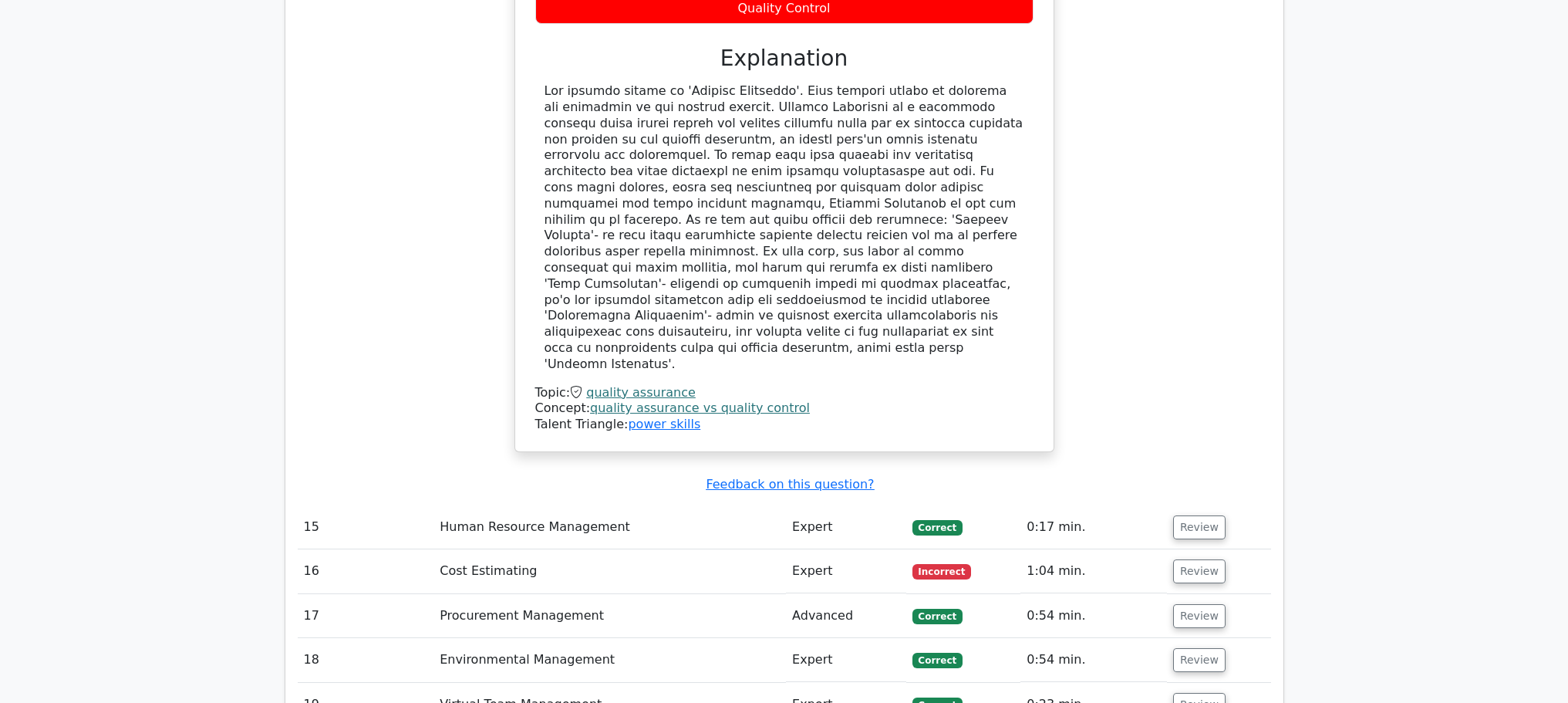
scroll to position [5248, 0]
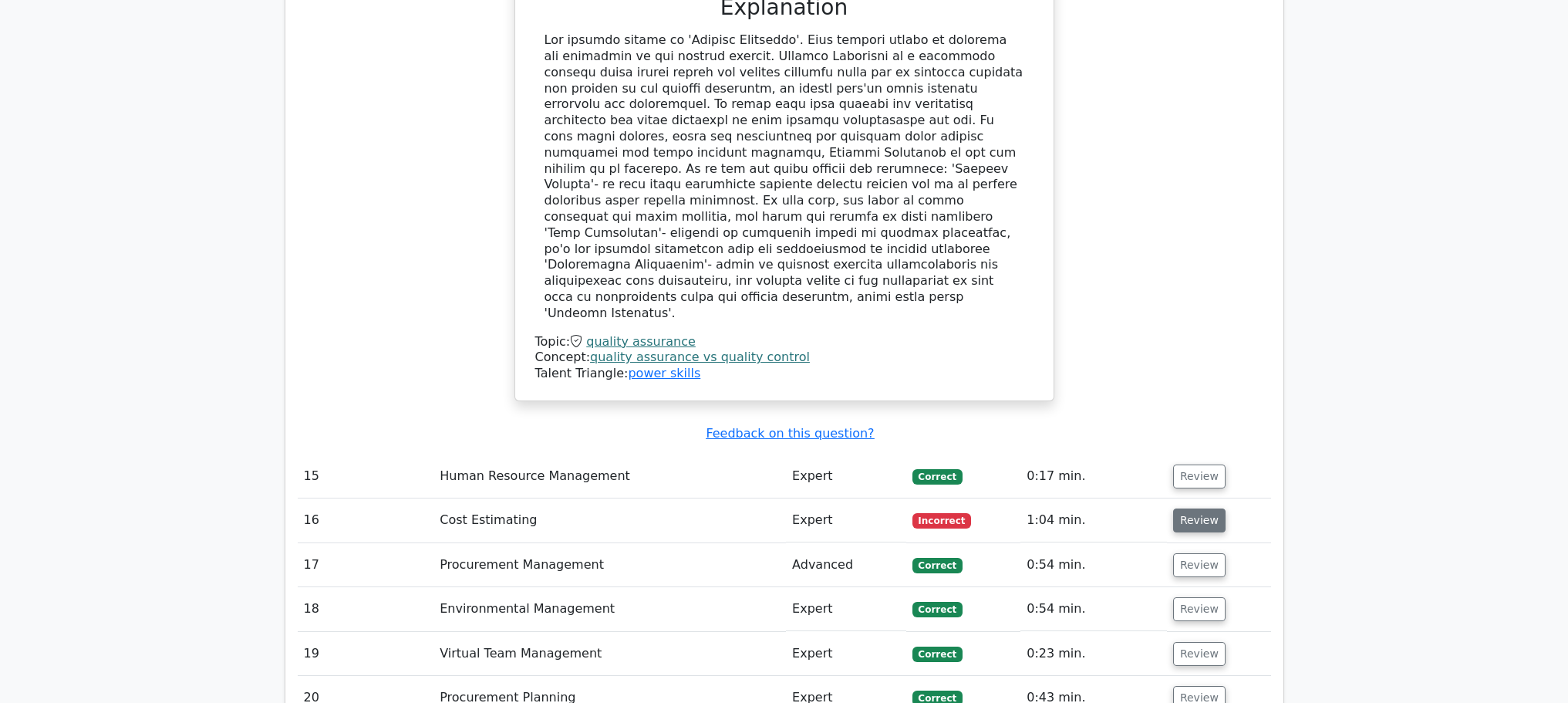
click at [1199, 509] on button "Review" at bounding box center [1199, 521] width 52 height 24
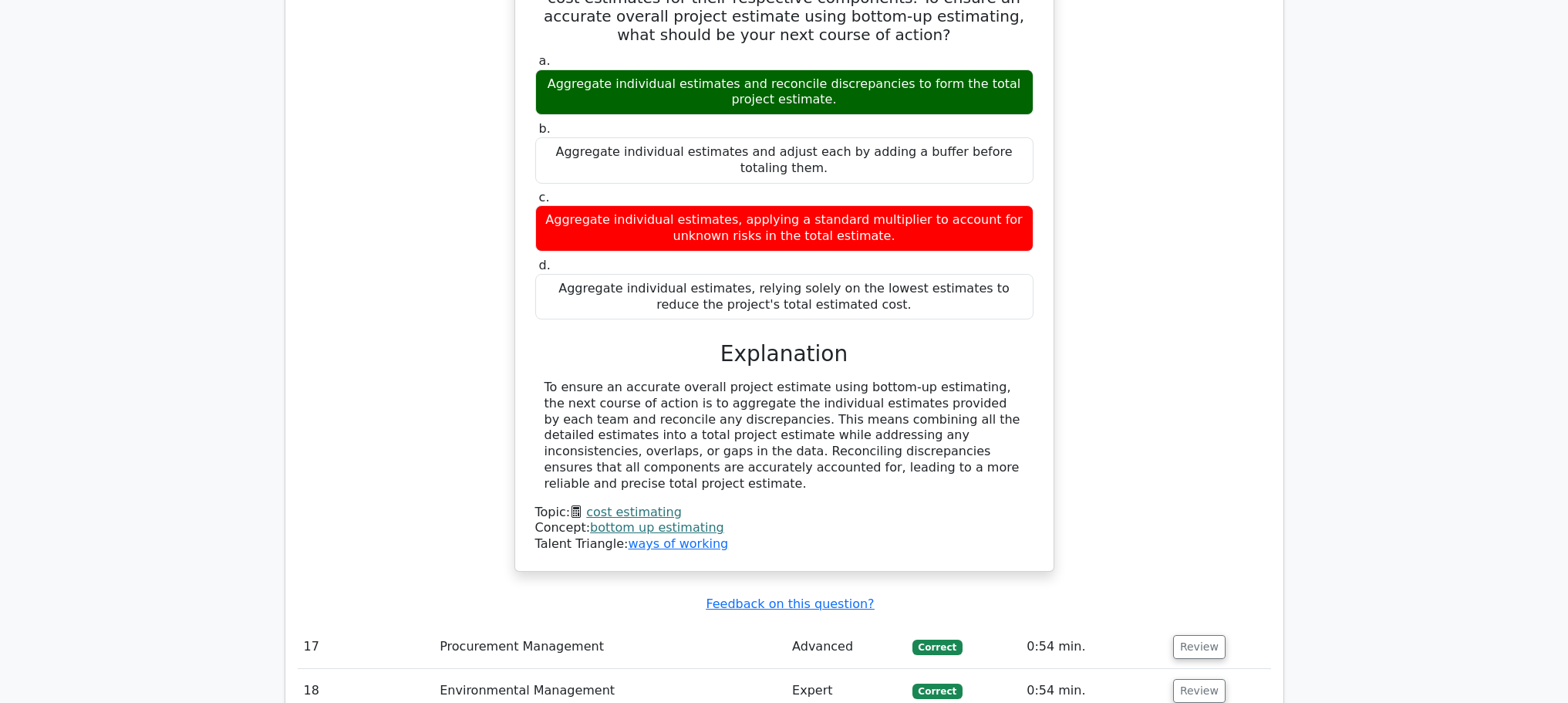
scroll to position [6174, 0]
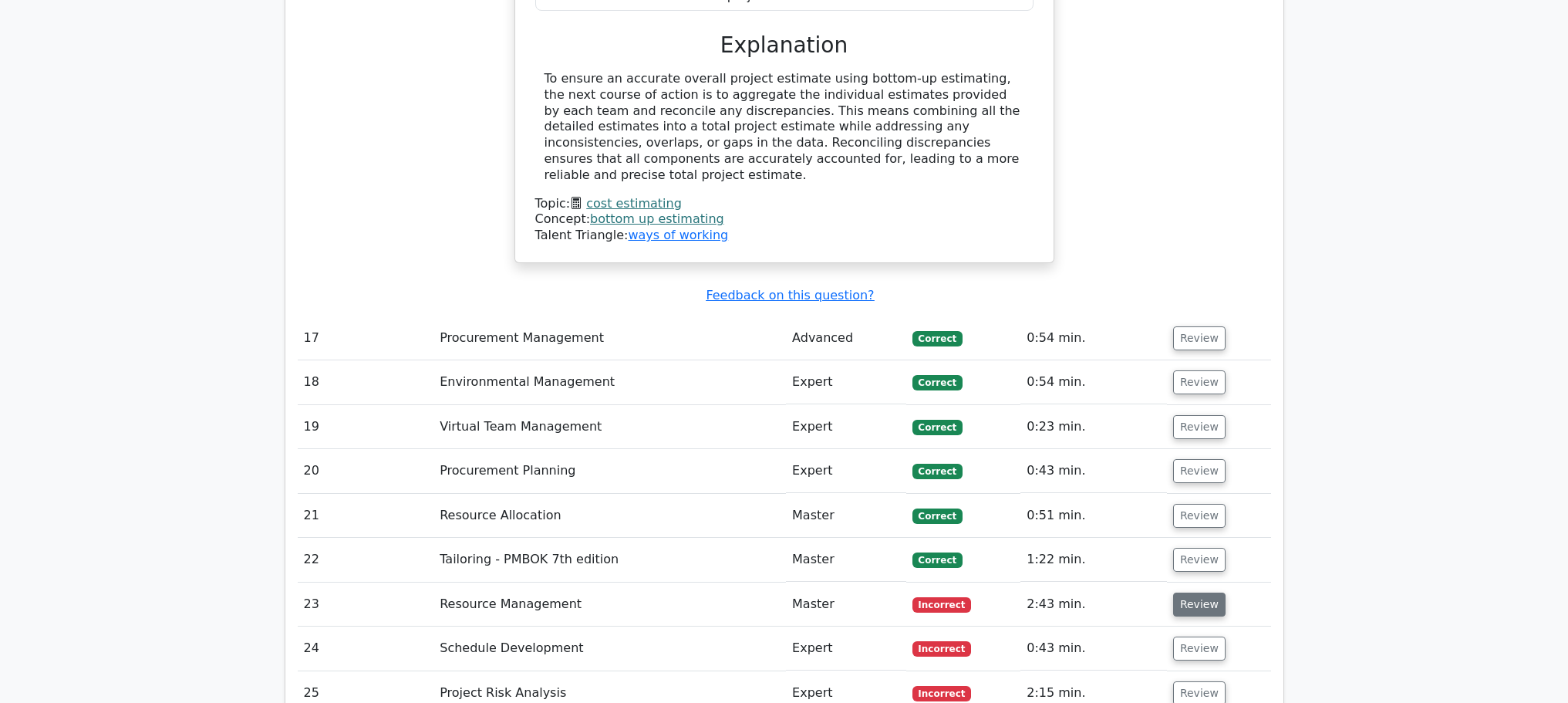
click at [1198, 593] on button "Review" at bounding box center [1199, 605] width 52 height 24
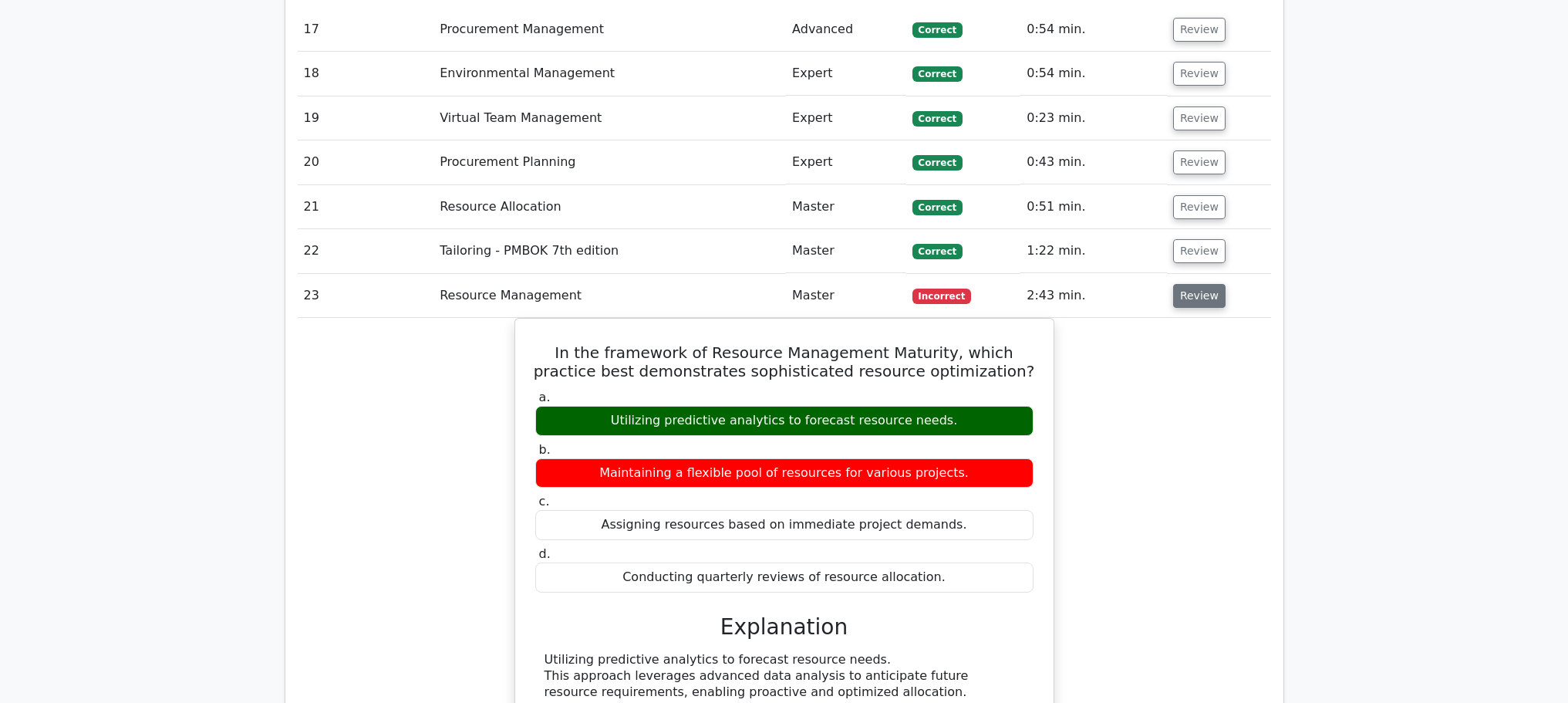
scroll to position [6791, 0]
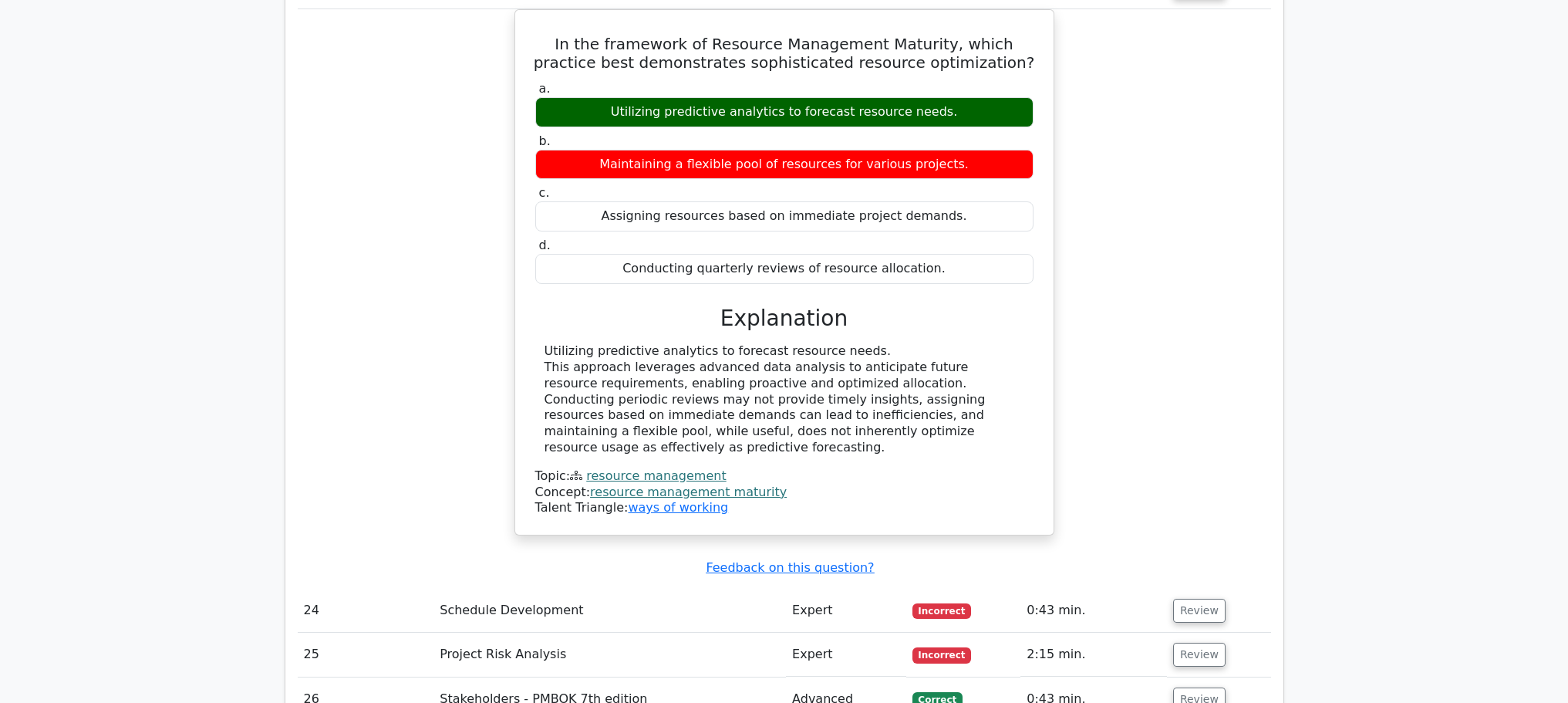
click at [1198, 599] on button "Review" at bounding box center [1199, 611] width 52 height 24
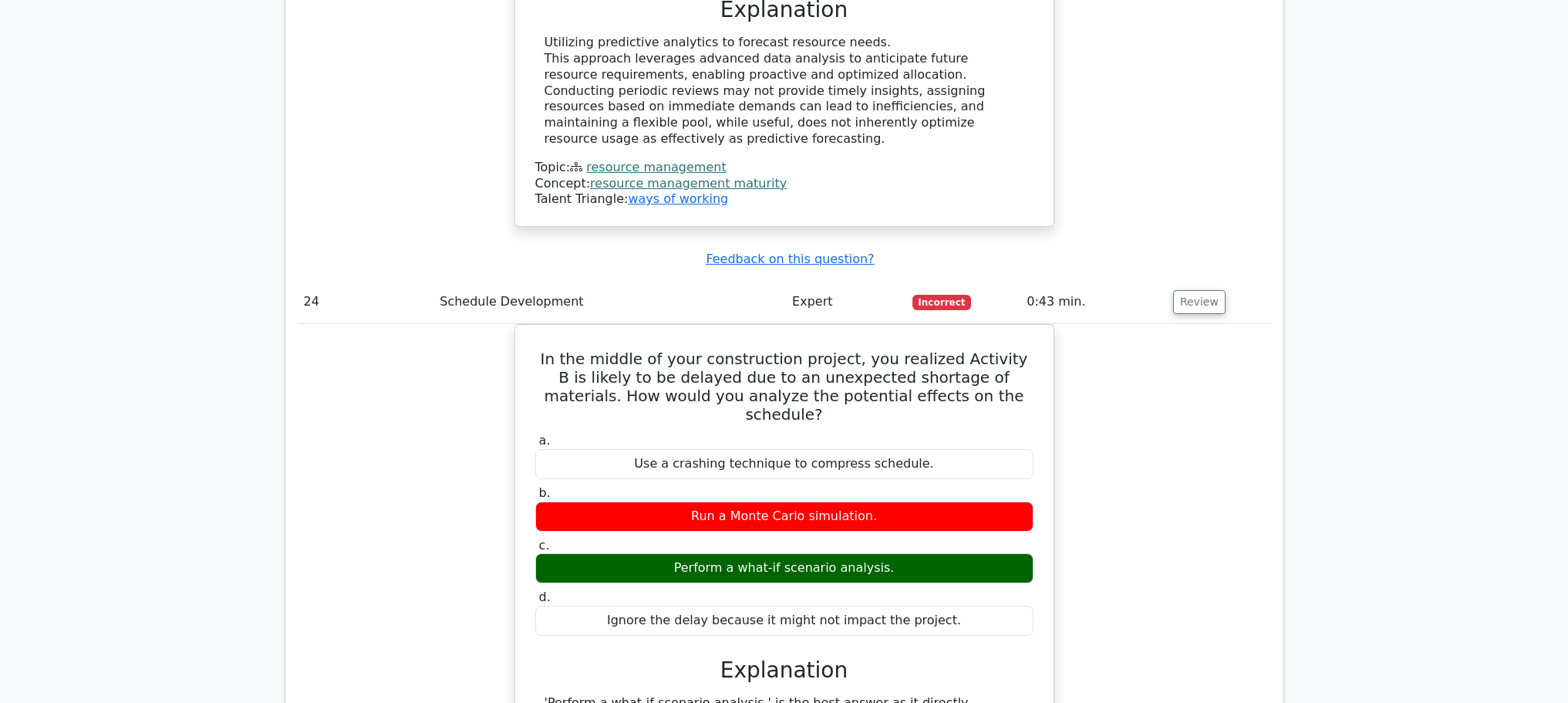
scroll to position [7409, 0]
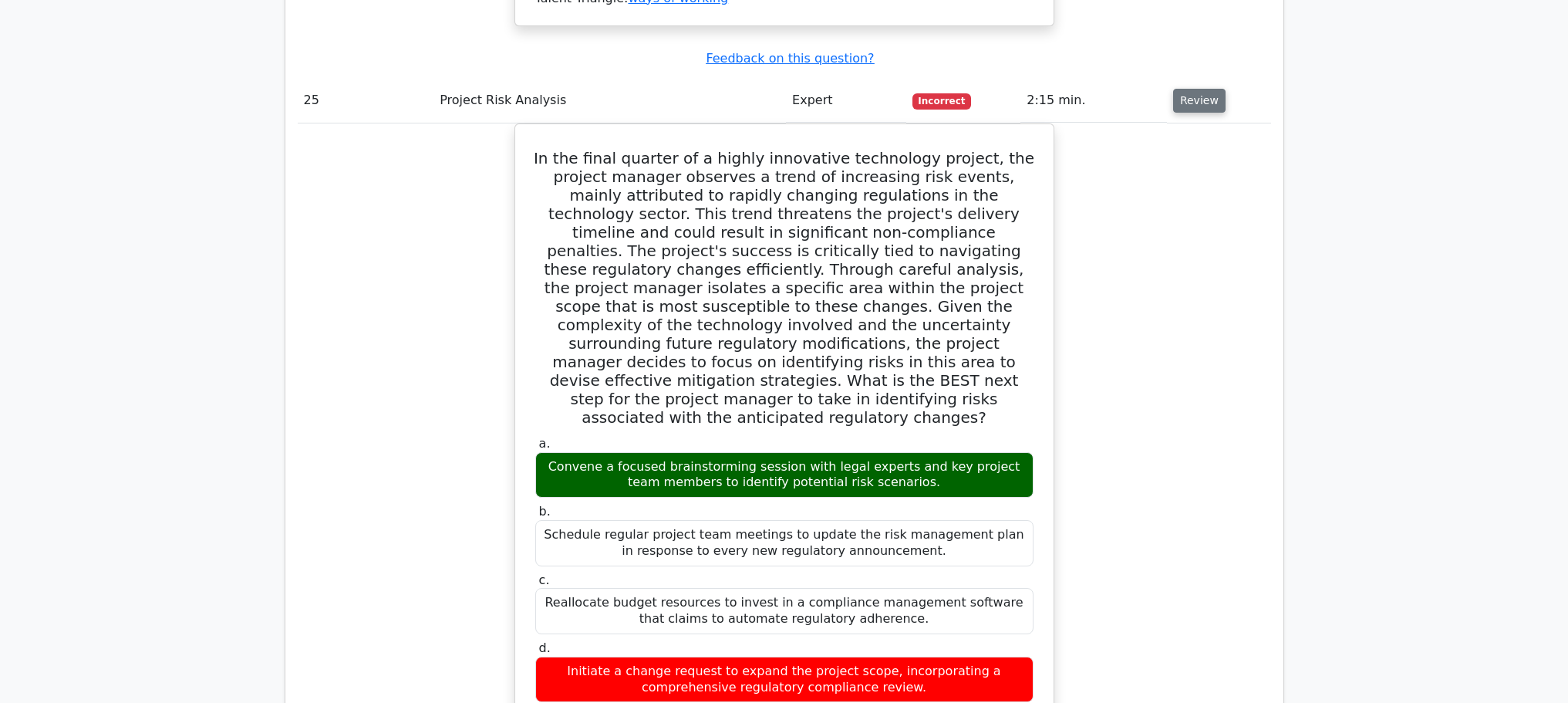
scroll to position [8643, 0]
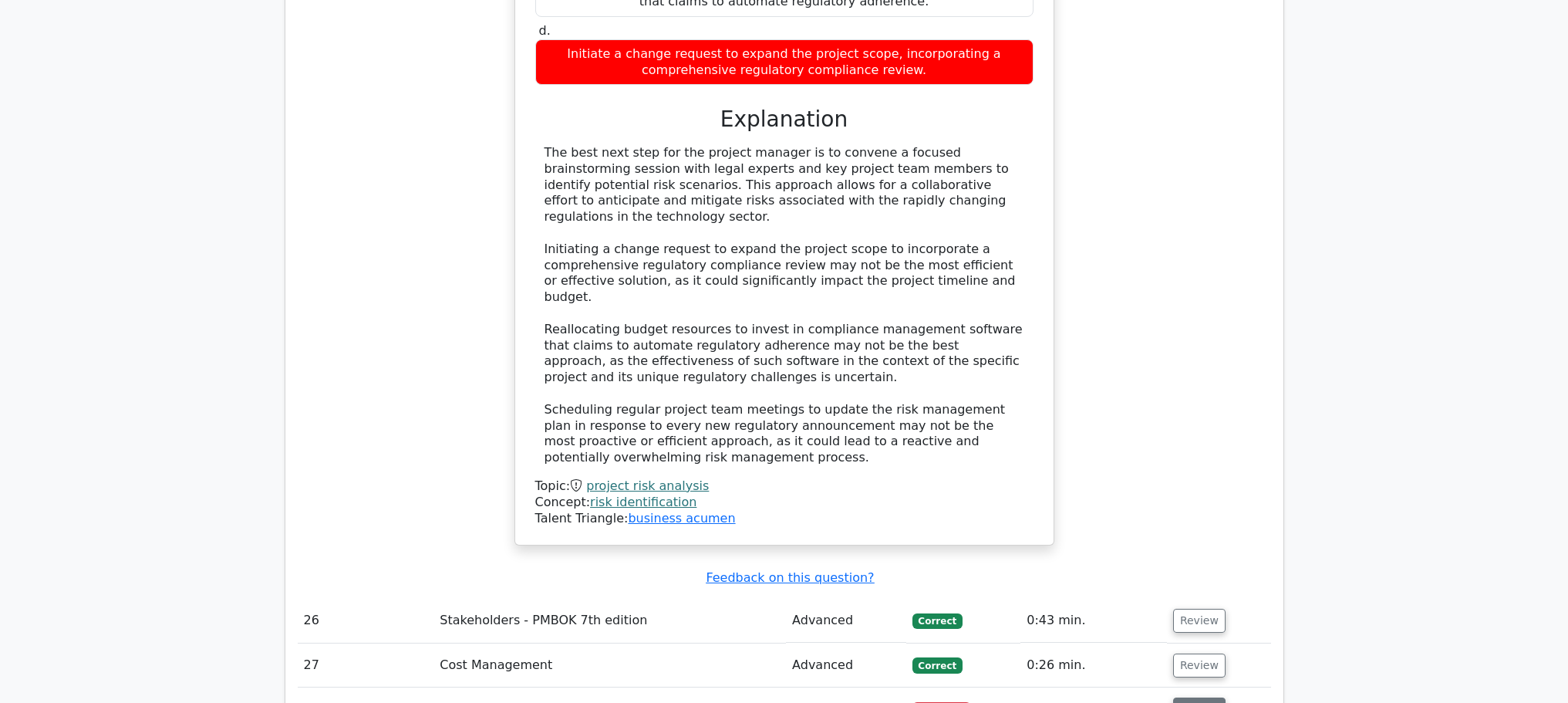
click at [1202, 698] on button "Review" at bounding box center [1199, 710] width 52 height 24
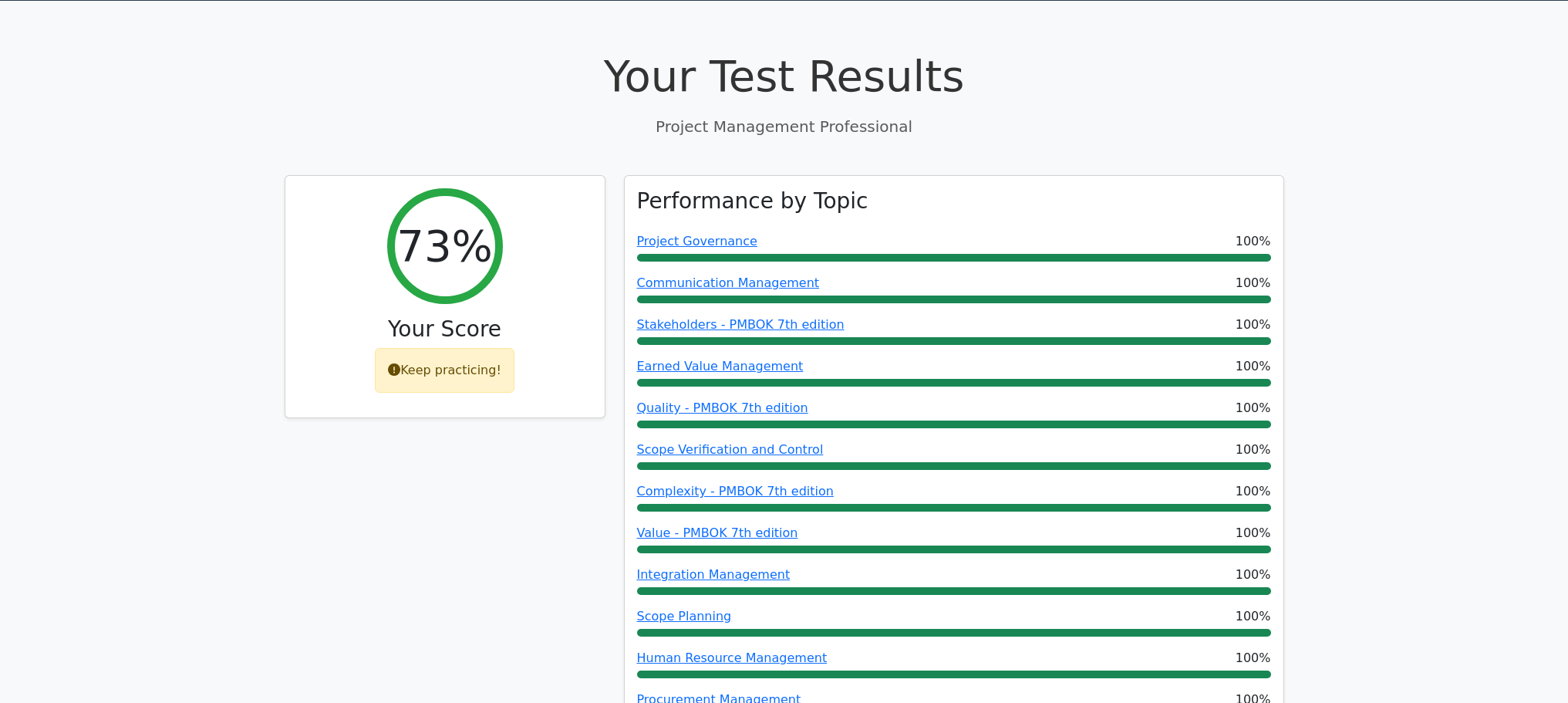
scroll to position [0, 0]
